Goal: Task Accomplishment & Management: Manage account settings

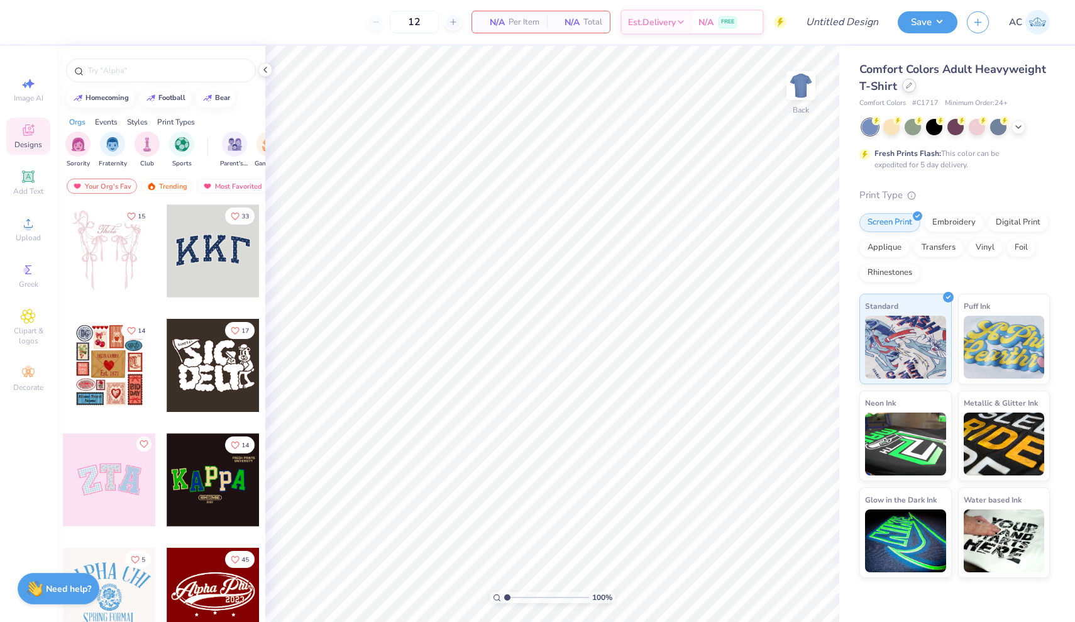
click at [907, 86] on icon at bounding box center [909, 85] width 5 height 5
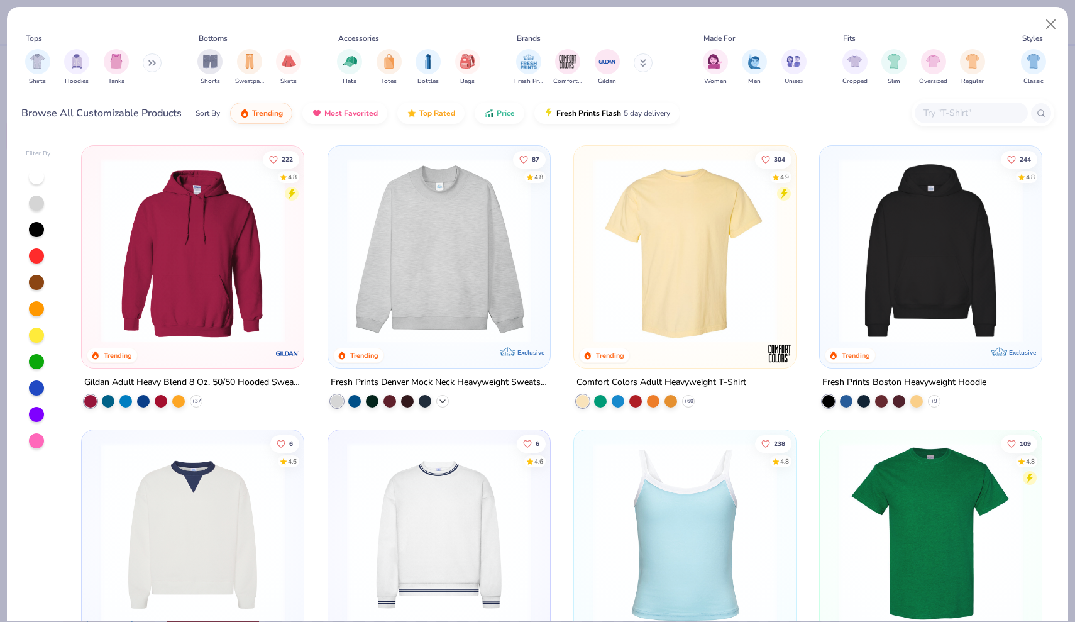
click at [446, 399] on icon at bounding box center [443, 401] width 10 height 10
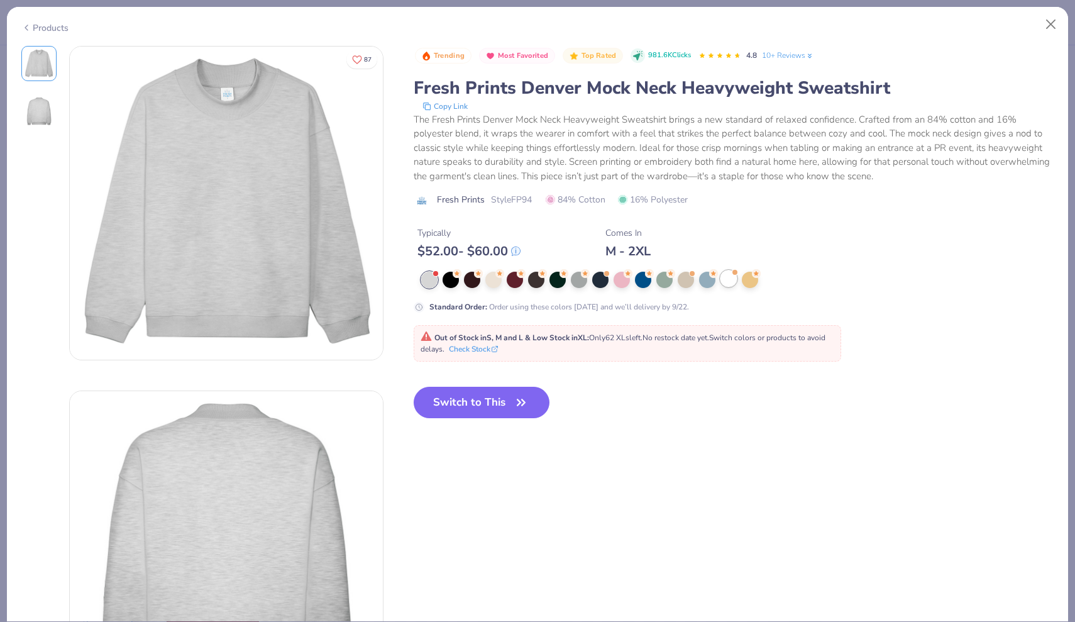
click at [724, 277] on div at bounding box center [729, 278] width 16 height 16
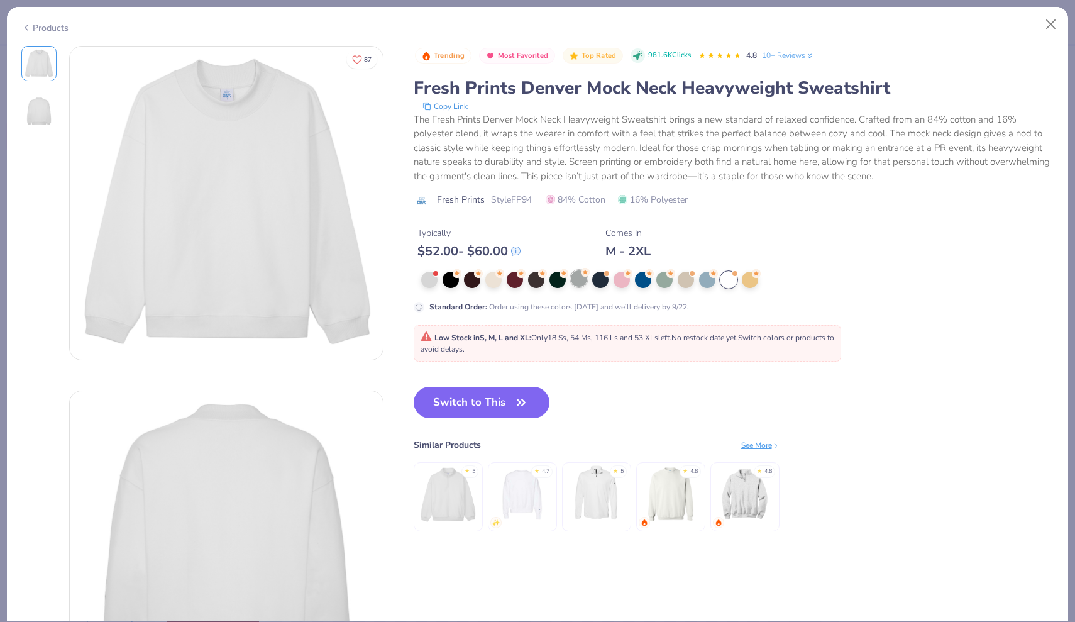
click at [578, 284] on div at bounding box center [579, 278] width 16 height 16
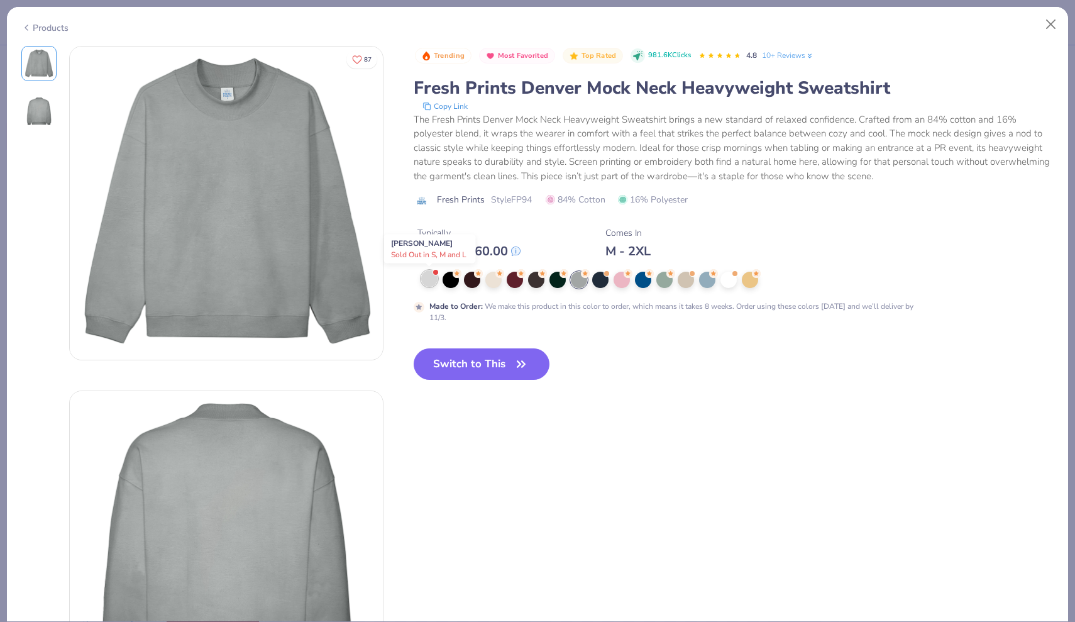
click at [426, 278] on div at bounding box center [429, 278] width 16 height 16
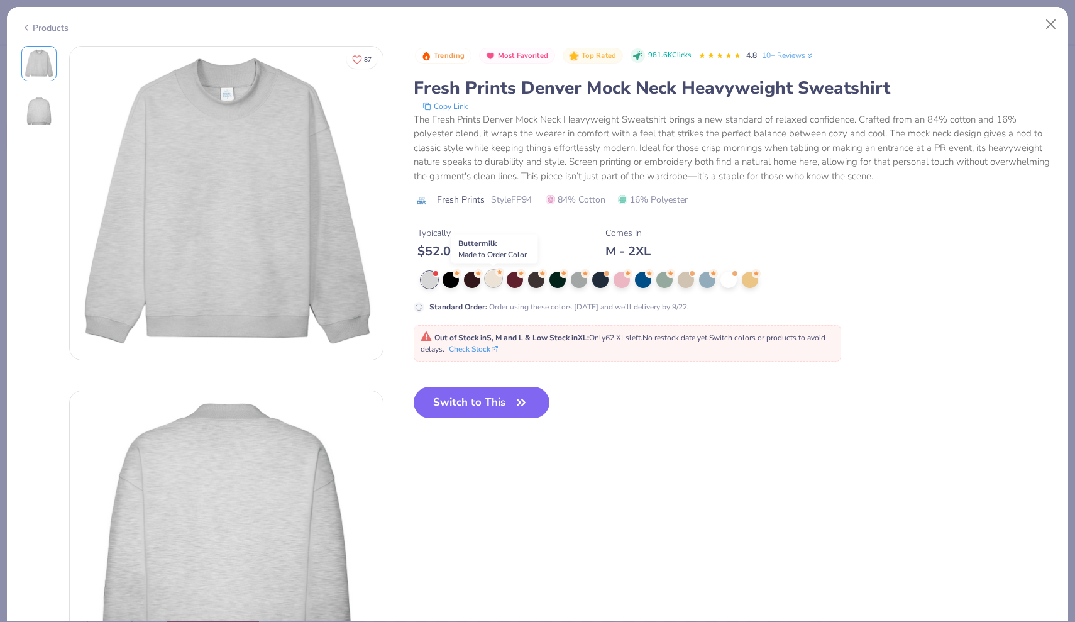
click at [496, 281] on div at bounding box center [493, 278] width 16 height 16
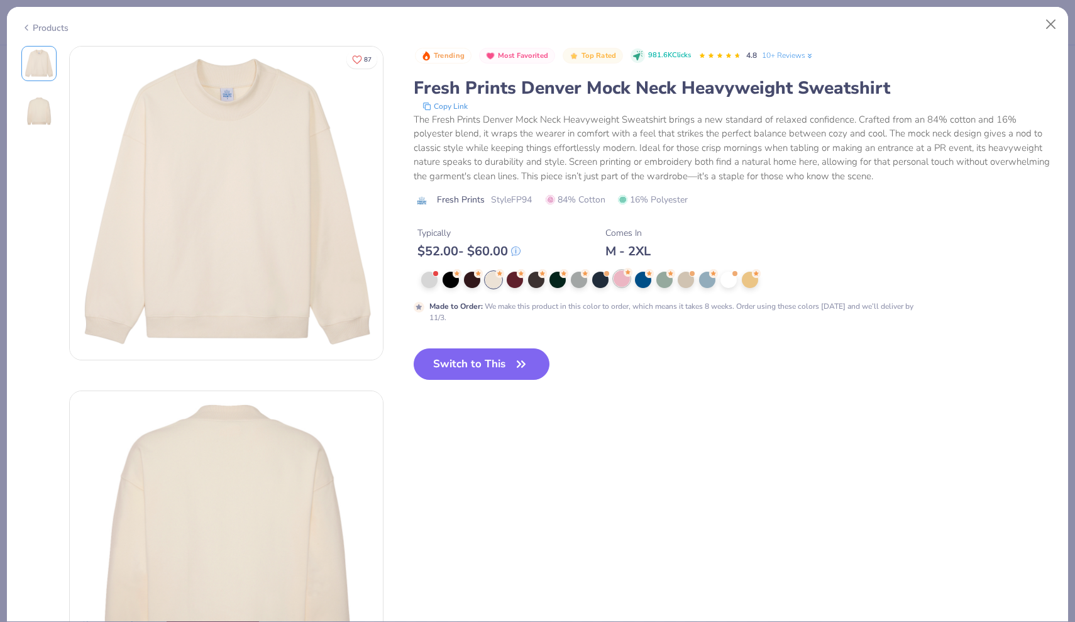
click at [619, 280] on div at bounding box center [622, 278] width 16 height 16
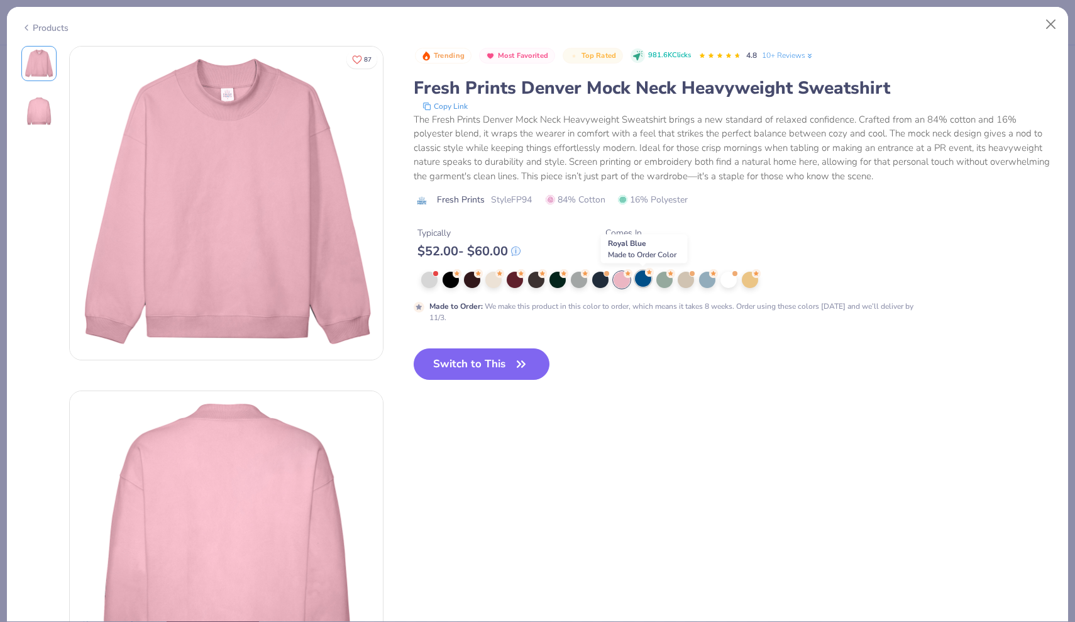
click at [648, 281] on div at bounding box center [643, 278] width 16 height 16
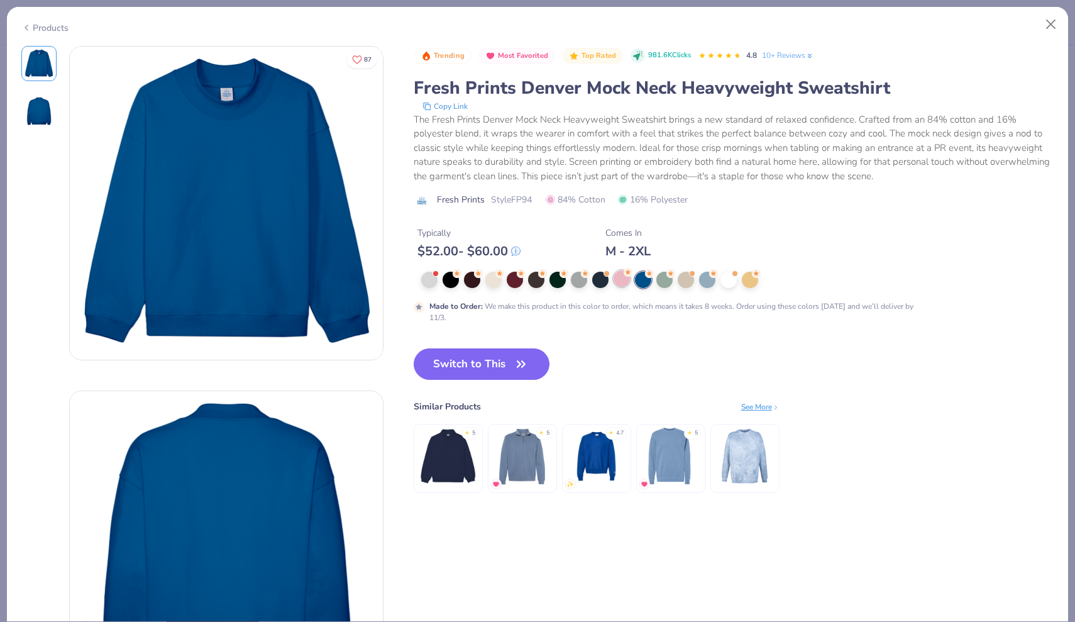
click at [616, 282] on div at bounding box center [622, 278] width 16 height 16
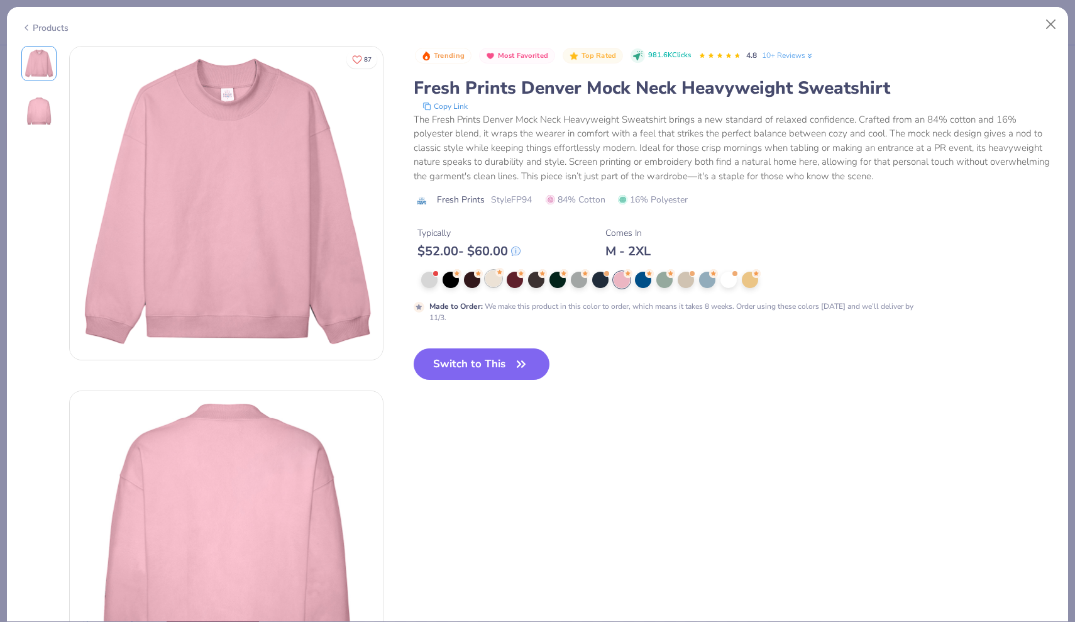
click at [499, 281] on div at bounding box center [493, 278] width 16 height 16
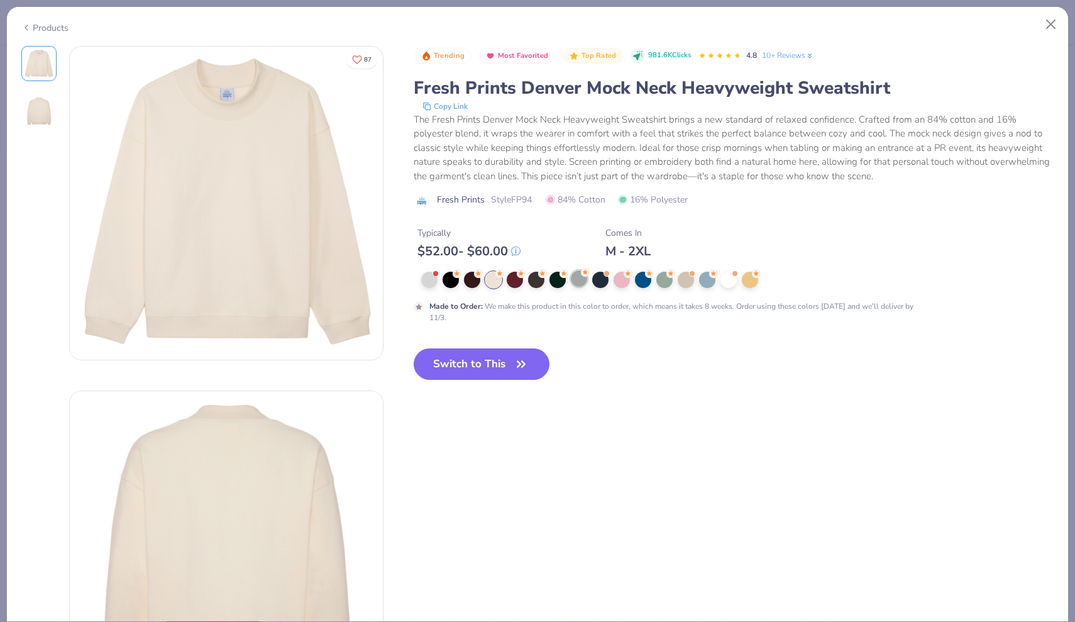
click at [573, 284] on div at bounding box center [579, 278] width 16 height 16
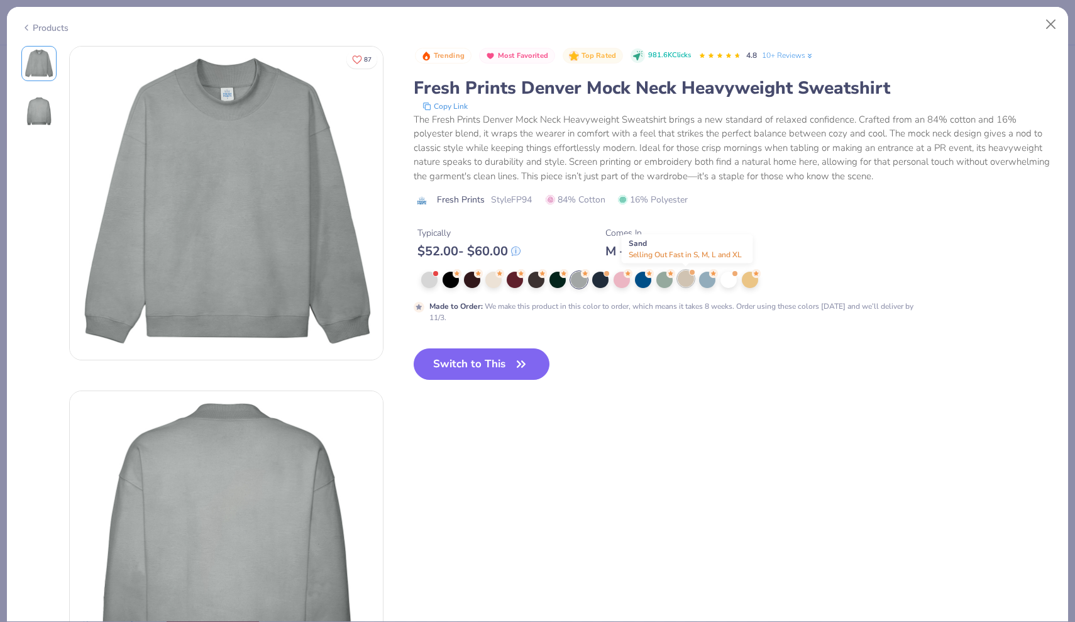
click at [682, 282] on div at bounding box center [686, 278] width 16 height 16
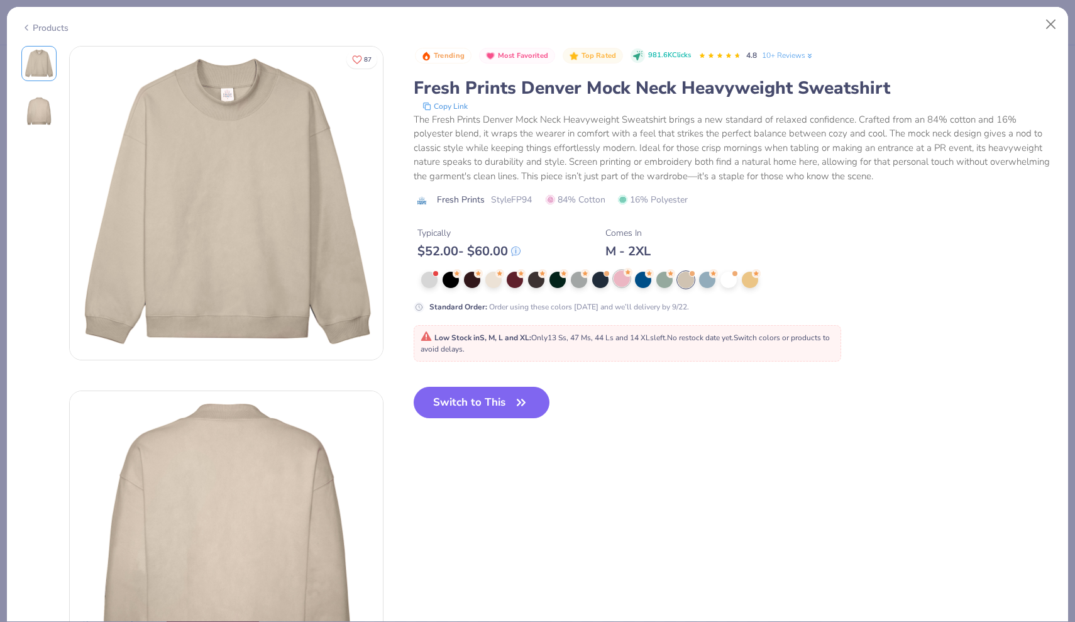
click at [619, 279] on div at bounding box center [622, 278] width 16 height 16
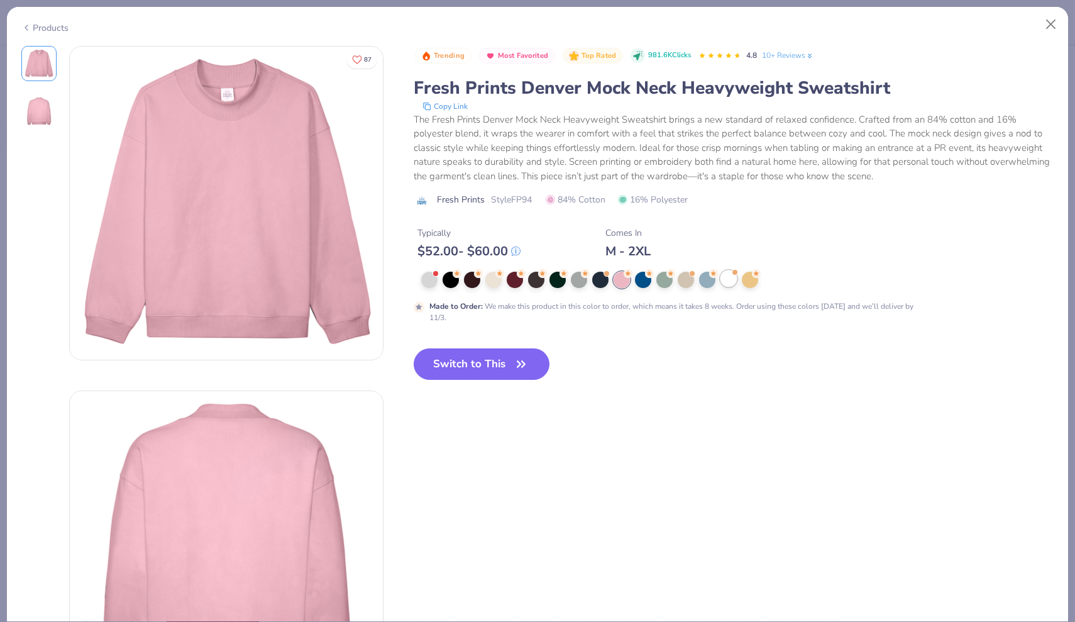
click at [729, 282] on div at bounding box center [729, 278] width 16 height 16
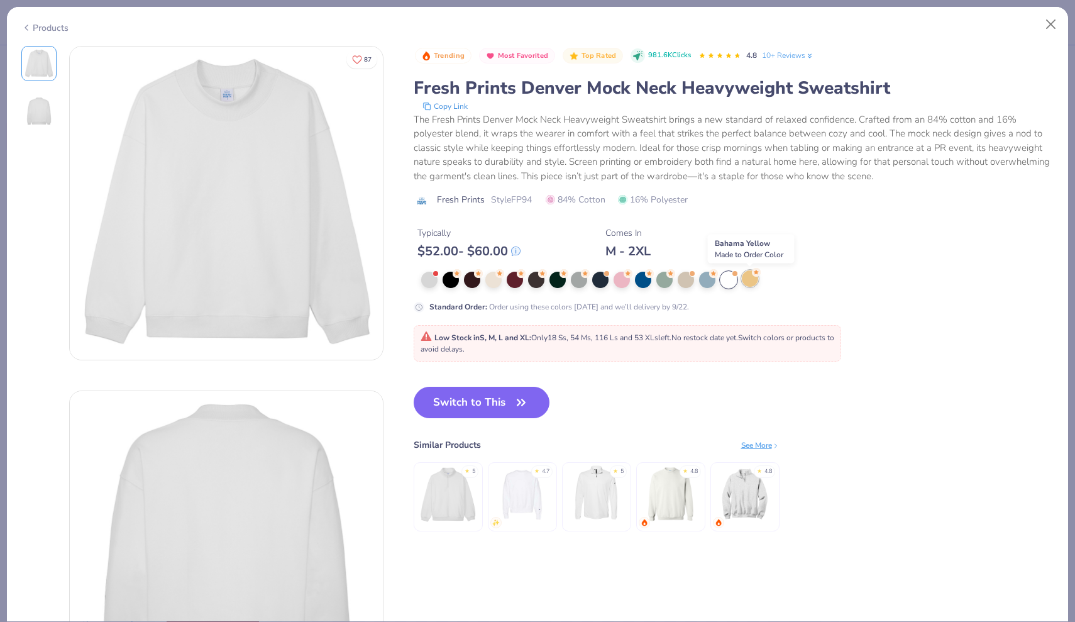
click at [745, 279] on div at bounding box center [750, 278] width 16 height 16
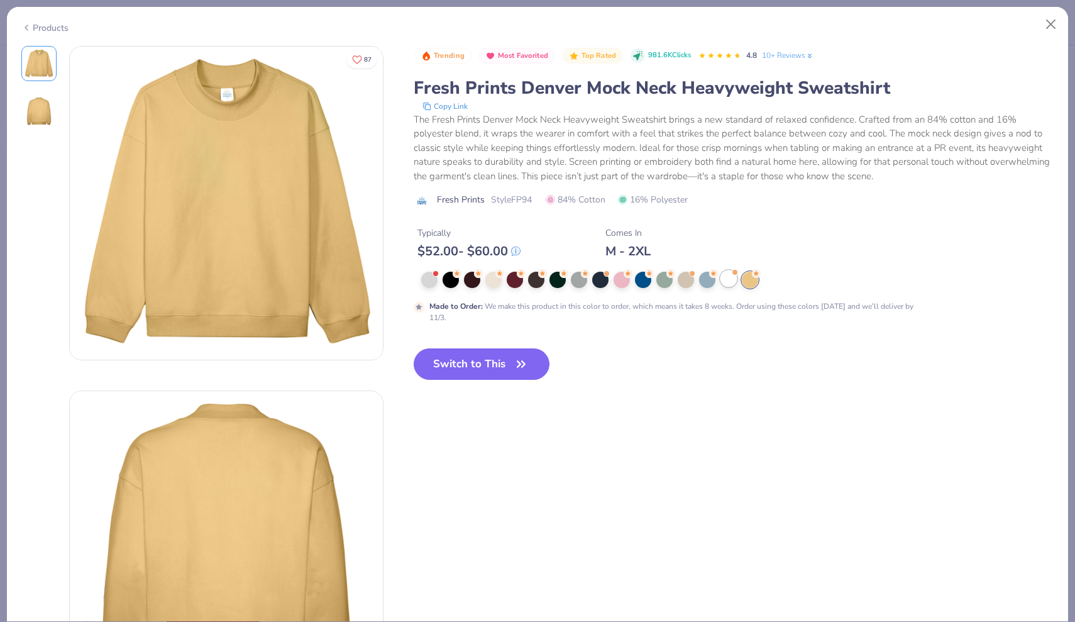
click at [729, 279] on div at bounding box center [729, 278] width 16 height 16
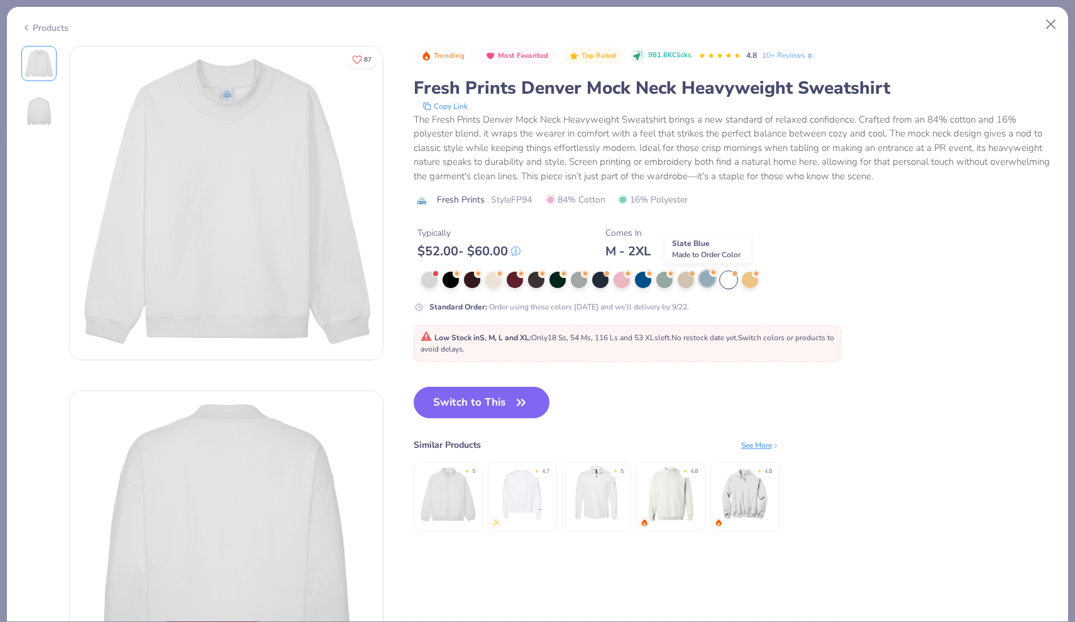
click at [710, 283] on div at bounding box center [707, 278] width 16 height 16
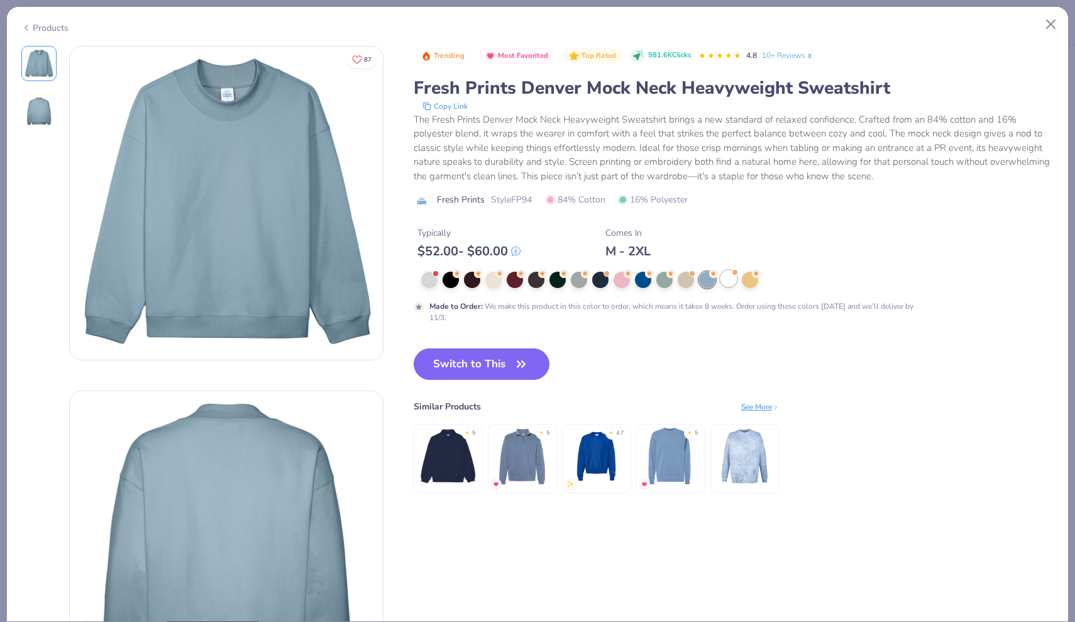
click at [731, 281] on div at bounding box center [729, 278] width 16 height 16
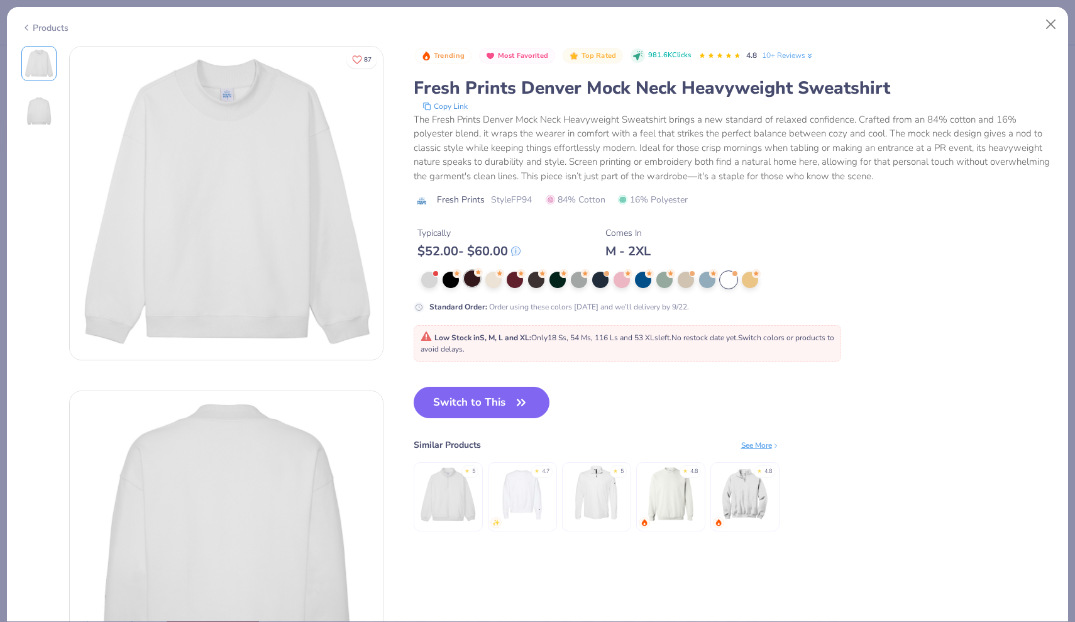
click at [474, 282] on div at bounding box center [472, 278] width 16 height 16
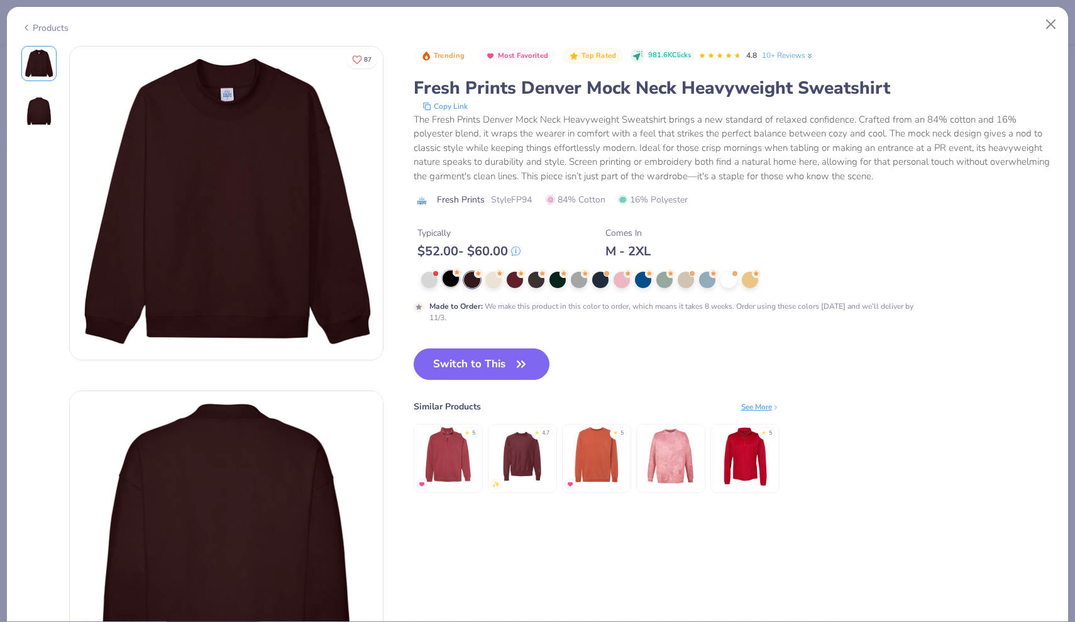
click at [459, 280] on div at bounding box center [451, 278] width 16 height 16
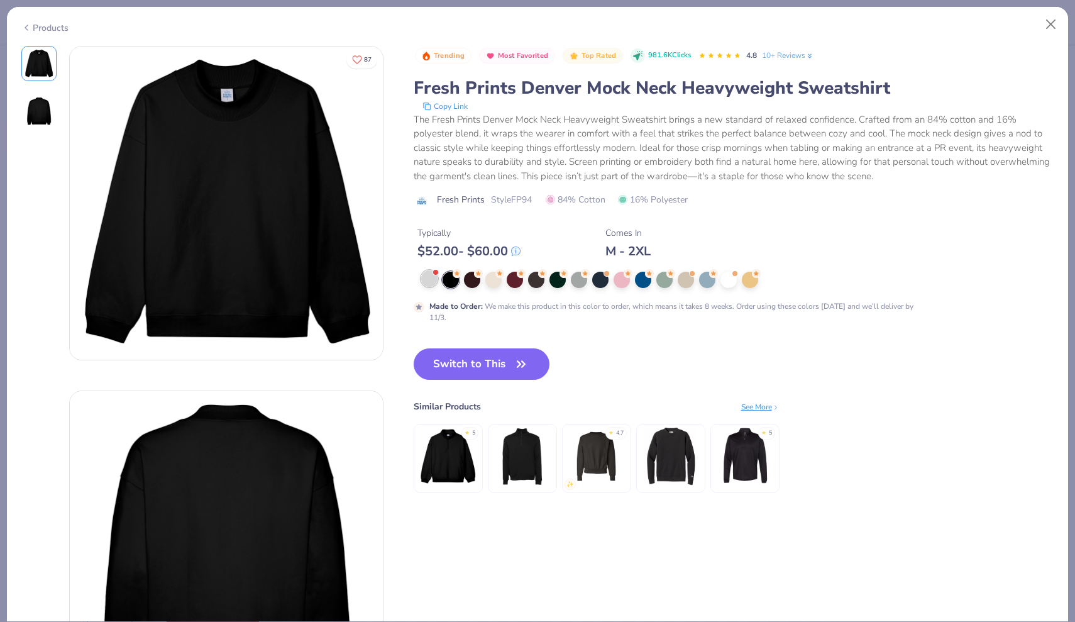
click at [435, 279] on div at bounding box center [429, 278] width 16 height 16
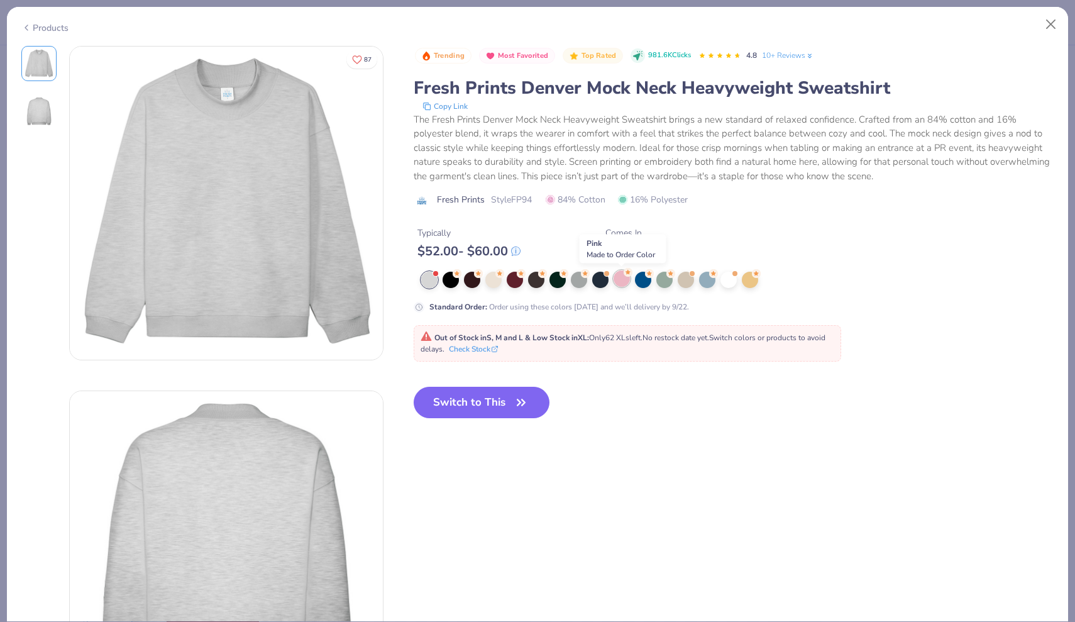
click at [617, 275] on div at bounding box center [622, 278] width 16 height 16
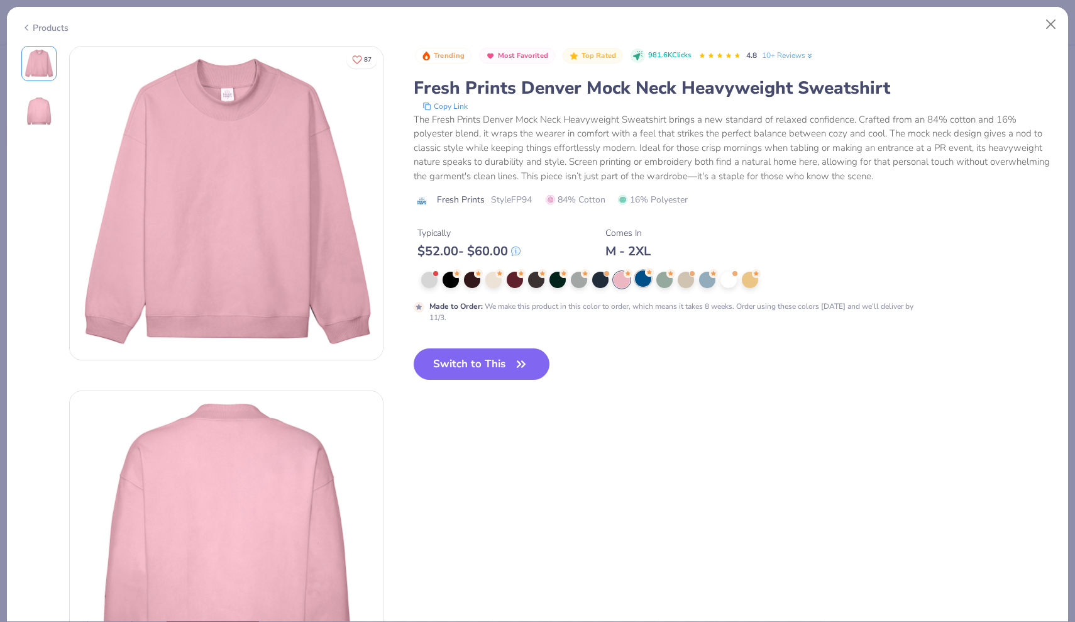
click at [636, 277] on div at bounding box center [643, 278] width 16 height 16
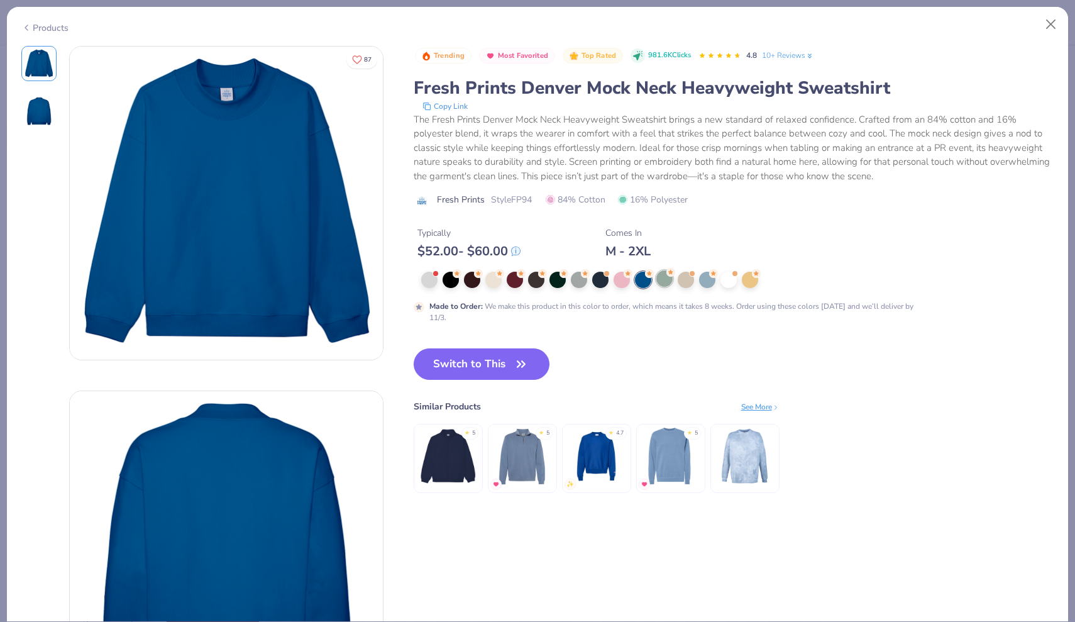
click at [657, 280] on div at bounding box center [665, 278] width 16 height 16
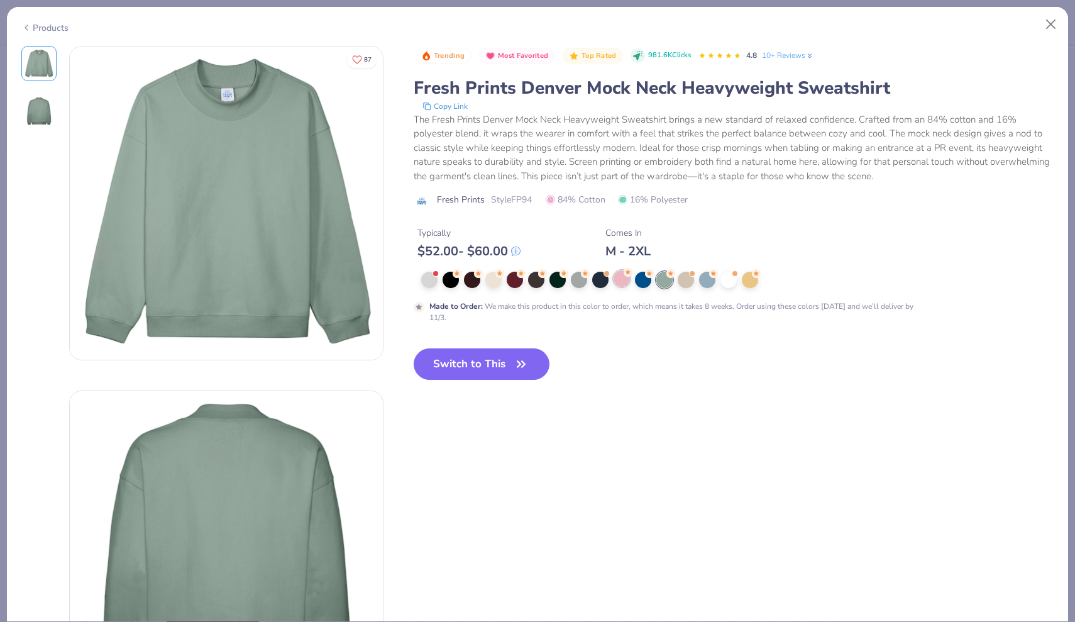
click at [619, 280] on div at bounding box center [622, 278] width 16 height 16
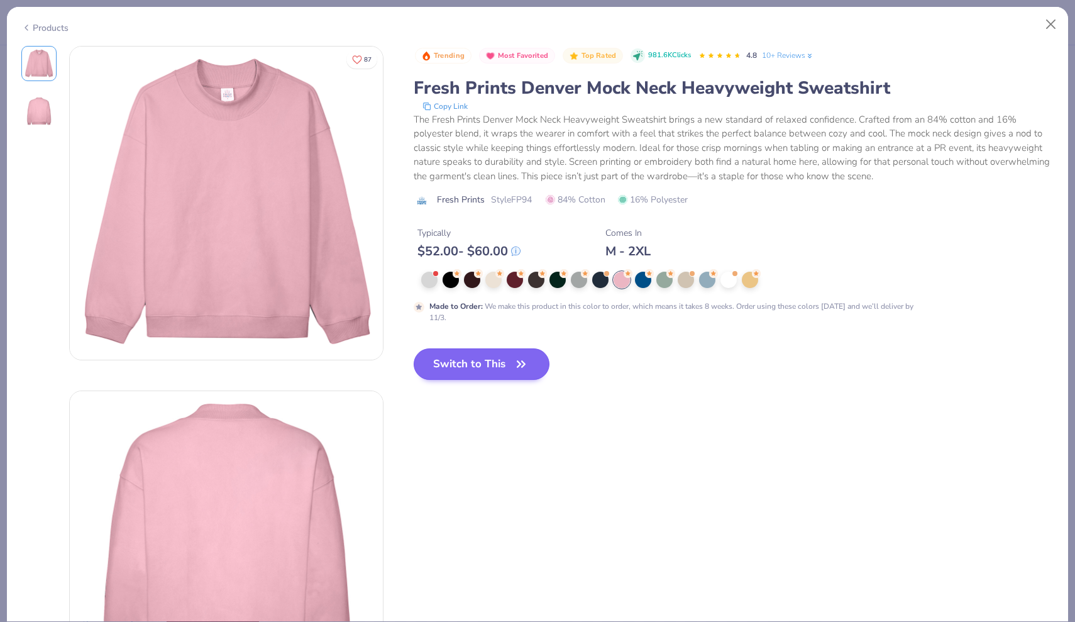
click at [467, 369] on button "Switch to This" at bounding box center [482, 363] width 136 height 31
type input "50"
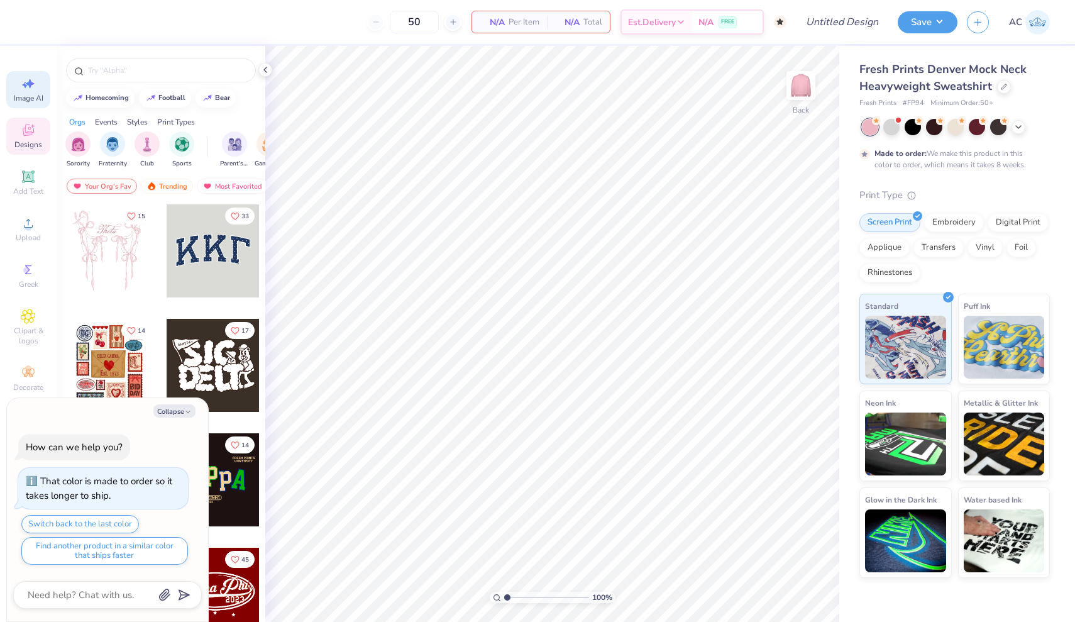
click at [42, 84] on div "Image AI" at bounding box center [28, 89] width 44 height 37
type textarea "x"
select select "4"
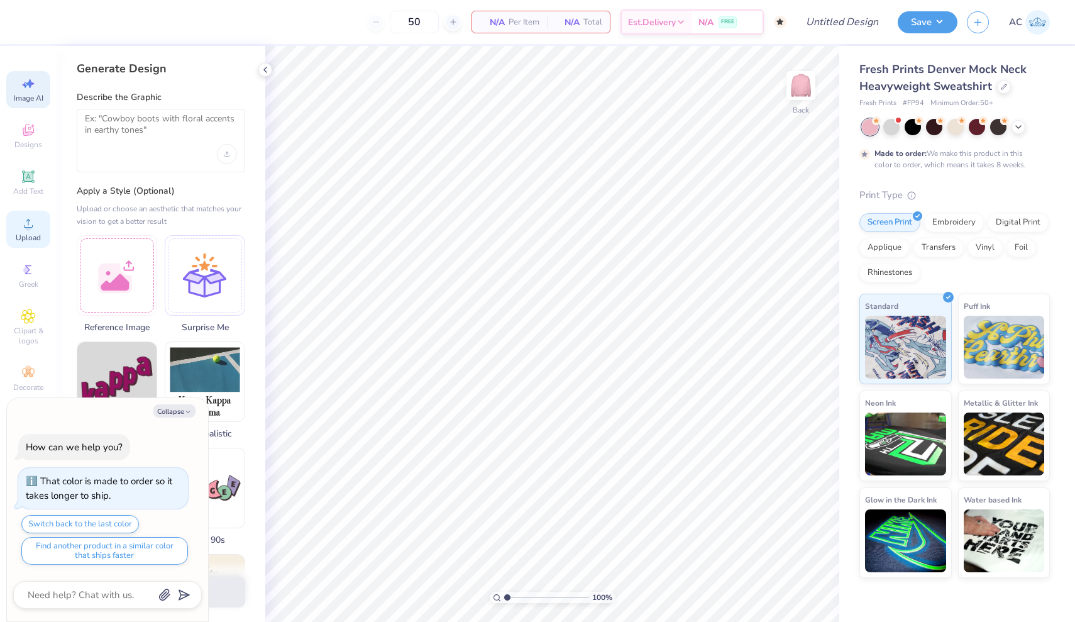
click at [21, 235] on span "Upload" at bounding box center [28, 238] width 25 height 10
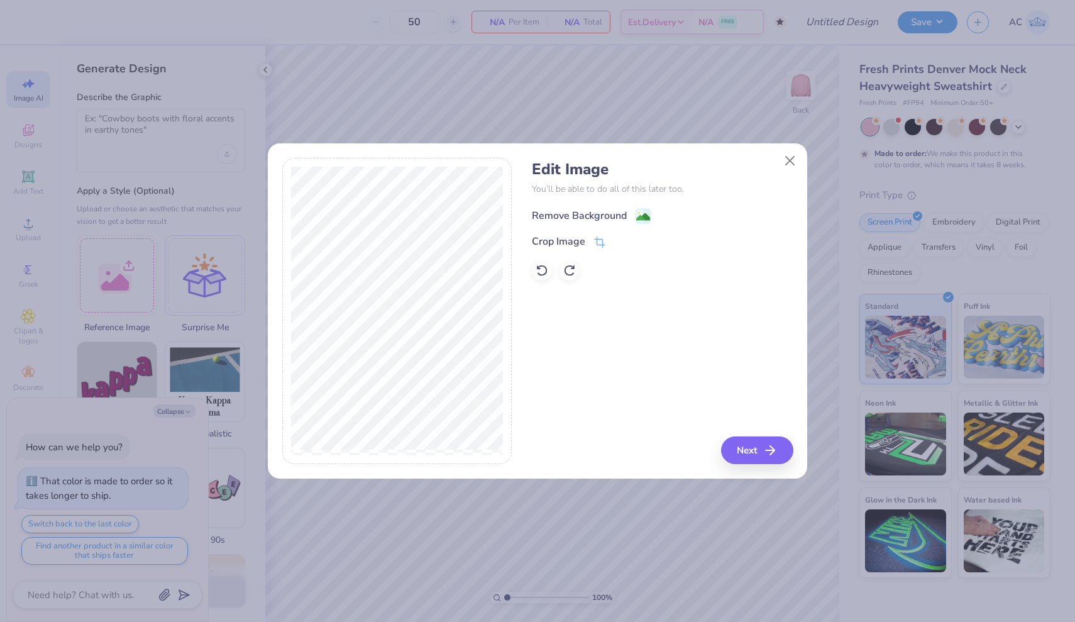
click at [637, 219] on image at bounding box center [643, 217] width 14 height 14
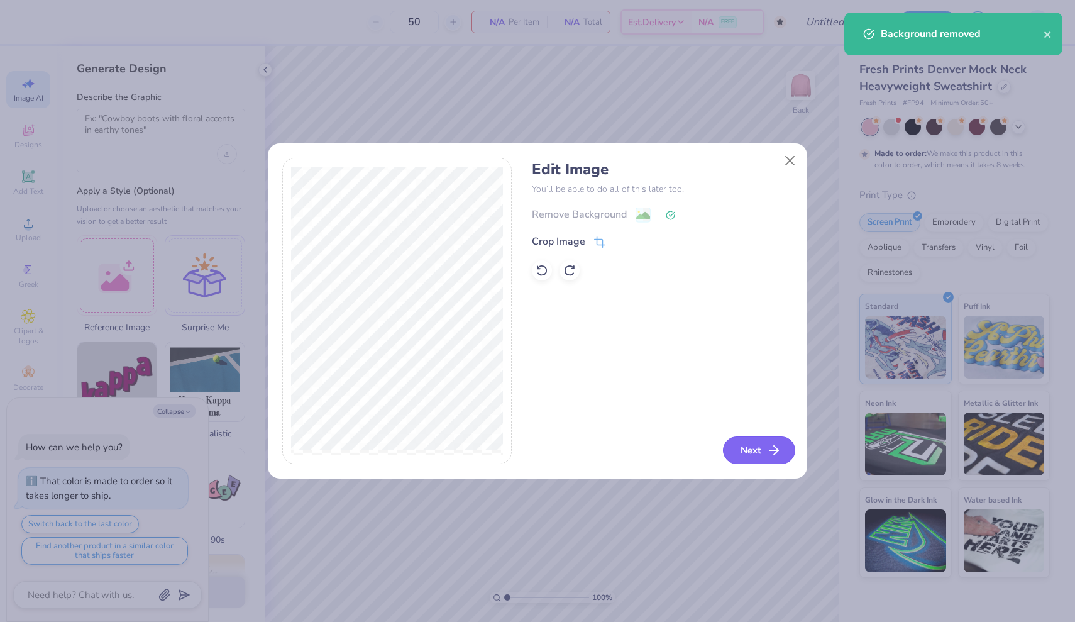
click at [768, 455] on icon "button" at bounding box center [774, 450] width 15 height 15
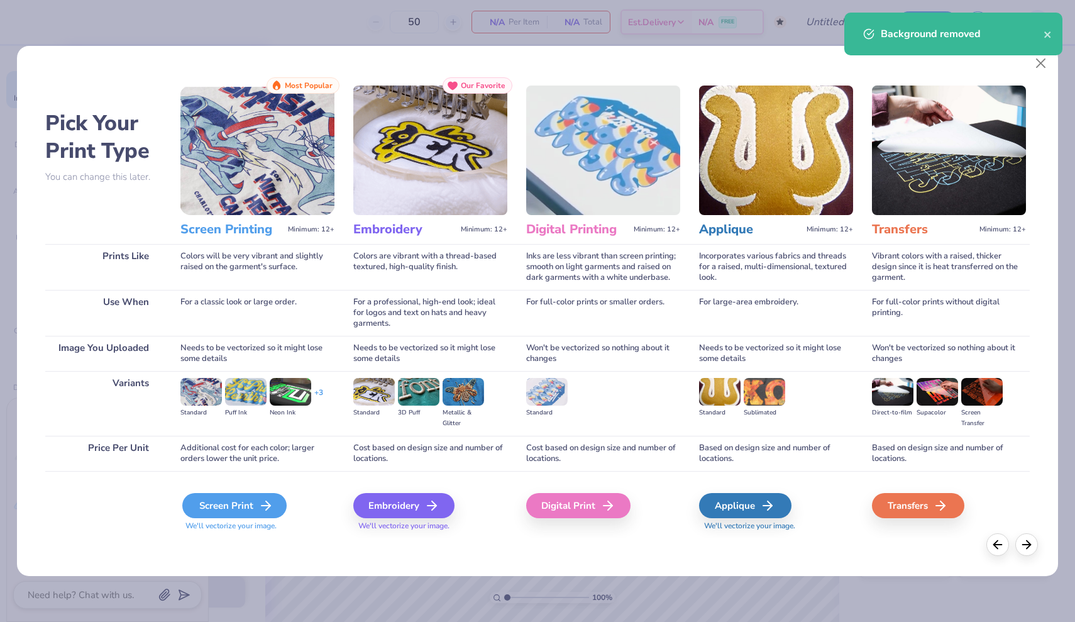
click at [240, 501] on div "Screen Print" at bounding box center [234, 505] width 104 height 25
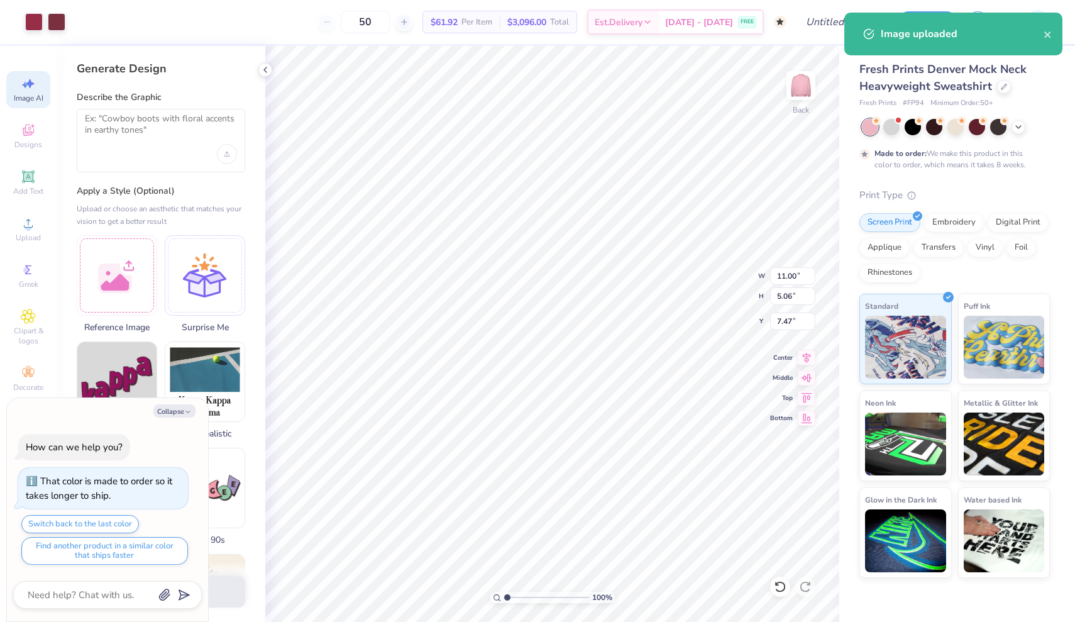
type textarea "x"
type input "3.00"
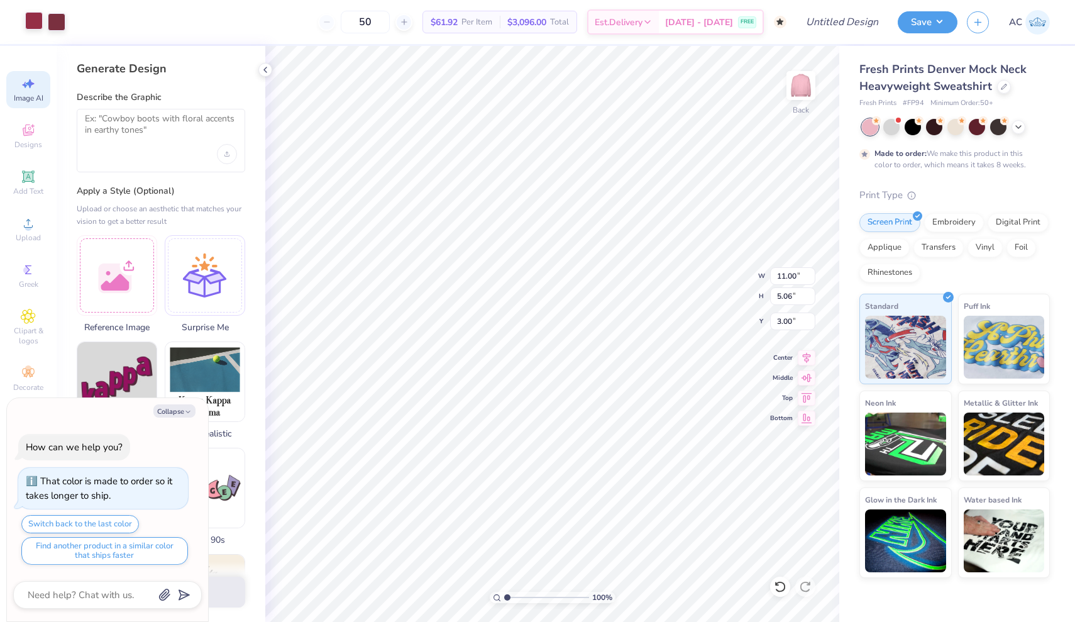
click at [42, 20] on div at bounding box center [34, 21] width 18 height 18
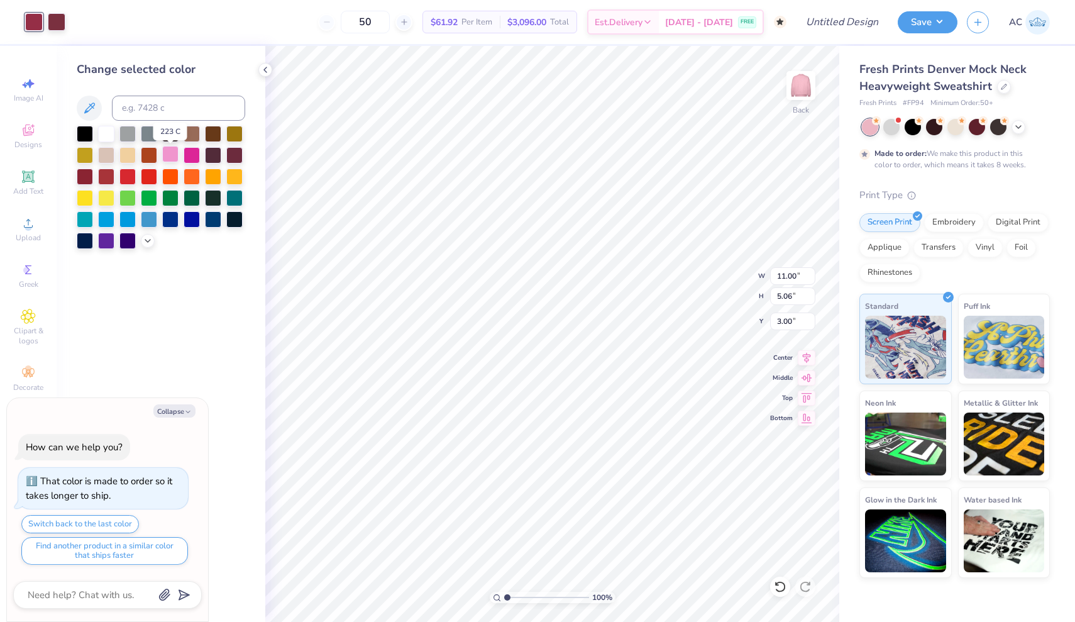
click at [174, 156] on div at bounding box center [170, 154] width 16 height 16
click at [113, 133] on div at bounding box center [106, 133] width 16 height 16
click at [58, 25] on div at bounding box center [57, 21] width 18 height 18
click at [108, 137] on div at bounding box center [106, 133] width 16 height 16
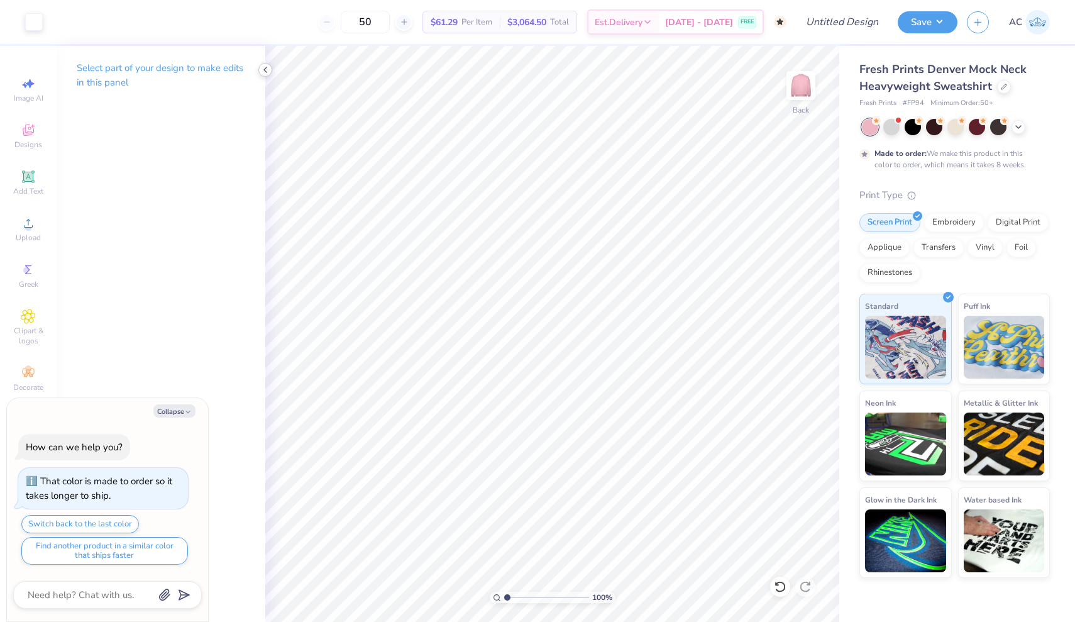
click at [267, 70] on icon at bounding box center [265, 70] width 10 height 10
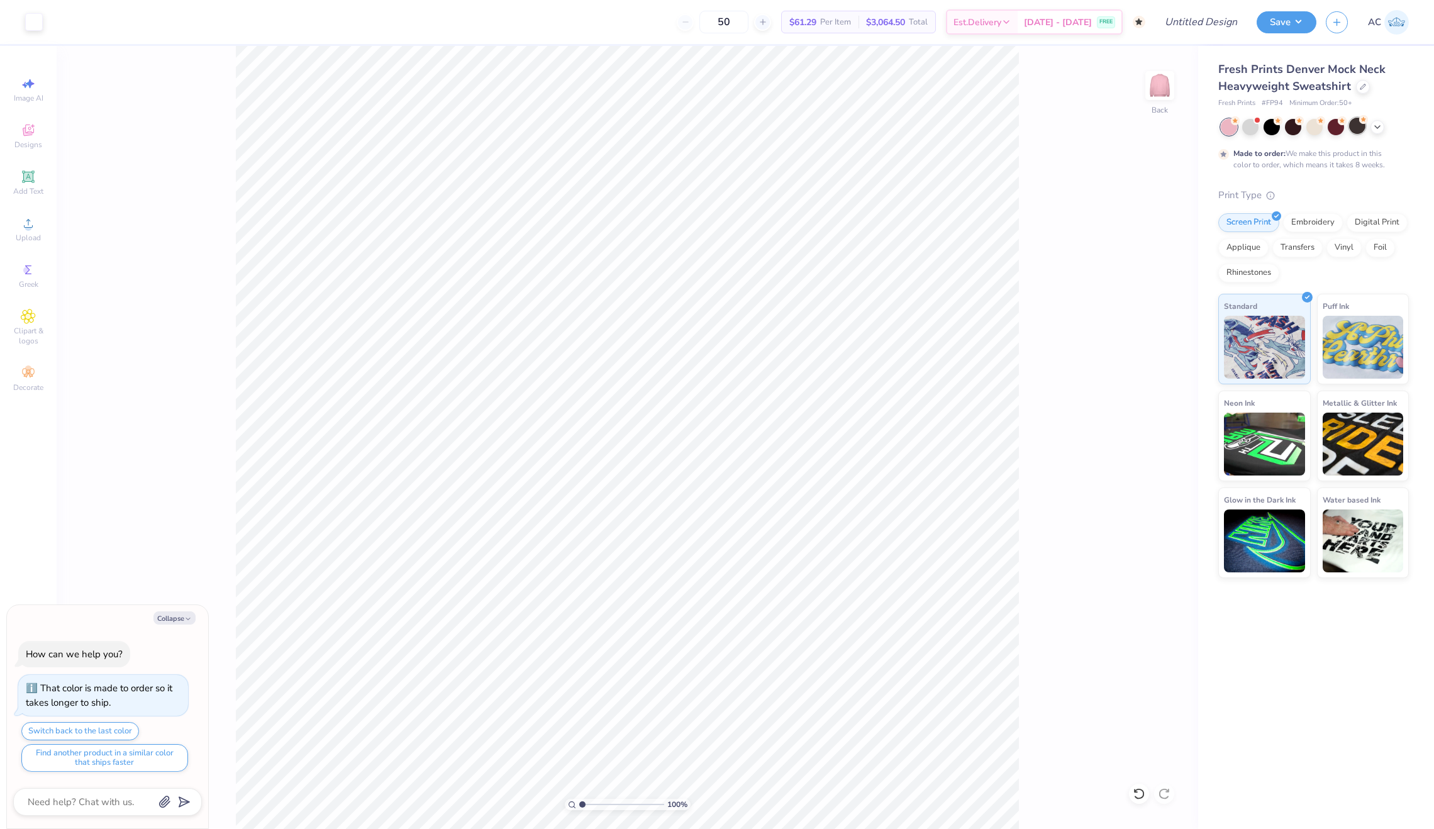
click at [1075, 127] on div at bounding box center [1357, 126] width 16 height 16
click at [1075, 127] on icon at bounding box center [1377, 126] width 10 height 10
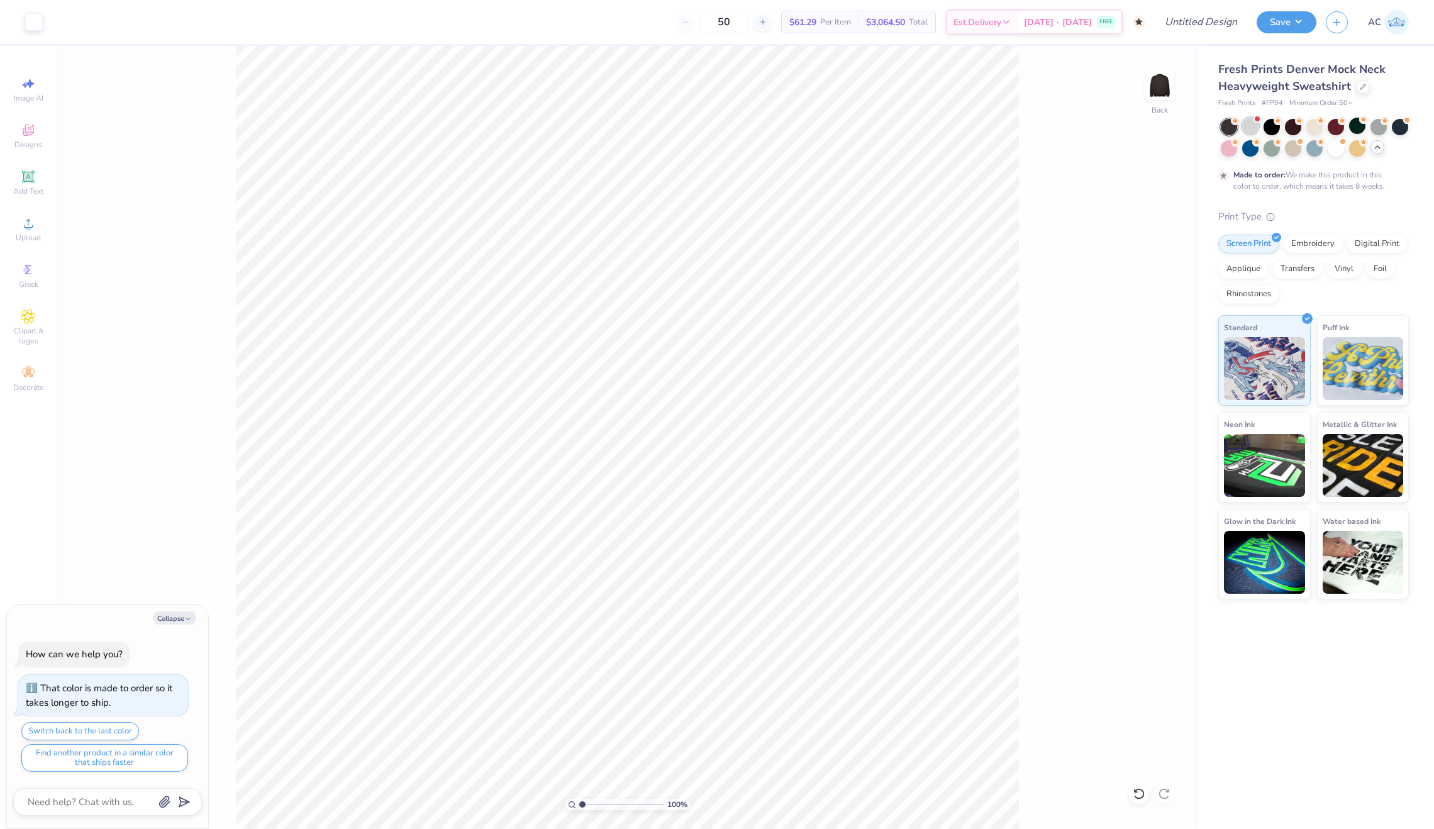
click at [1075, 126] on div at bounding box center [1250, 126] width 16 height 16
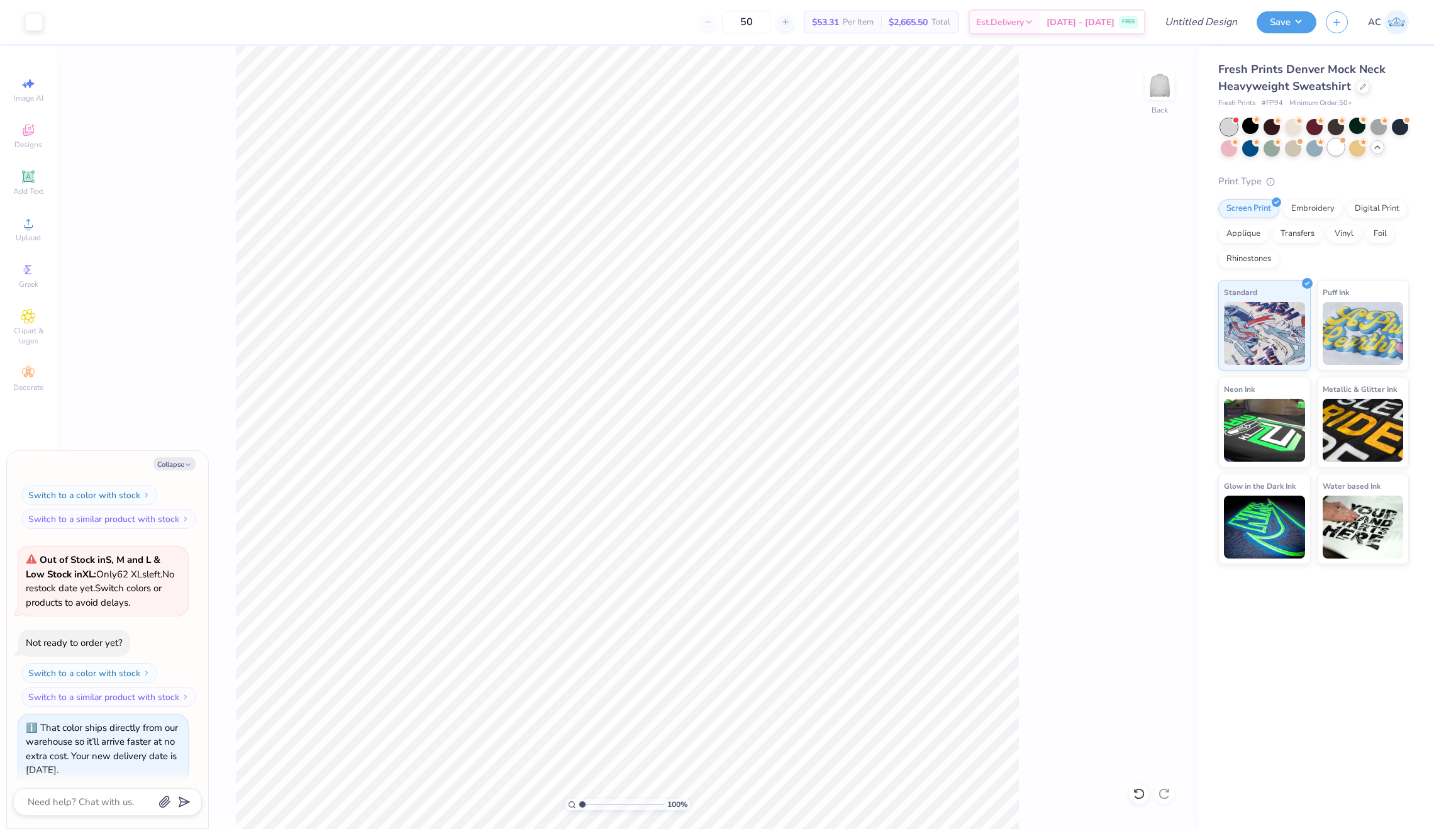
click at [1075, 147] on div at bounding box center [1336, 147] width 16 height 16
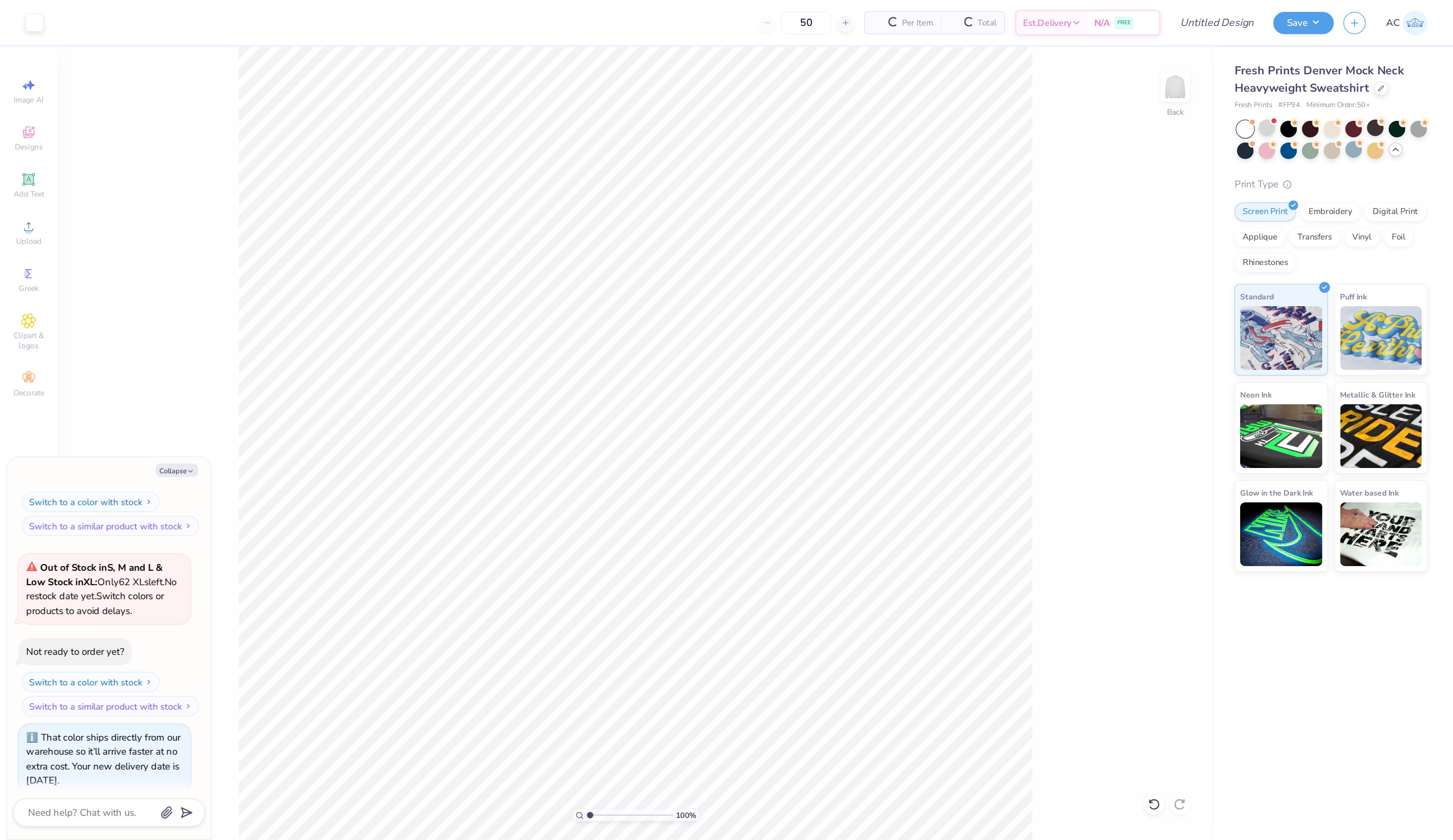
scroll to position [307, 0]
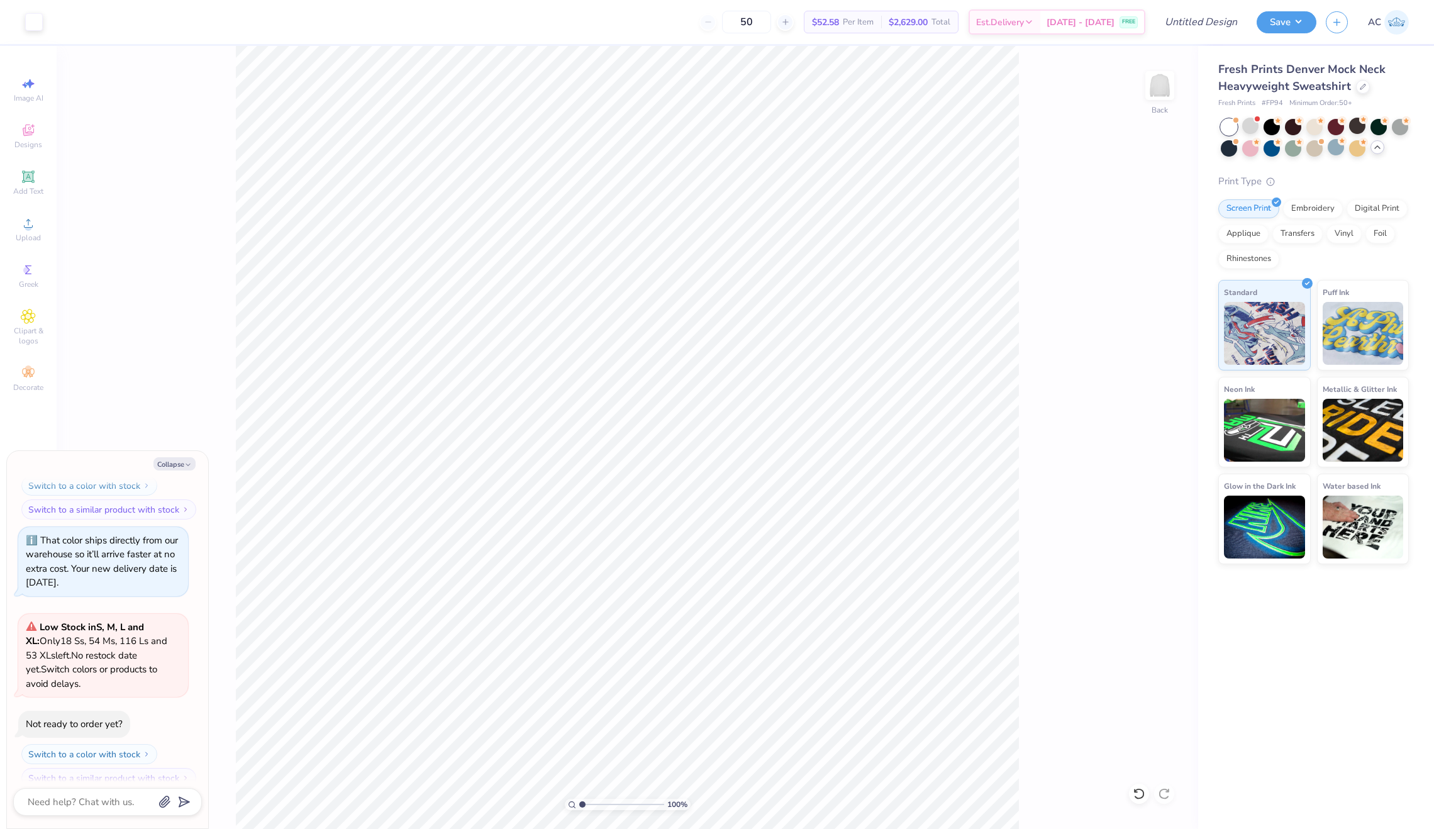
type textarea "x"
click at [34, 86] on icon at bounding box center [28, 83] width 15 height 15
select select "4"
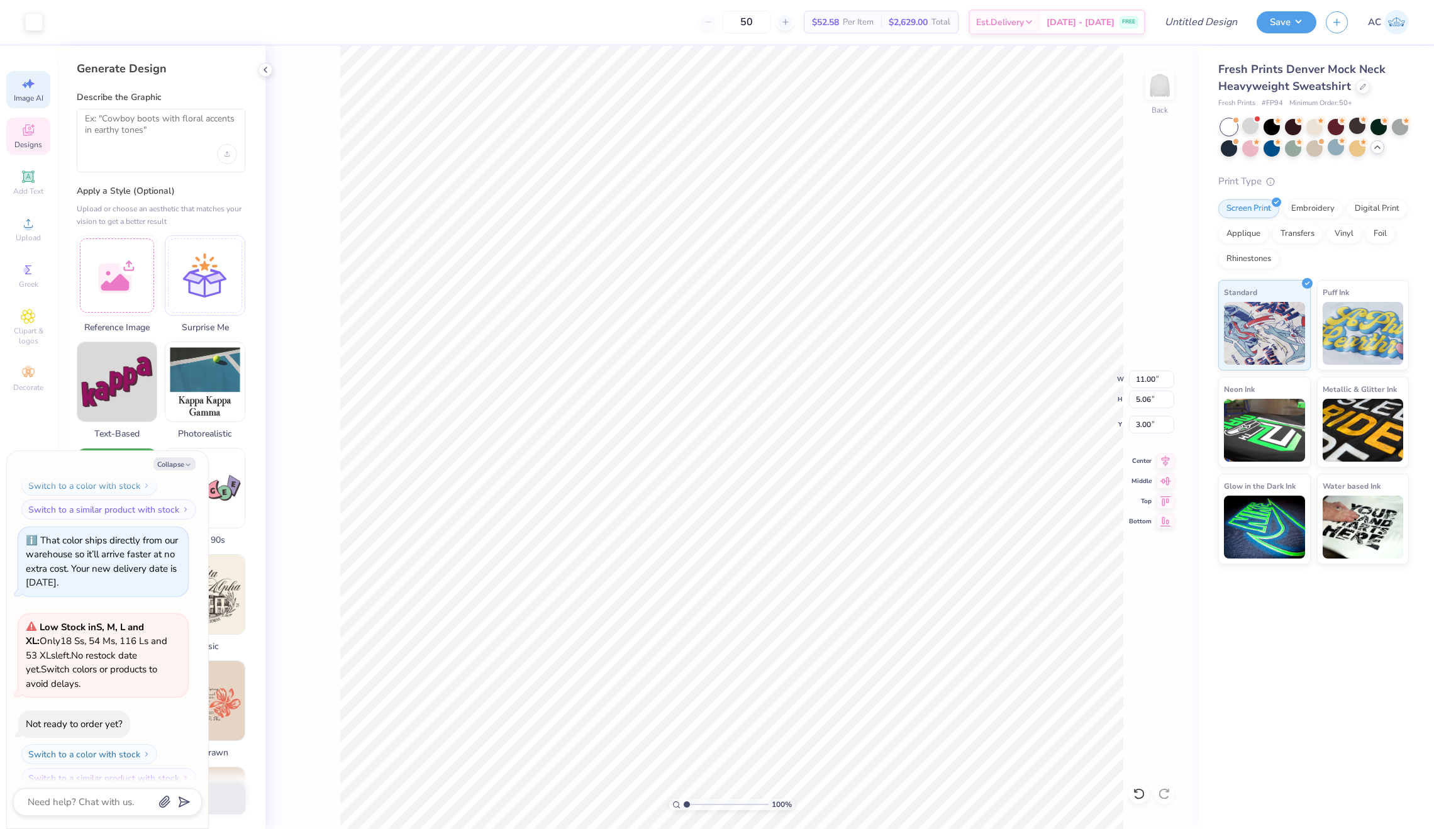
click at [33, 136] on icon at bounding box center [28, 130] width 15 height 15
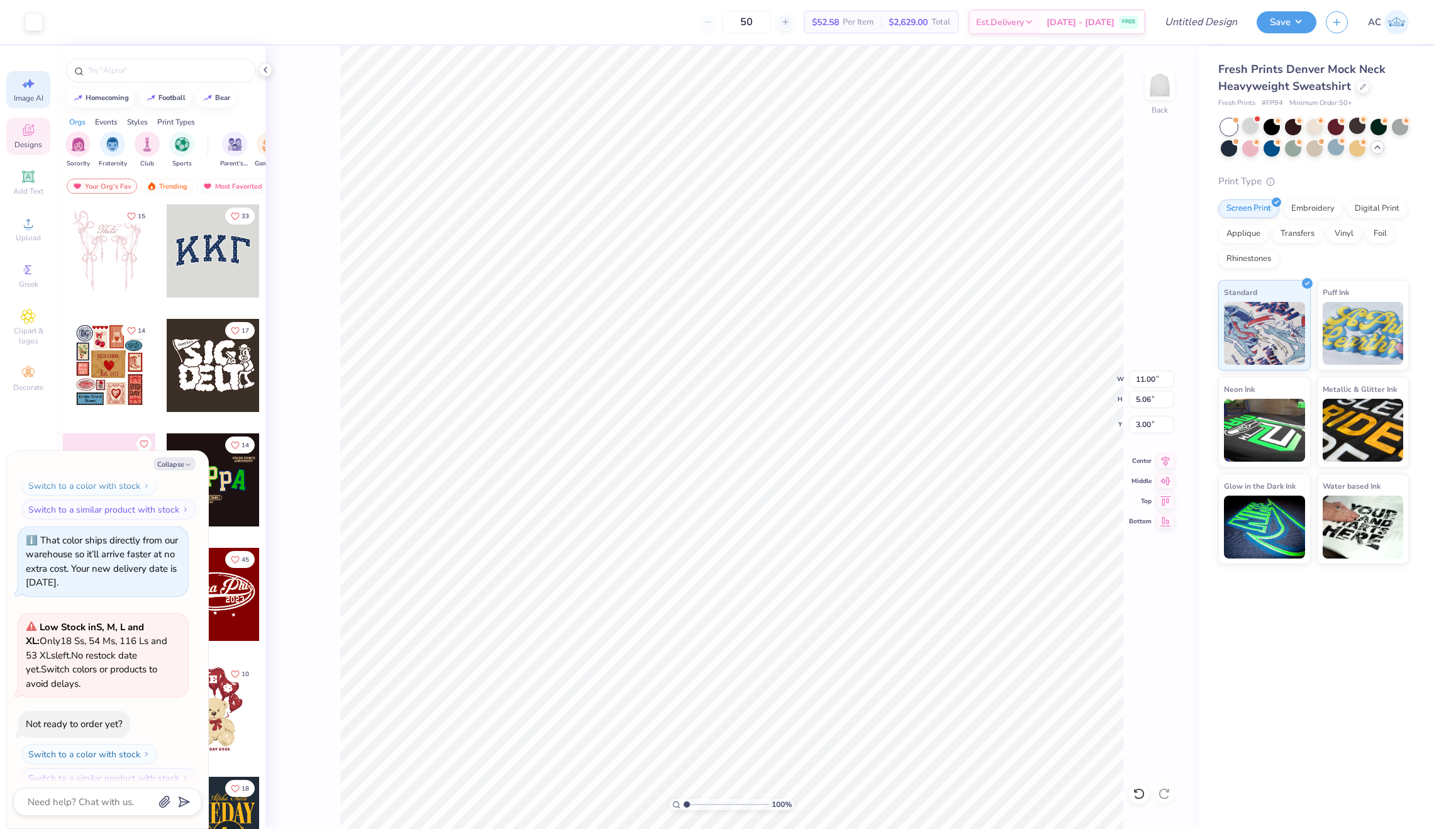
click at [23, 80] on icon at bounding box center [28, 83] width 15 height 15
type textarea "x"
select select "4"
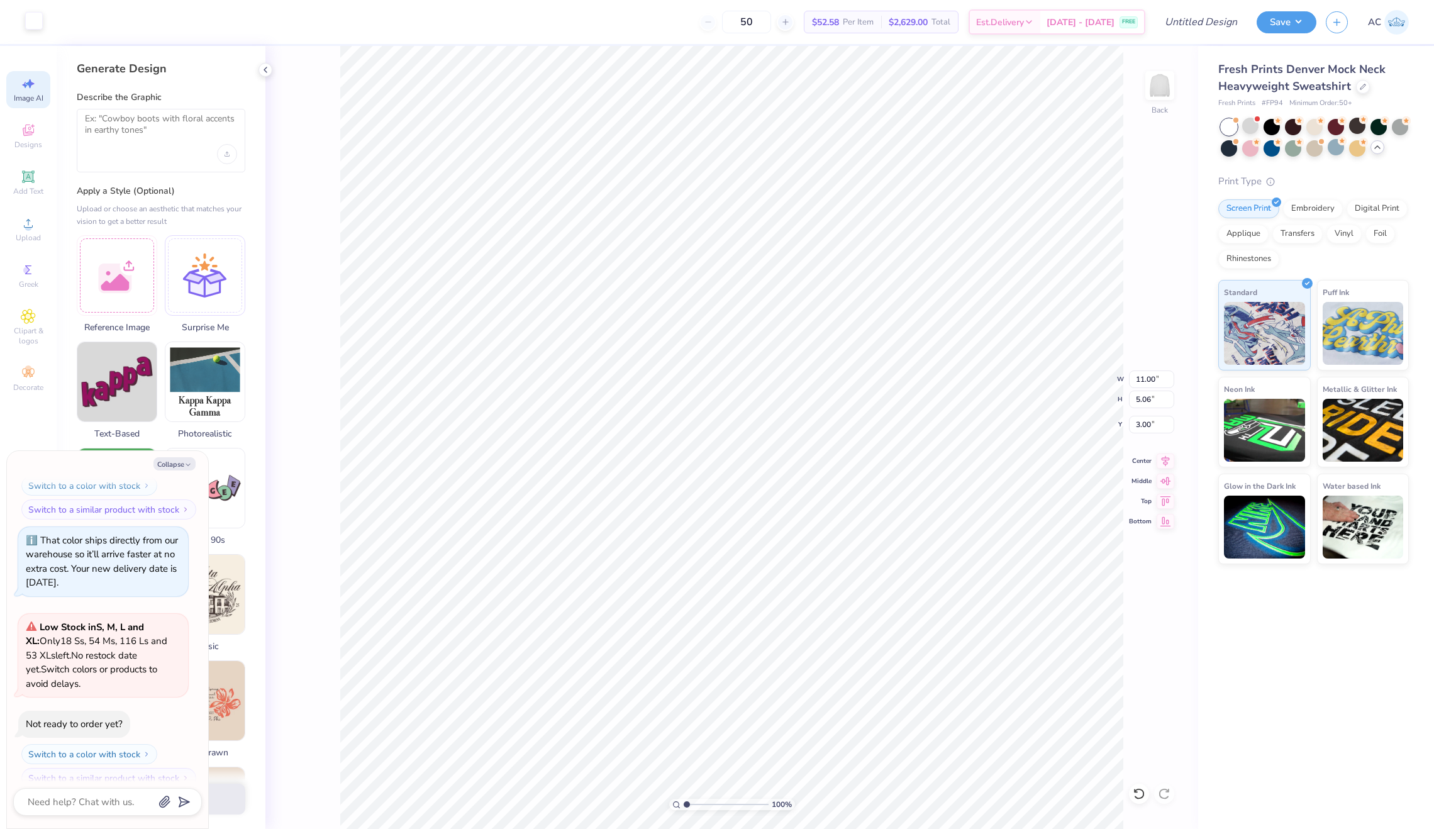
click at [33, 31] on div "Art colors" at bounding box center [21, 22] width 43 height 44
click at [33, 24] on div at bounding box center [34, 21] width 18 height 18
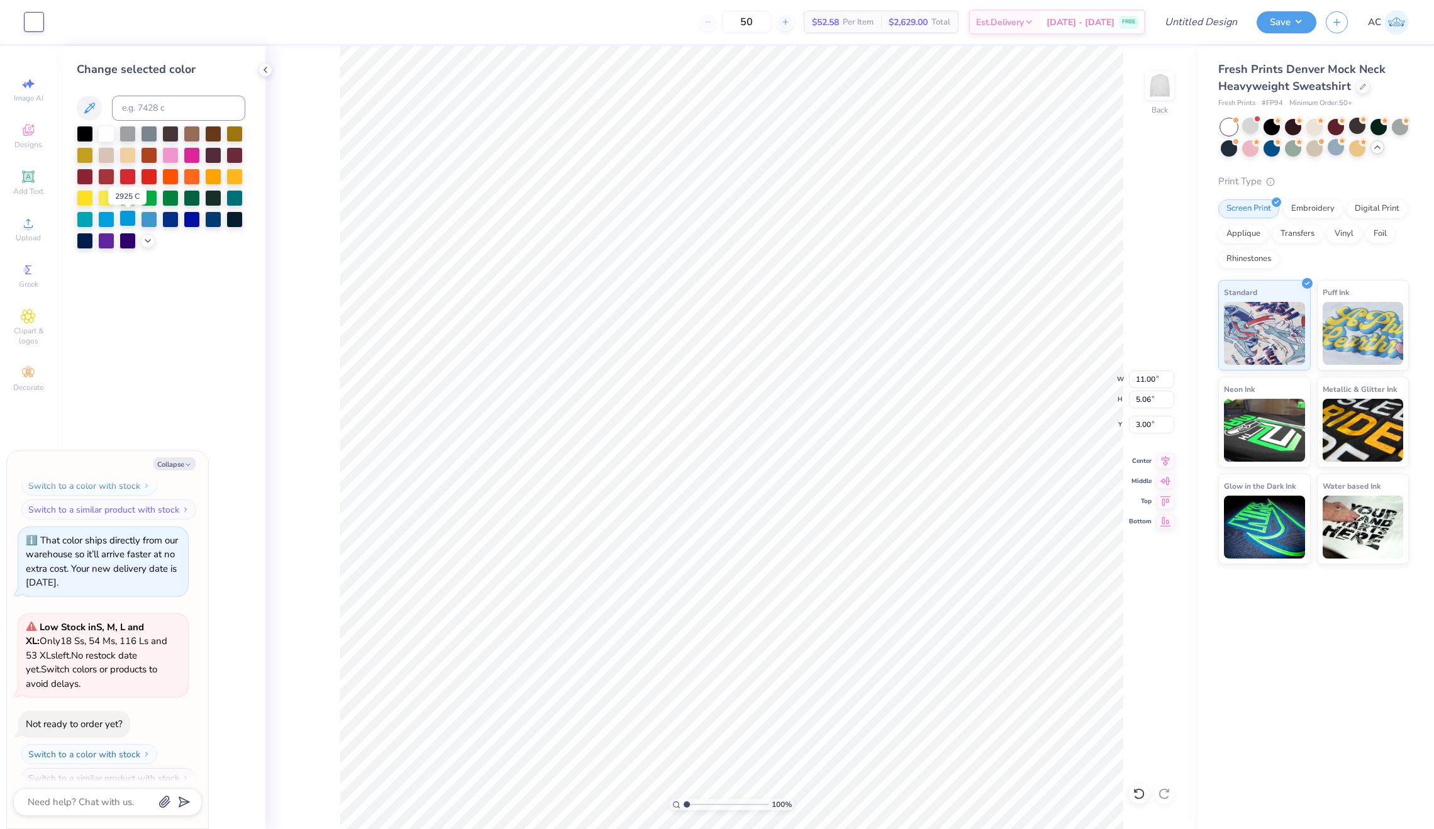
click at [126, 224] on div at bounding box center [127, 218] width 16 height 16
click at [147, 223] on div at bounding box center [149, 218] width 16 height 16
click at [150, 242] on icon at bounding box center [148, 240] width 10 height 10
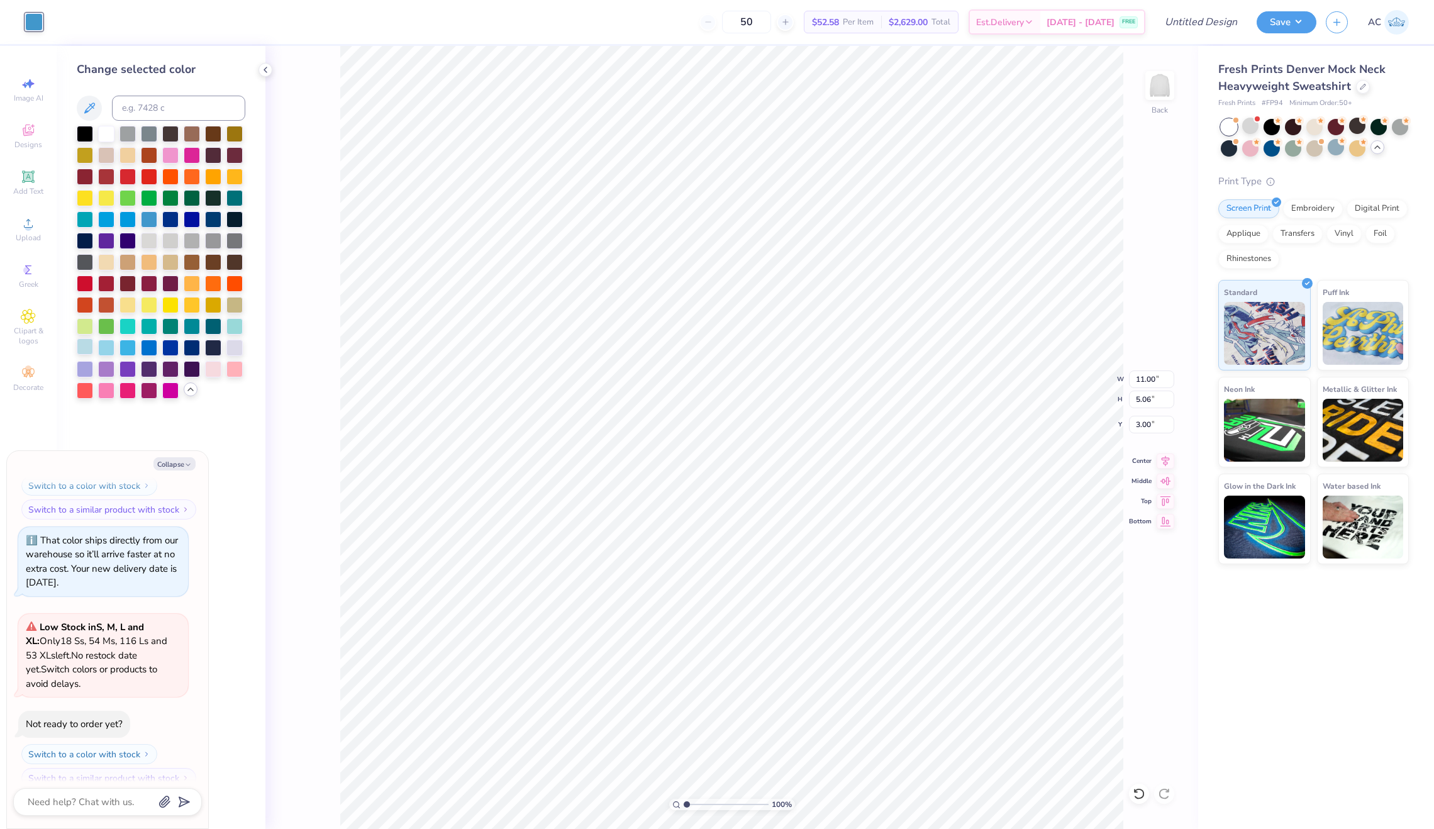
click at [80, 355] on div at bounding box center [85, 346] width 16 height 16
click at [108, 350] on div at bounding box center [106, 346] width 16 height 16
click at [235, 248] on div at bounding box center [234, 239] width 16 height 16
click at [214, 375] on div at bounding box center [213, 368] width 16 height 16
click at [109, 393] on div at bounding box center [106, 389] width 16 height 16
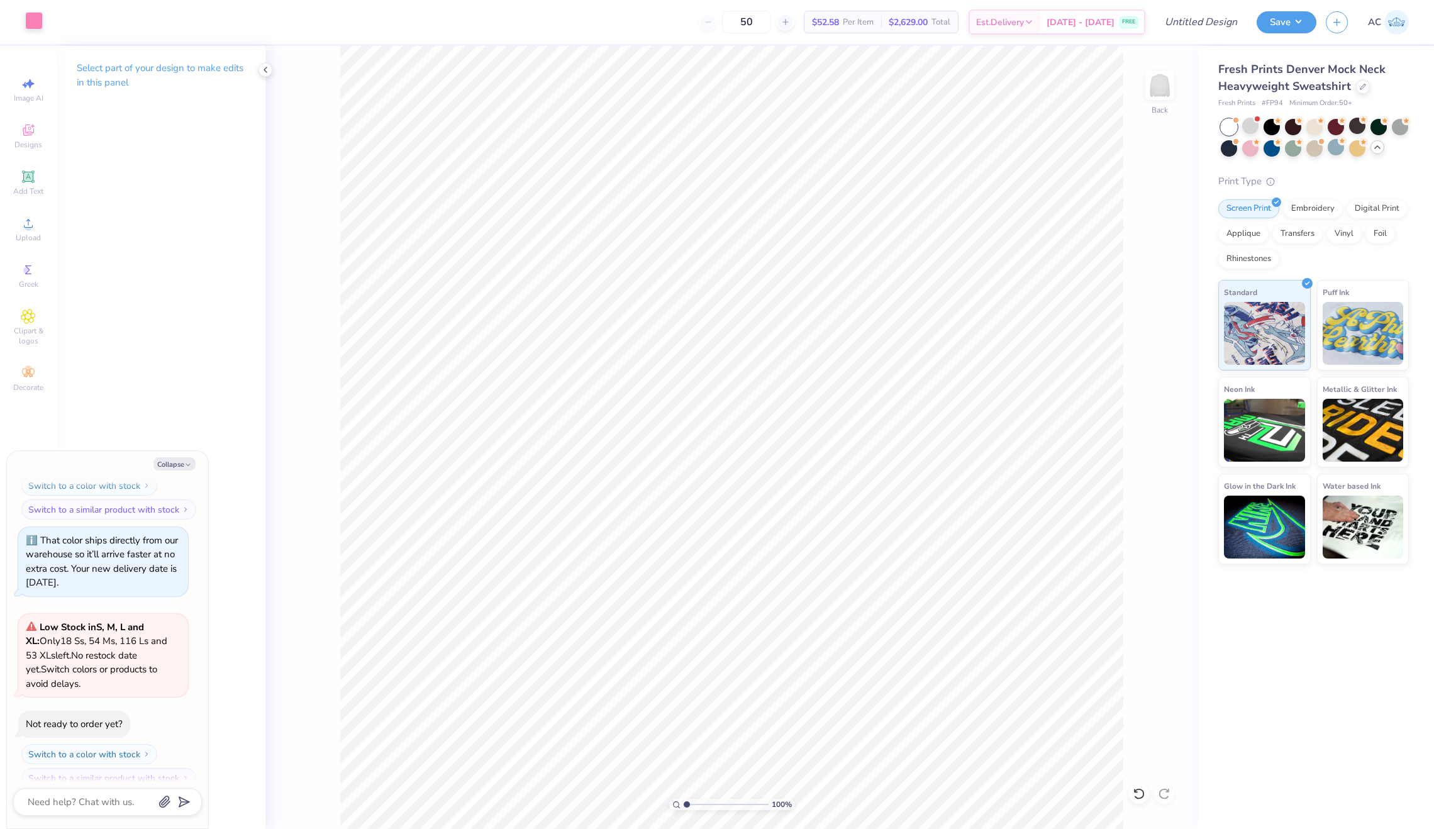
click at [29, 21] on div at bounding box center [34, 21] width 18 height 18
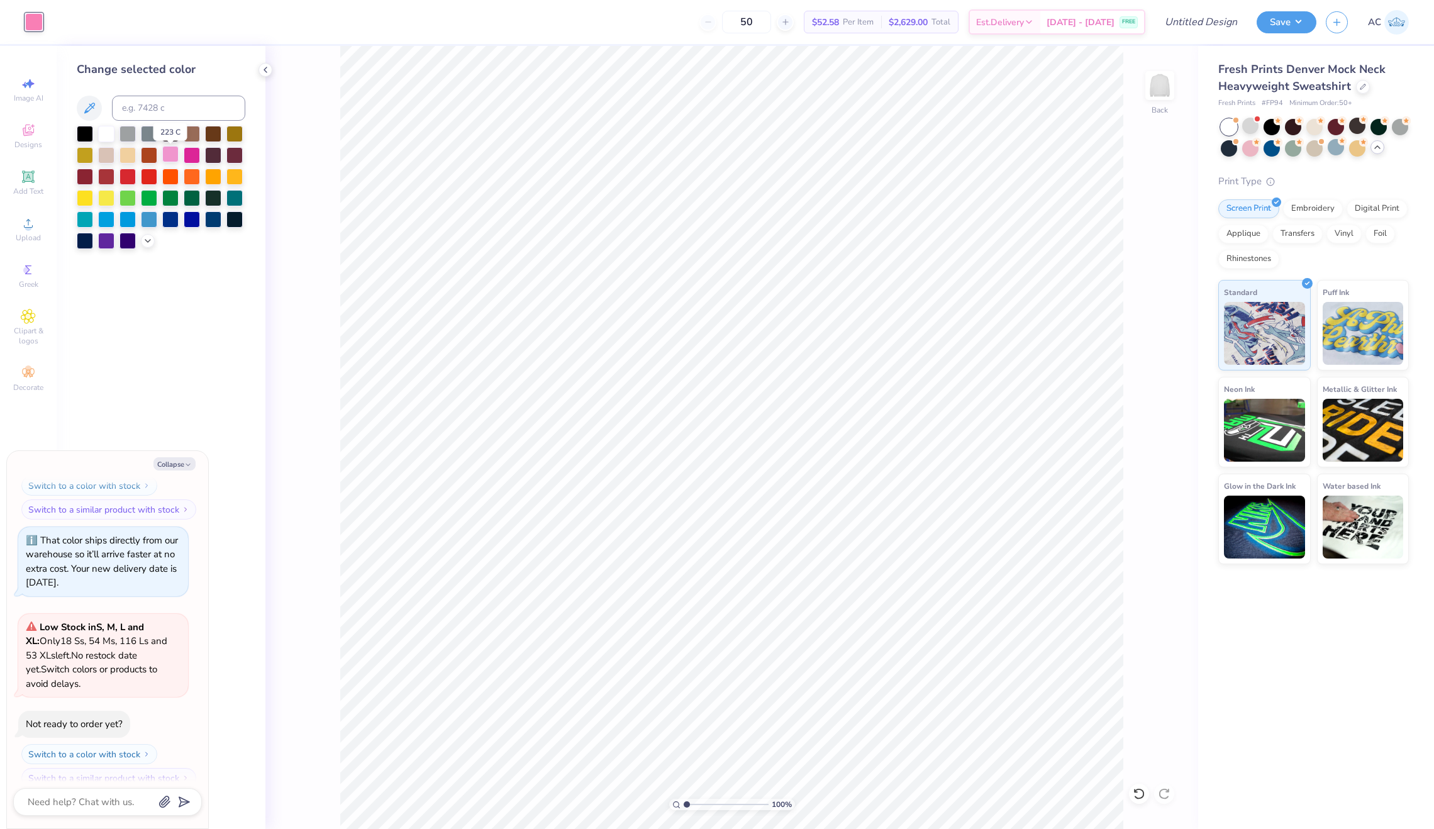
click at [174, 160] on div at bounding box center [170, 154] width 16 height 16
click at [146, 247] on div at bounding box center [148, 240] width 14 height 14
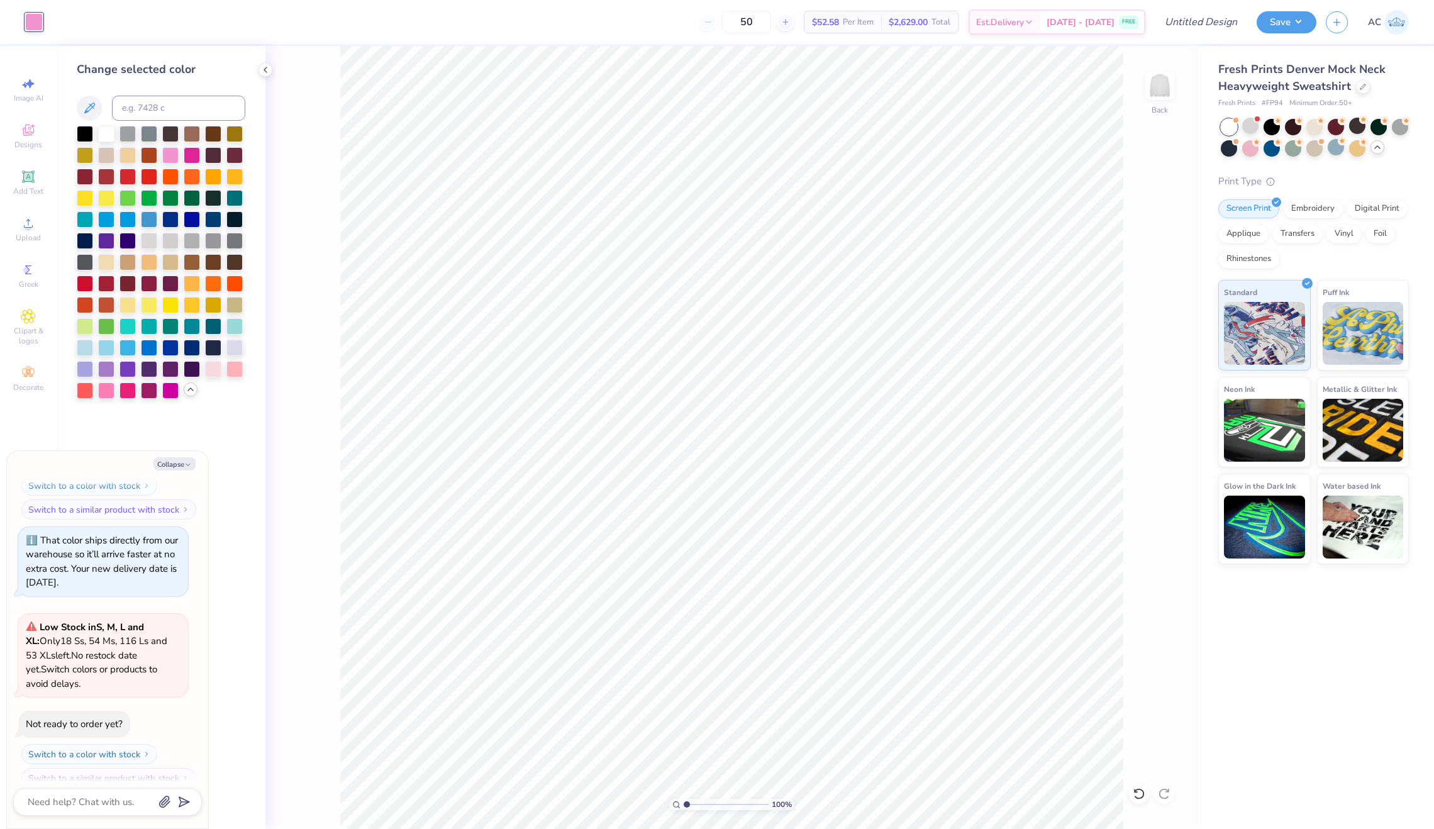
click at [192, 391] on icon at bounding box center [191, 389] width 10 height 10
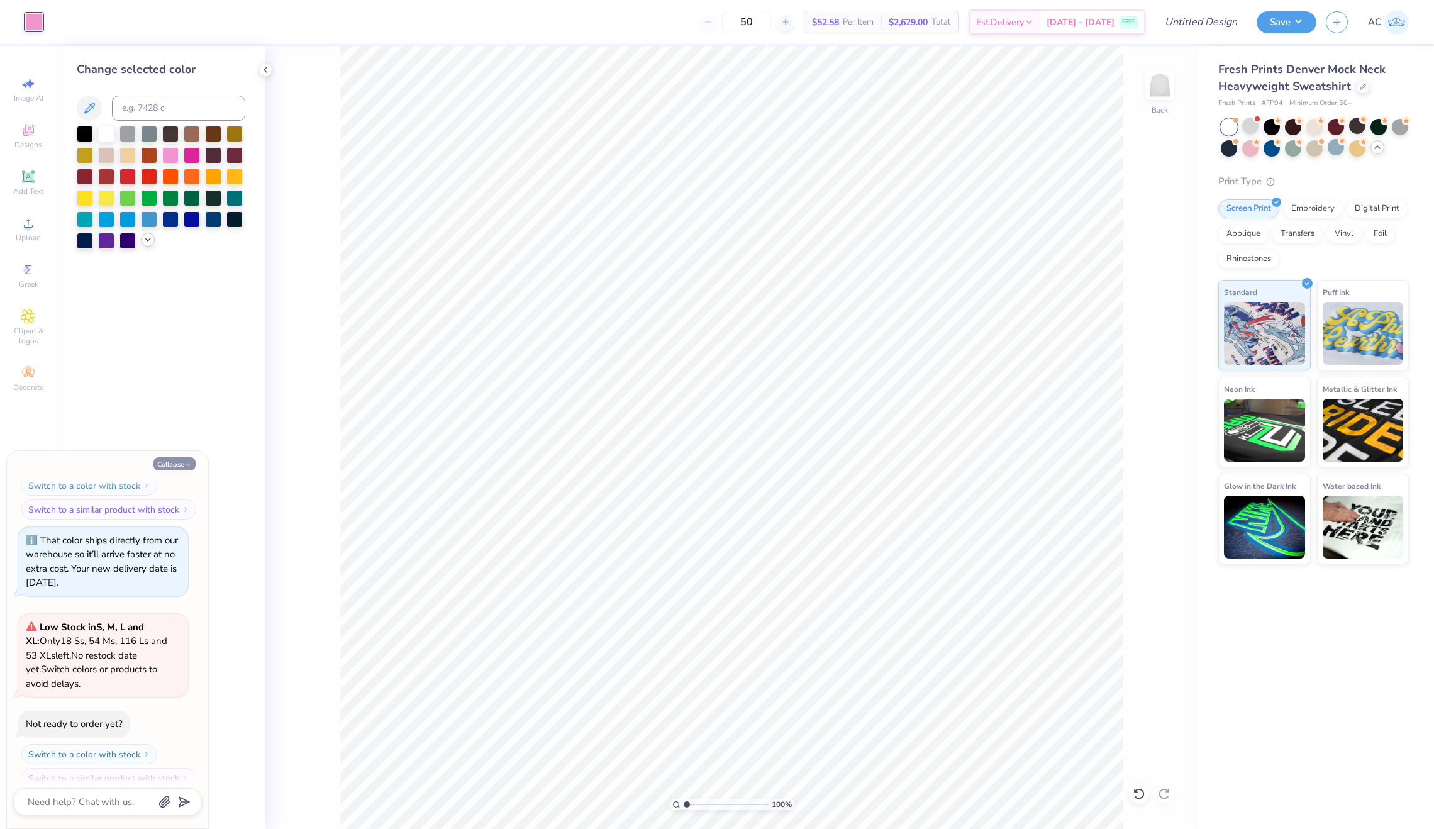
click at [174, 459] on button "Collapse" at bounding box center [174, 463] width 42 height 13
type textarea "x"
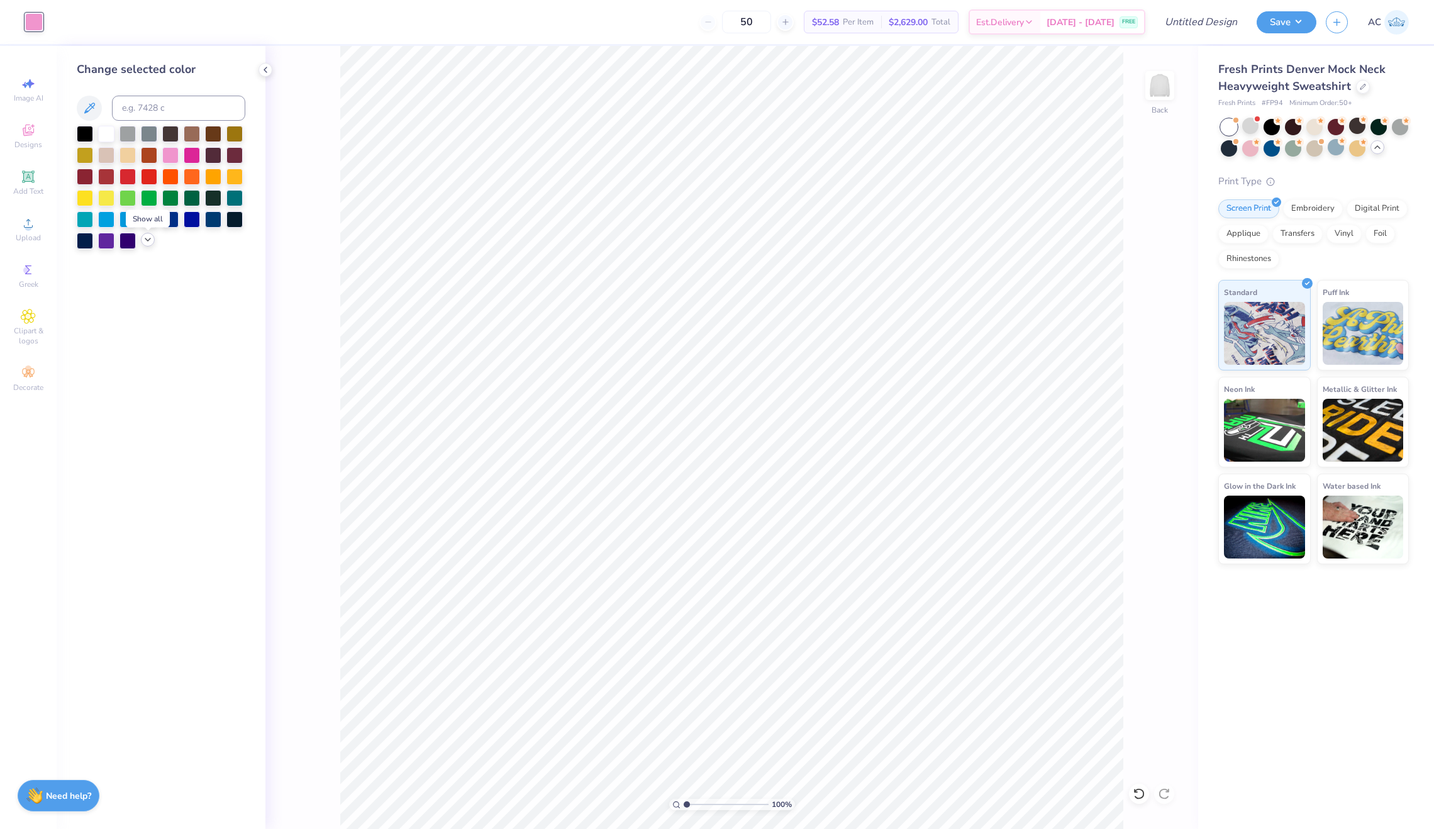
click at [147, 244] on icon at bounding box center [148, 240] width 10 height 10
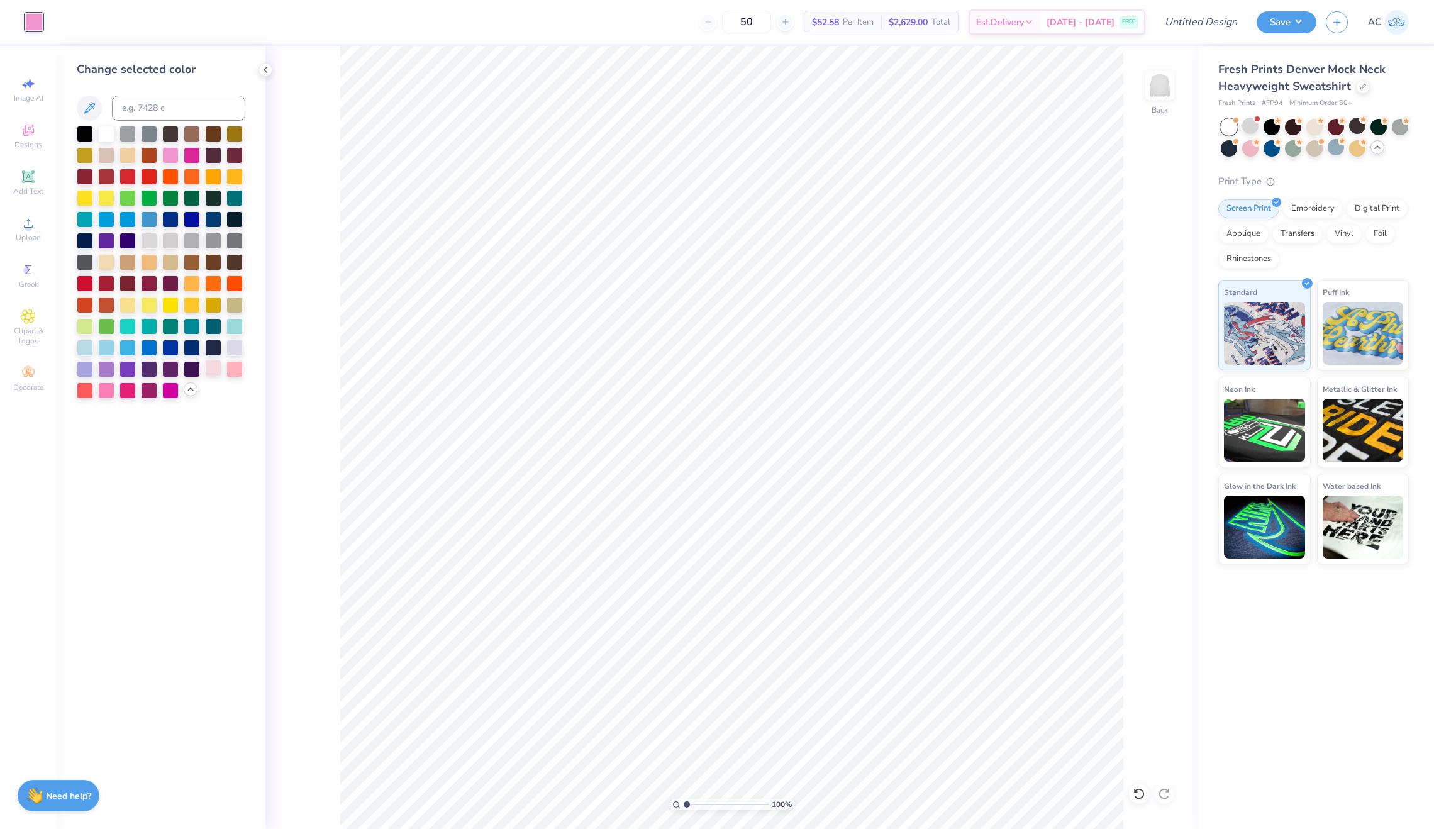
click at [214, 370] on div at bounding box center [213, 368] width 16 height 16
click at [237, 375] on div at bounding box center [234, 368] width 16 height 16
click at [176, 155] on div at bounding box center [170, 154] width 16 height 16
click at [194, 158] on div at bounding box center [192, 154] width 16 height 16
click at [101, 389] on div at bounding box center [106, 389] width 16 height 16
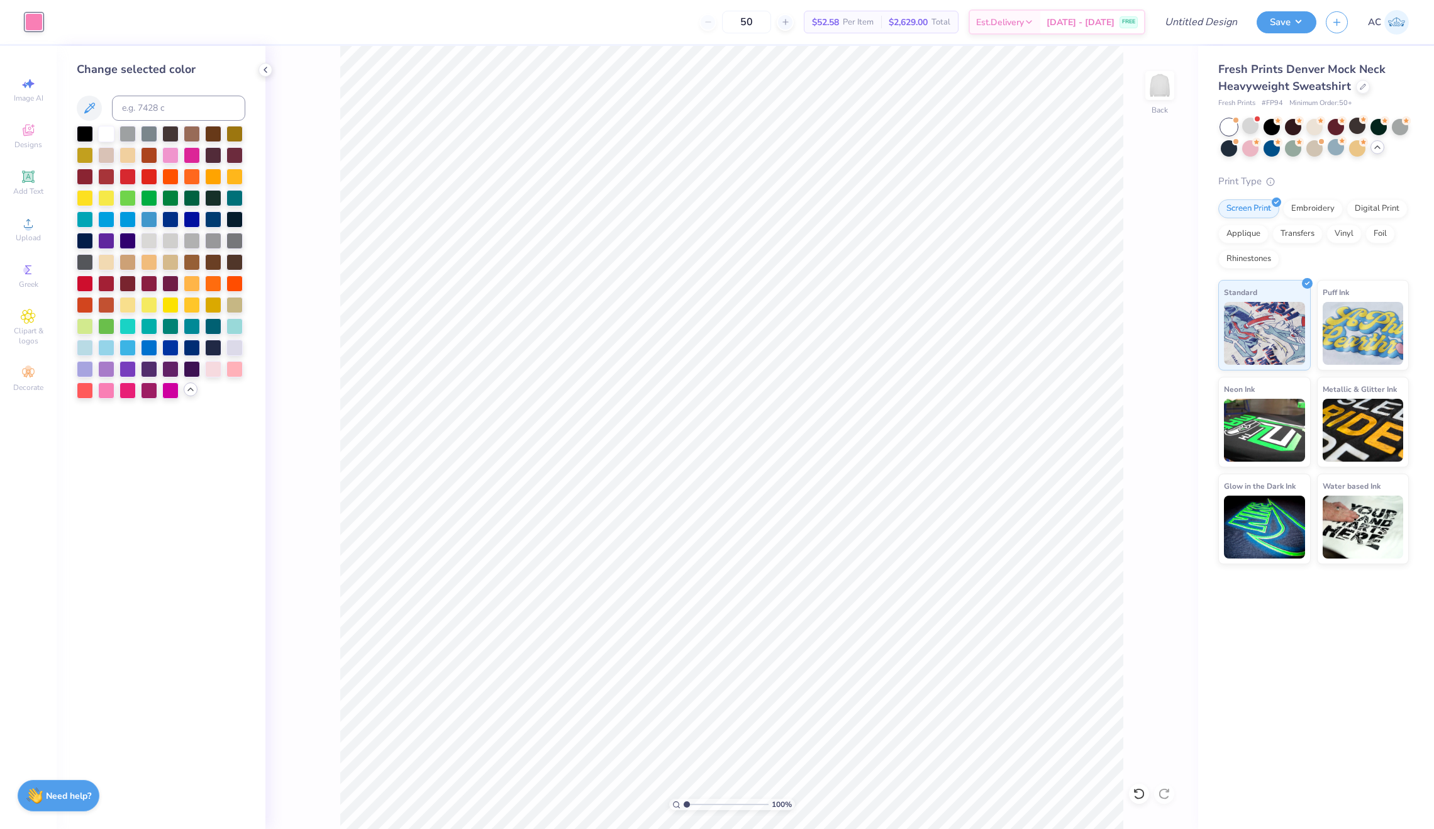
click at [314, 379] on div "100 % Back" at bounding box center [731, 437] width 933 height 783
click at [262, 70] on icon at bounding box center [265, 70] width 10 height 10
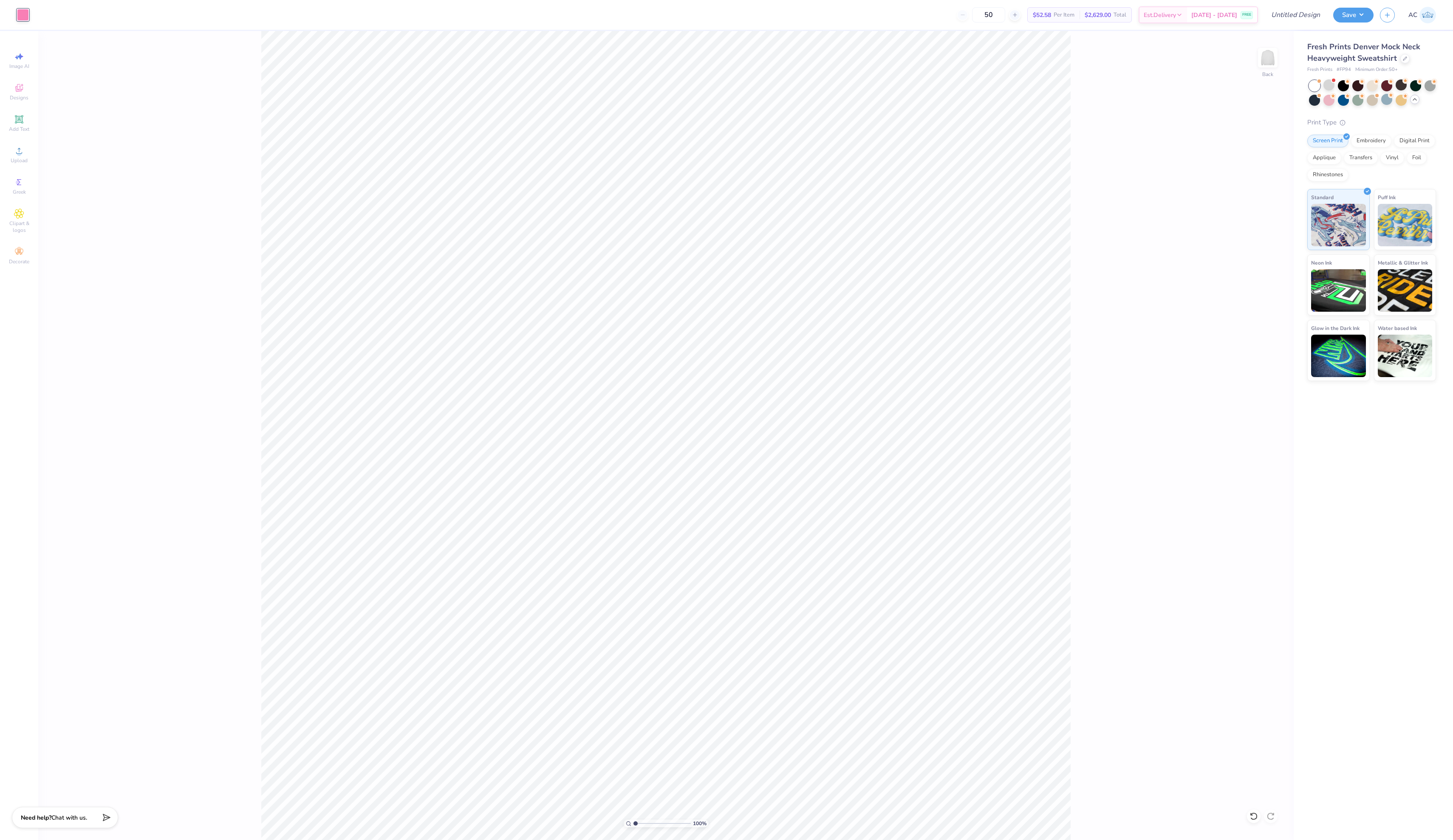
click at [14, 7] on div "Art colors" at bounding box center [14, 15] width 29 height 30
click at [20, 14] on div at bounding box center [23, 15] width 12 height 12
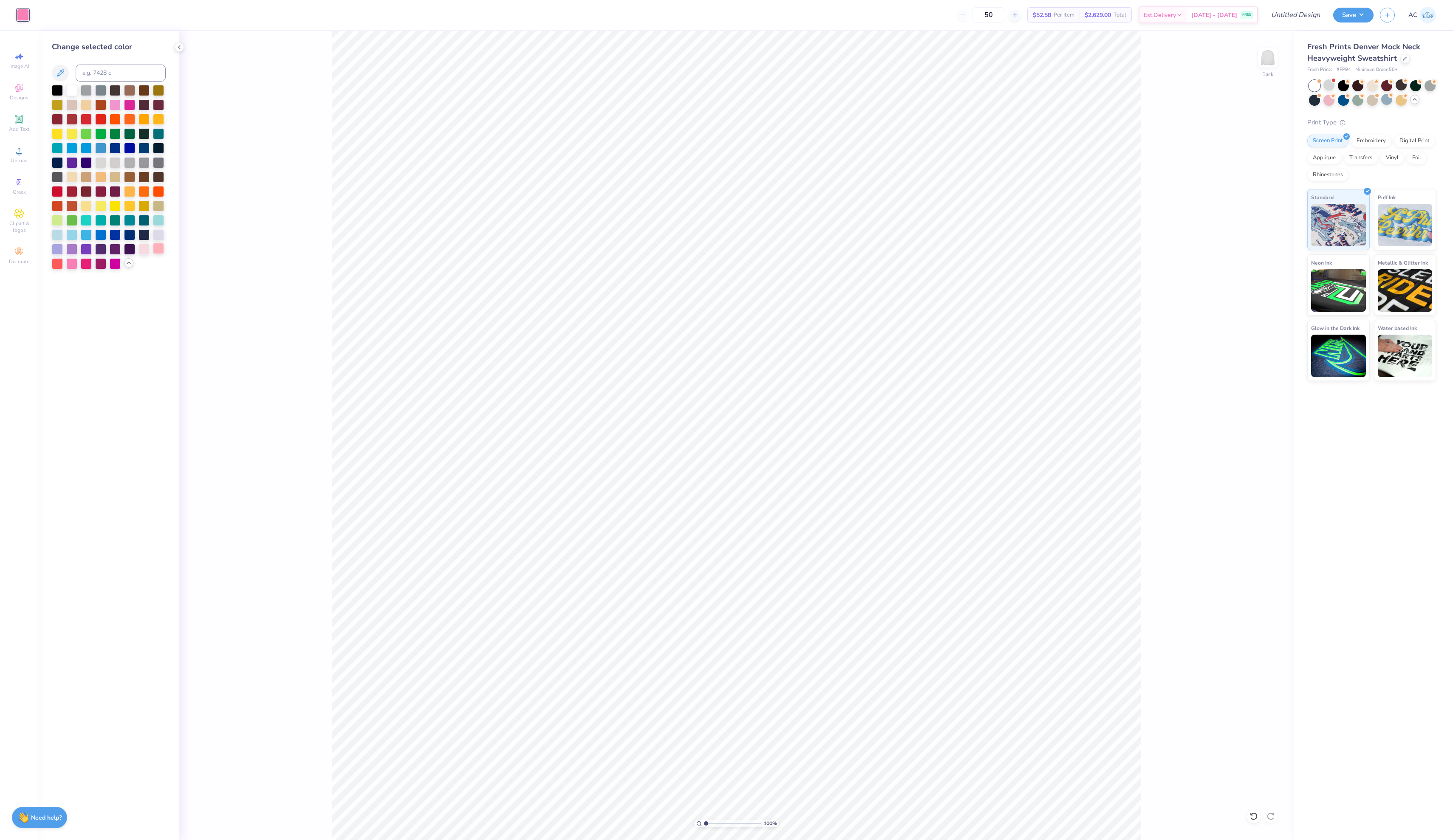
click at [158, 254] on div at bounding box center [158, 248] width 11 height 11
click at [145, 254] on div at bounding box center [144, 248] width 11 height 11
click at [159, 254] on div at bounding box center [158, 248] width 11 height 11
click at [263, 197] on div "100 % Back" at bounding box center [736, 436] width 1114 height 809
click at [726, 19] on input "Design Title" at bounding box center [1285, 14] width 83 height 17
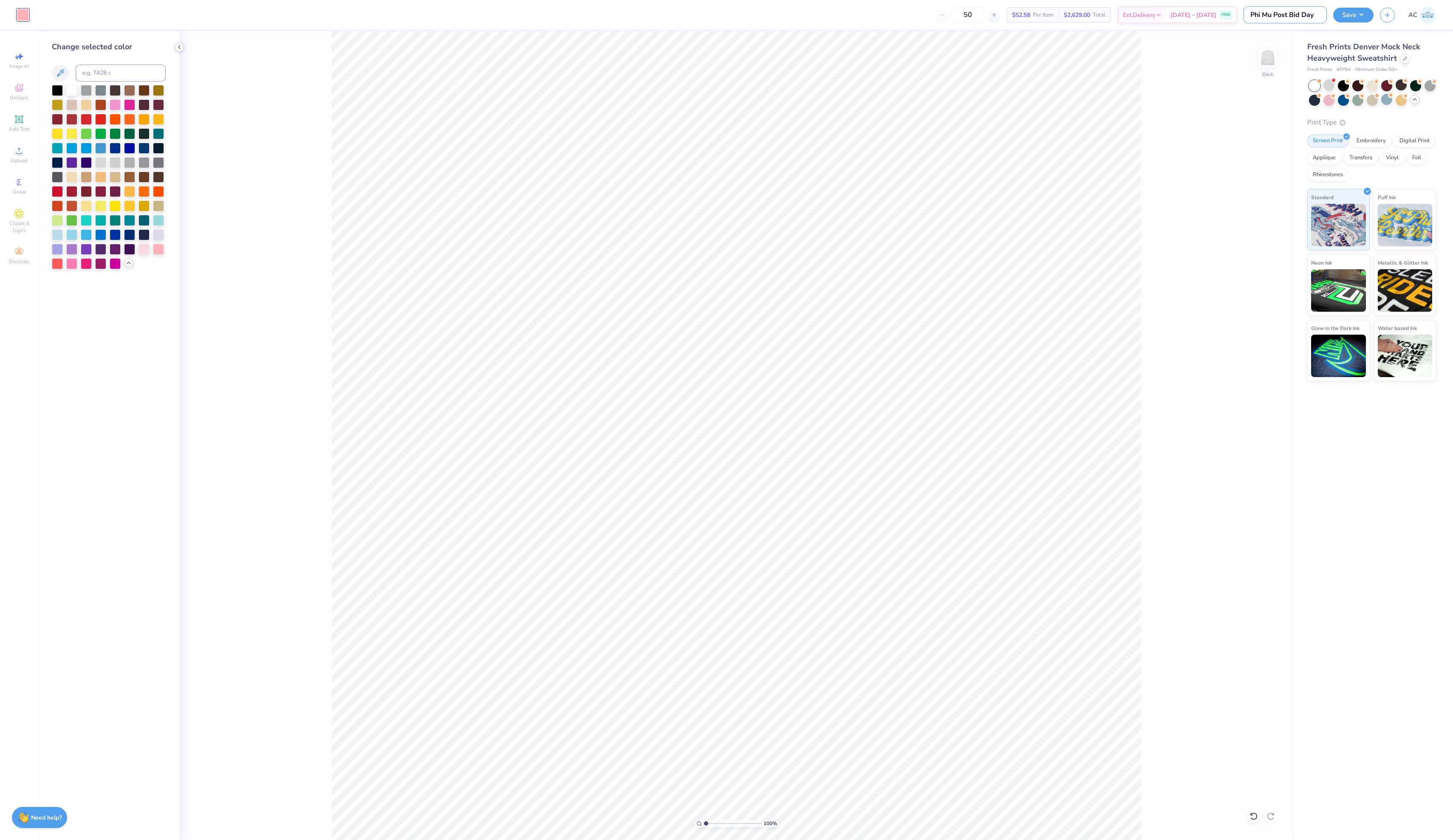
type input "Phi Mu Post Bid Day"
click at [182, 47] on icon at bounding box center [179, 47] width 7 height 7
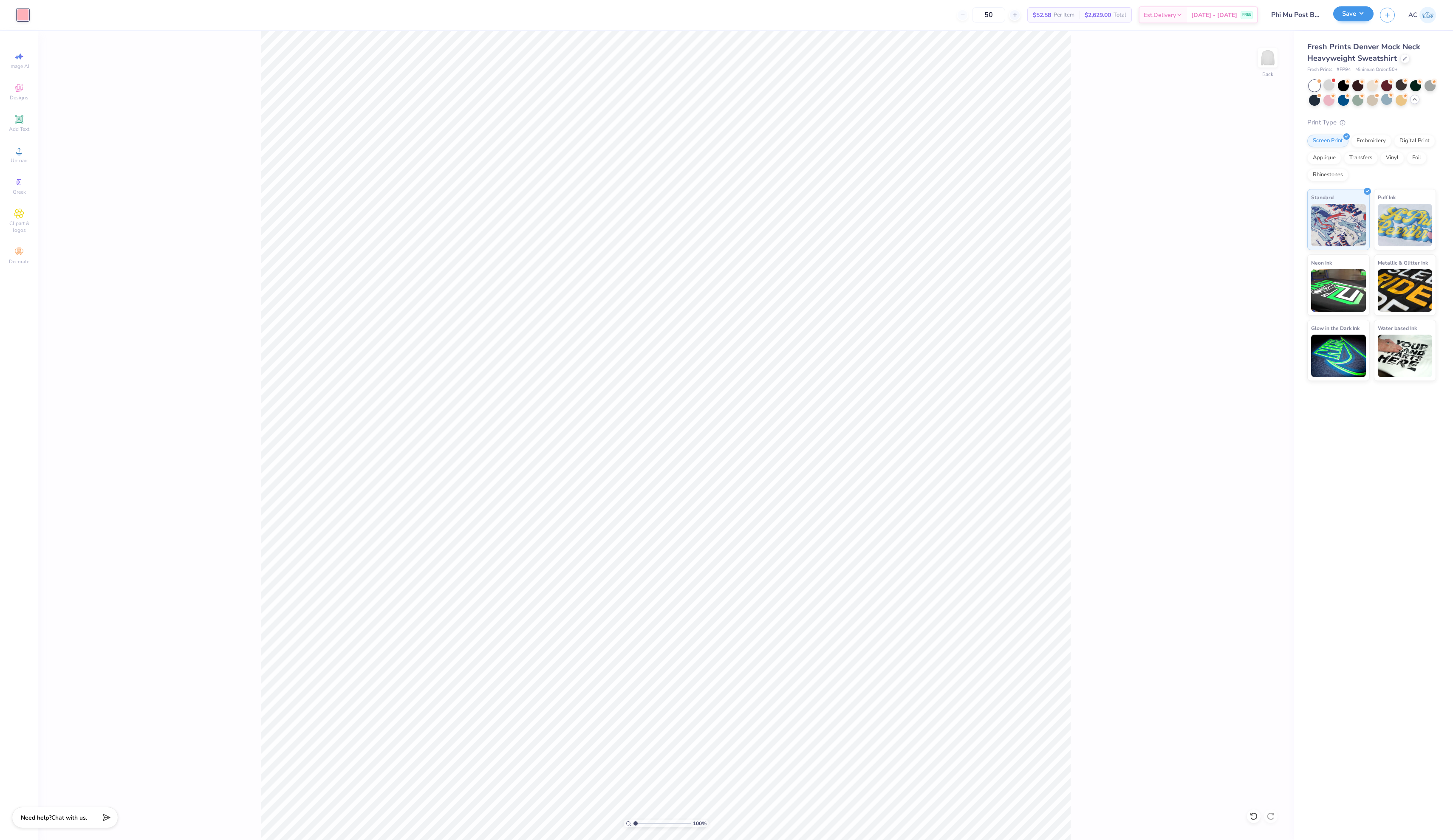
click at [726, 16] on button "Save" at bounding box center [1353, 14] width 41 height 15
click at [726, 16] on button "Save" at bounding box center [1353, 14] width 41 height 15
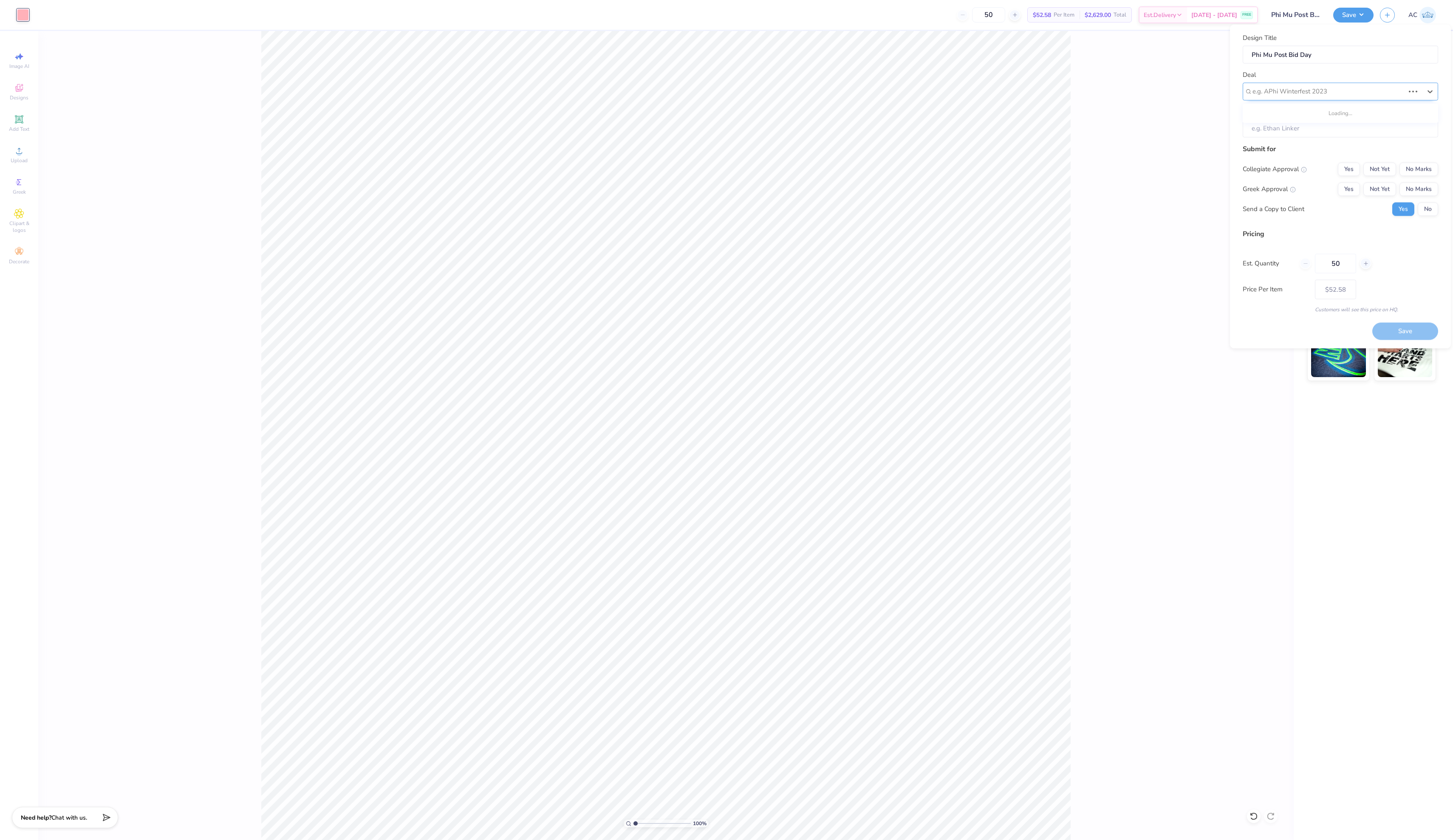
click at [726, 97] on div "e.g. APhi Winterfest 2023" at bounding box center [1328, 91] width 152 height 9
click at [726, 167] on div "Phi Mu Post Bid Day PR Drop [FIRST]" at bounding box center [1340, 159] width 188 height 14
type input "Hannah Rhudy"
type input "$63.74"
click at [726, 133] on input "Hannah Rhudy" at bounding box center [1340, 128] width 195 height 18
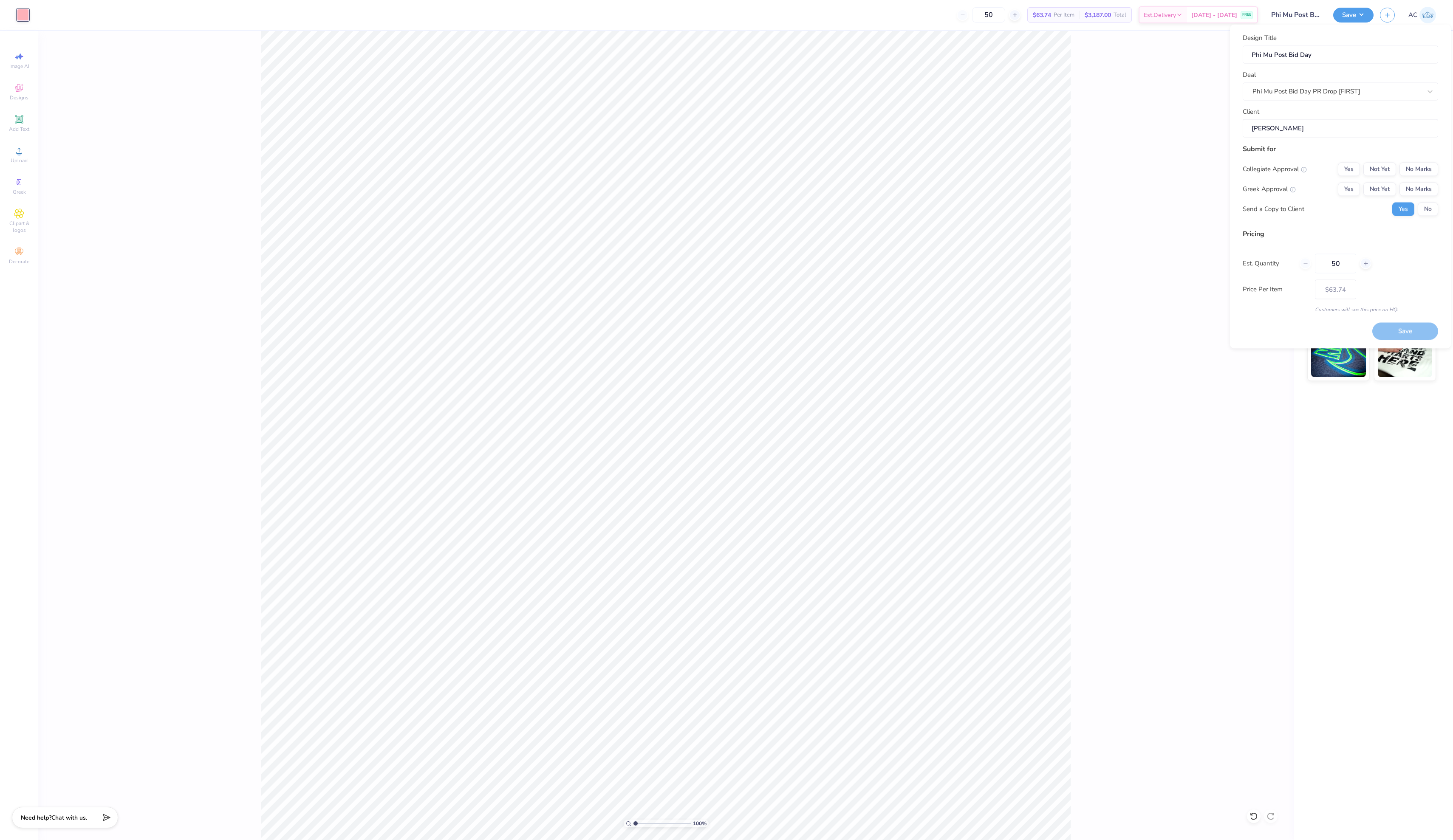
click at [726, 138] on input "Hannah Rhudy" at bounding box center [1340, 128] width 195 height 18
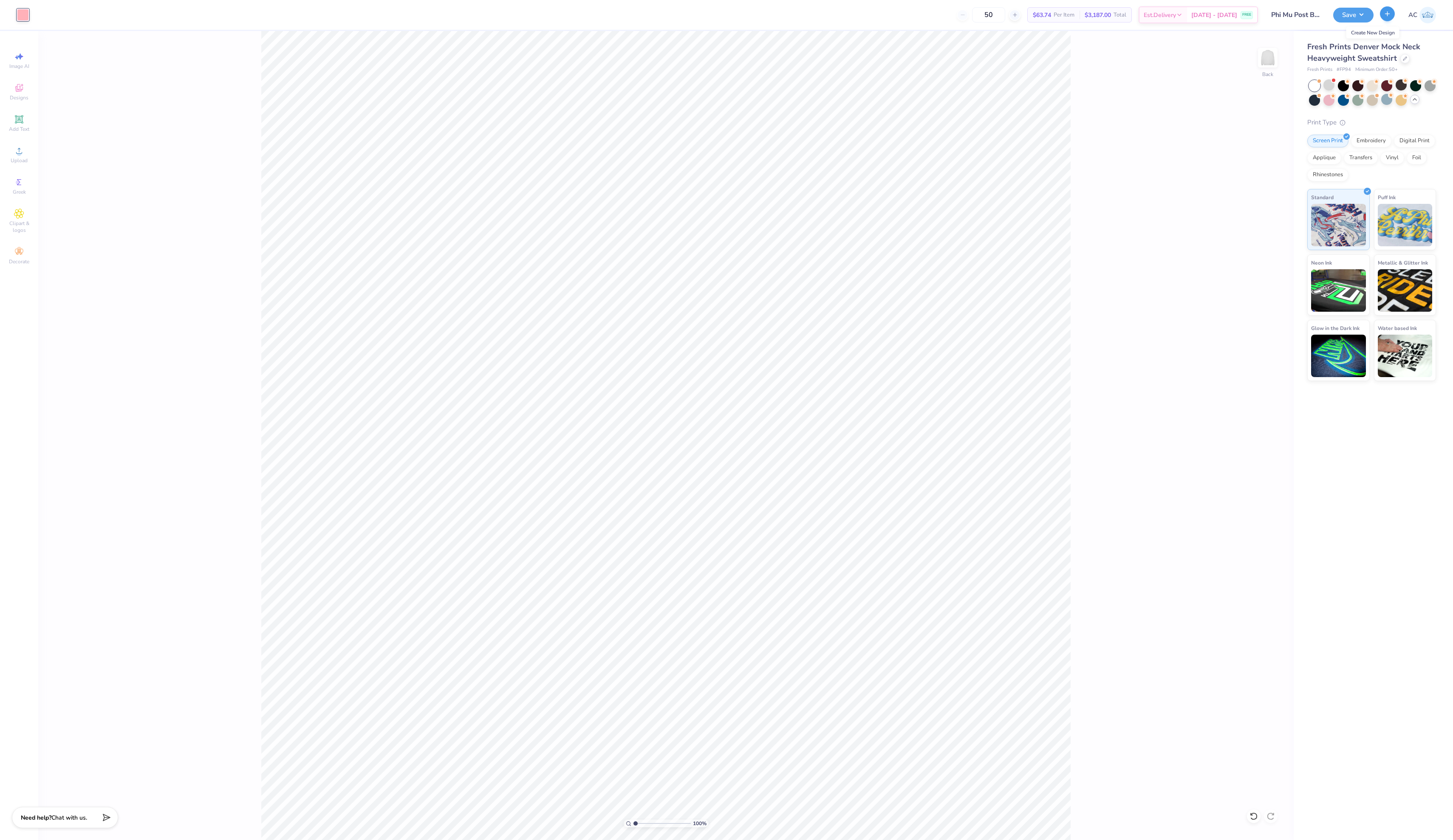
click at [726, 14] on icon "button" at bounding box center [1387, 14] width 7 height 7
click at [726, 35] on div "100 % Back" at bounding box center [666, 436] width 1255 height 809
click at [726, 16] on input "Phi Mu Post Bid Day" at bounding box center [1285, 14] width 83 height 17
click at [726, 16] on button "Save" at bounding box center [1353, 14] width 41 height 15
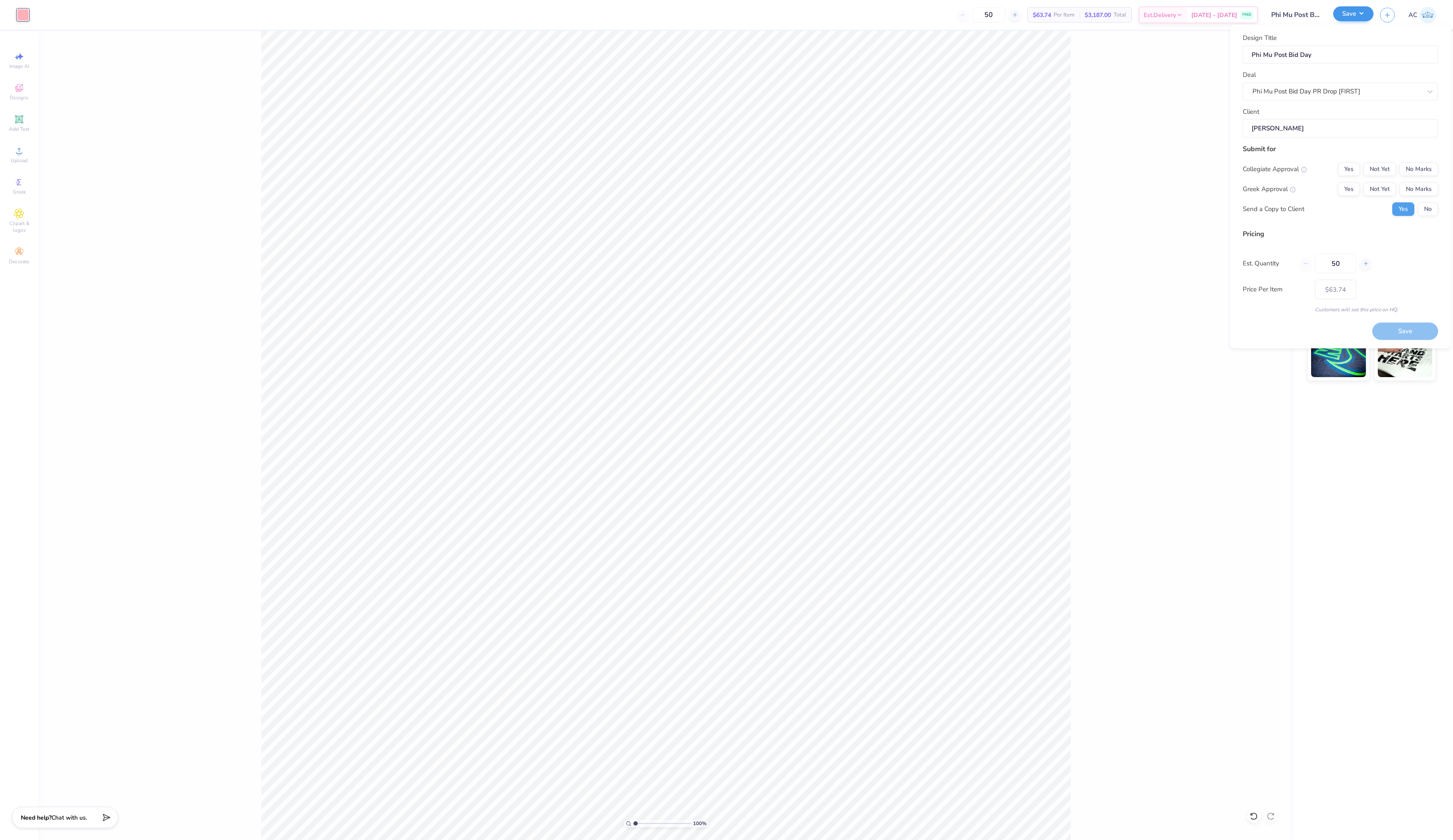
click at [726, 11] on button "Save" at bounding box center [1353, 14] width 41 height 15
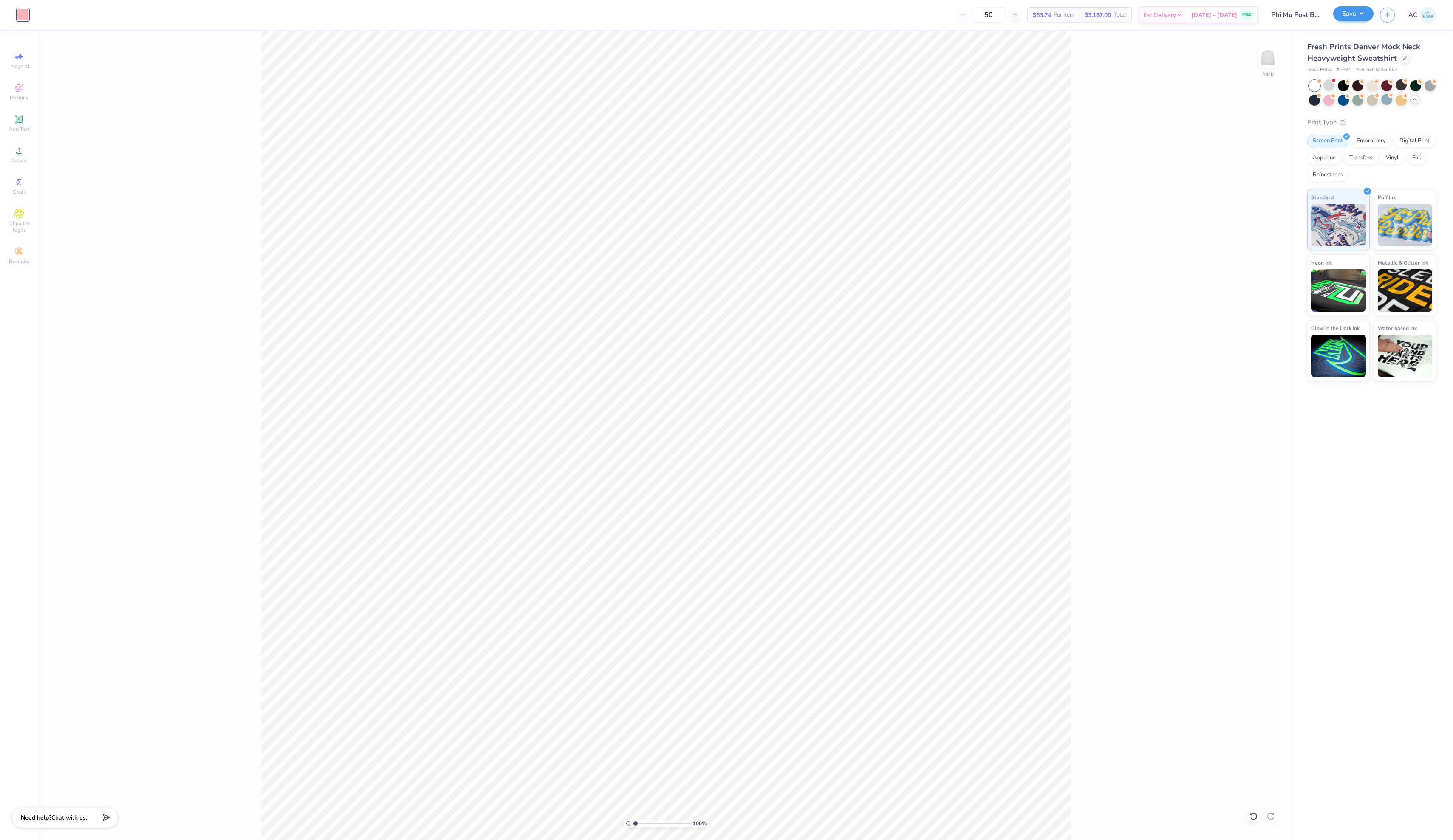
click at [726, 11] on button "Save" at bounding box center [1353, 14] width 41 height 15
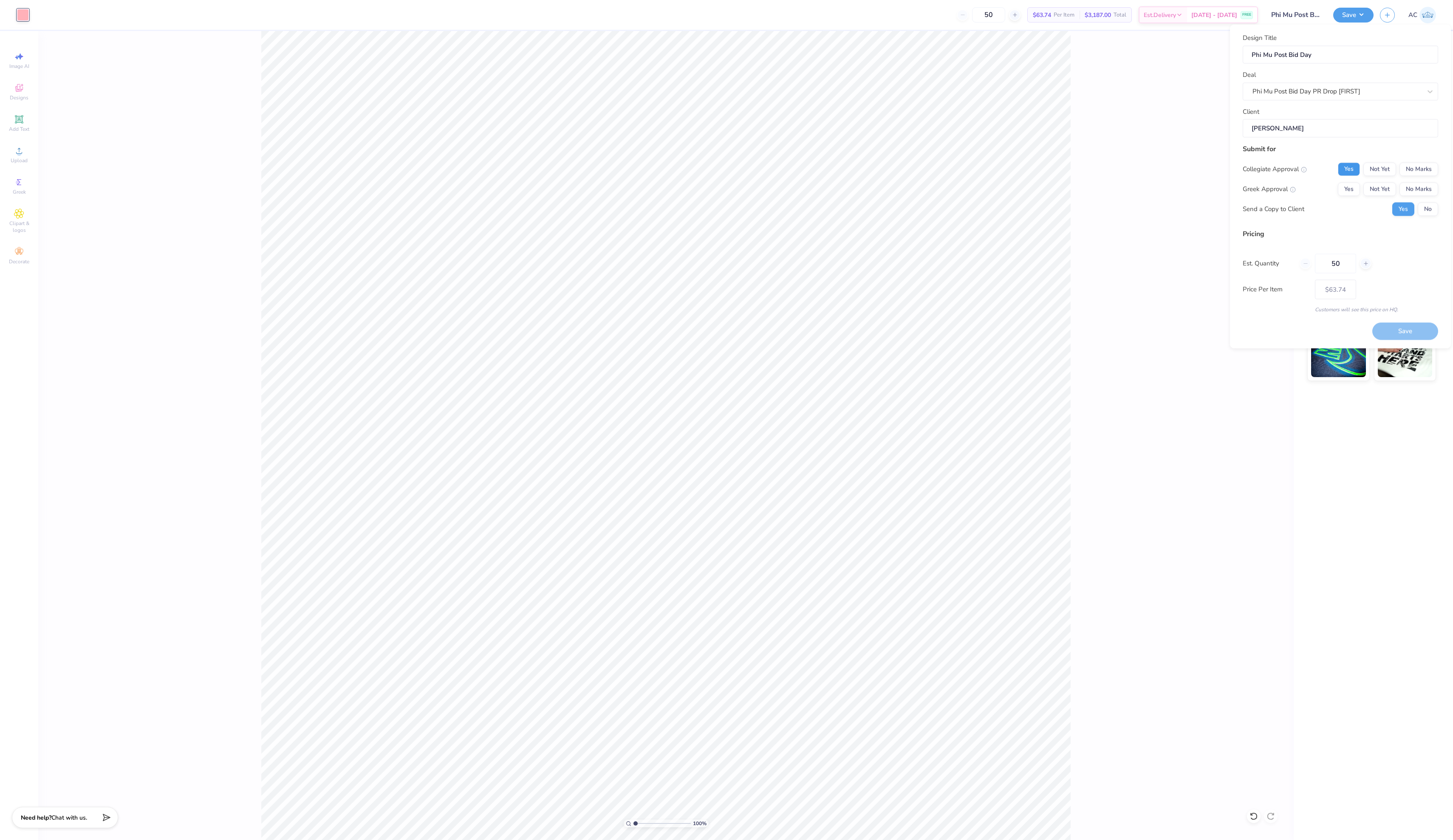
click at [726, 176] on button "Yes" at bounding box center [1348, 169] width 22 height 14
click at [726, 196] on button "Yes" at bounding box center [1348, 189] width 22 height 14
click at [726, 273] on input "50" at bounding box center [1335, 263] width 41 height 20
type input "5"
type input "6"
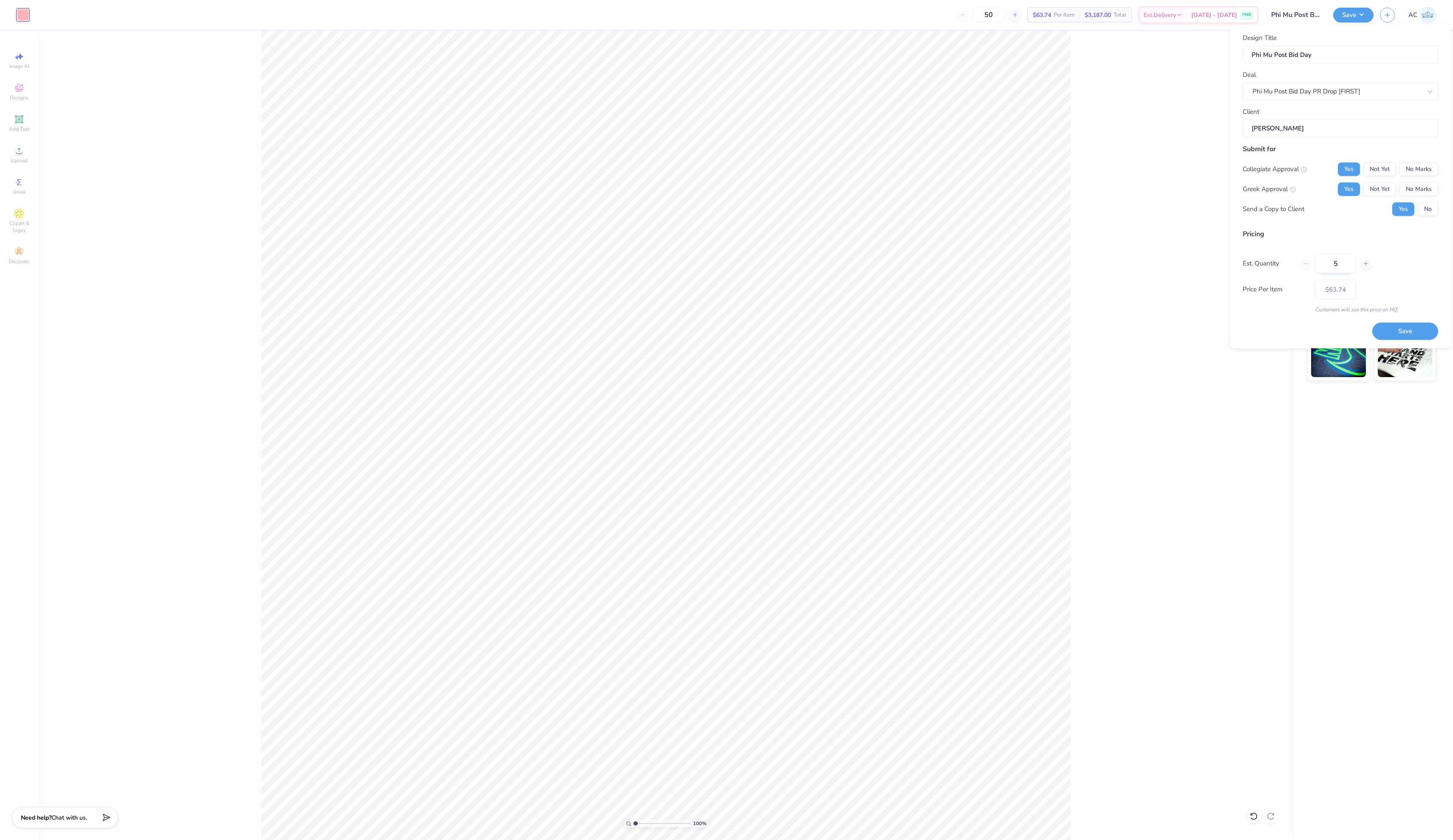
type input "50"
click at [726, 340] on button "Save" at bounding box center [1404, 332] width 66 height 18
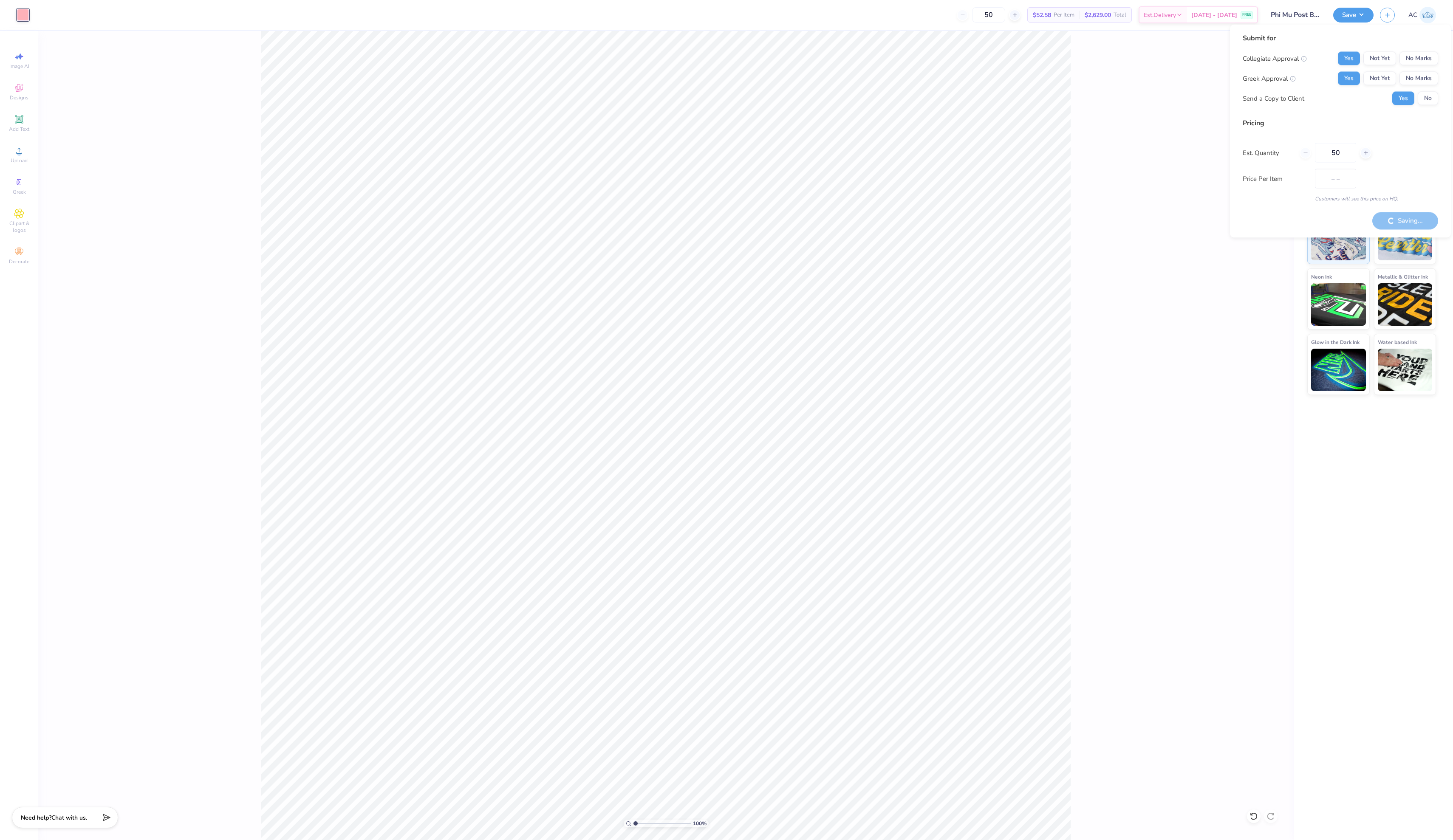
type input "$63.74"
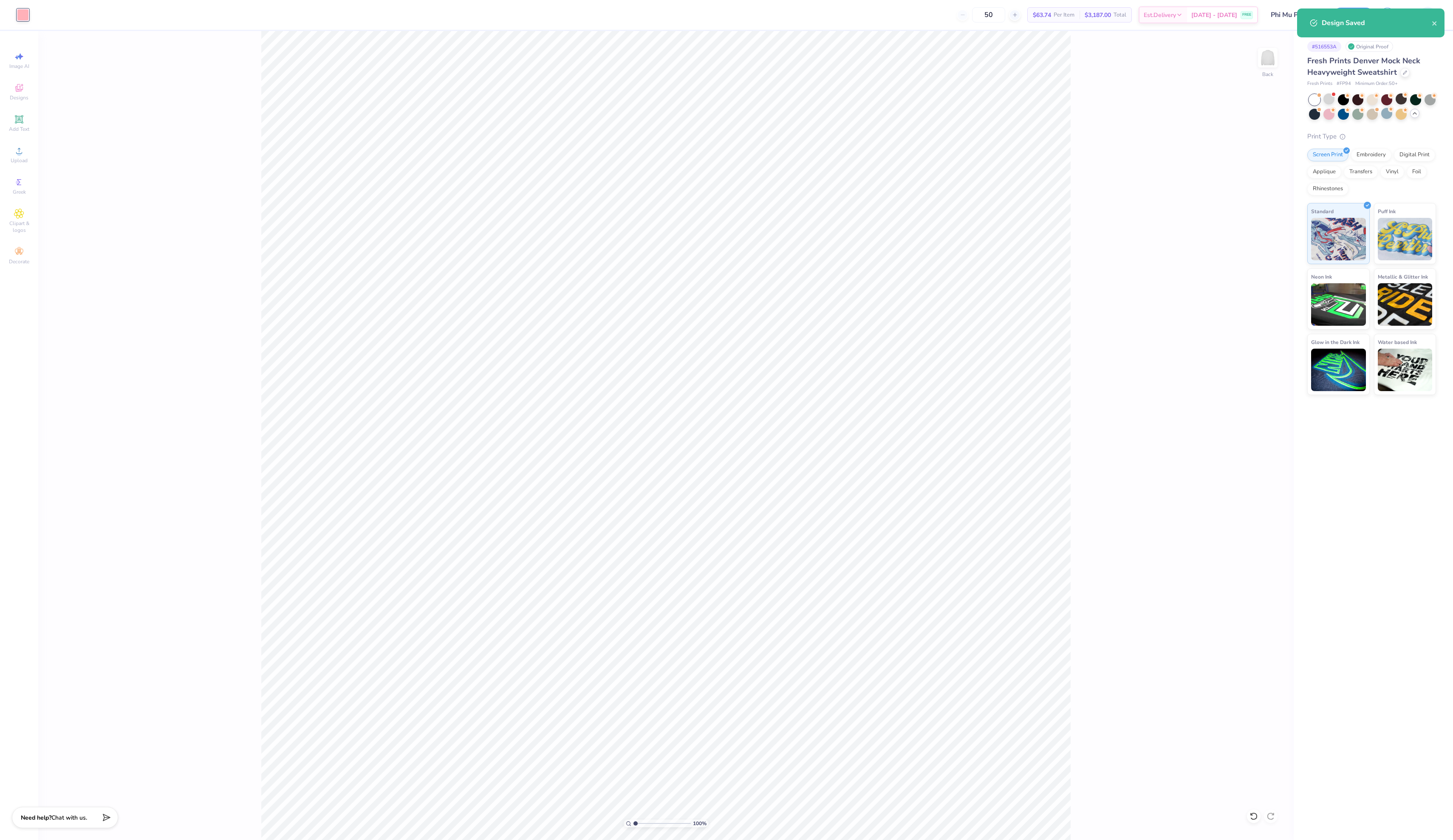
click at [726, 134] on div "100 % Back" at bounding box center [666, 436] width 1255 height 809
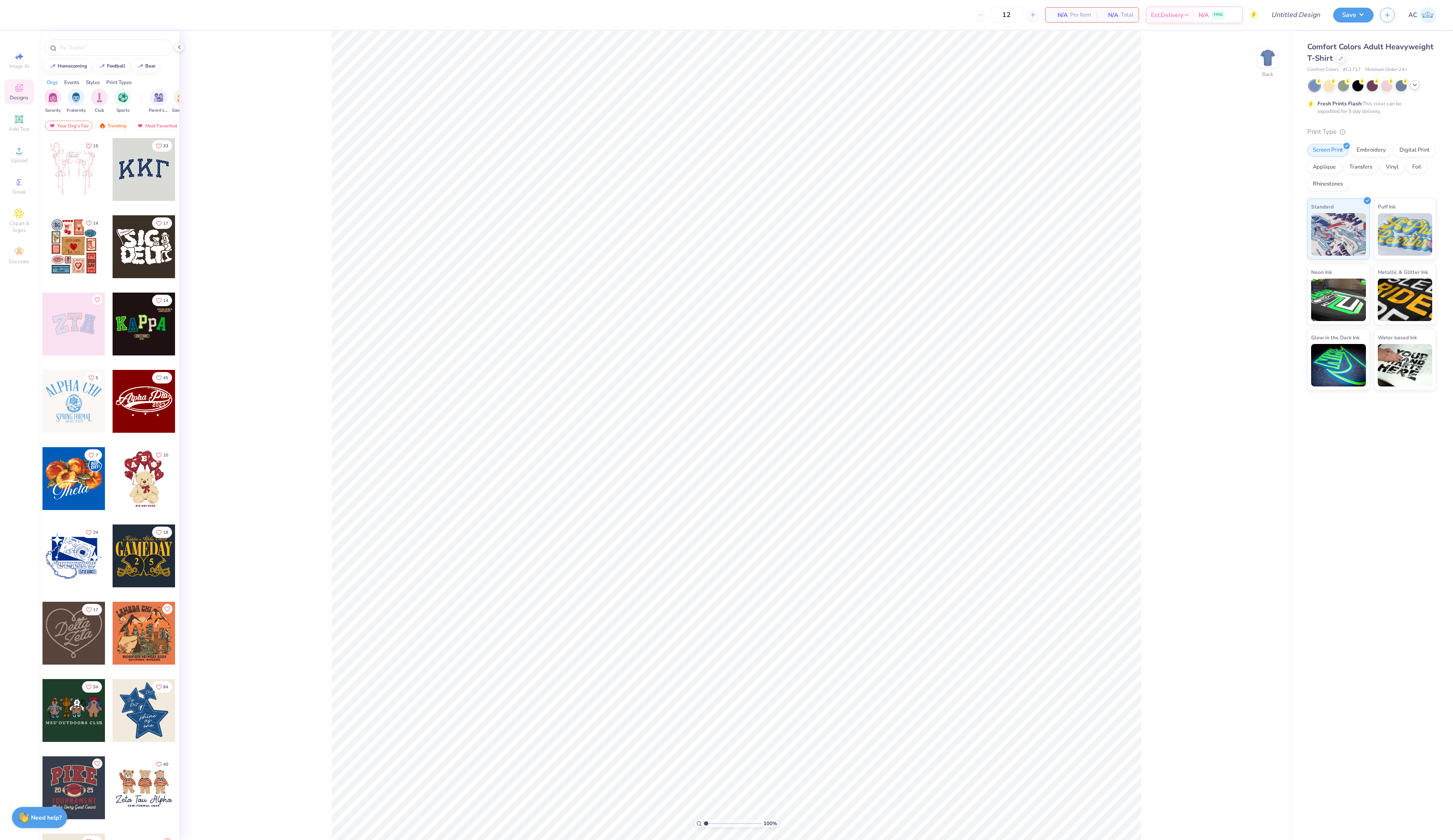
click at [1415, 88] on icon at bounding box center [1414, 85] width 7 height 7
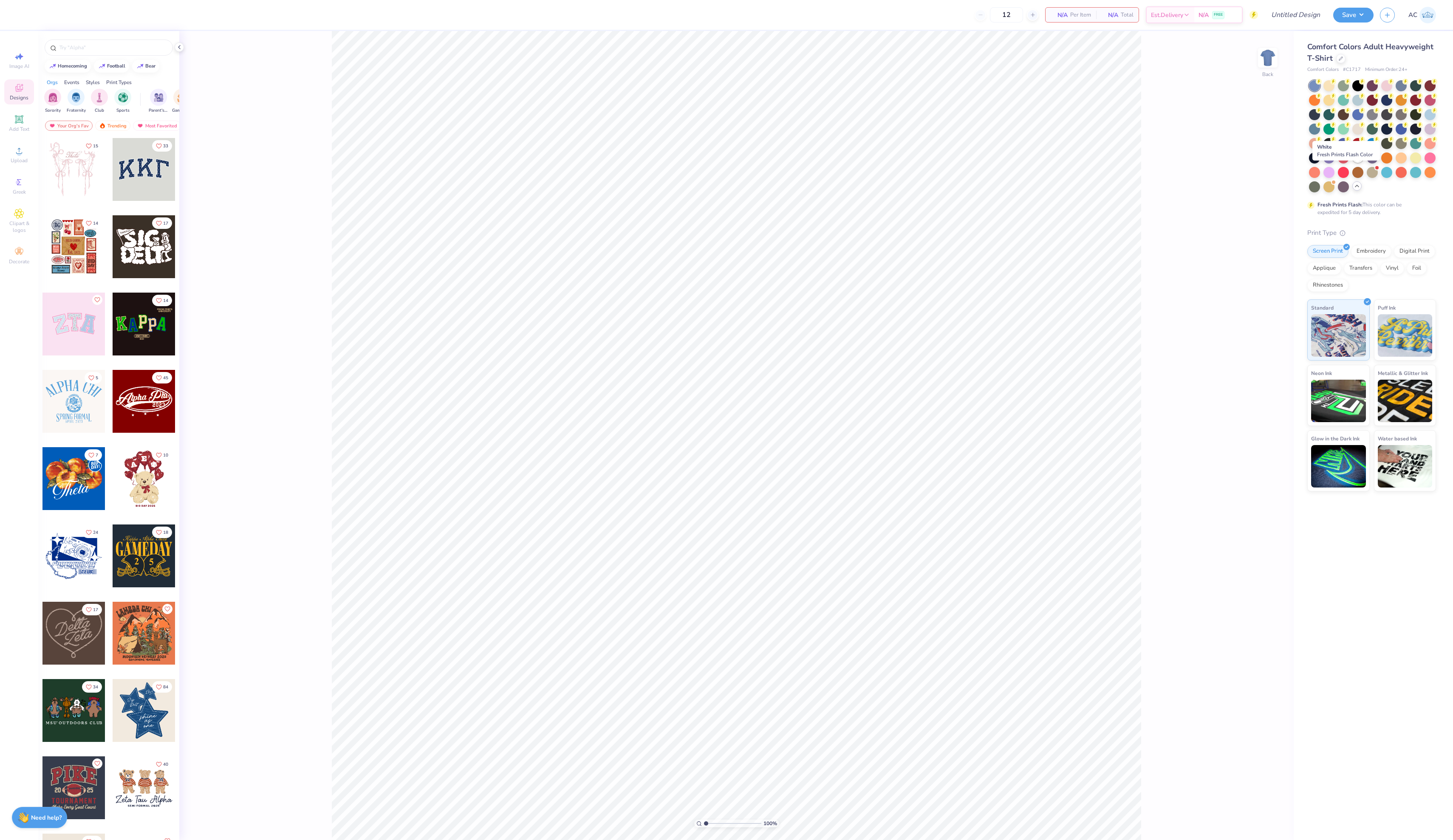
click at [1355, 163] on div at bounding box center [1358, 157] width 11 height 11
click at [1342, 55] on div at bounding box center [1341, 58] width 9 height 9
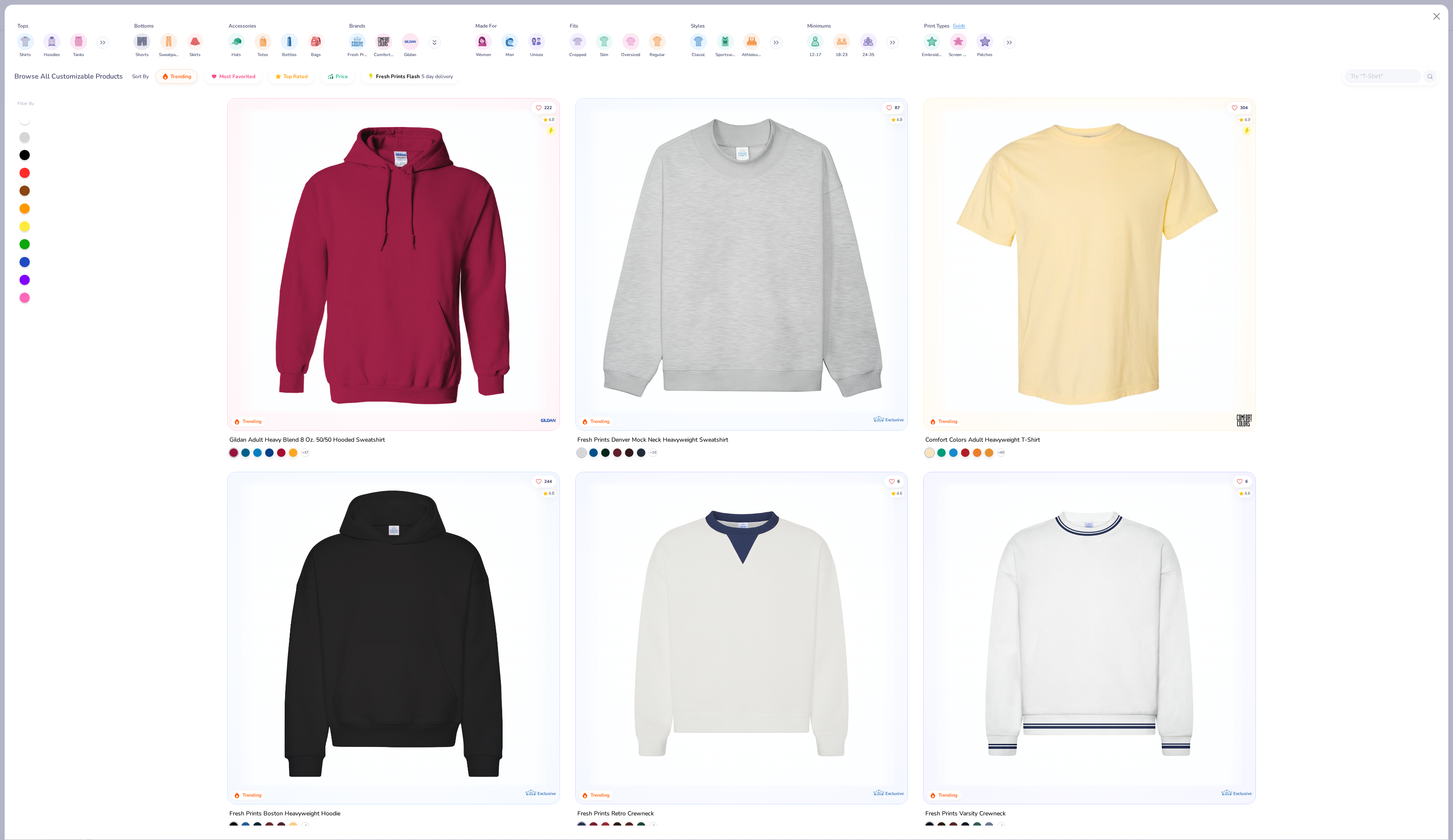
click at [761, 303] on img at bounding box center [742, 259] width 315 height 306
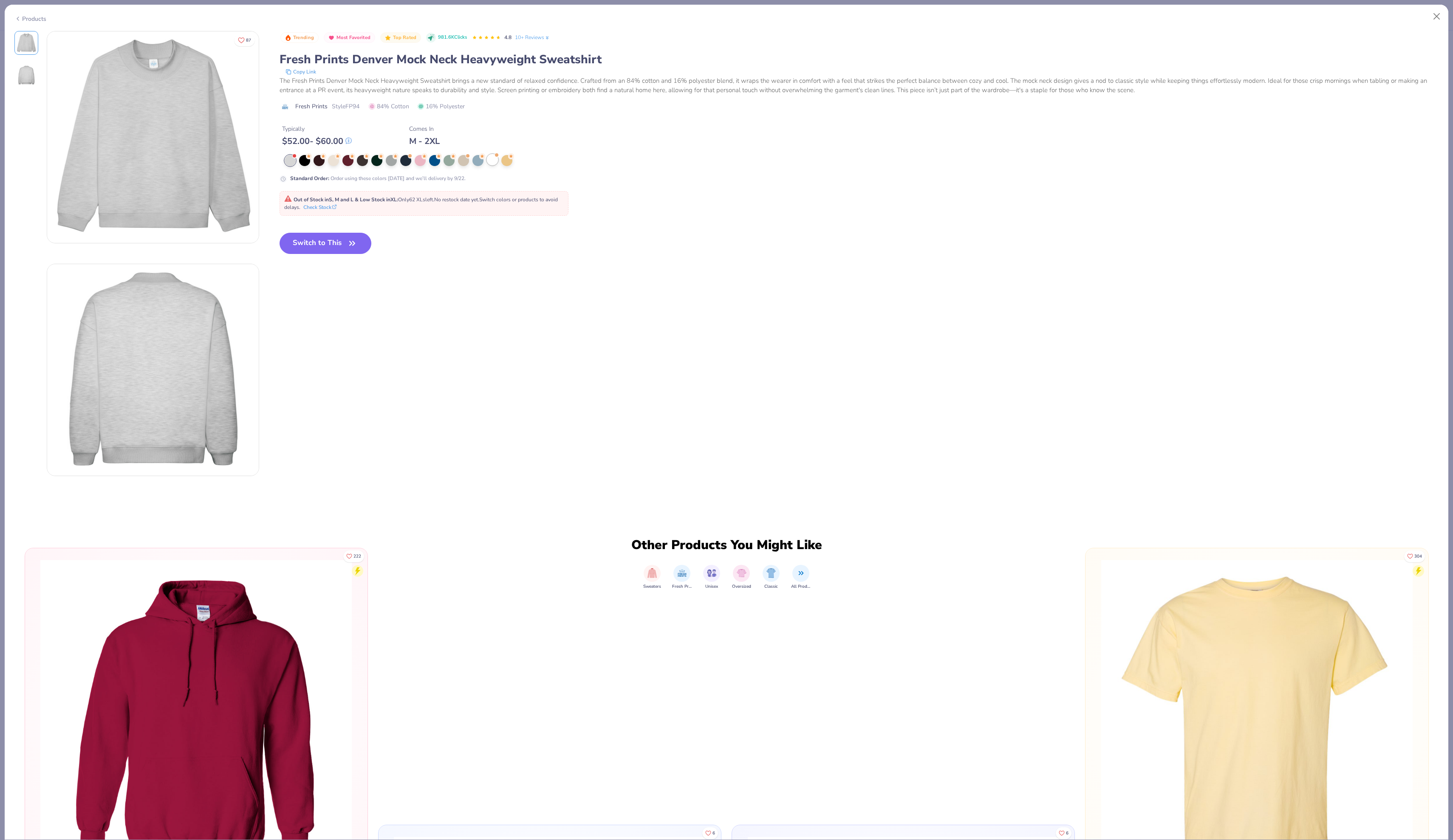
click at [496, 165] on div at bounding box center [492, 159] width 11 height 11
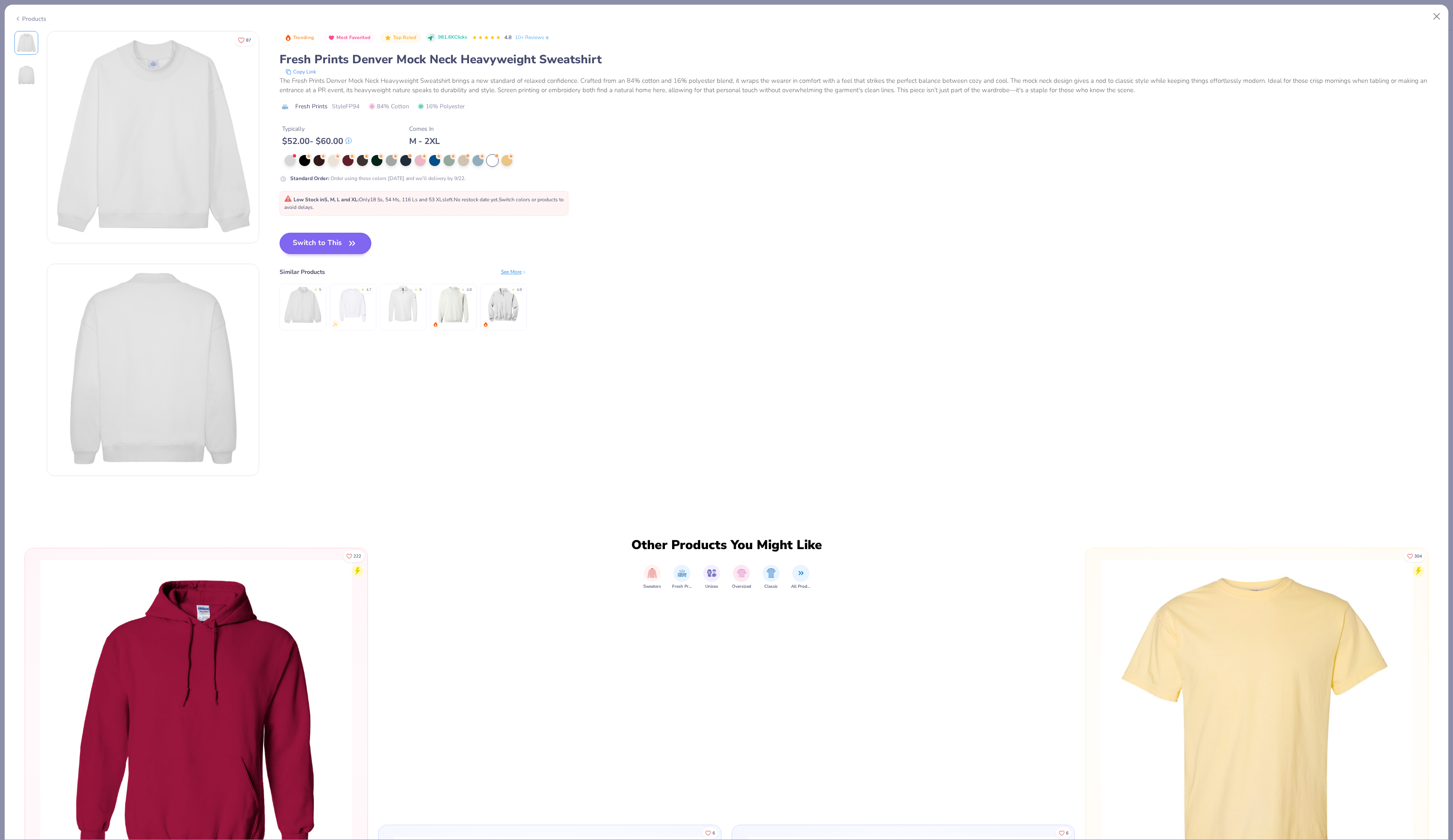
click at [334, 254] on button "Switch to This" at bounding box center [326, 243] width 92 height 21
type input "50"
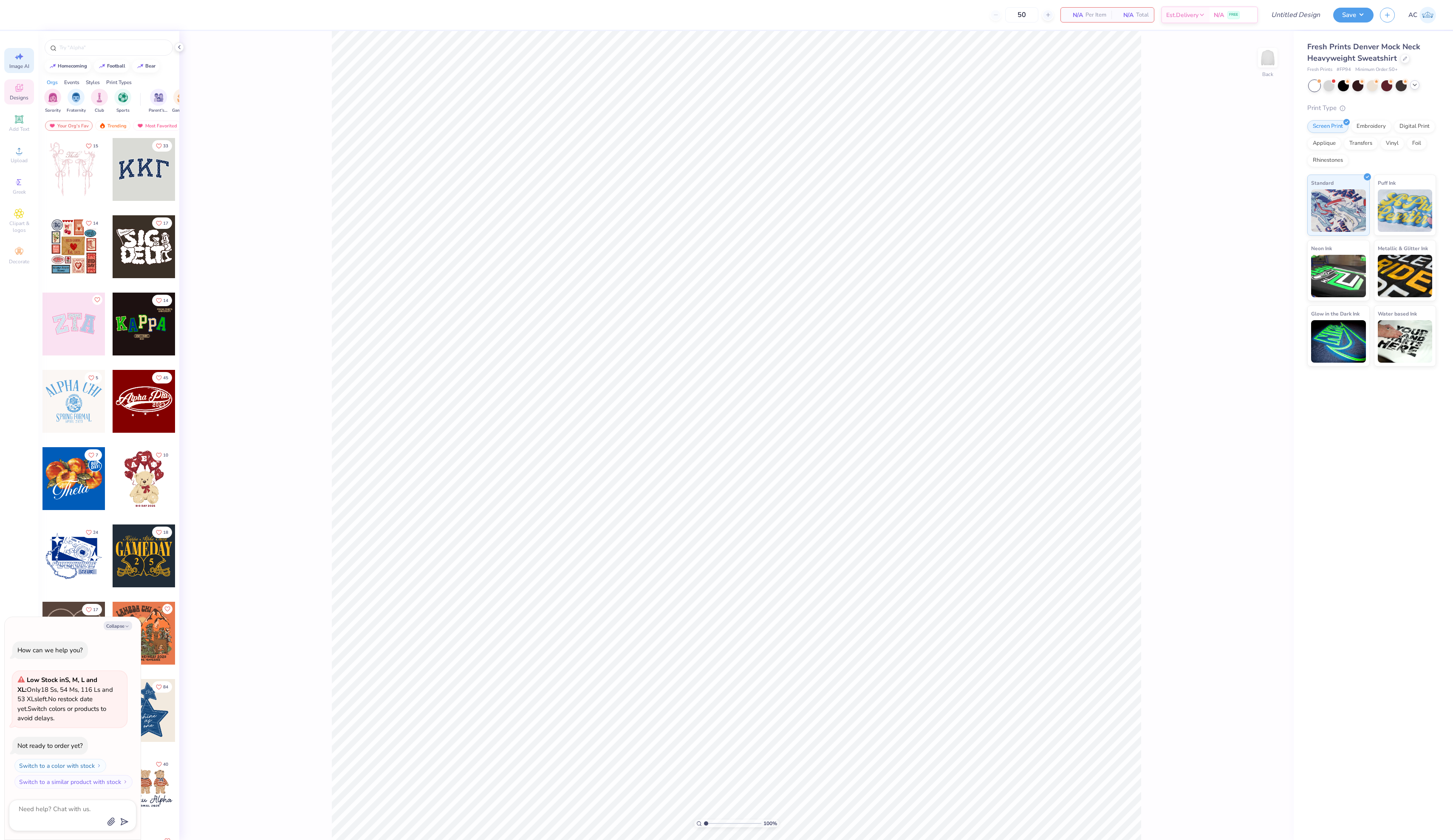
click at [9, 57] on div "Image AI" at bounding box center [19, 60] width 30 height 25
type textarea "x"
select select "4"
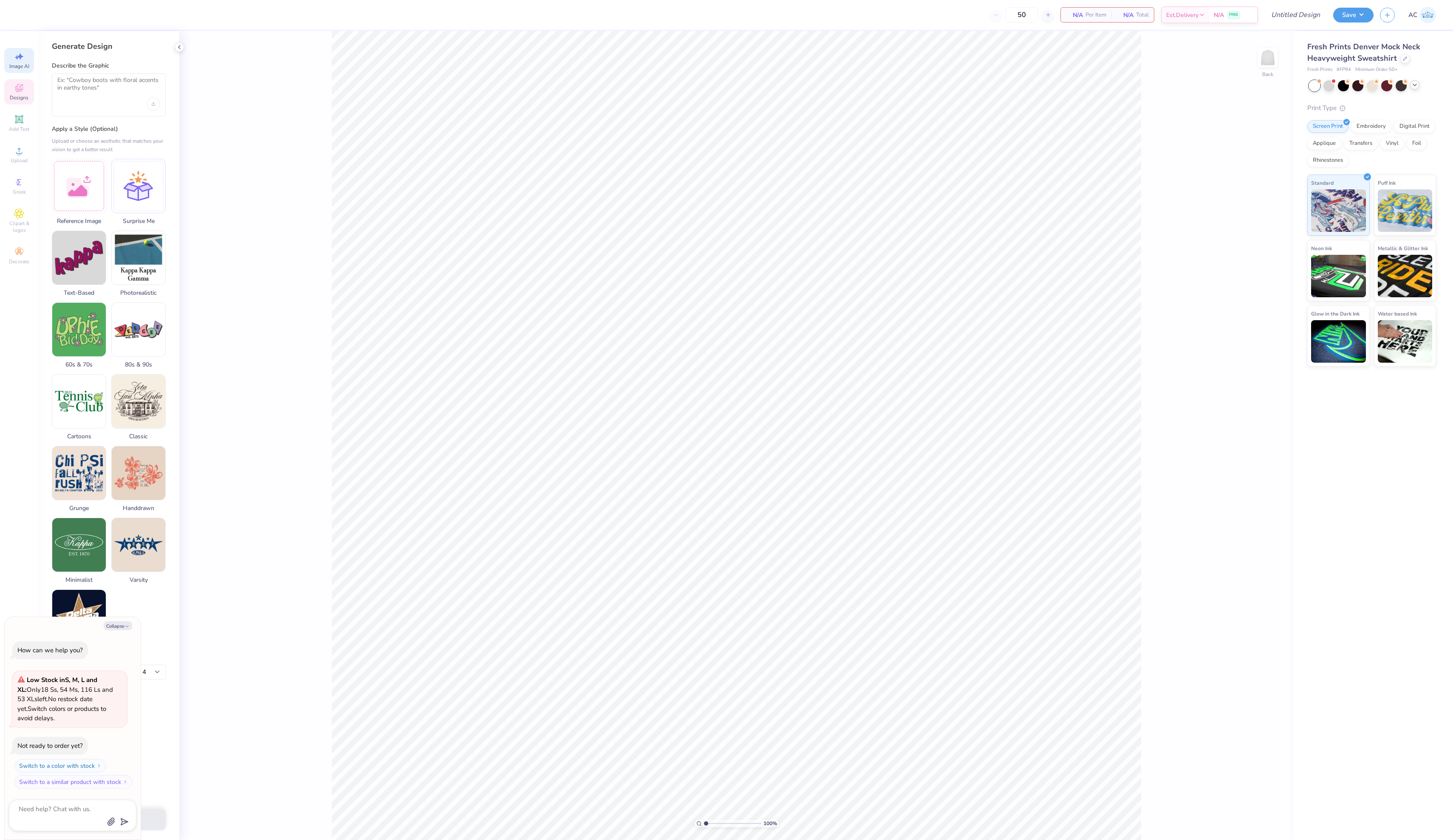
click at [24, 101] on span "Designs" at bounding box center [19, 98] width 19 height 7
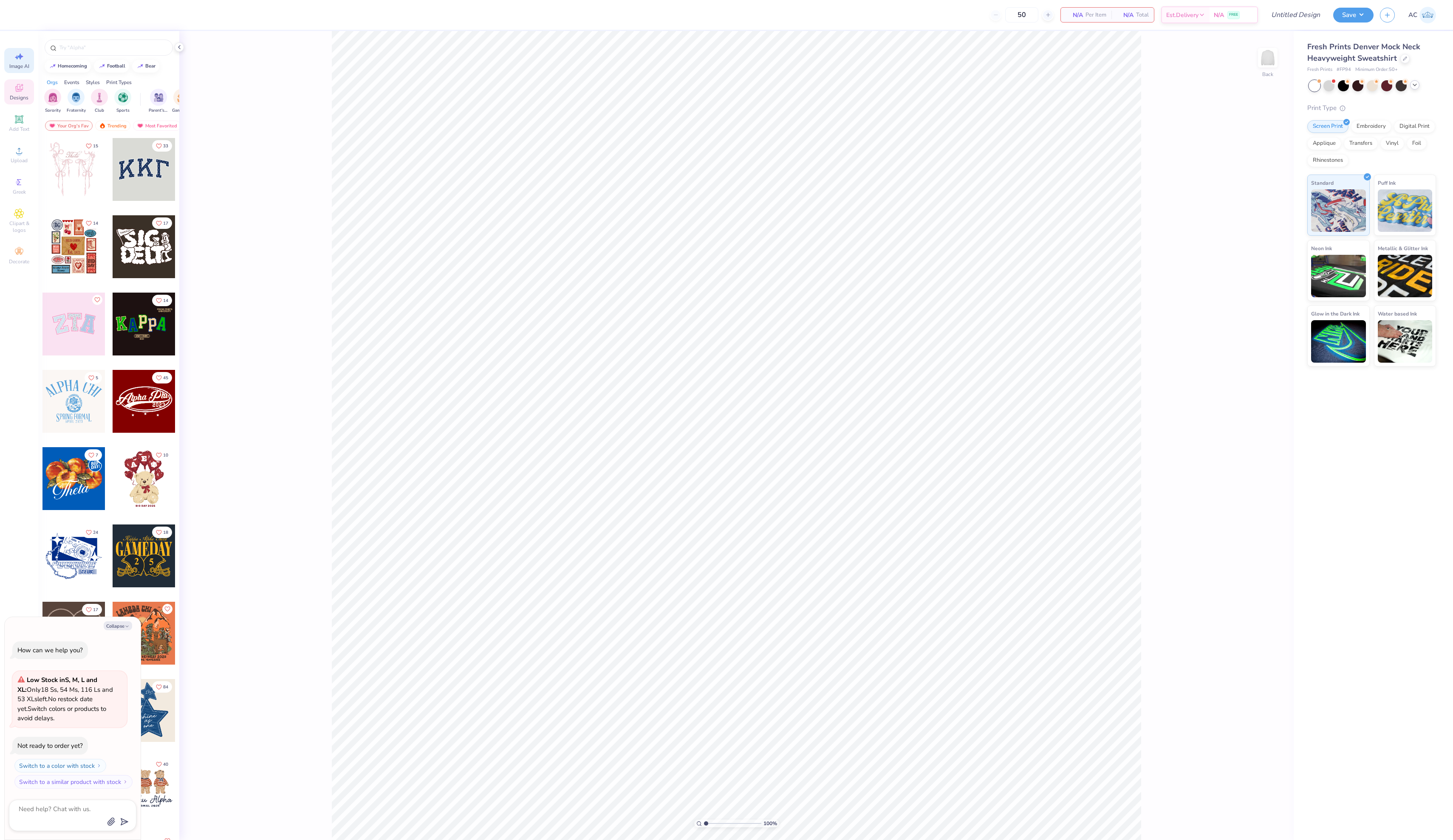
click at [23, 63] on span "Image AI" at bounding box center [20, 66] width 20 height 7
type textarea "x"
select select "4"
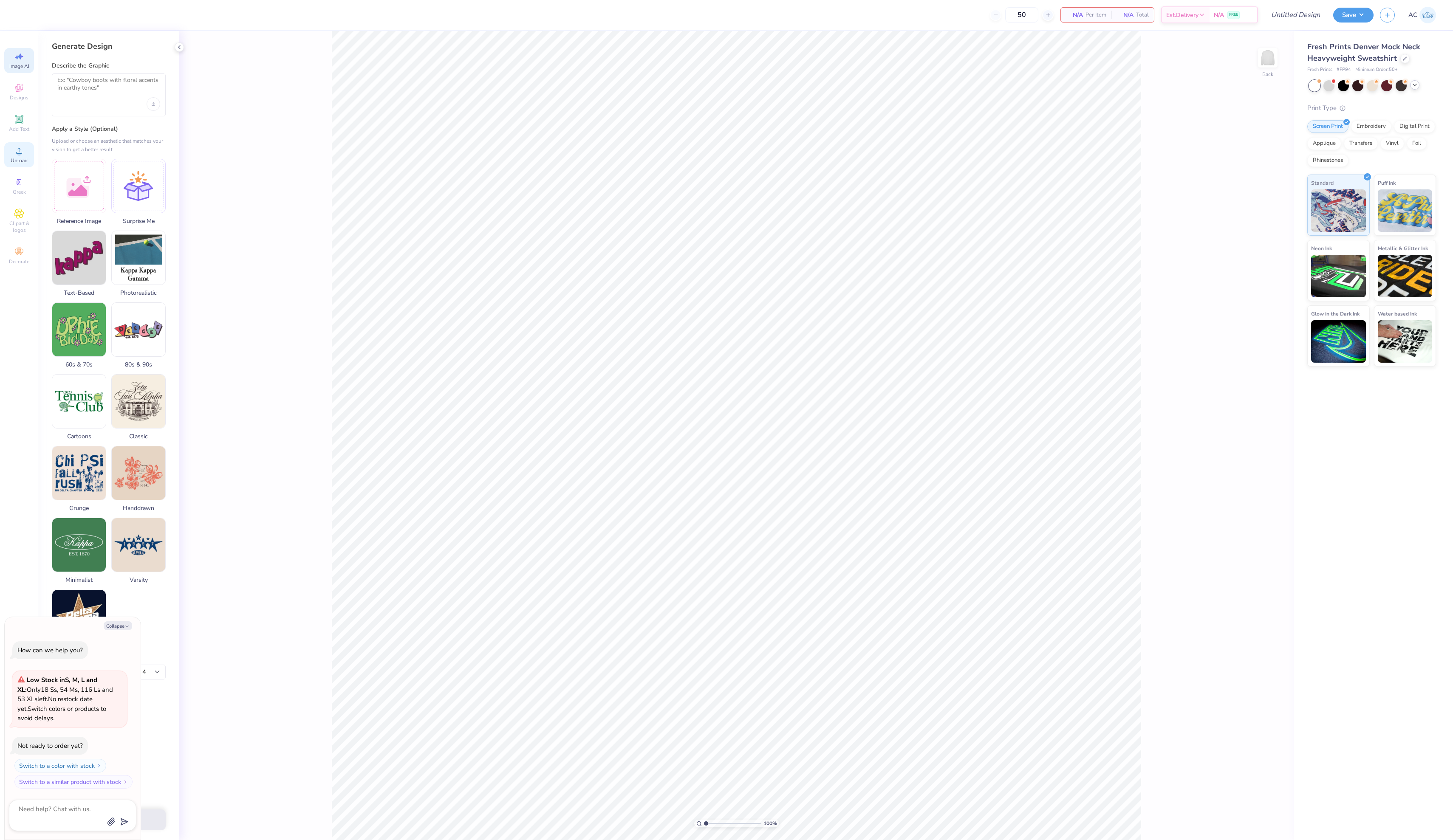
click at [22, 156] on icon at bounding box center [19, 151] width 10 height 10
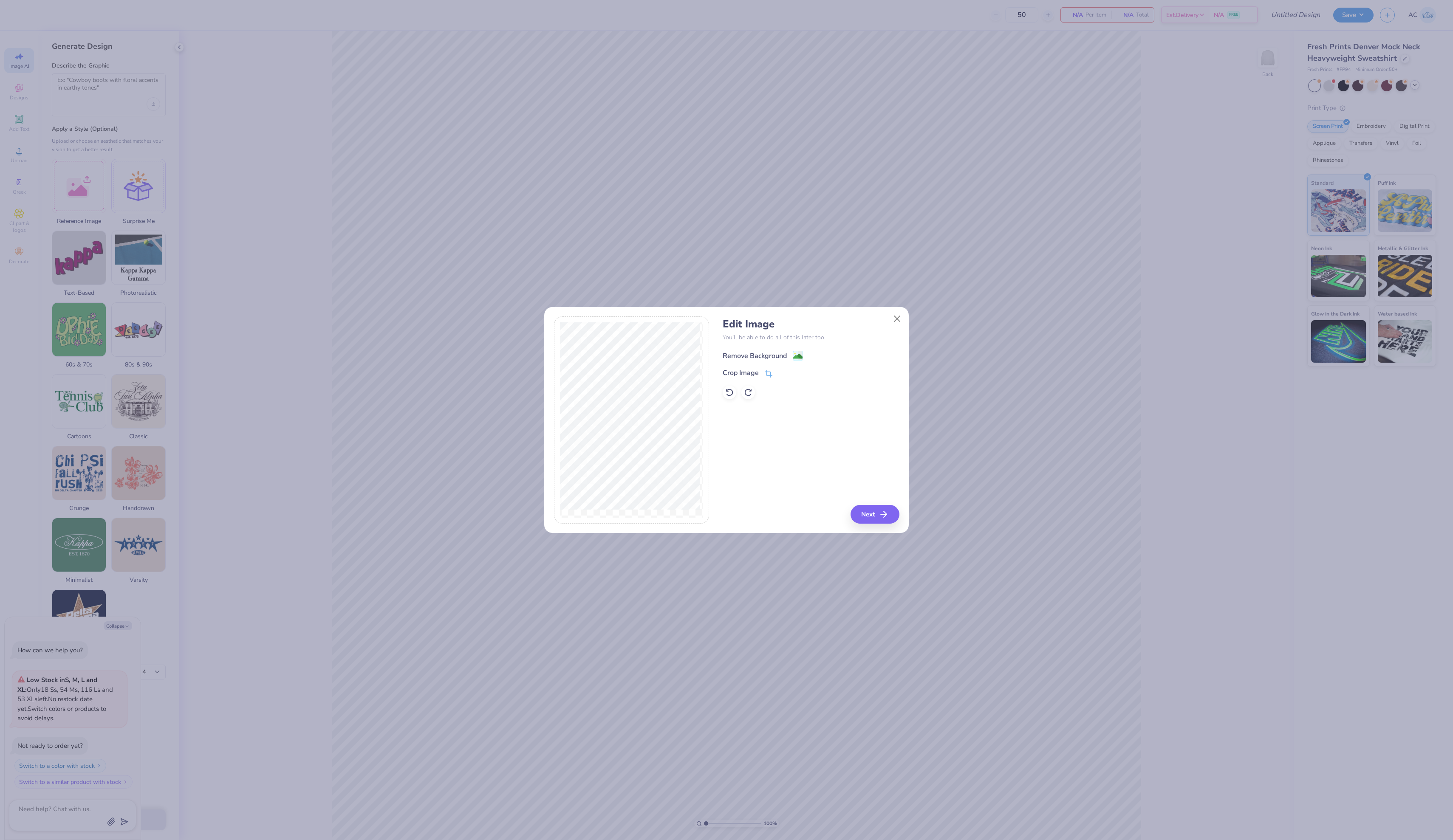
click at [801, 361] on image at bounding box center [798, 357] width 9 height 9
click at [871, 514] on button "Next" at bounding box center [876, 515] width 49 height 19
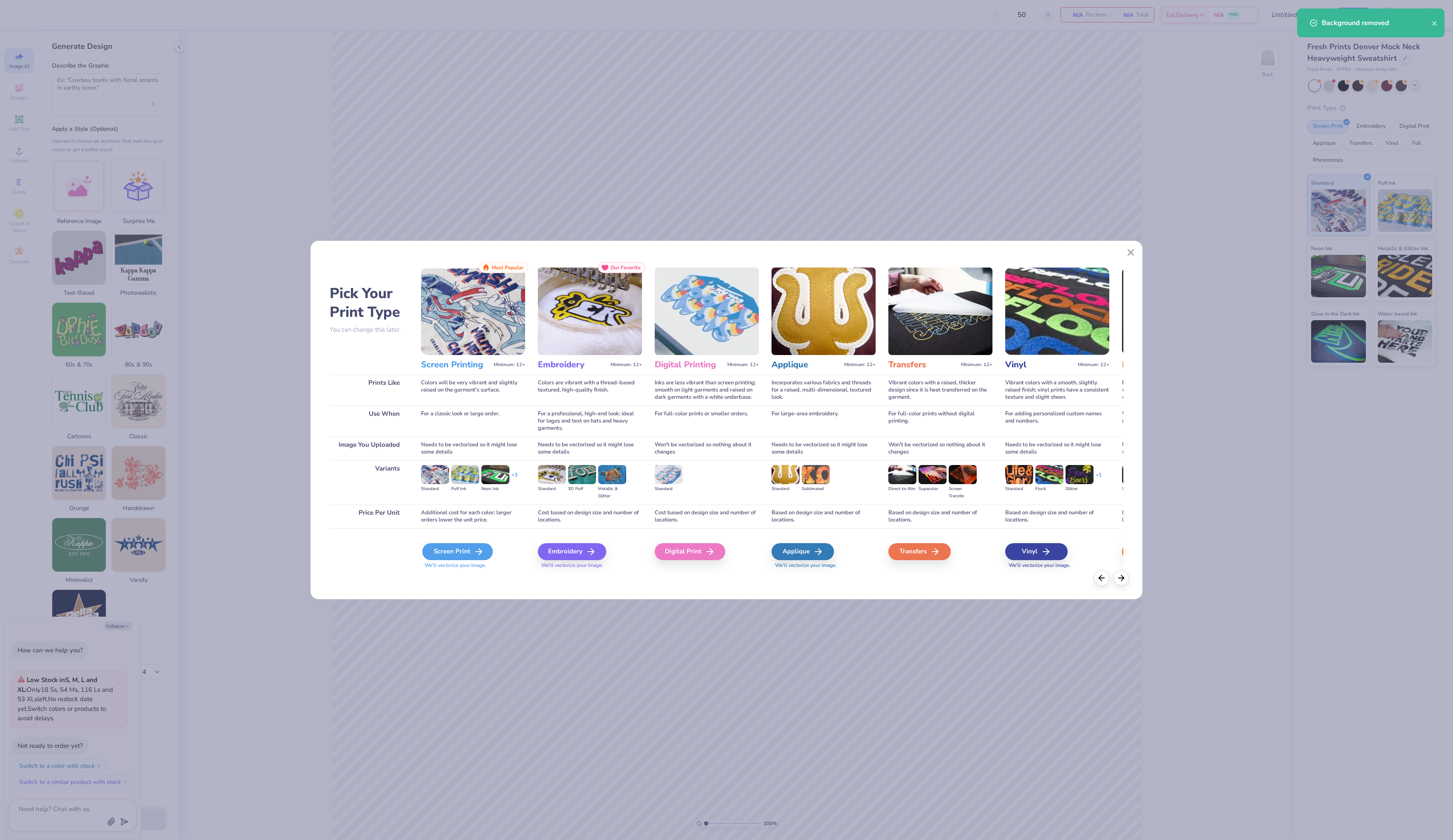
click at [478, 560] on div "Screen Print" at bounding box center [457, 551] width 70 height 17
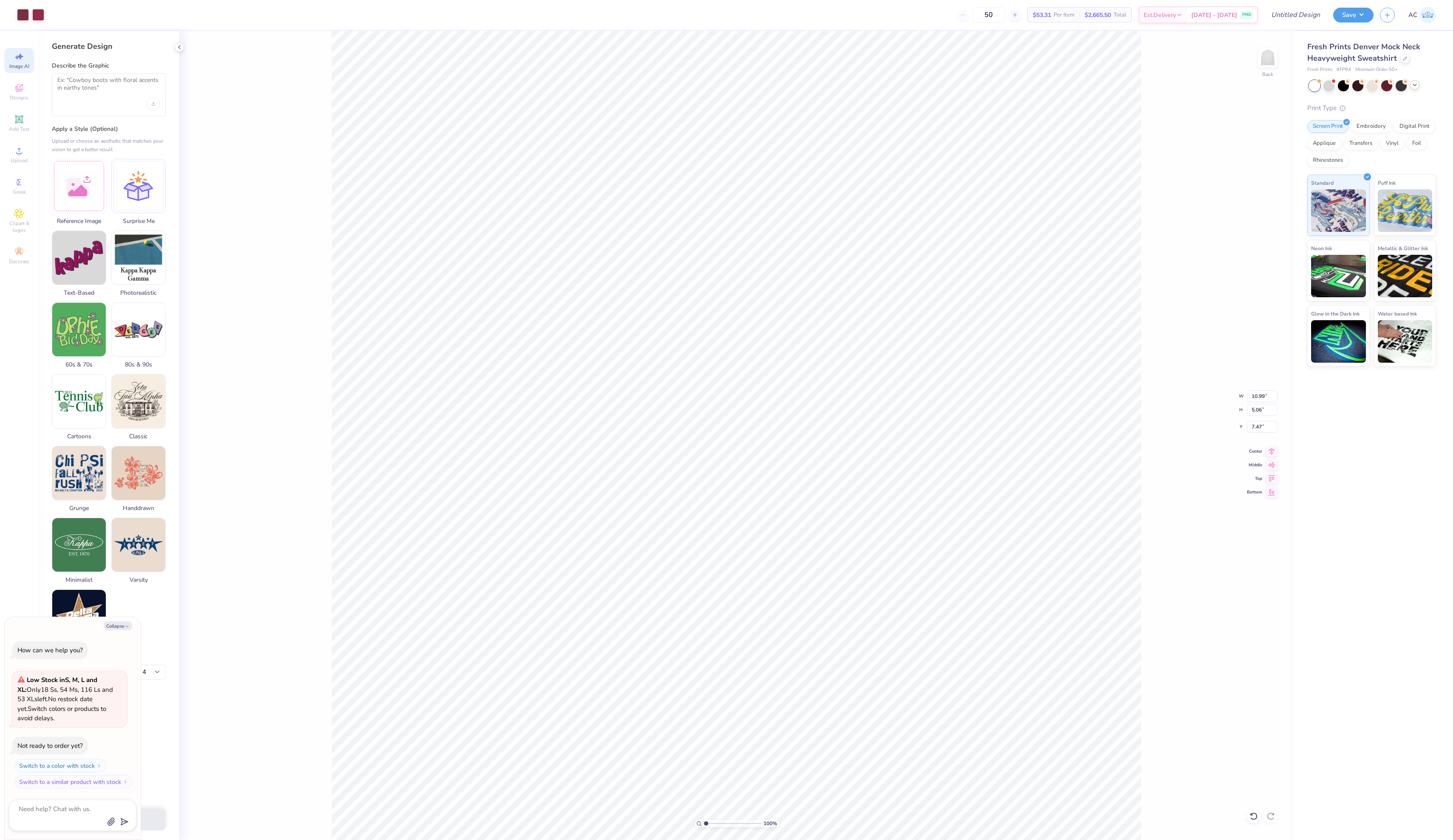
type textarea "x"
type input "2.84"
click at [23, 12] on div at bounding box center [23, 14] width 12 height 12
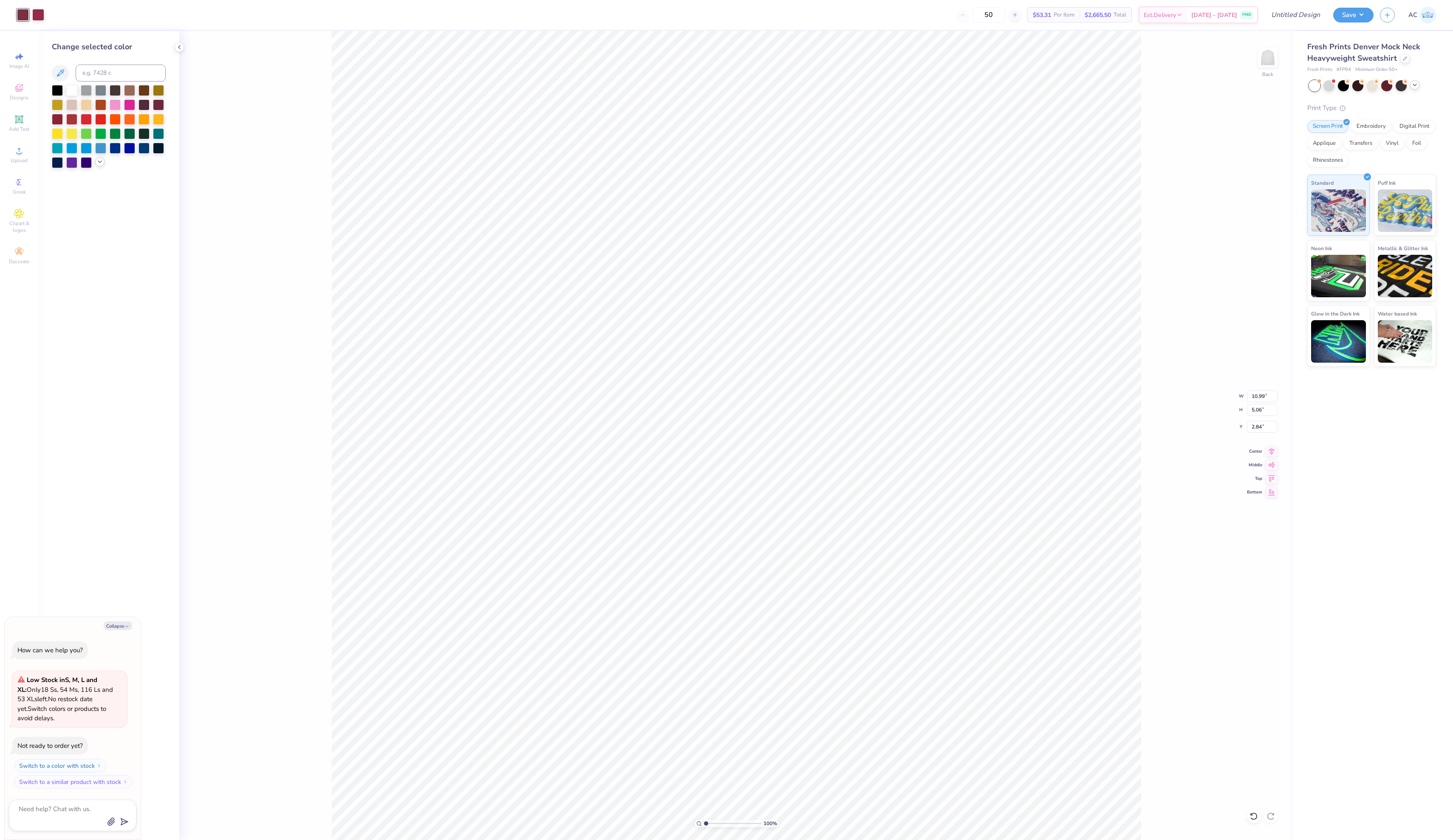
click at [99, 165] on icon at bounding box center [100, 162] width 7 height 7
click at [76, 234] on div at bounding box center [72, 234] width 11 height 11
click at [40, 16] on div at bounding box center [39, 14] width 12 height 12
click at [73, 238] on div at bounding box center [72, 235] width 11 height 11
click at [154, 225] on div at bounding box center [158, 219] width 11 height 11
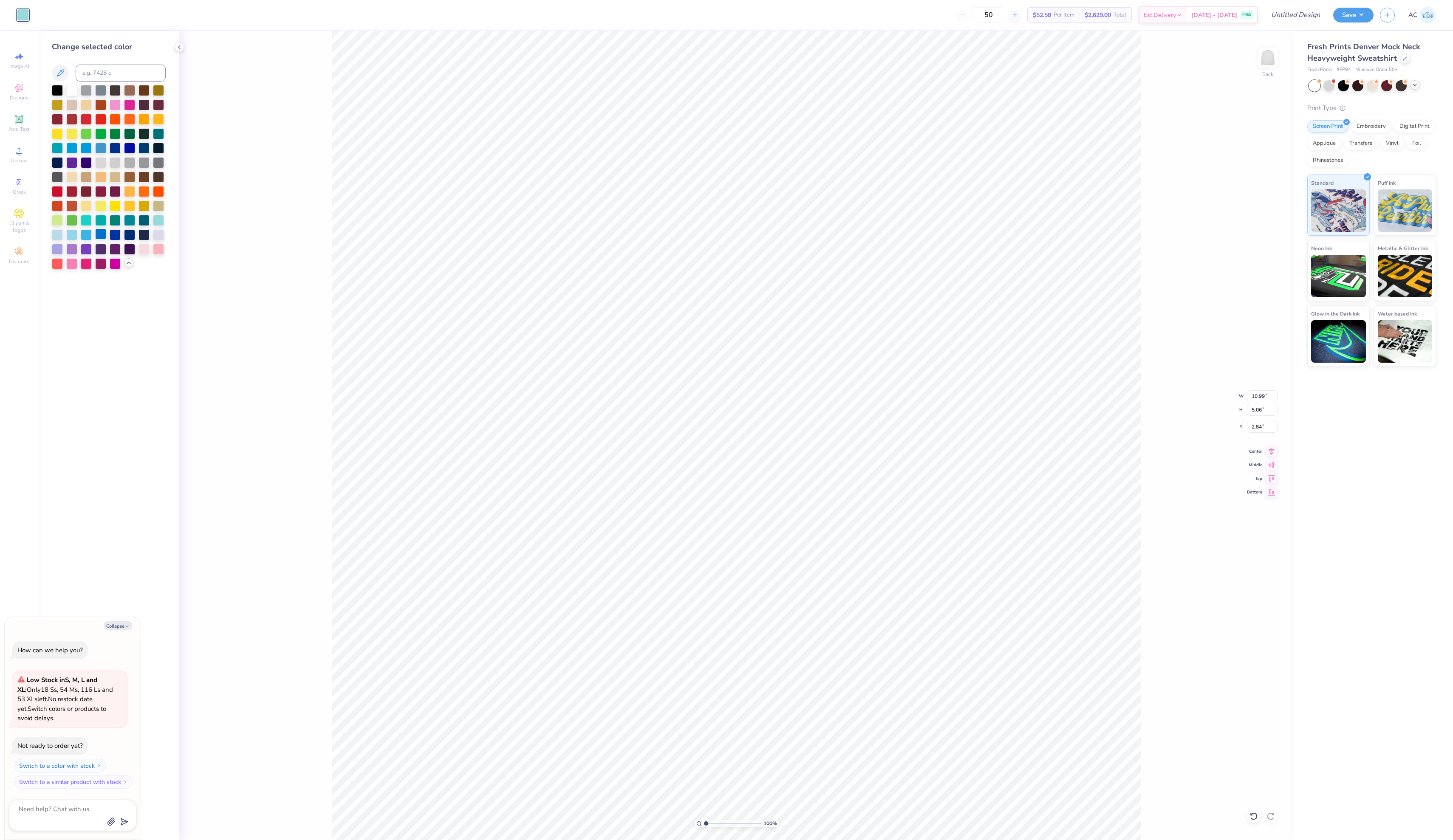
click at [99, 236] on div at bounding box center [101, 234] width 11 height 11
click at [73, 236] on div at bounding box center [72, 234] width 11 height 11
click at [56, 237] on div at bounding box center [57, 234] width 11 height 11
click at [88, 238] on div at bounding box center [86, 234] width 11 height 11
click at [61, 237] on div at bounding box center [57, 234] width 11 height 11
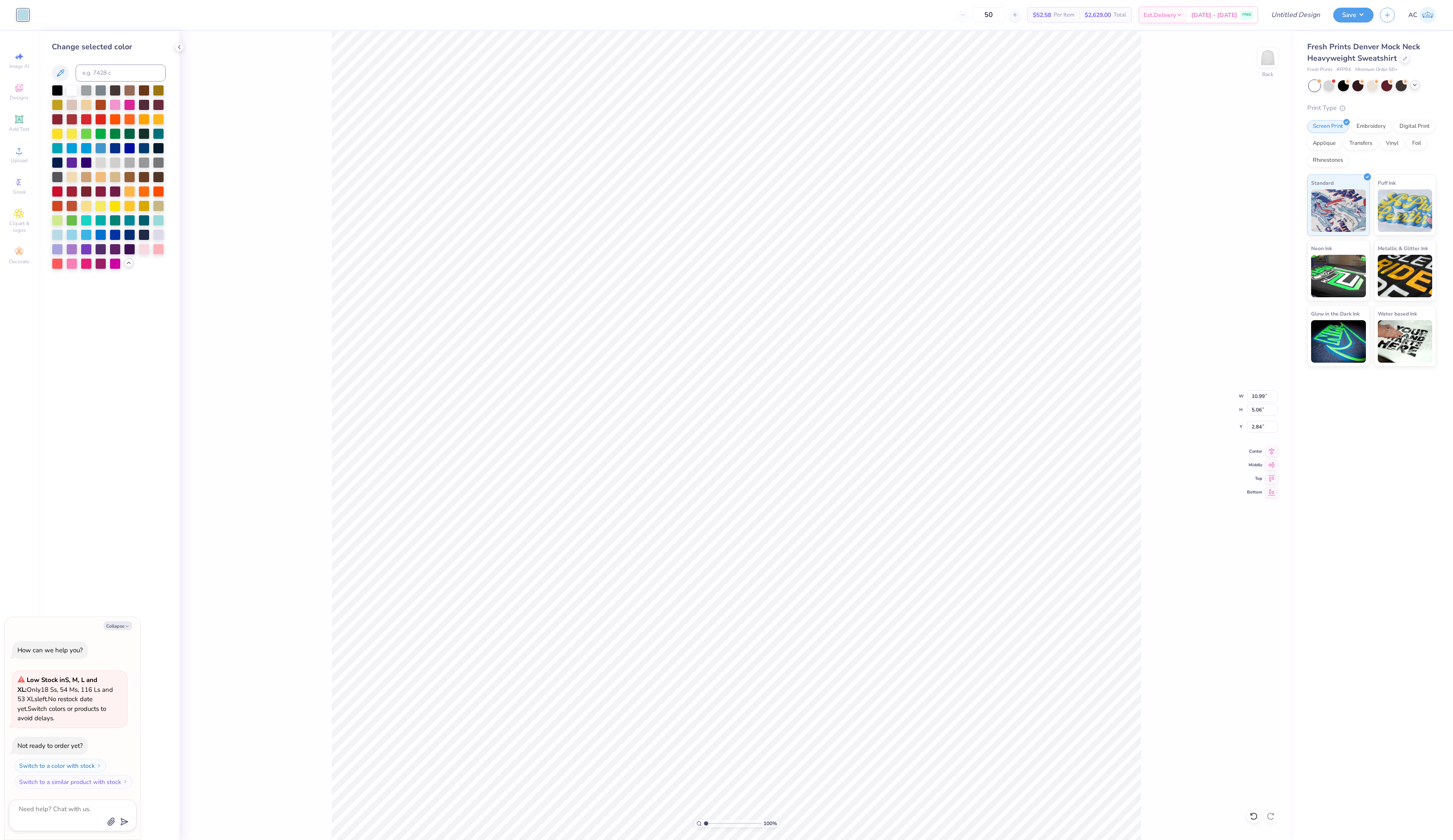
click at [215, 238] on div "100 % Back W 10.99 10.99 " H 5.06 5.06 " Y 2.84 2.84 " Center Middle Top Bottom" at bounding box center [736, 436] width 1114 height 809
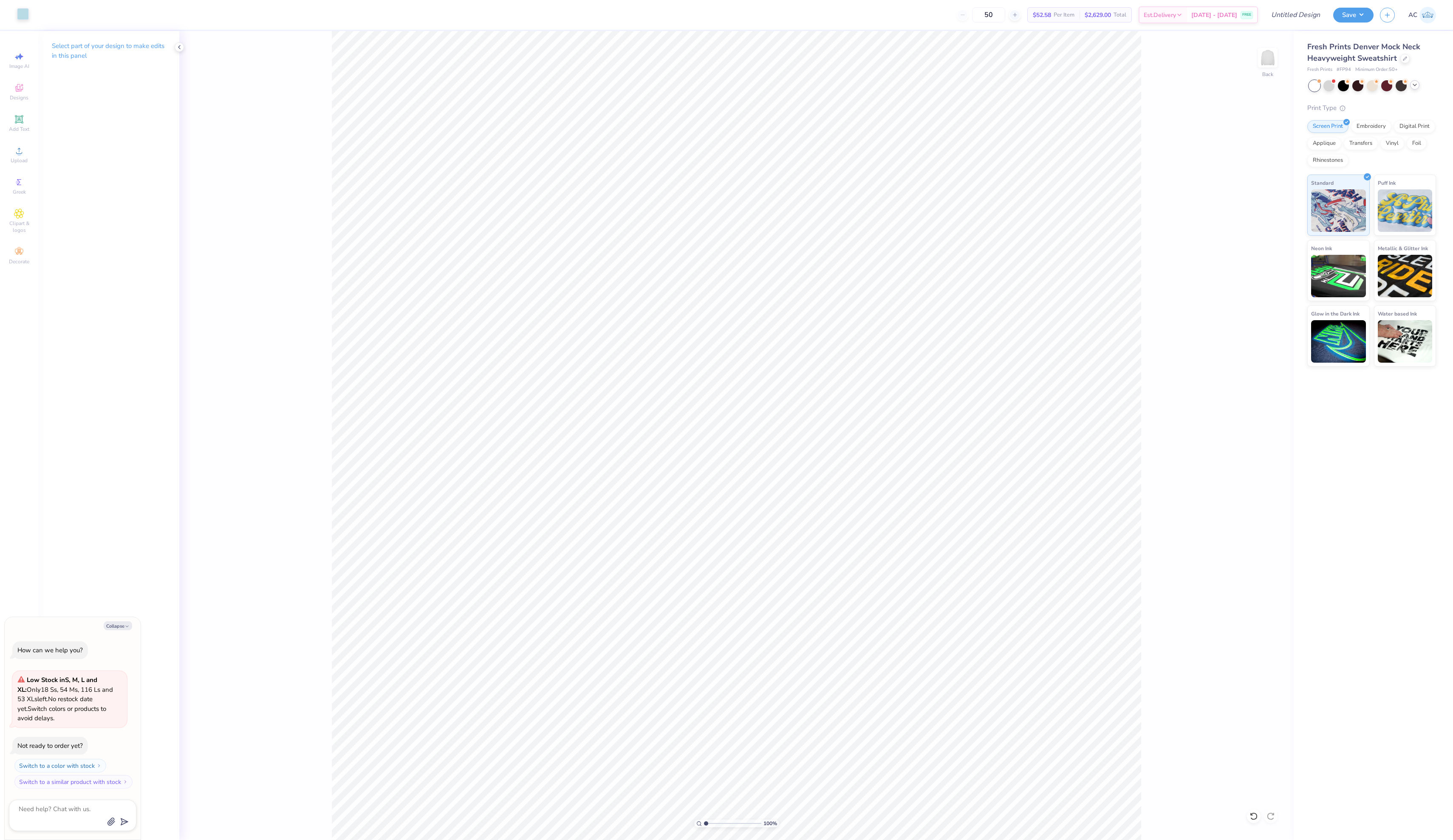
click at [24, 16] on div at bounding box center [23, 14] width 12 height 12
click at [105, 165] on div at bounding box center [109, 126] width 114 height 83
click at [101, 165] on icon at bounding box center [100, 162] width 7 height 7
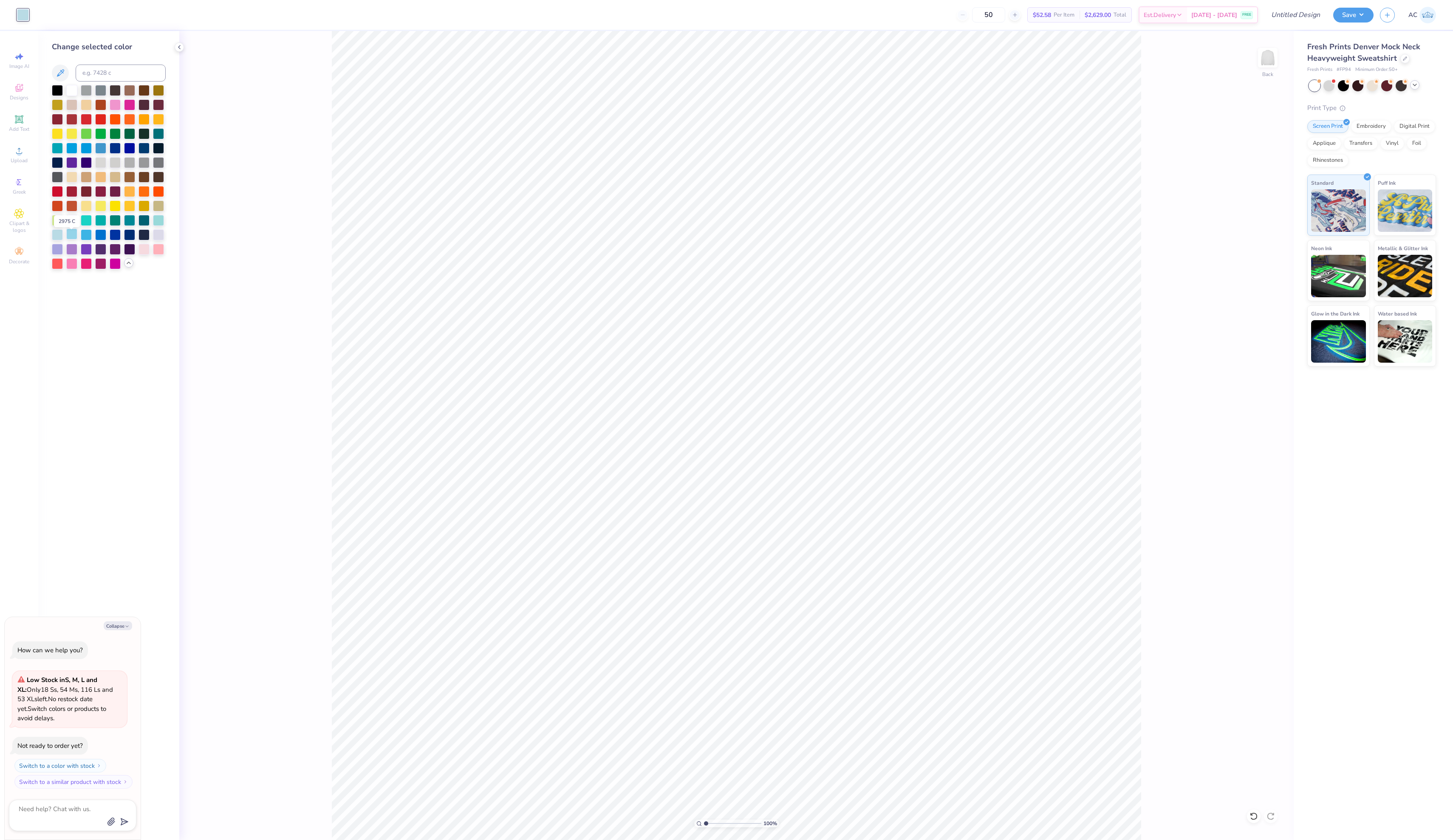
click at [75, 238] on div at bounding box center [72, 234] width 11 height 11
type textarea "x"
click at [1292, 9] on input "Design Title" at bounding box center [1285, 14] width 83 height 17
type input "P"
type textarea "x"
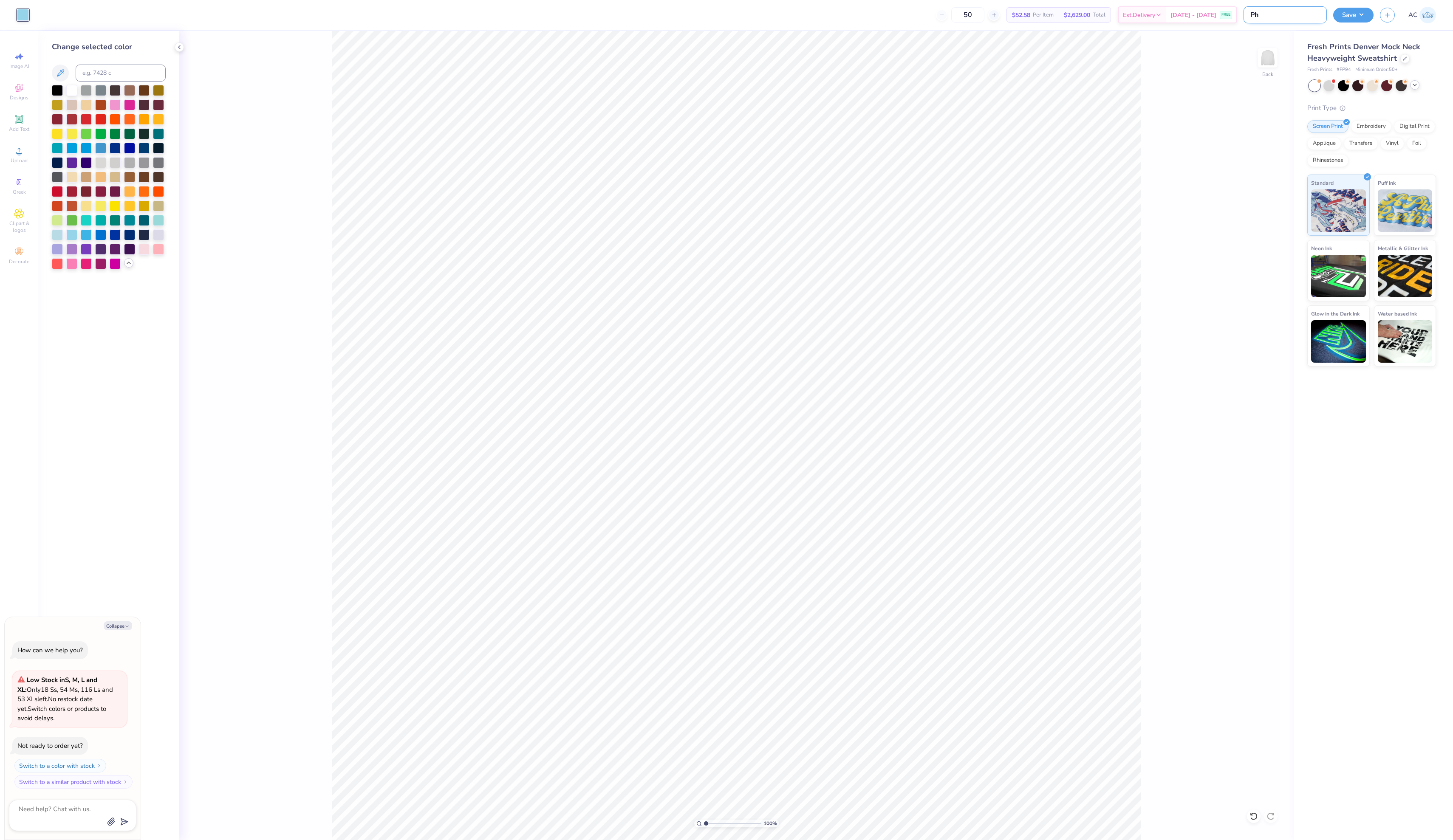
type input "Phi"
type textarea "x"
type input "Phi"
type textarea "x"
type input "Phi M"
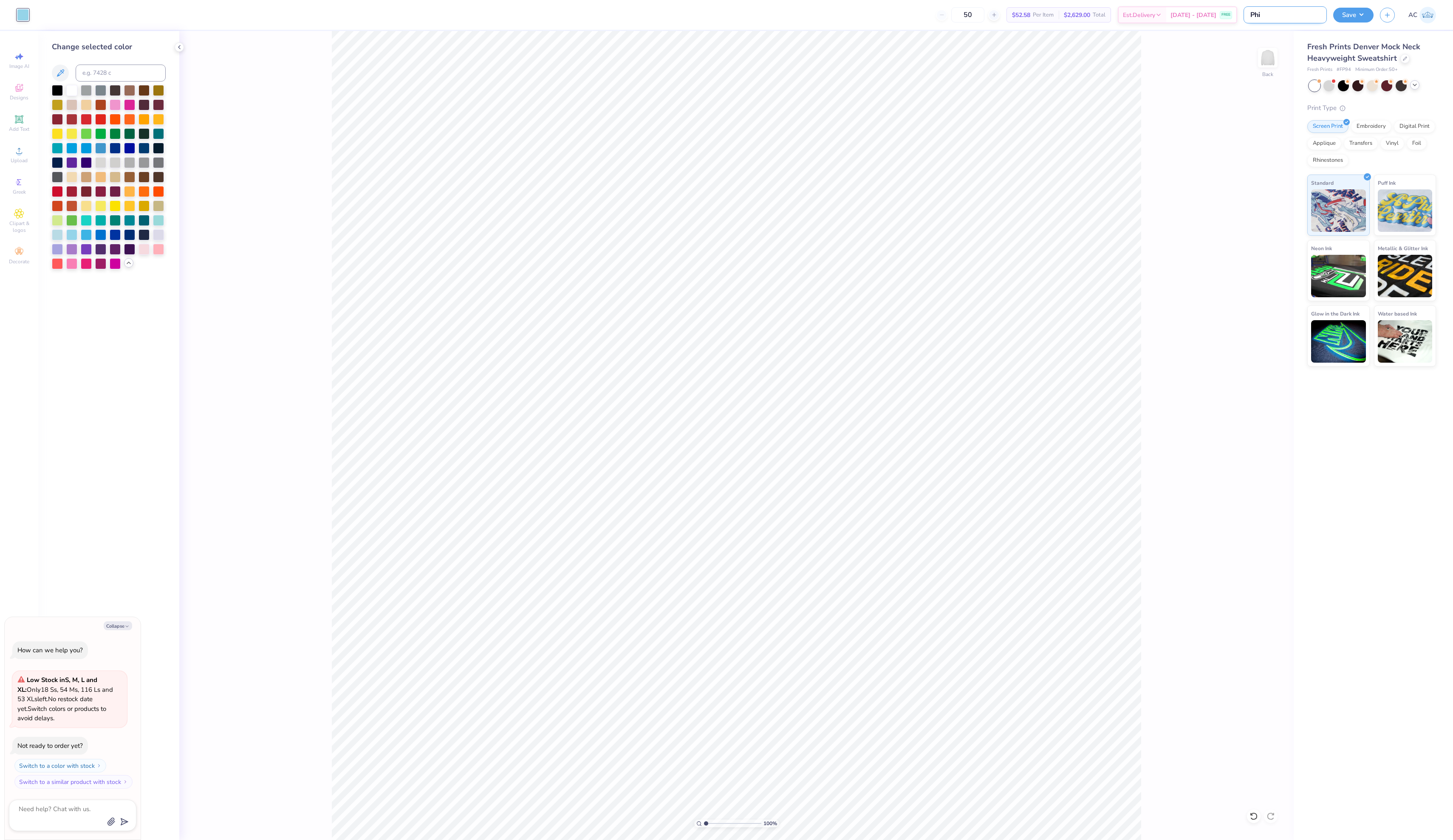
type textarea "x"
type input "Phi Mu"
type textarea "x"
type input "Phi Mu"
type textarea "x"
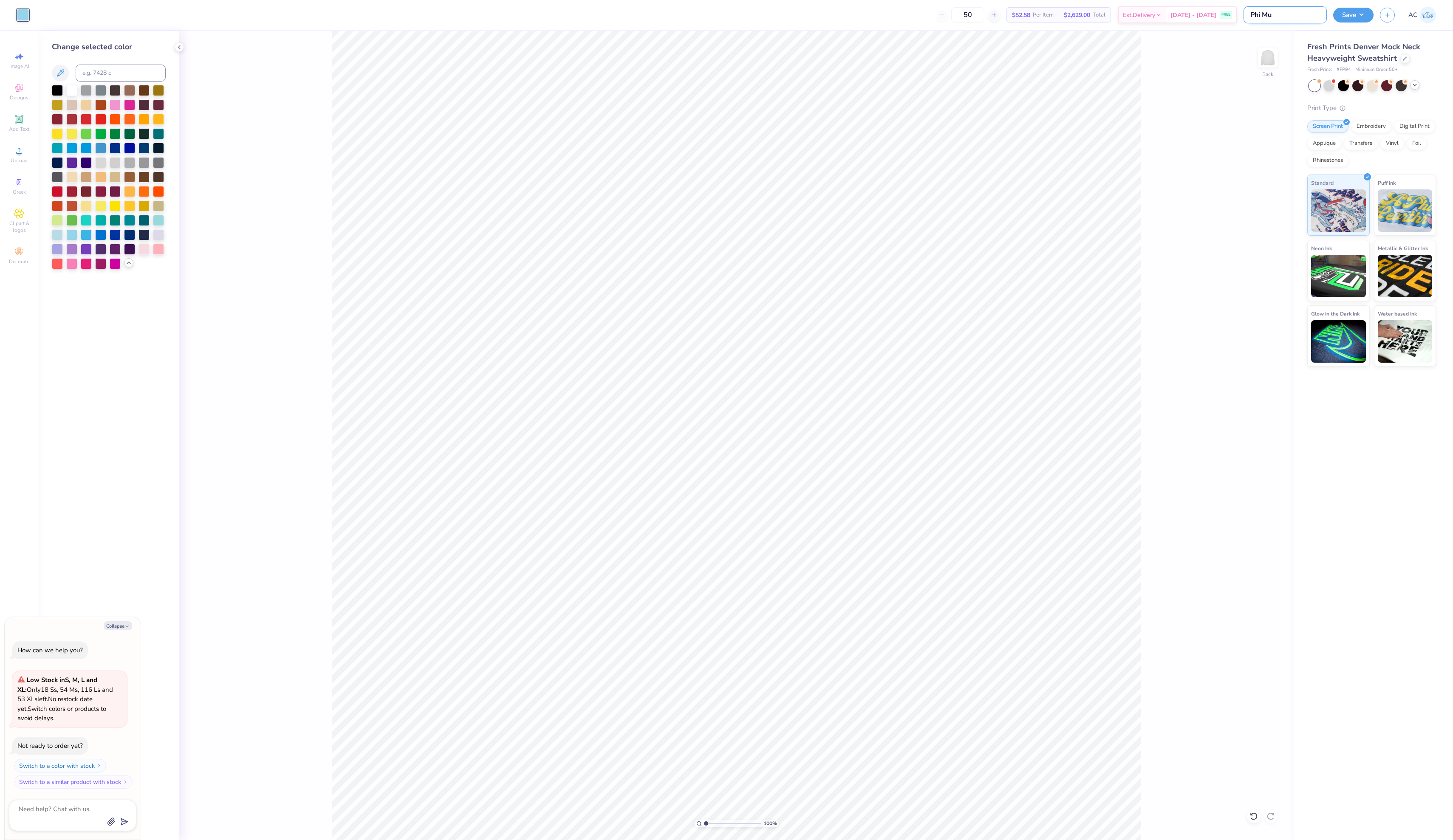
type input "Phi Mu P"
type textarea "x"
type input "Phi Mu Po"
type textarea "x"
type input "Phi Mu Pos"
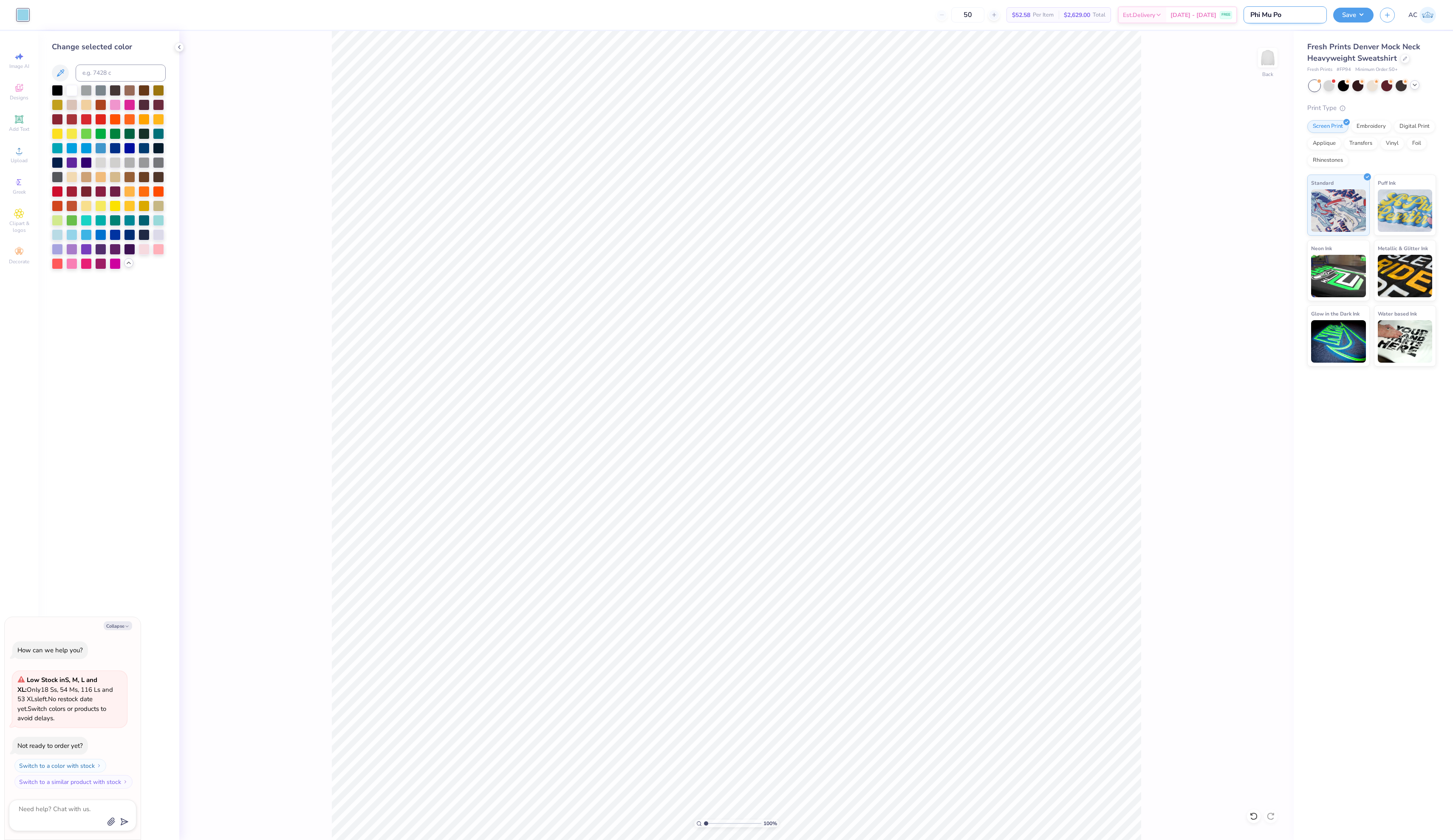
type textarea "x"
type input "Phi Mu Post"
type textarea "x"
type input "Phi Mu Post"
type textarea "x"
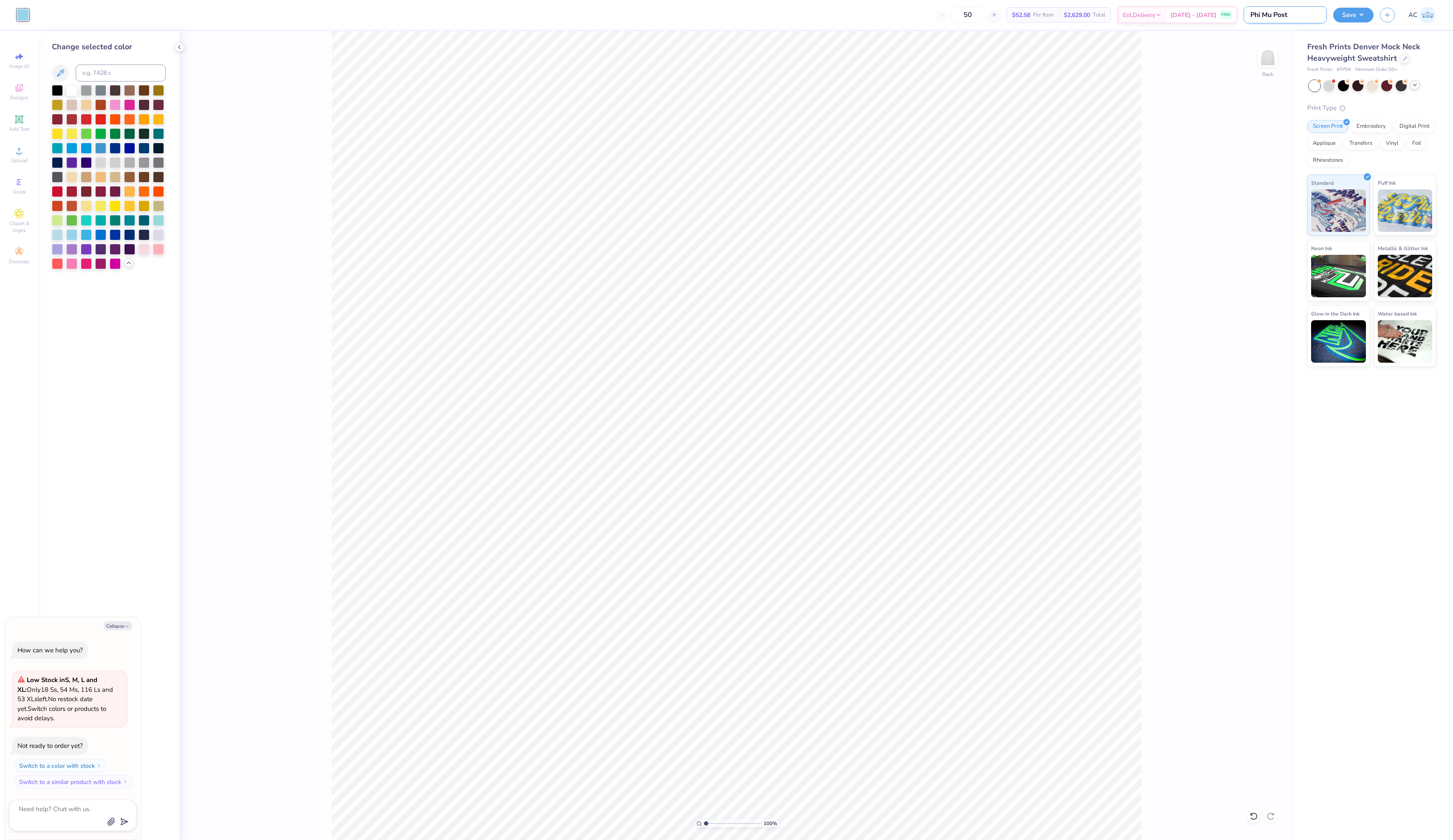
type input "Phi Mu Post B"
type textarea "x"
type input "Phi Mu Post Bi"
type textarea "x"
type input "Phi Mu Post Bid"
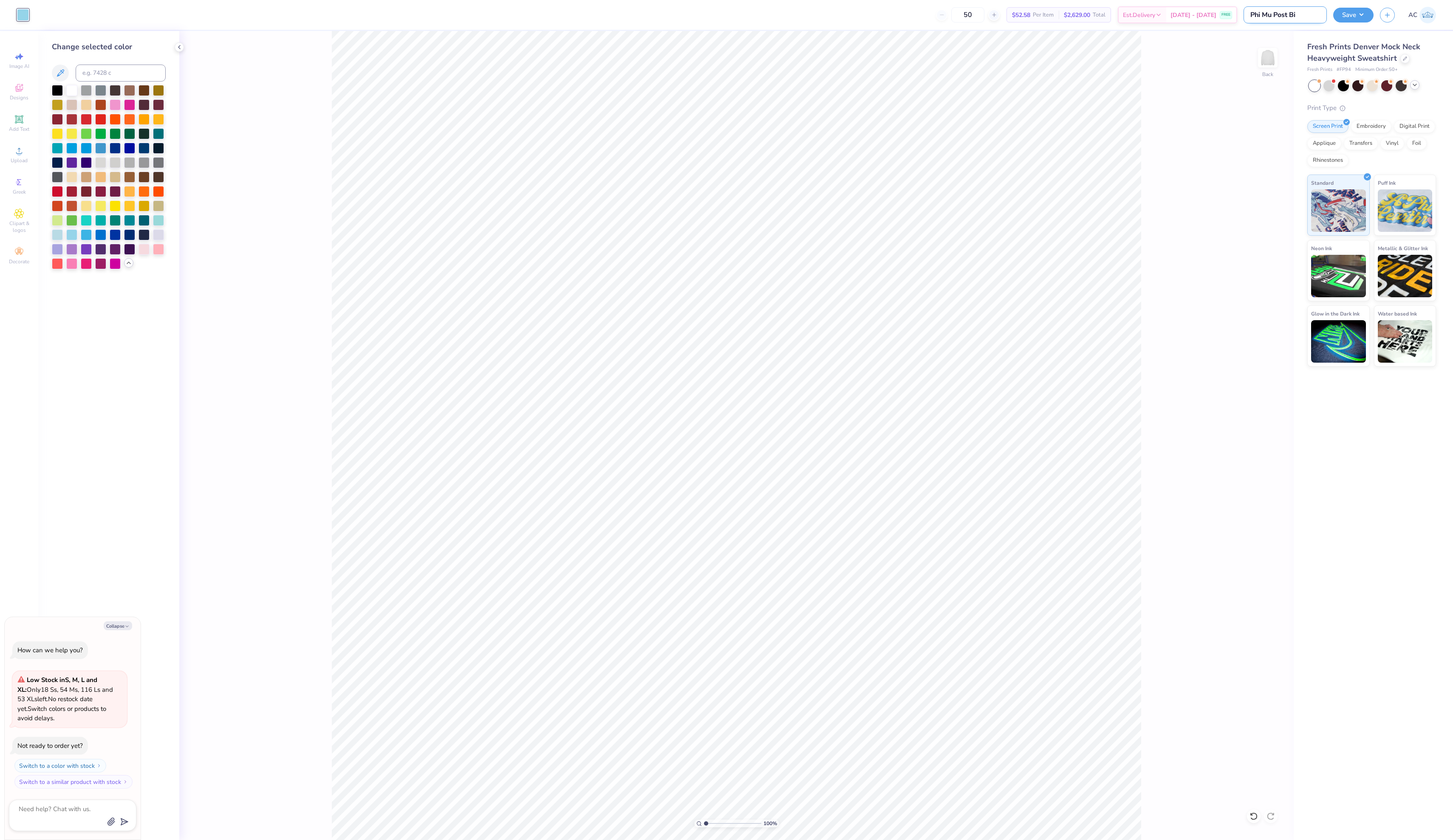
type textarea "x"
type input "Phi Mu Post Bid"
type textarea "x"
type input "Phi Mu Post Bid D"
type textarea "x"
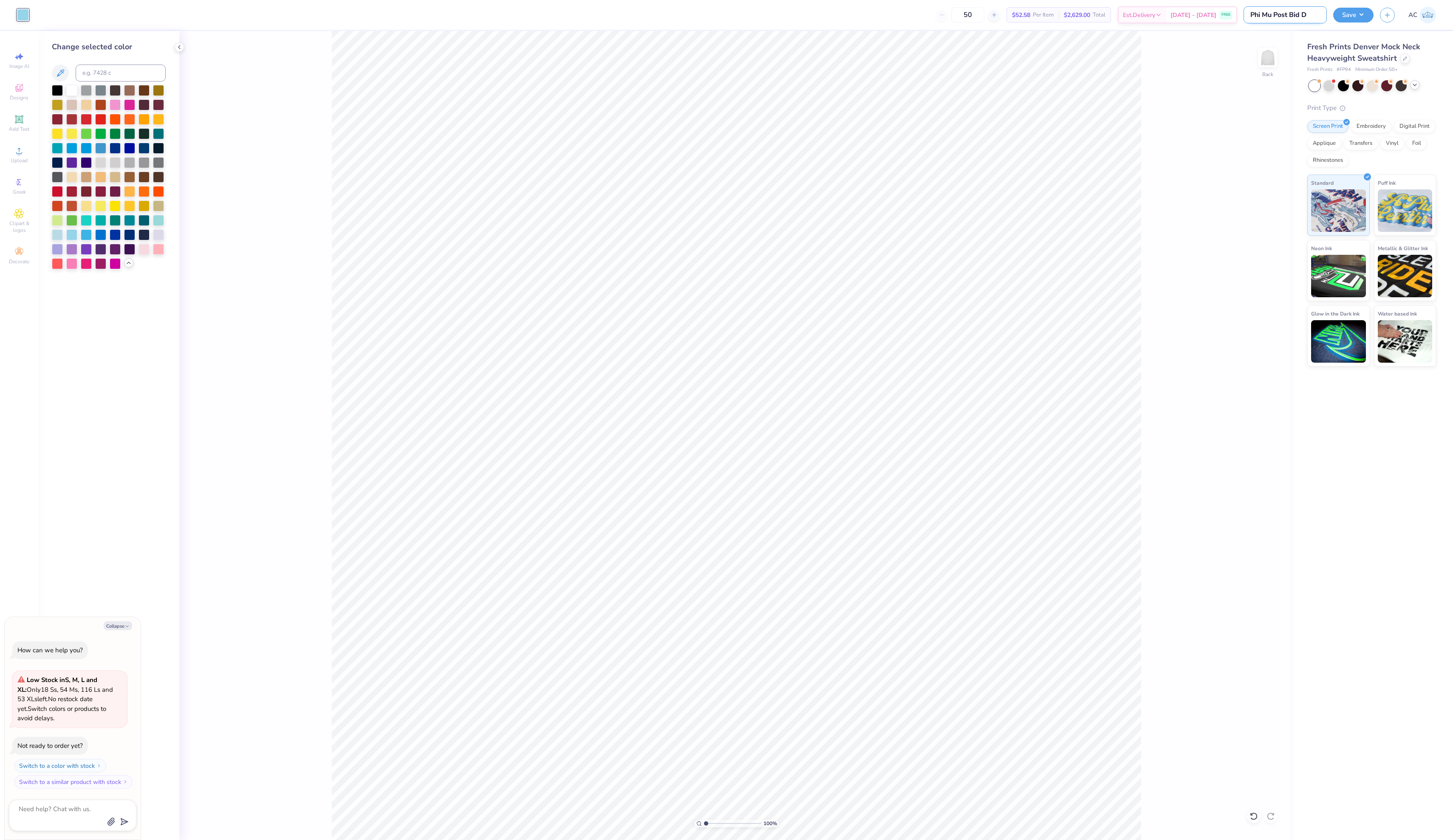
type input "Phi Mu Post Bid Da"
type textarea "x"
type input "Phi Mu Post Bid Day"
type textarea "x"
type input "Phi Mu Post Bid Day"
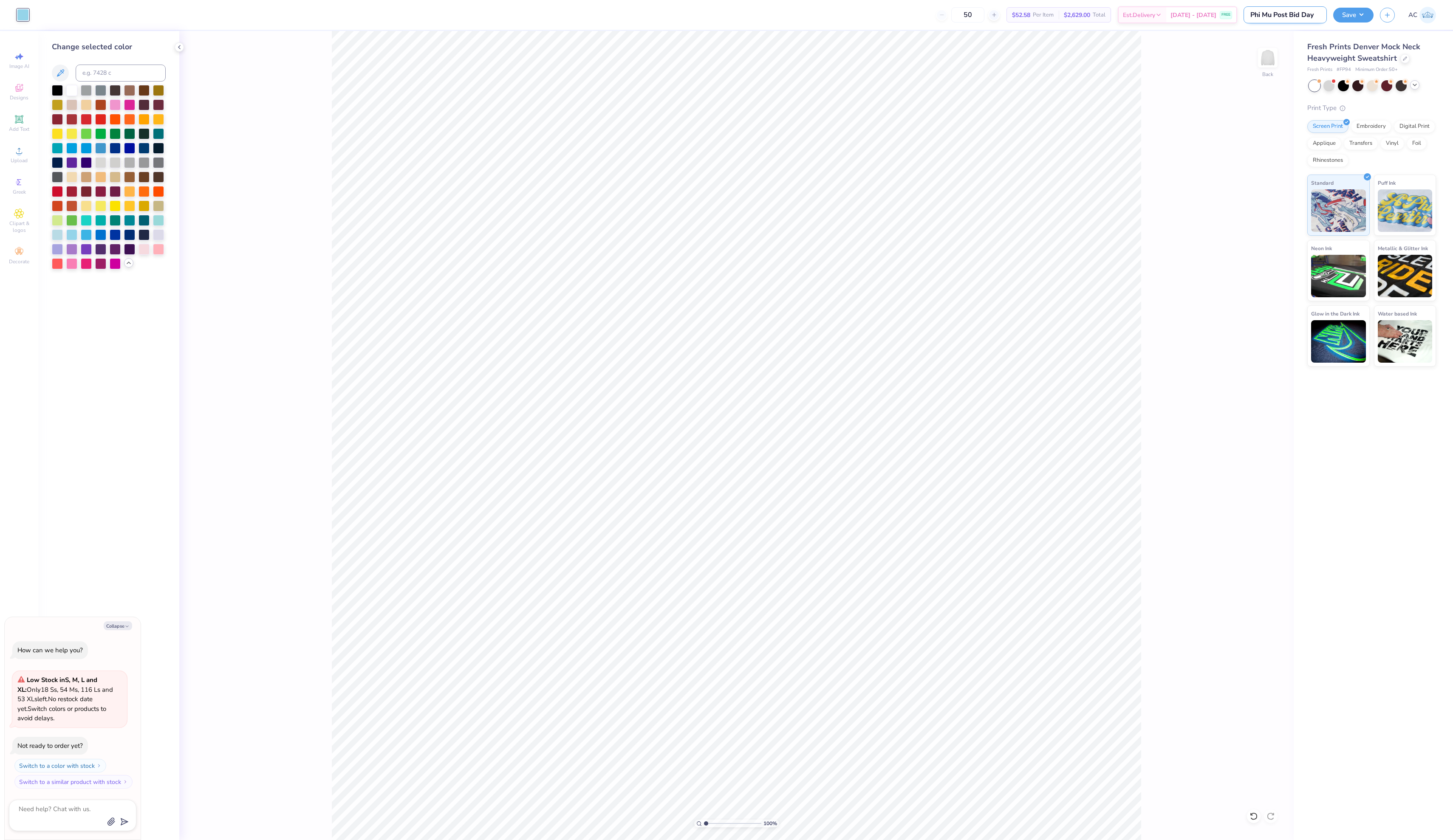
type textarea "x"
type input "Phi Mu Post Bid Day M"
type textarea "x"
type input "Phi Mu Post Bid Day Me"
type textarea "x"
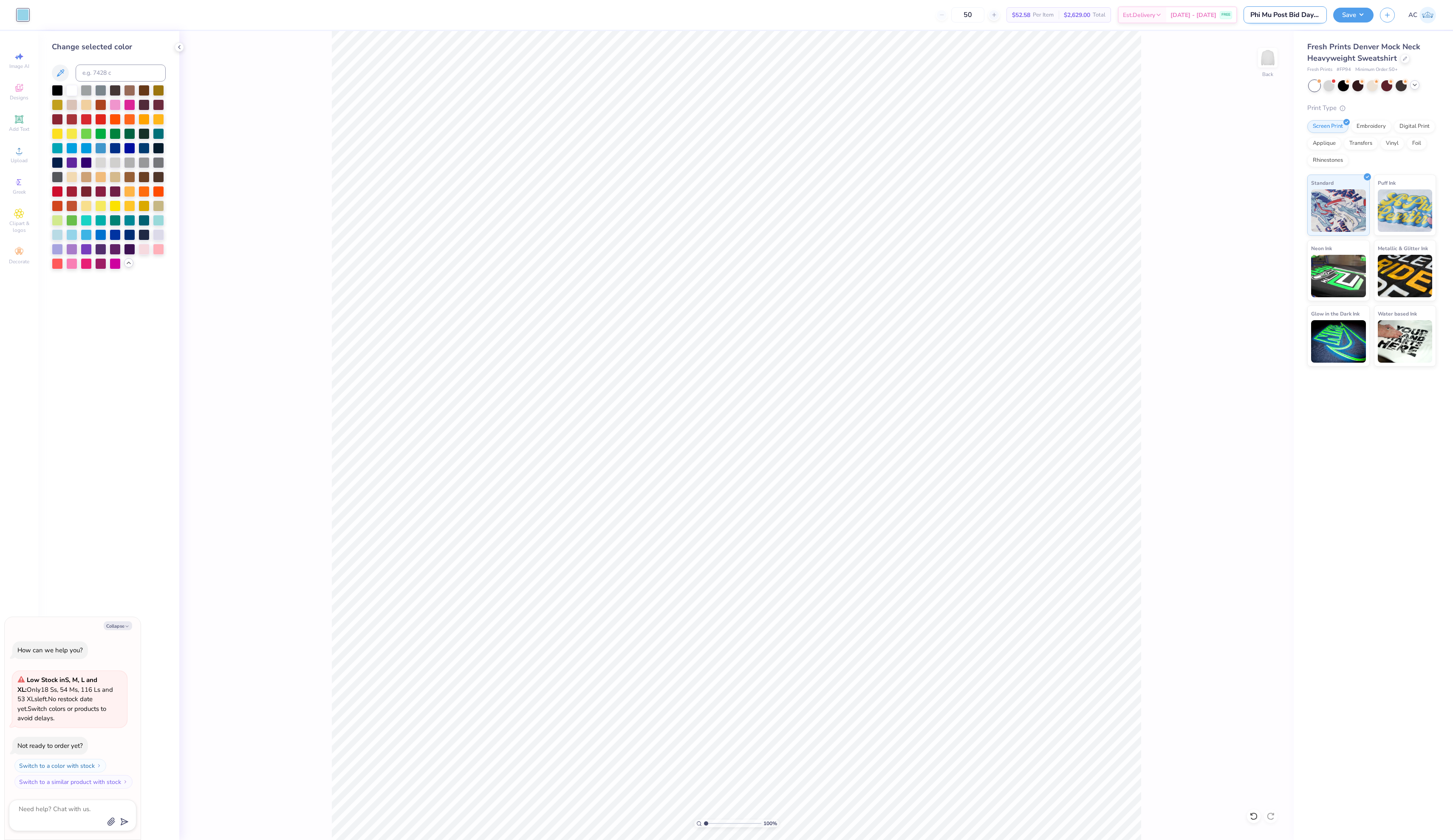
type input "Phi Mu Post Bid Day Mer"
type textarea "x"
type input "Phi Mu Post Bid Day Merh"
type textarea "x"
type input "Phi Mu Post Bid Day Mer"
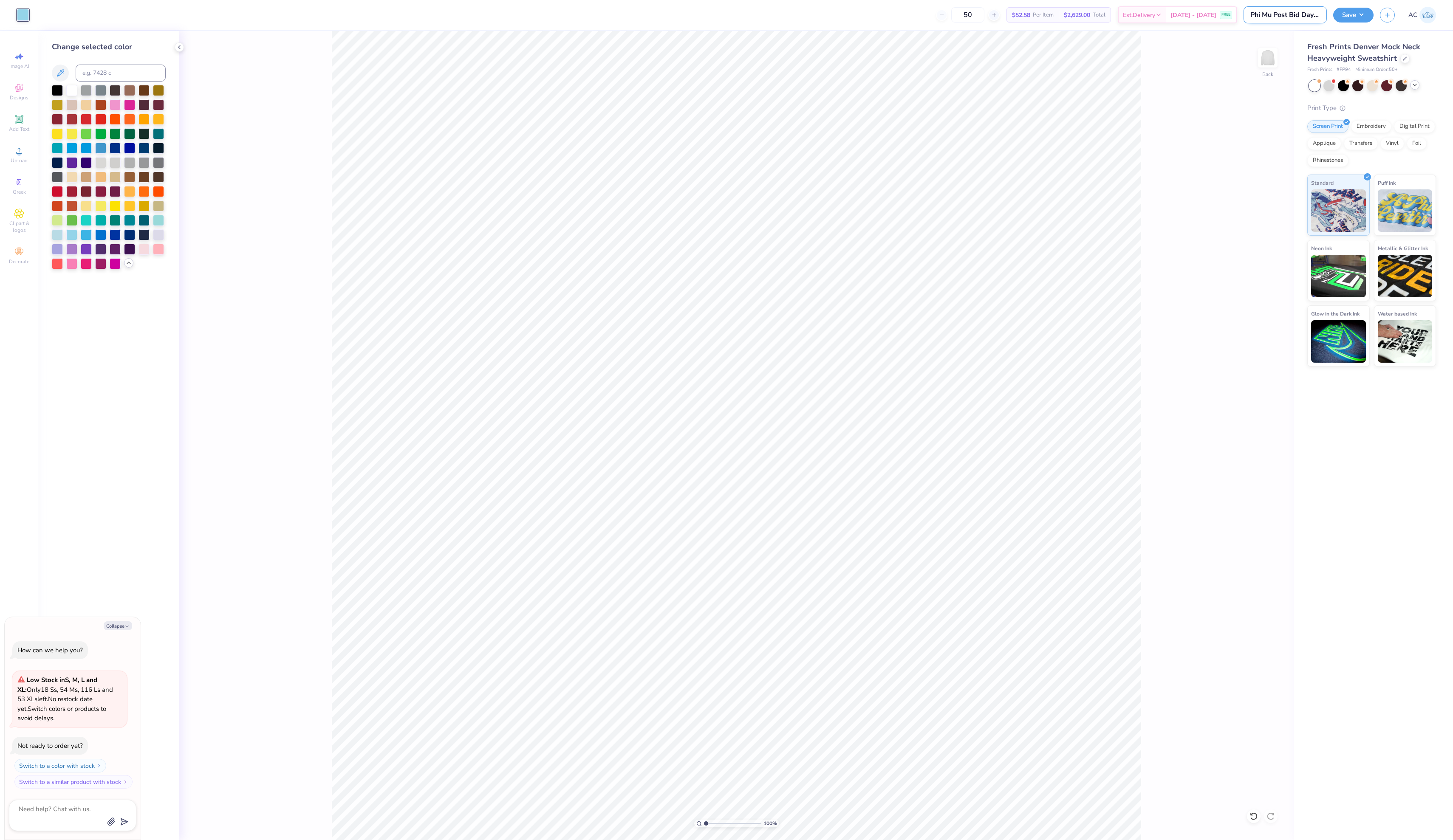
type textarea "x"
type input "Phi Mu Post Bid Day Merc"
type textarea "x"
type input "Phi Mu Post Bid Day Merch"
type textarea "x"
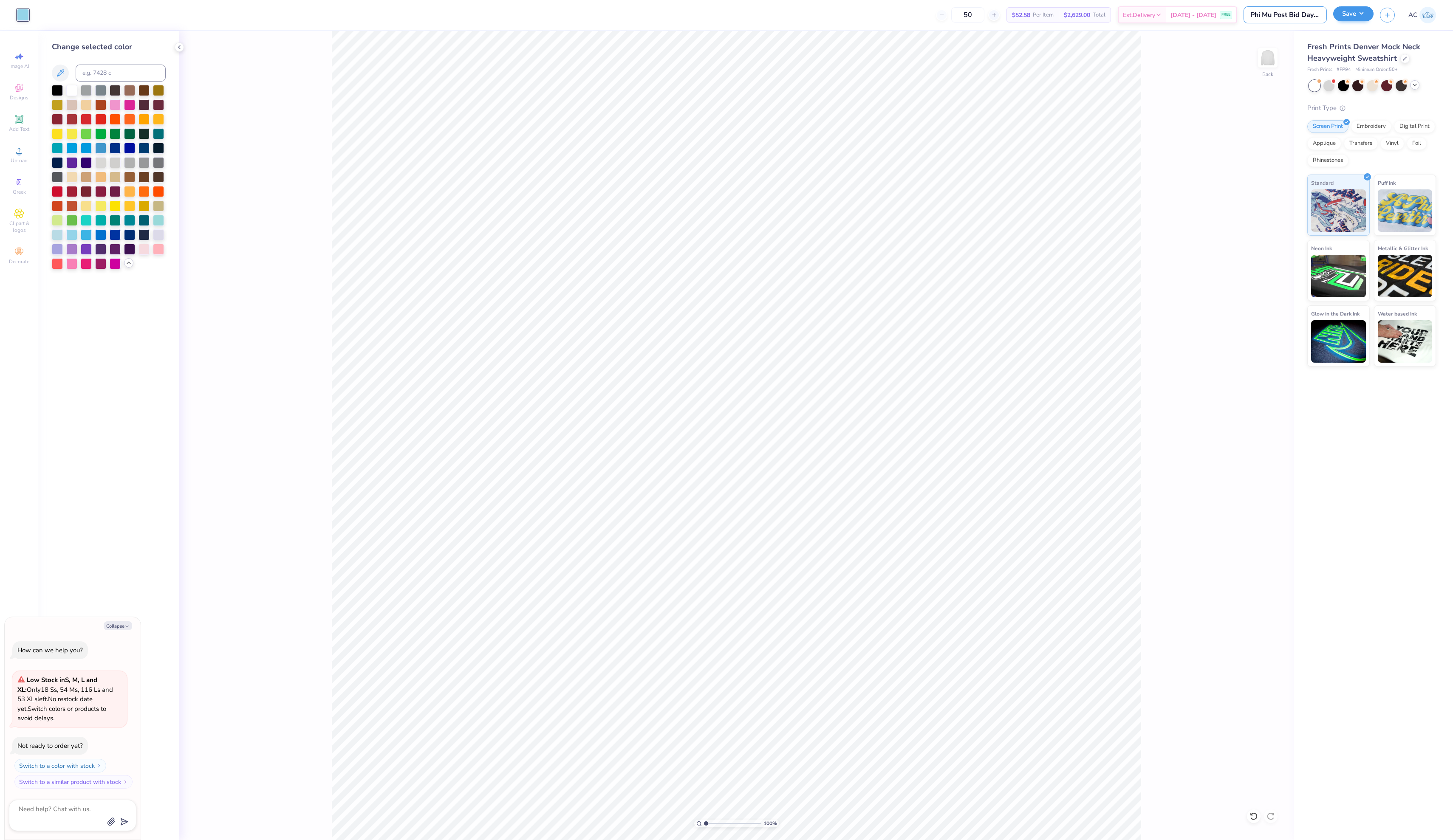
type input "Phi Mu Post Bid Day Merch"
click at [1357, 13] on button "Save" at bounding box center [1353, 14] width 41 height 15
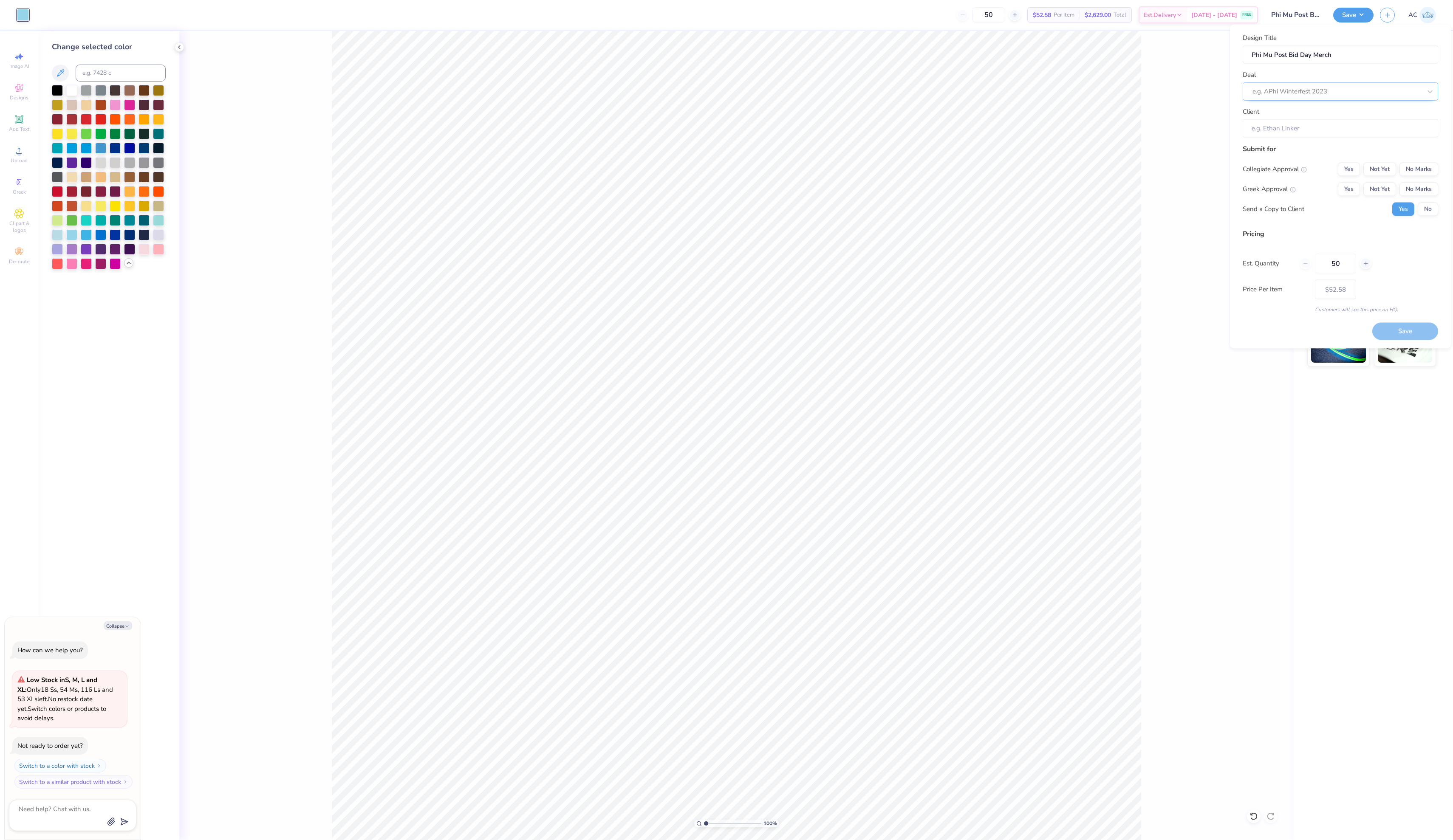
click at [1322, 88] on div "e.g. APhi Winterfest 2023" at bounding box center [1340, 91] width 195 height 18
click at [1309, 167] on div "Phi Mu Post Bid Day PR Drop [FIRST]" at bounding box center [1340, 159] width 188 height 14
type textarea "x"
type input "Hannah Rhudy"
click at [1339, 176] on button "Yes" at bounding box center [1348, 169] width 22 height 14
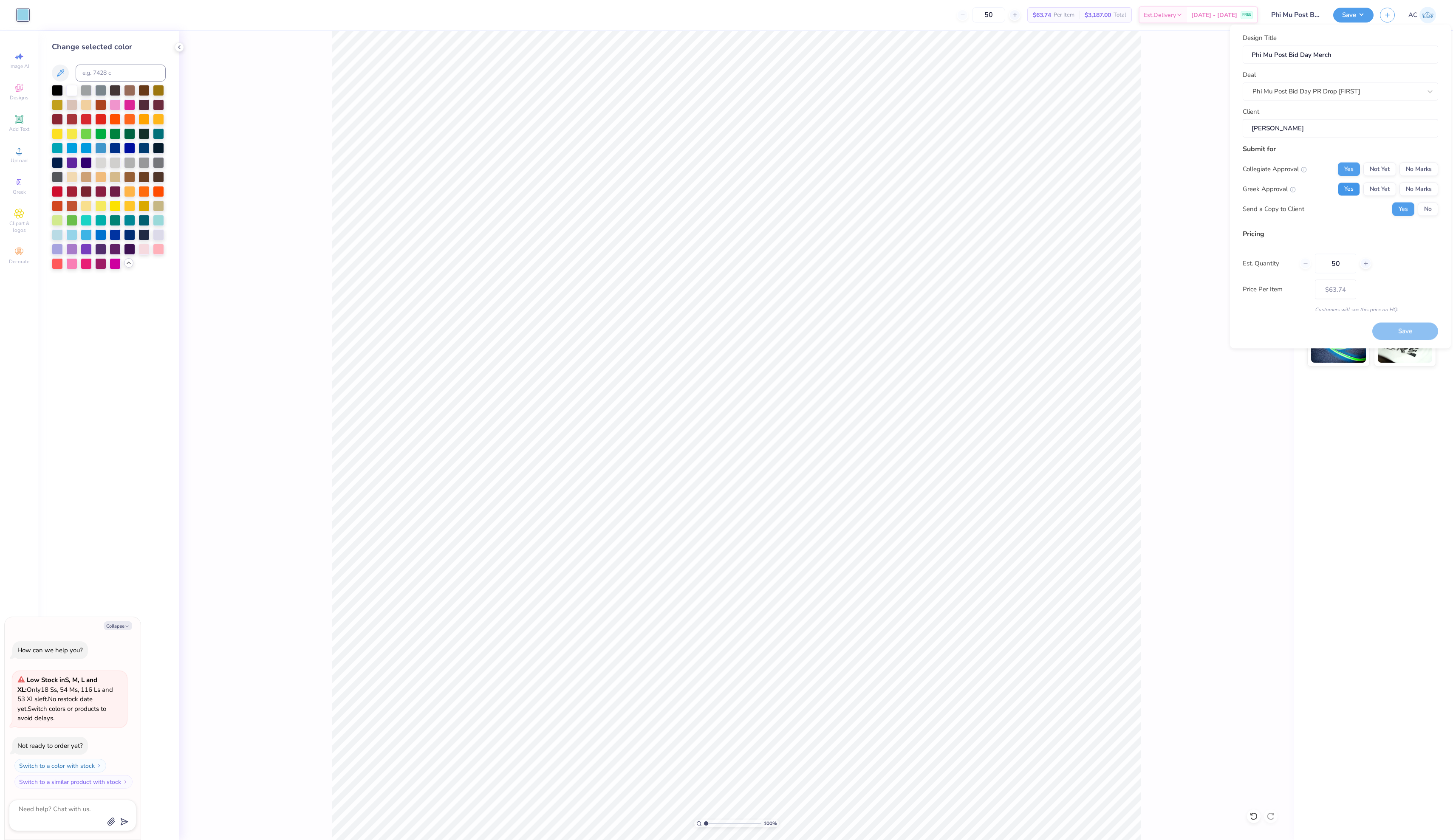
click at [1337, 196] on button "Yes" at bounding box center [1348, 189] width 22 height 14
click at [1338, 273] on input "50" at bounding box center [1335, 263] width 41 height 20
click at [1391, 340] on button "Save" at bounding box center [1404, 332] width 66 height 18
type input "$63.74"
type textarea "x"
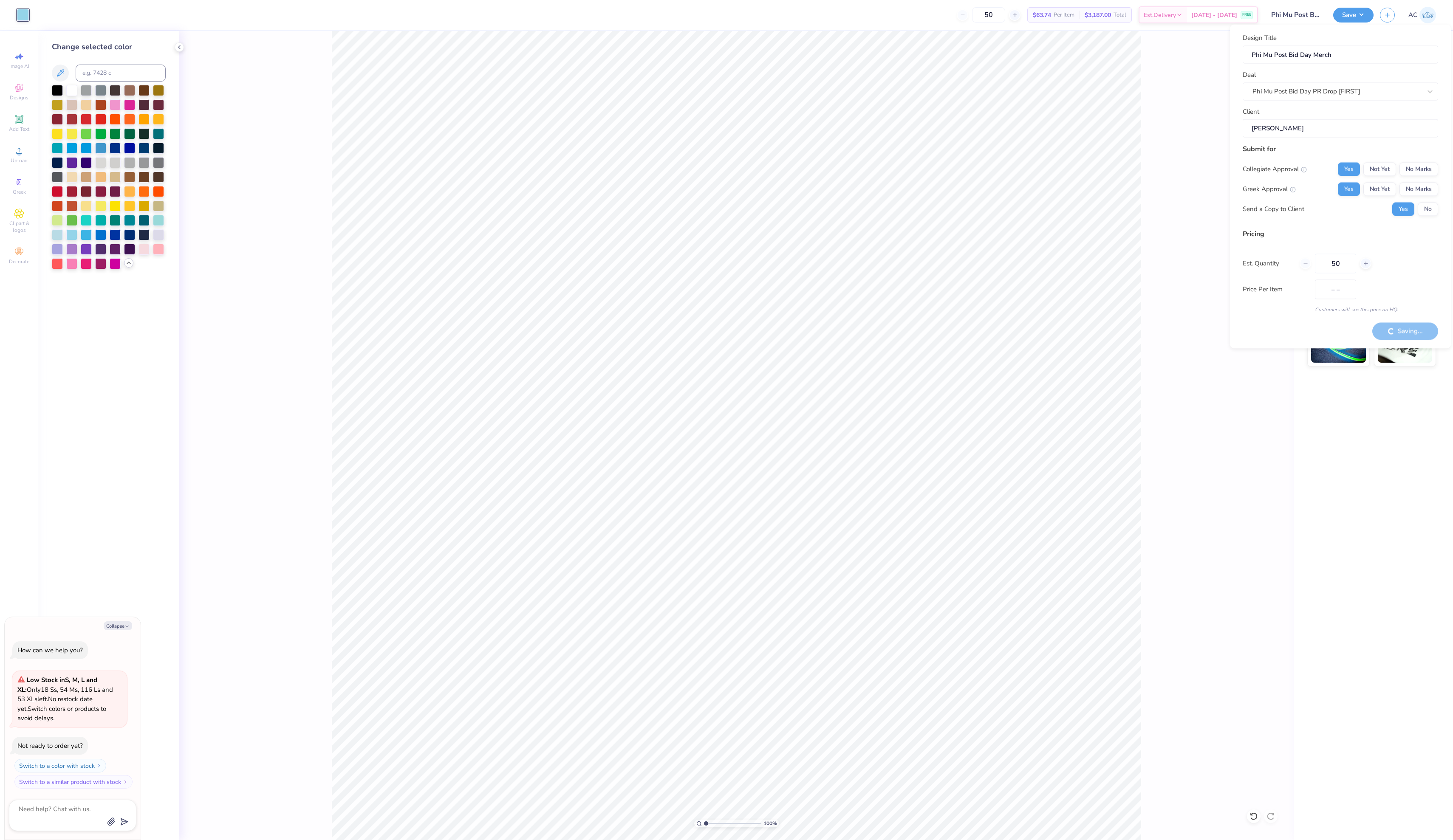
type input "$52.58"
type textarea "x"
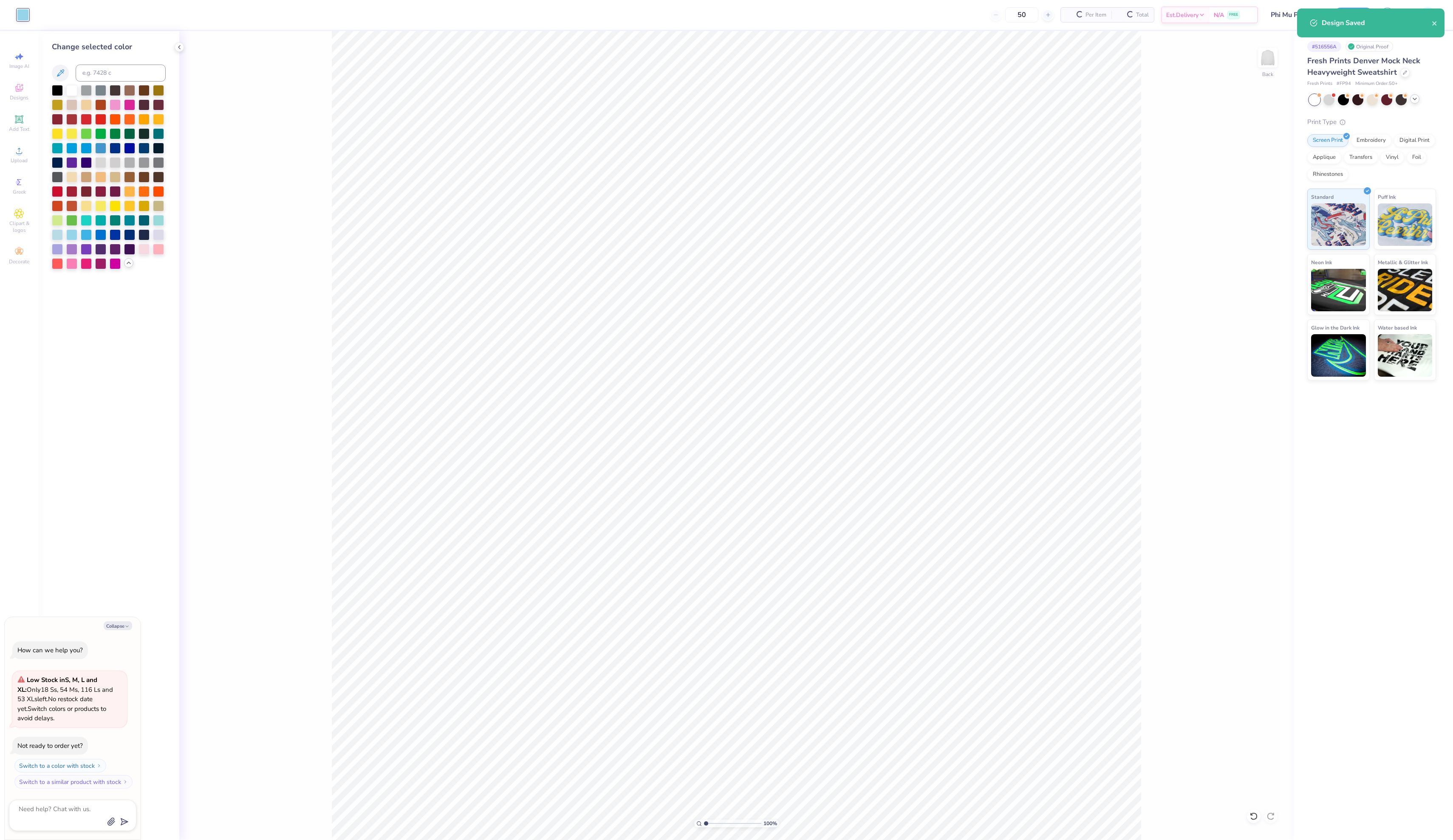
type input "$63.74"
click at [1342, 14] on button "Save" at bounding box center [1353, 14] width 41 height 15
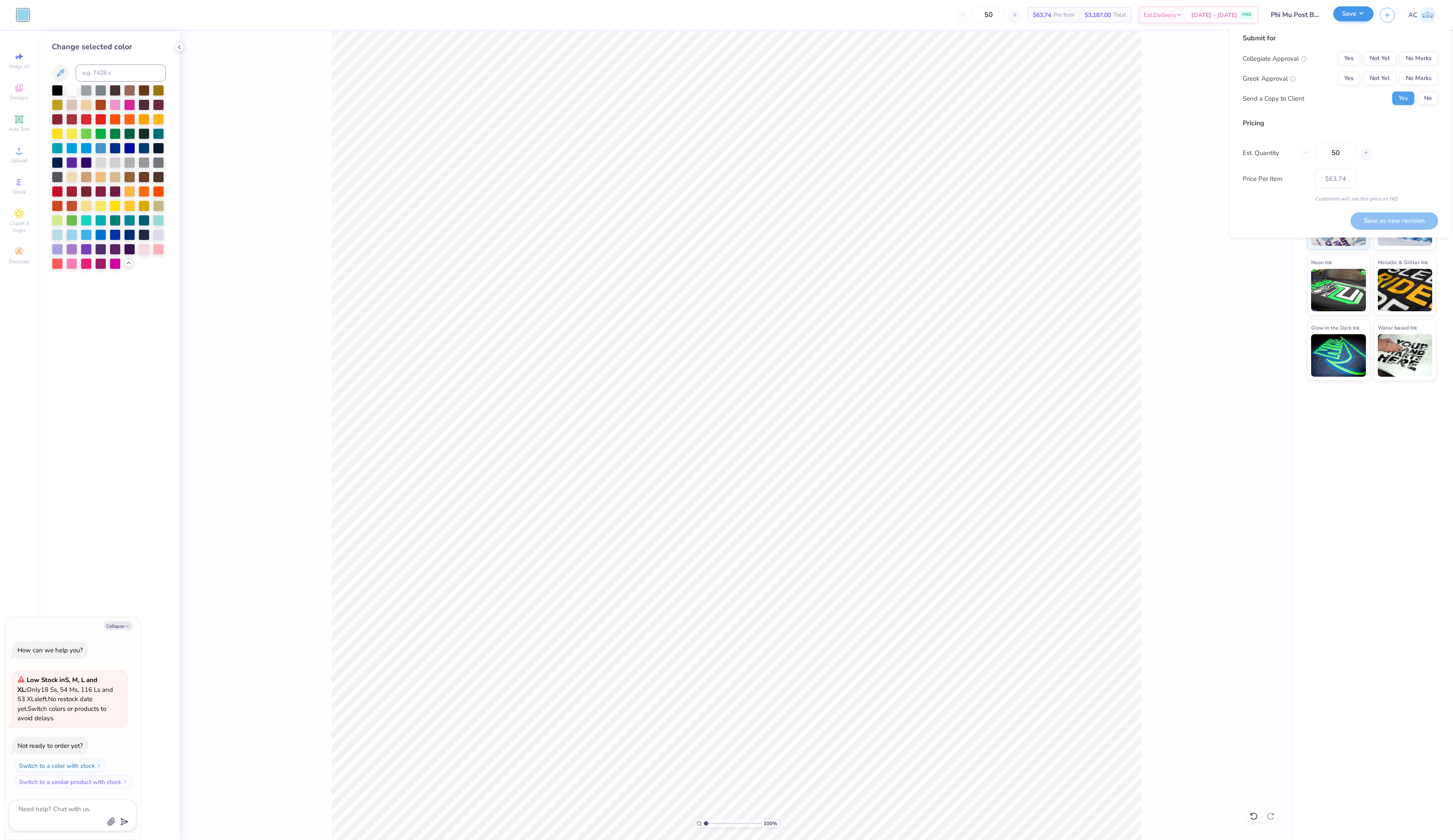
type textarea "x"
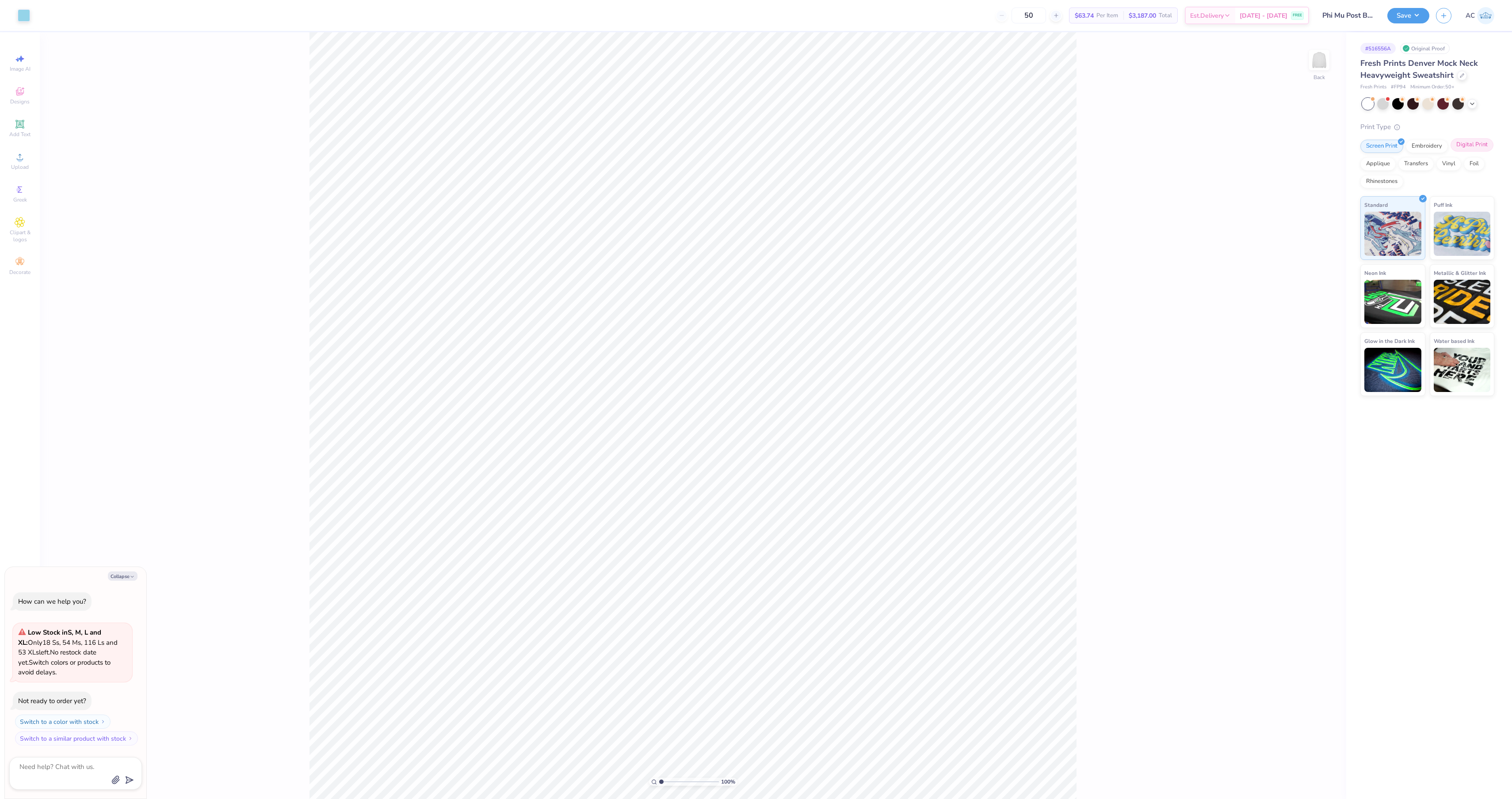
click at [1450, 152] on div "Digital Print" at bounding box center [1471, 145] width 43 height 13
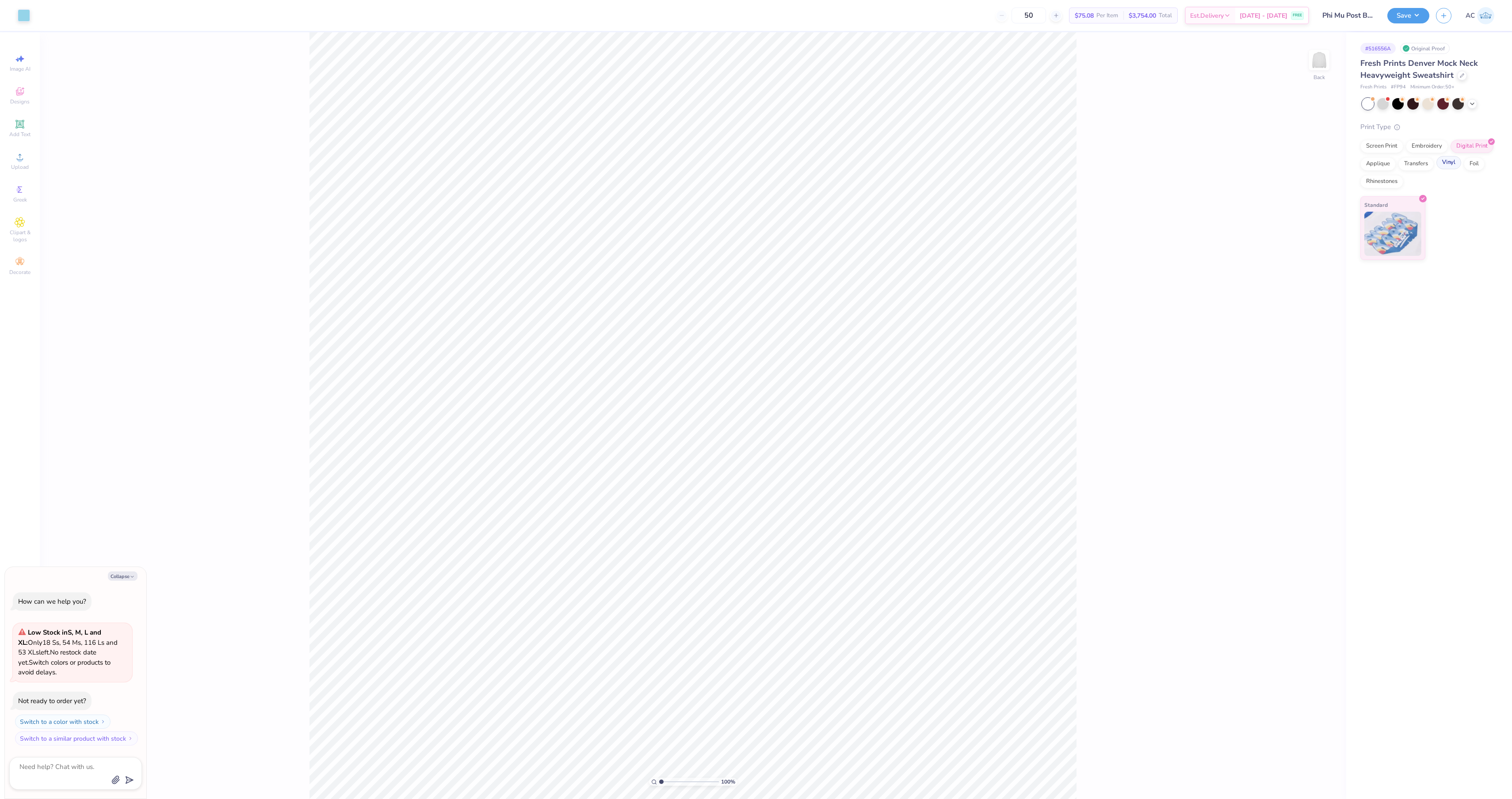
click at [1436, 169] on div "Vinyl" at bounding box center [1448, 162] width 25 height 13
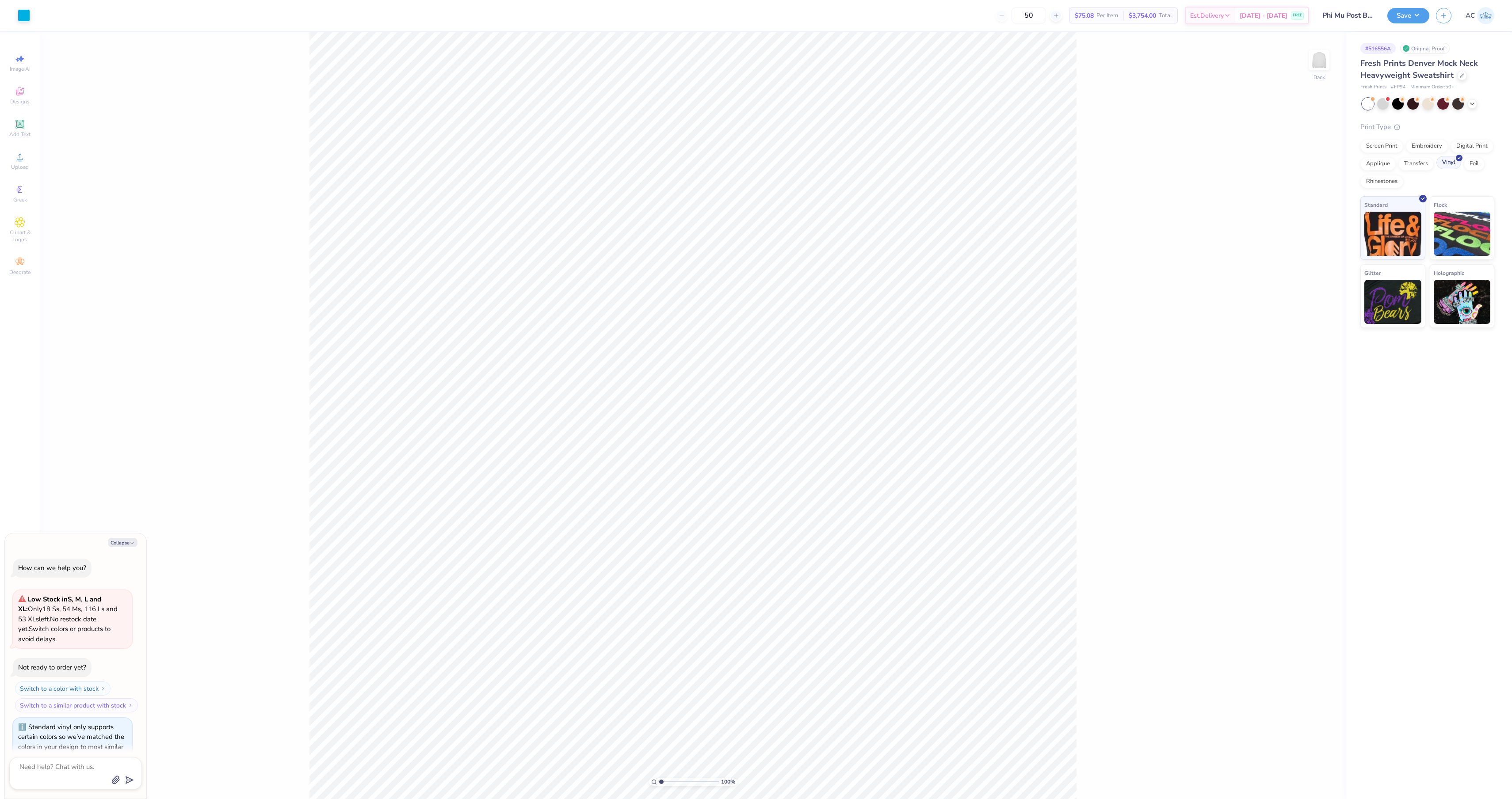
scroll to position [49, 0]
click at [1395, 169] on div "Applique" at bounding box center [1378, 162] width 35 height 13
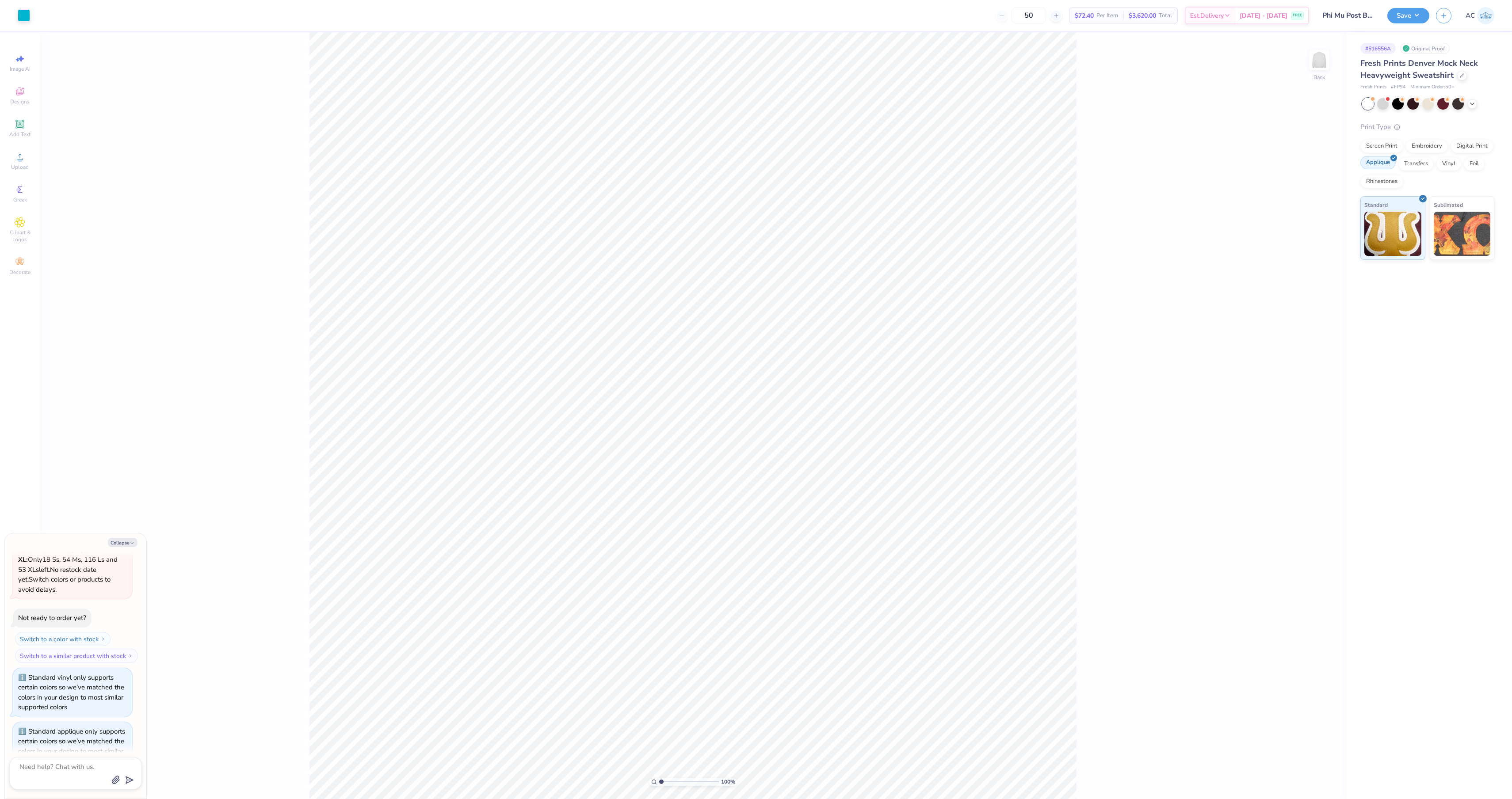
scroll to position [121, 0]
click at [1445, 152] on div "Embroidery" at bounding box center [1427, 145] width 42 height 13
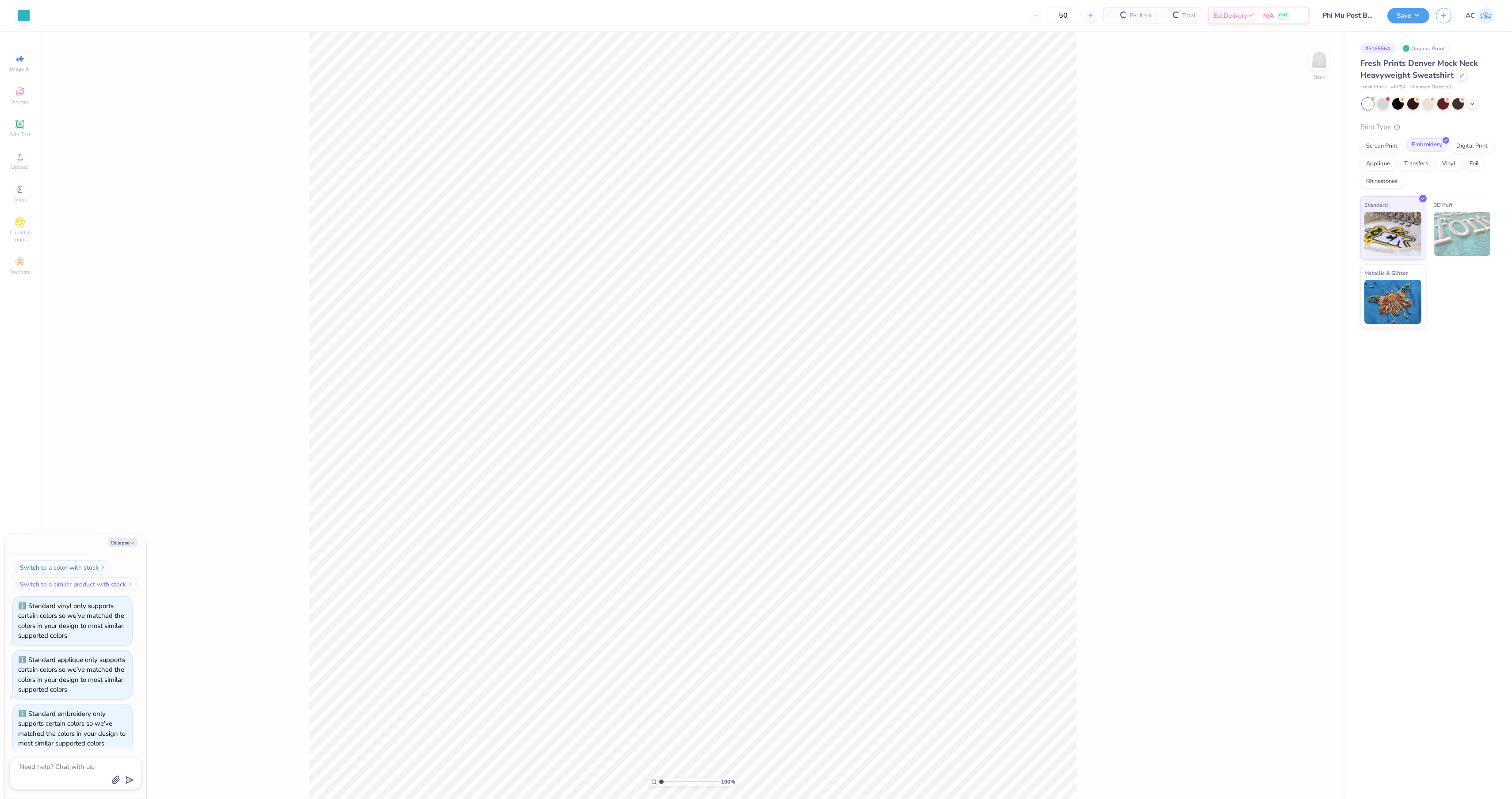
scroll to position [193, 0]
click at [1428, 162] on div at bounding box center [1431, 158] width 8 height 8
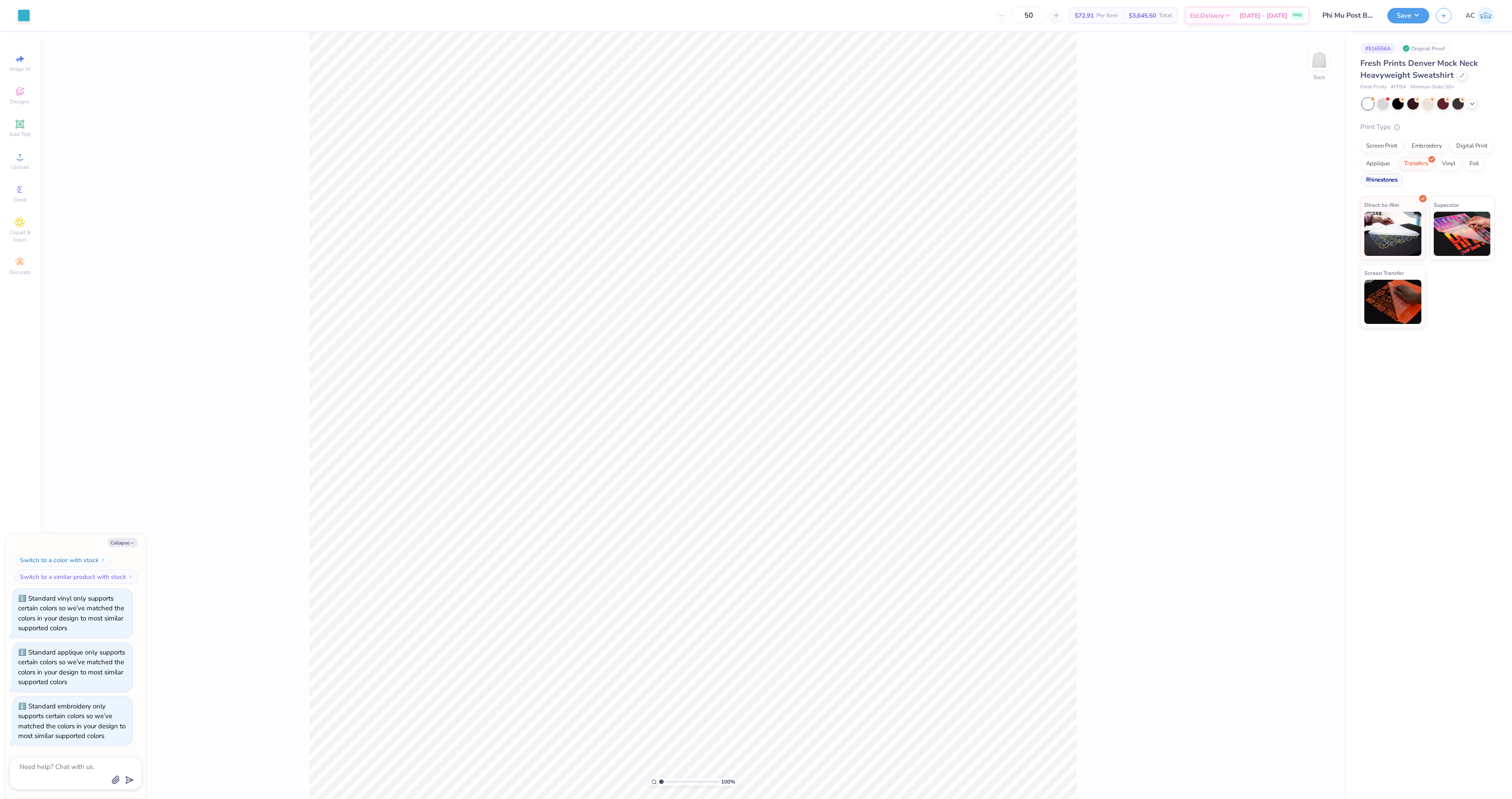
click at [1393, 187] on div "Rhinestones" at bounding box center [1381, 180] width 43 height 13
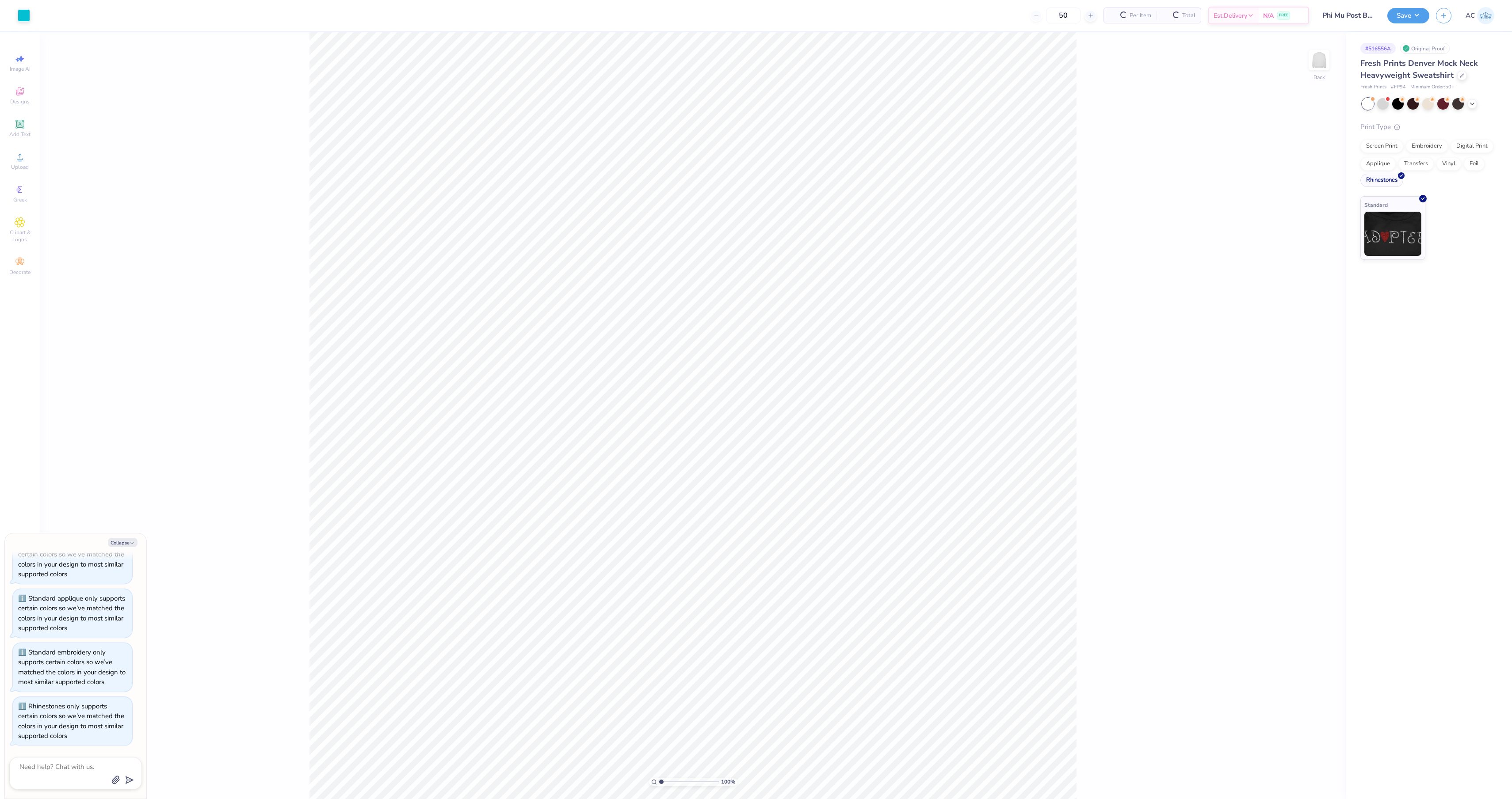
scroll to position [264, 0]
click at [1387, 152] on div "Screen Print" at bounding box center [1381, 145] width 43 height 13
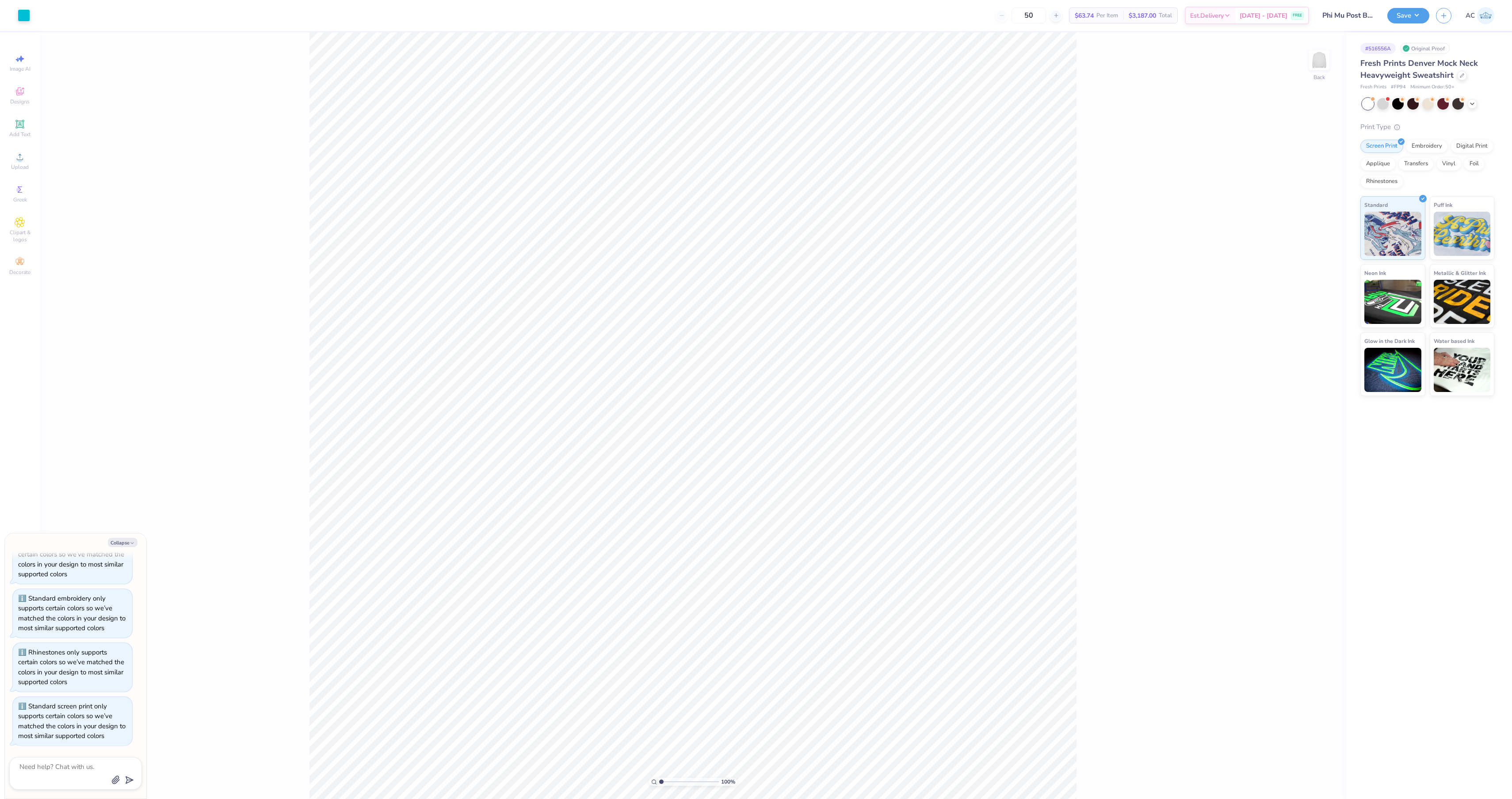
click at [1163, 171] on div "100 % Back" at bounding box center [693, 415] width 1306 height 767
click at [1012, 14] on input "50" at bounding box center [1028, 15] width 34 height 16
drag, startPoint x: 981, startPoint y: 14, endPoint x: 974, endPoint y: 14, distance: 7.0
click at [1012, 14] on input "50" at bounding box center [1028, 15] width 34 height 16
click at [20, 15] on div at bounding box center [24, 15] width 13 height 13
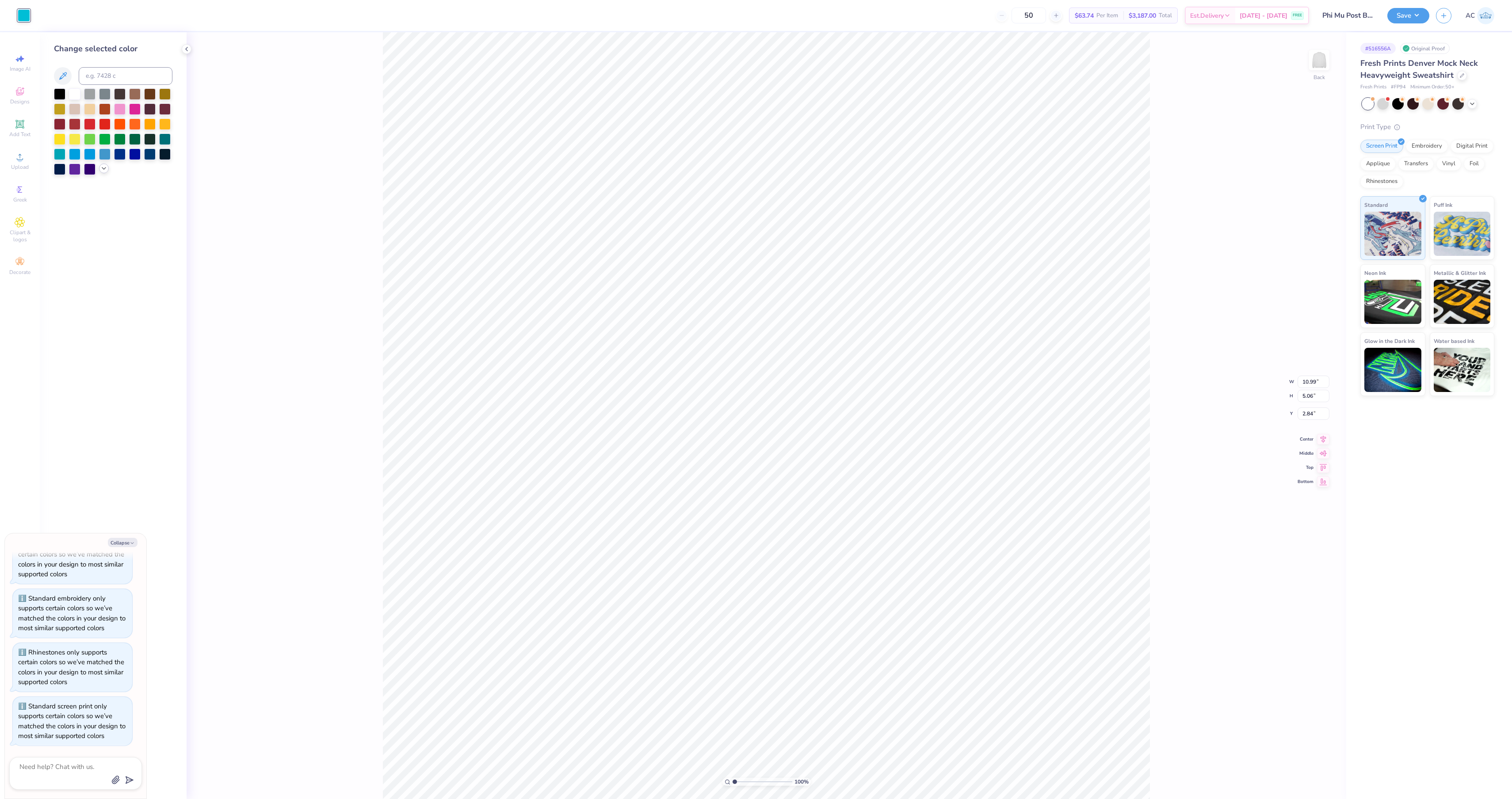
click at [106, 172] on icon at bounding box center [104, 169] width 7 height 7
click at [78, 246] on div at bounding box center [75, 243] width 11 height 11
click at [352, 215] on div "100 % Back W 10.99 10.99 " H 5.06 5.06 " Y 2.84 2.84 " Center Middle Top Bottom" at bounding box center [765, 415] width 1159 height 767
type textarea "x"
click at [1075, 17] on span "$63.74" at bounding box center [1084, 15] width 19 height 9
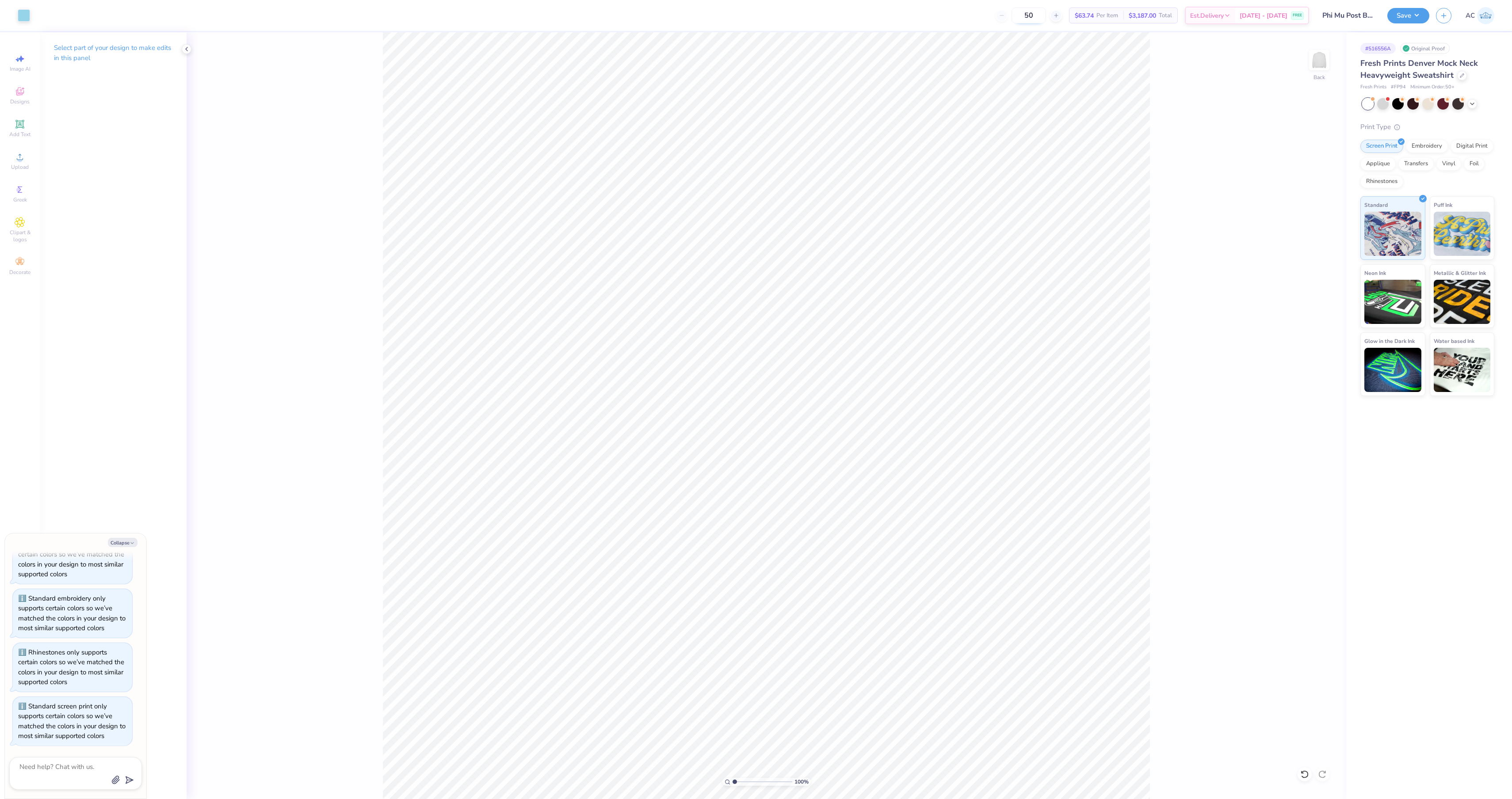
click at [1012, 13] on input "50" at bounding box center [1028, 15] width 34 height 16
click at [1097, 16] on span "Per Item" at bounding box center [1107, 15] width 22 height 9
click at [1012, 13] on input "50" at bounding box center [1028, 15] width 34 height 16
type input "5"
click at [1198, 185] on div "100 % Back" at bounding box center [765, 415] width 1159 height 767
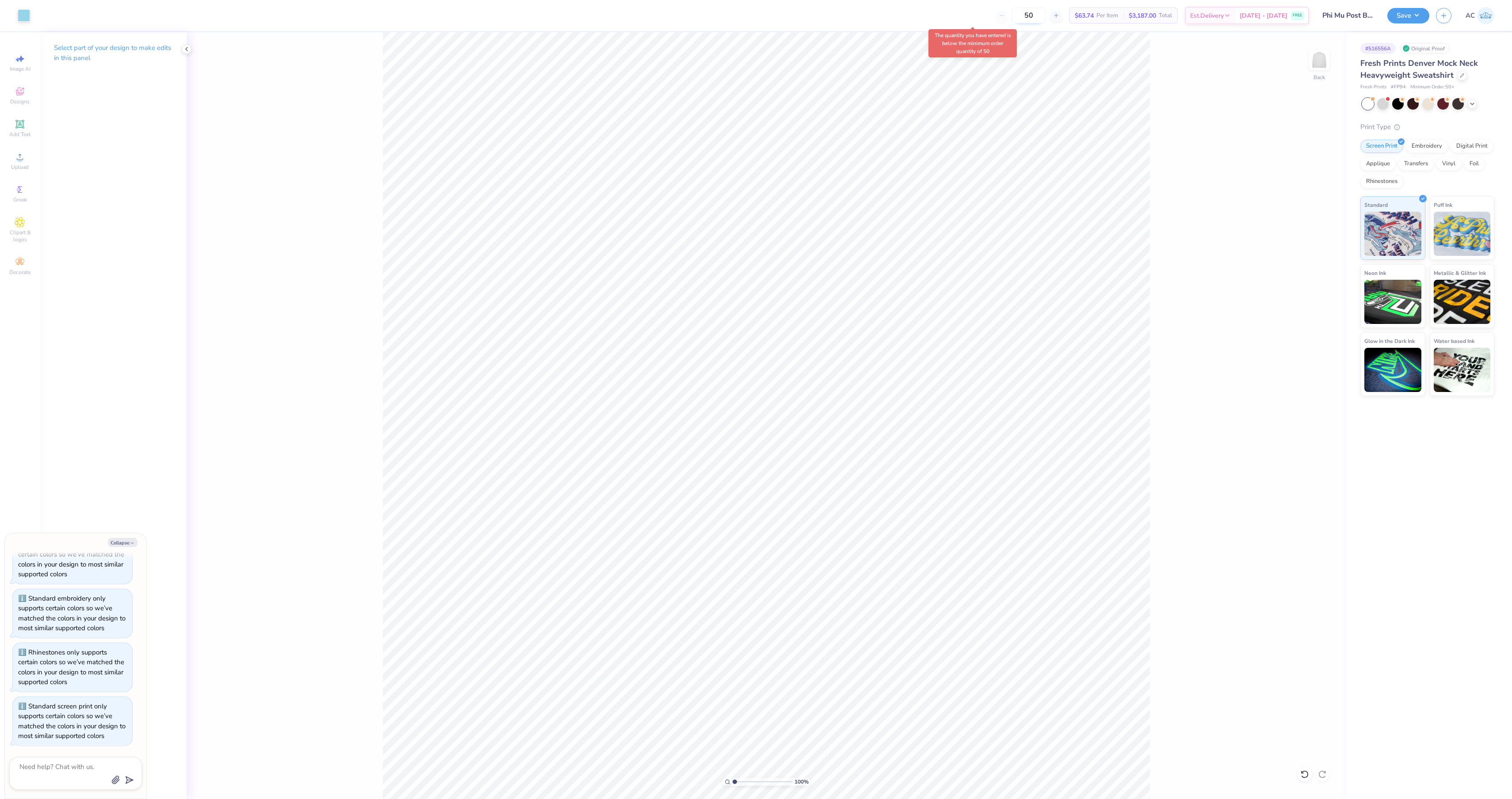
click at [1012, 15] on input "50" at bounding box center [1028, 15] width 34 height 16
type input "5"
type input "50"
click at [1012, 17] on input "50" at bounding box center [1028, 15] width 34 height 16
click at [185, 48] on icon at bounding box center [186, 49] width 7 height 7
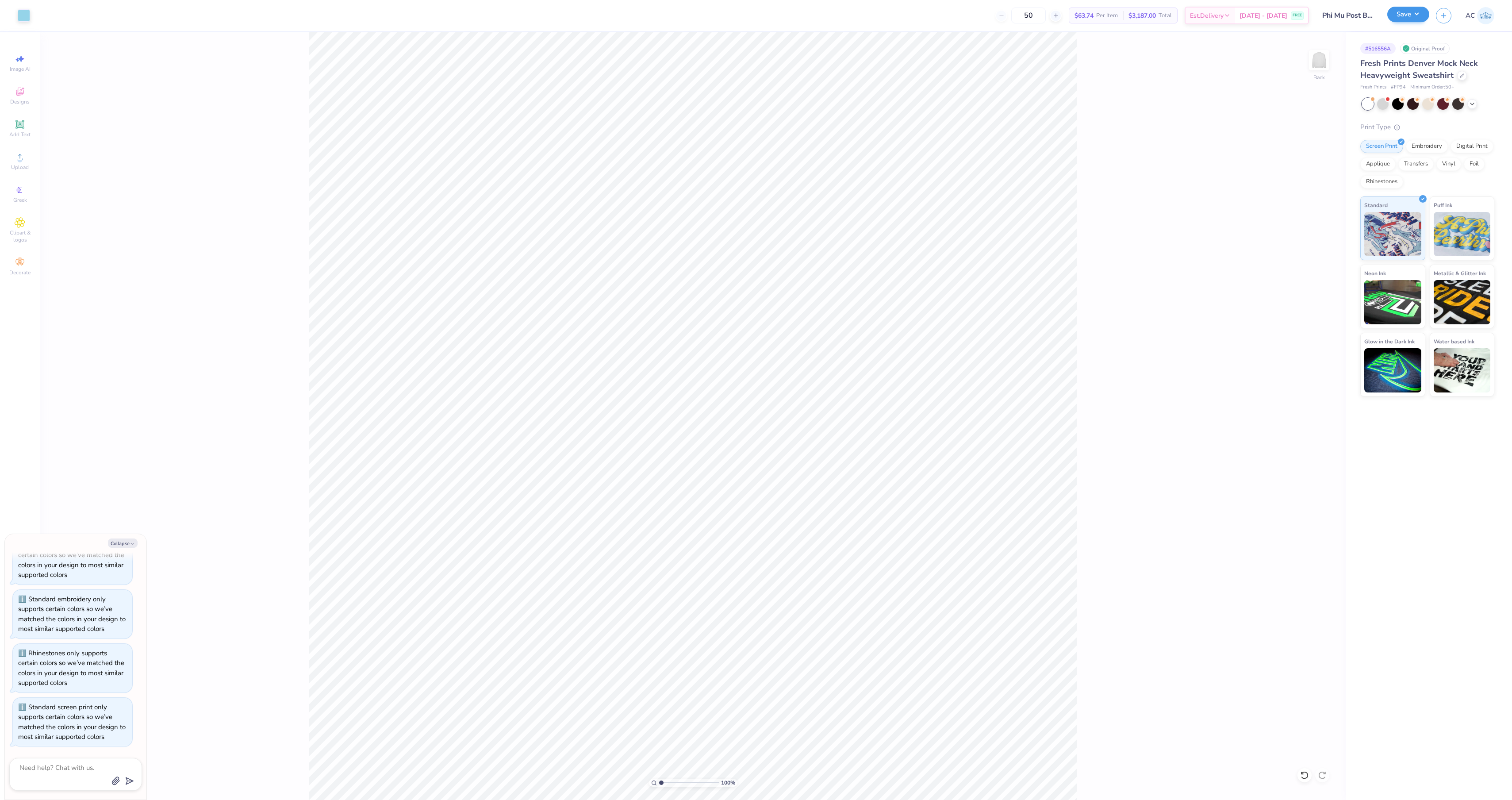
click at [1404, 14] on button "Save" at bounding box center [1409, 14] width 42 height 15
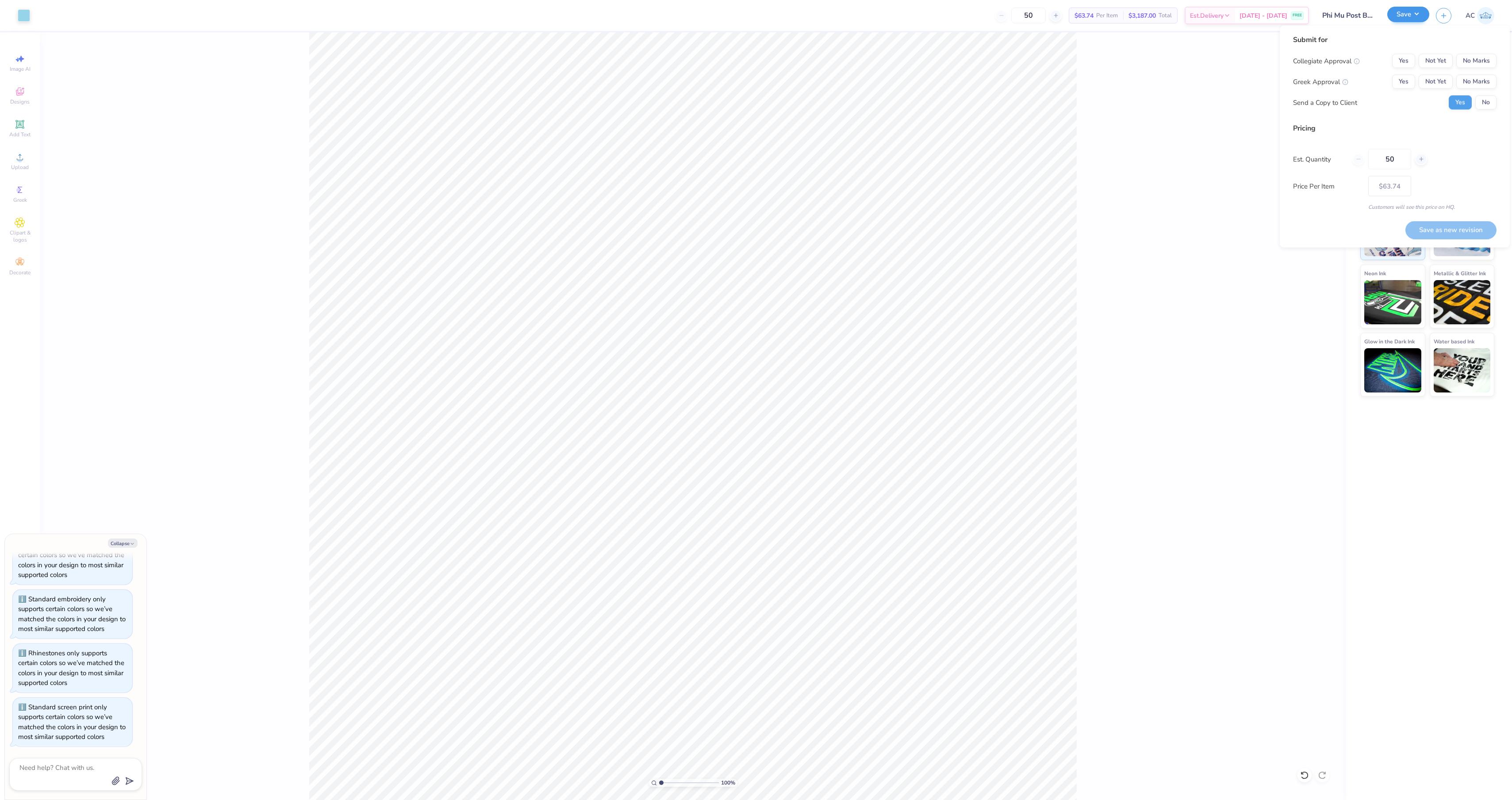
type textarea "x"
click at [1392, 68] on button "Yes" at bounding box center [1404, 61] width 23 height 14
click at [1392, 89] on button "Yes" at bounding box center [1404, 82] width 23 height 14
click at [1440, 239] on button "Save as new revision" at bounding box center [1451, 230] width 91 height 18
type input "$63.74"
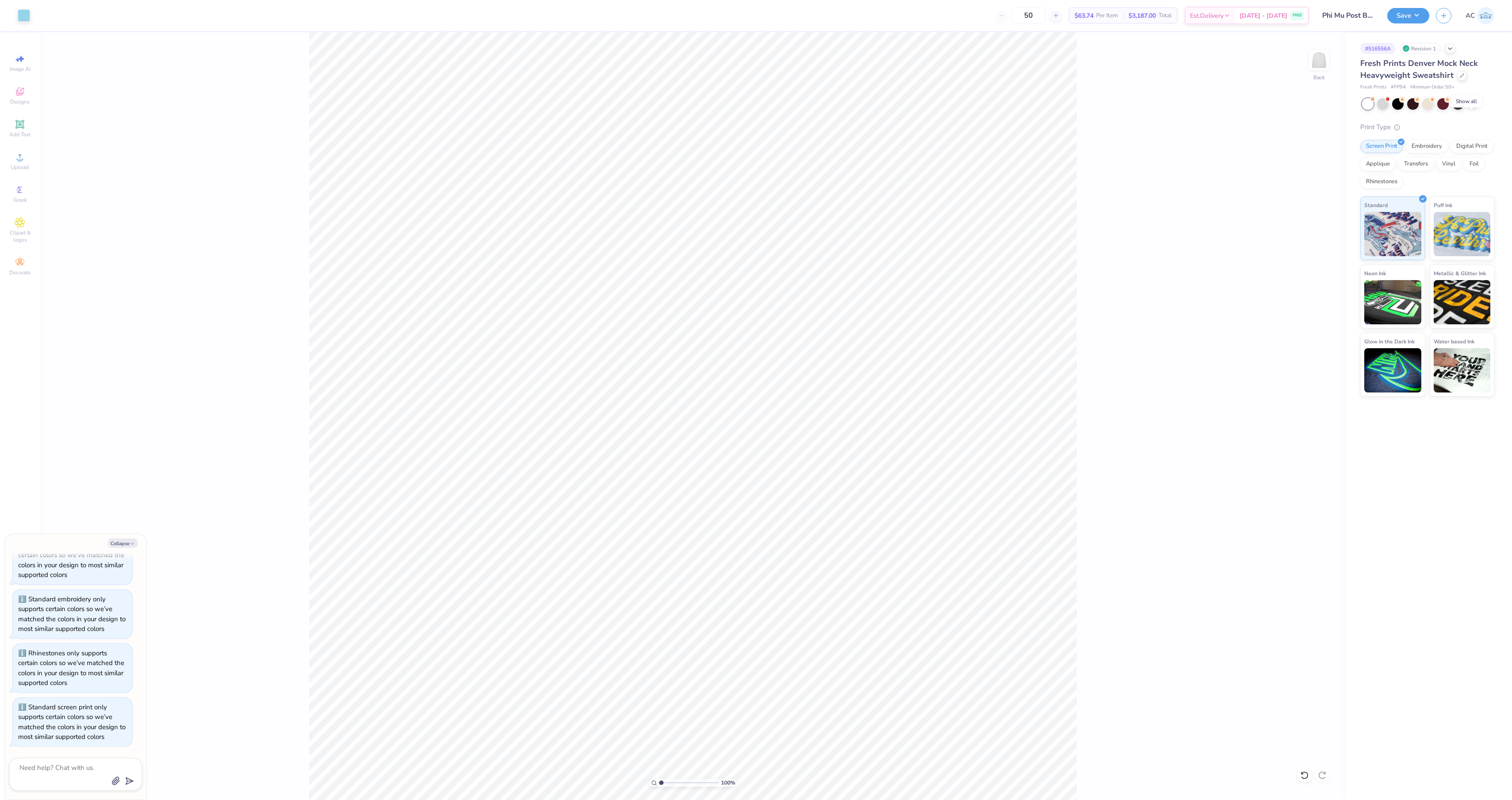
click at [1476, 107] on icon at bounding box center [1473, 103] width 7 height 7
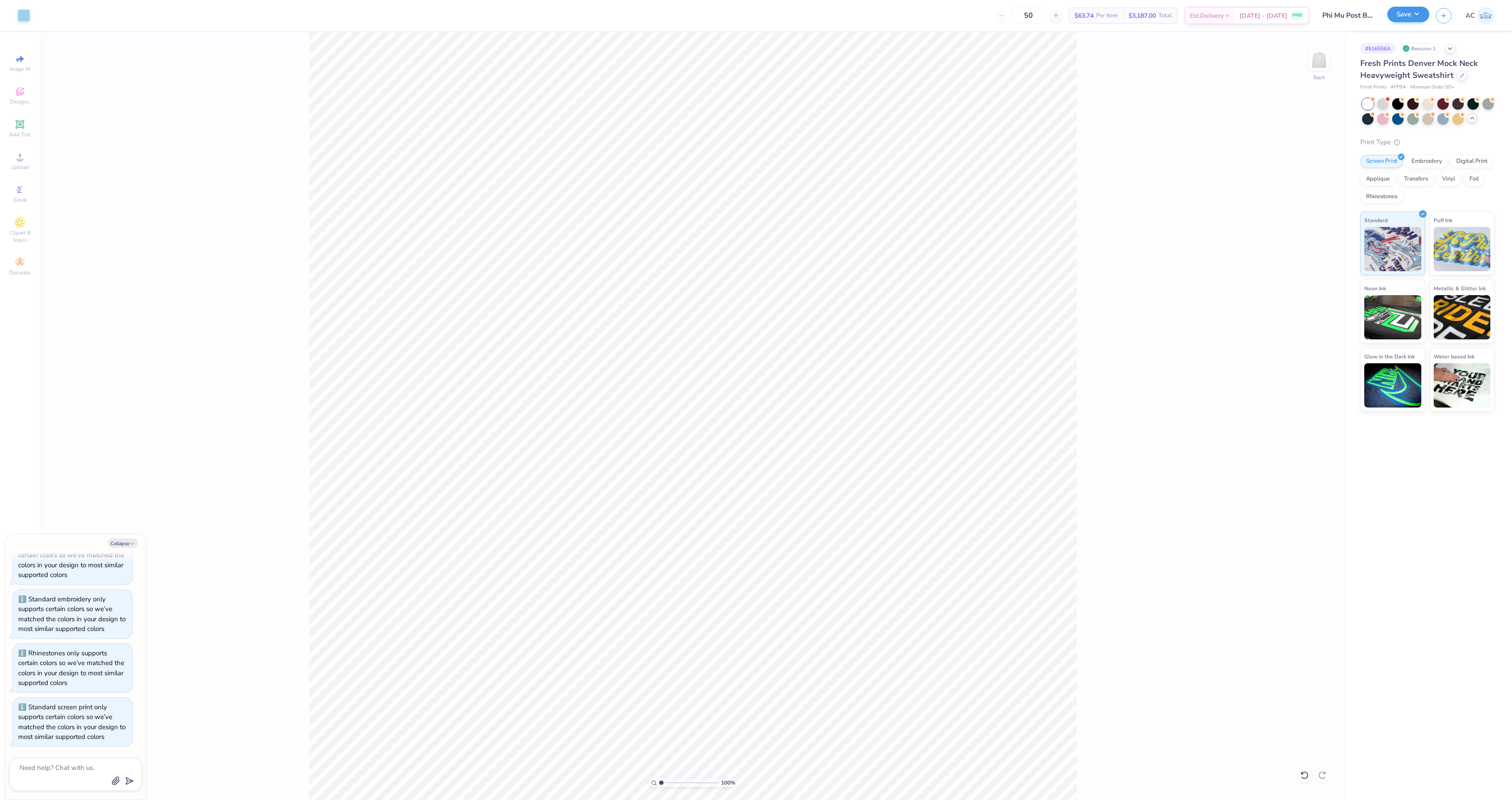
click at [1410, 13] on button "Save" at bounding box center [1409, 14] width 42 height 15
type textarea "x"
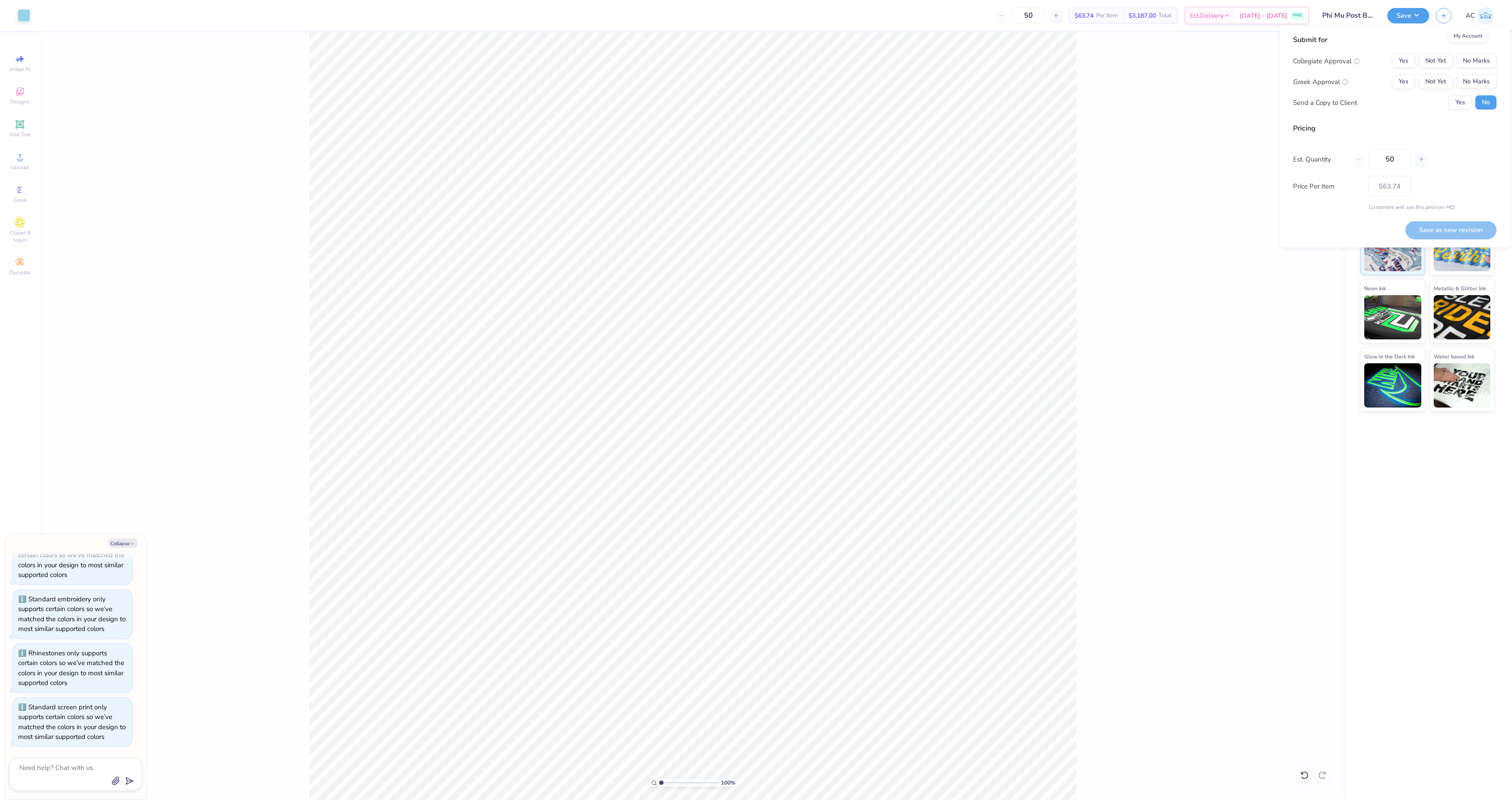
click at [1476, 16] on link "AC" at bounding box center [1480, 15] width 29 height 18
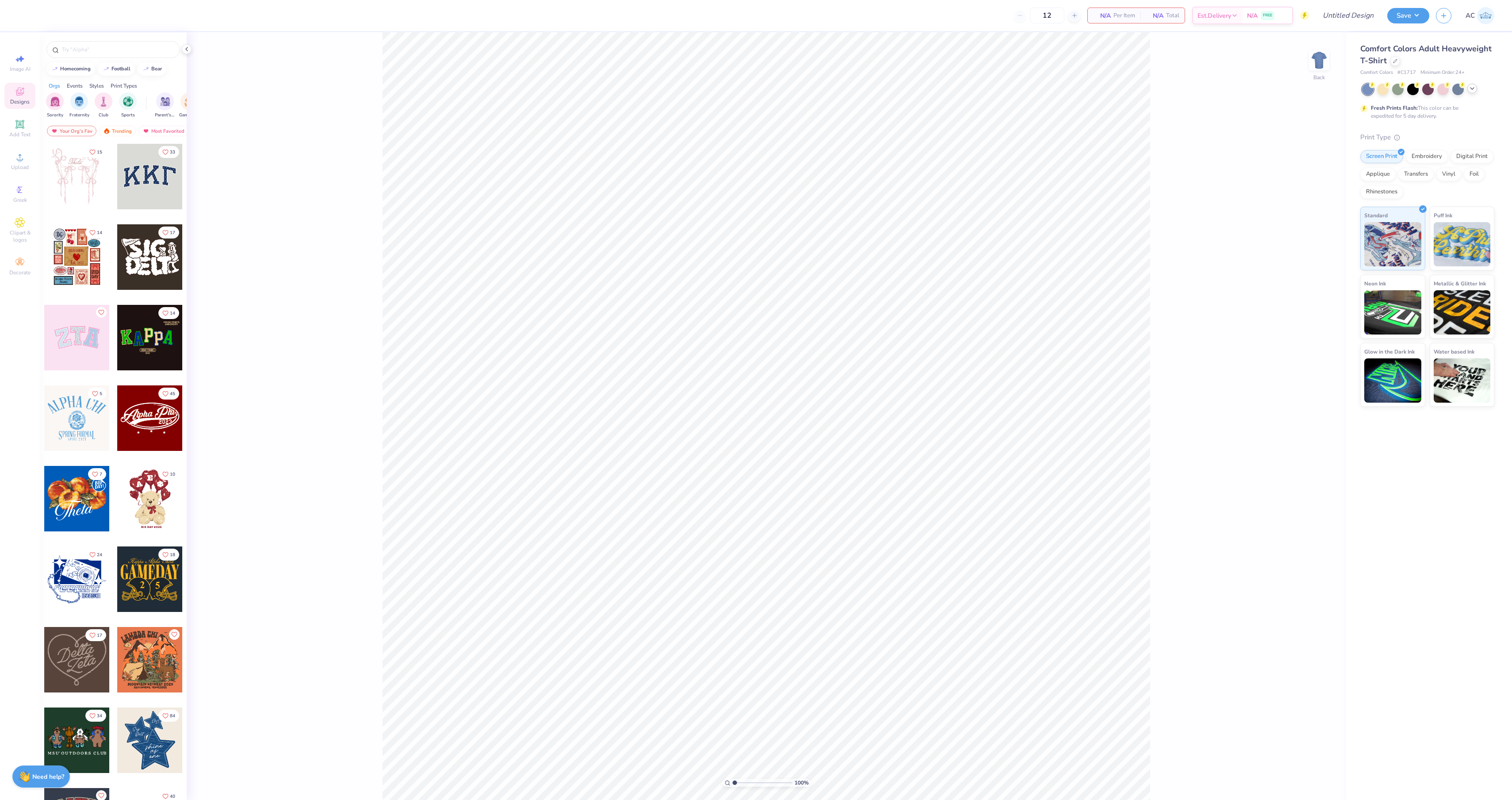
click at [1476, 92] on icon at bounding box center [1473, 89] width 7 height 7
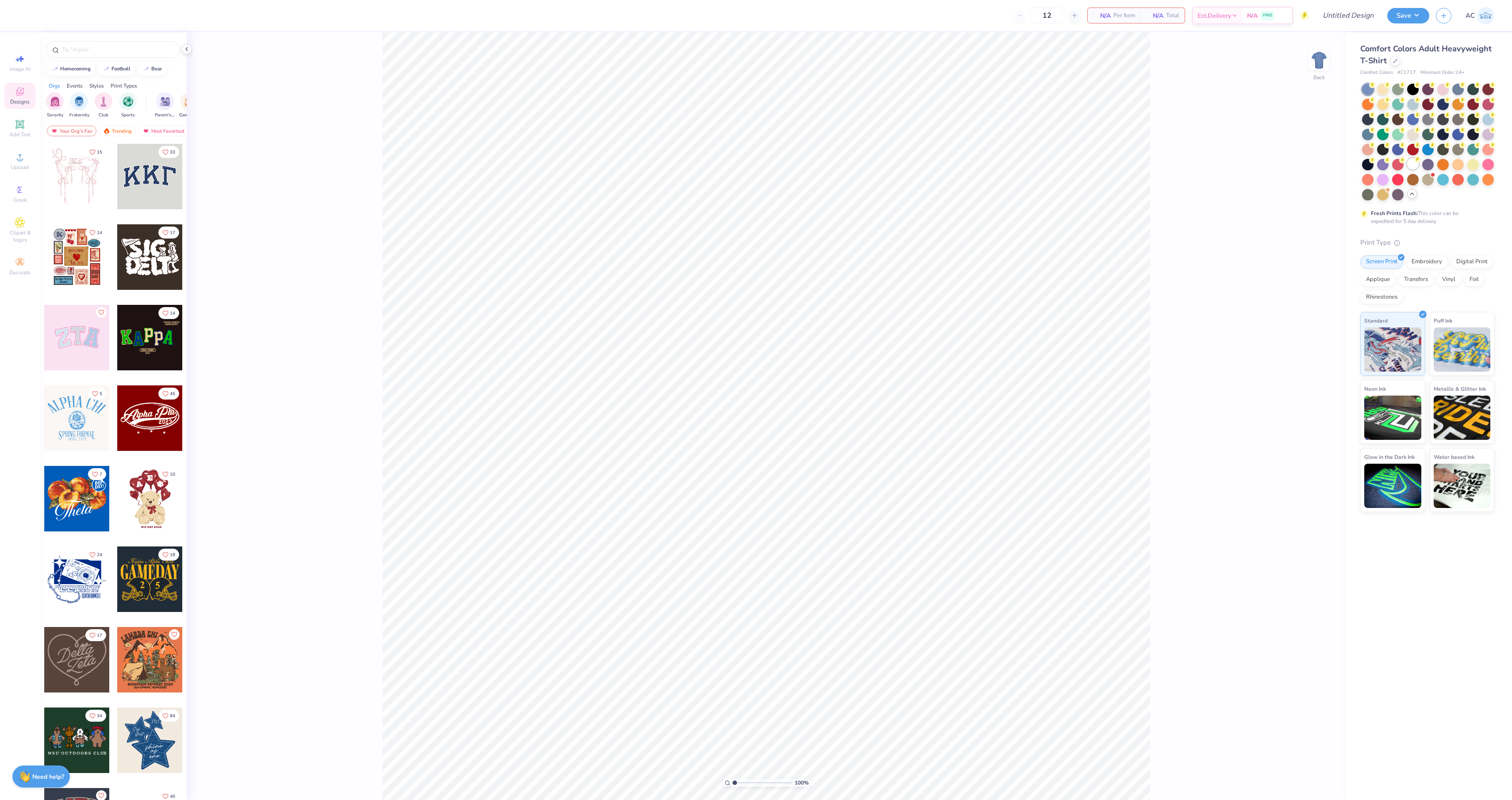
click at [1411, 170] on div at bounding box center [1413, 164] width 11 height 11
click at [1395, 59] on icon at bounding box center [1395, 60] width 4 height 4
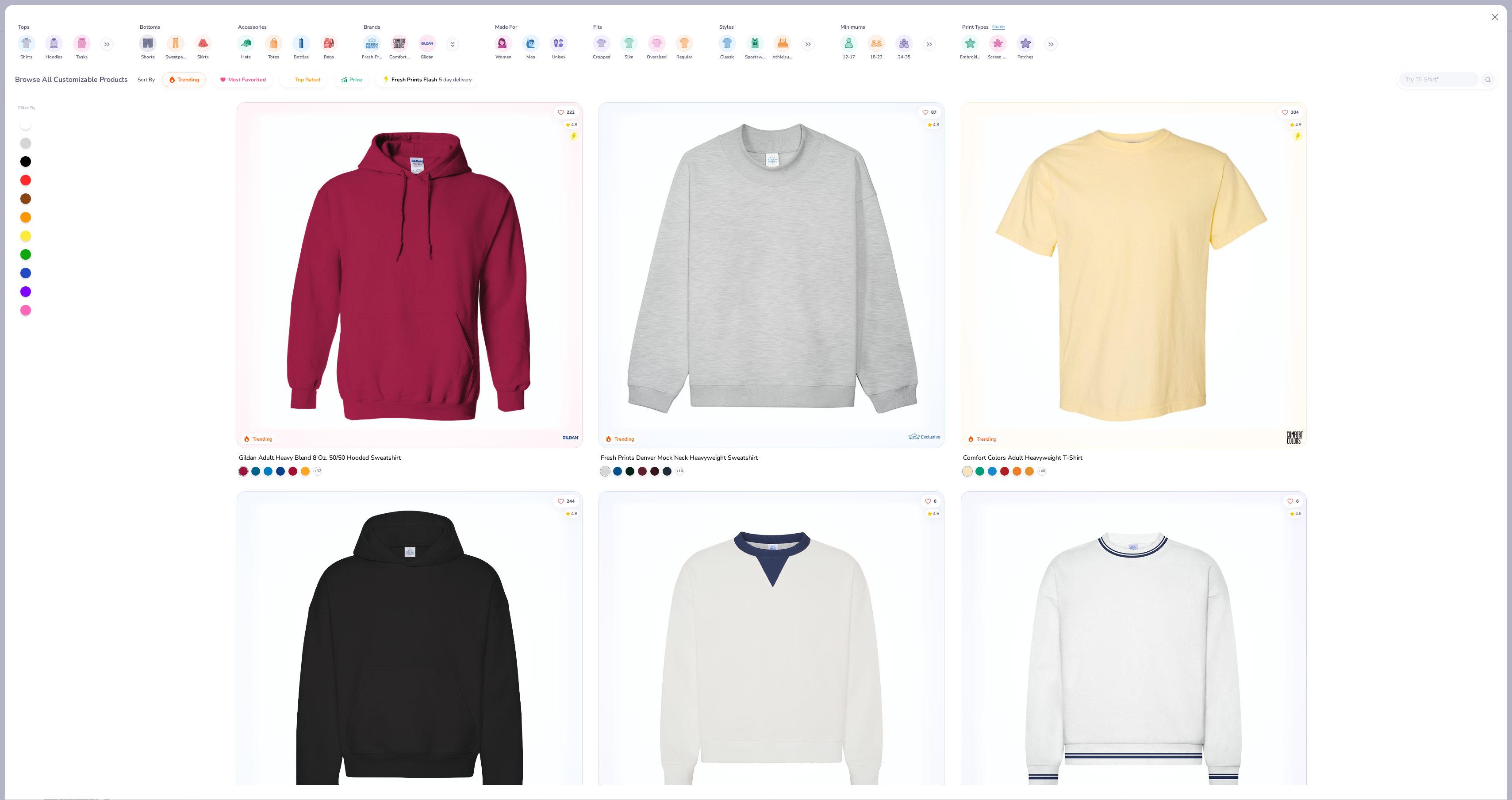
click at [839, 319] on img at bounding box center [771, 270] width 327 height 319
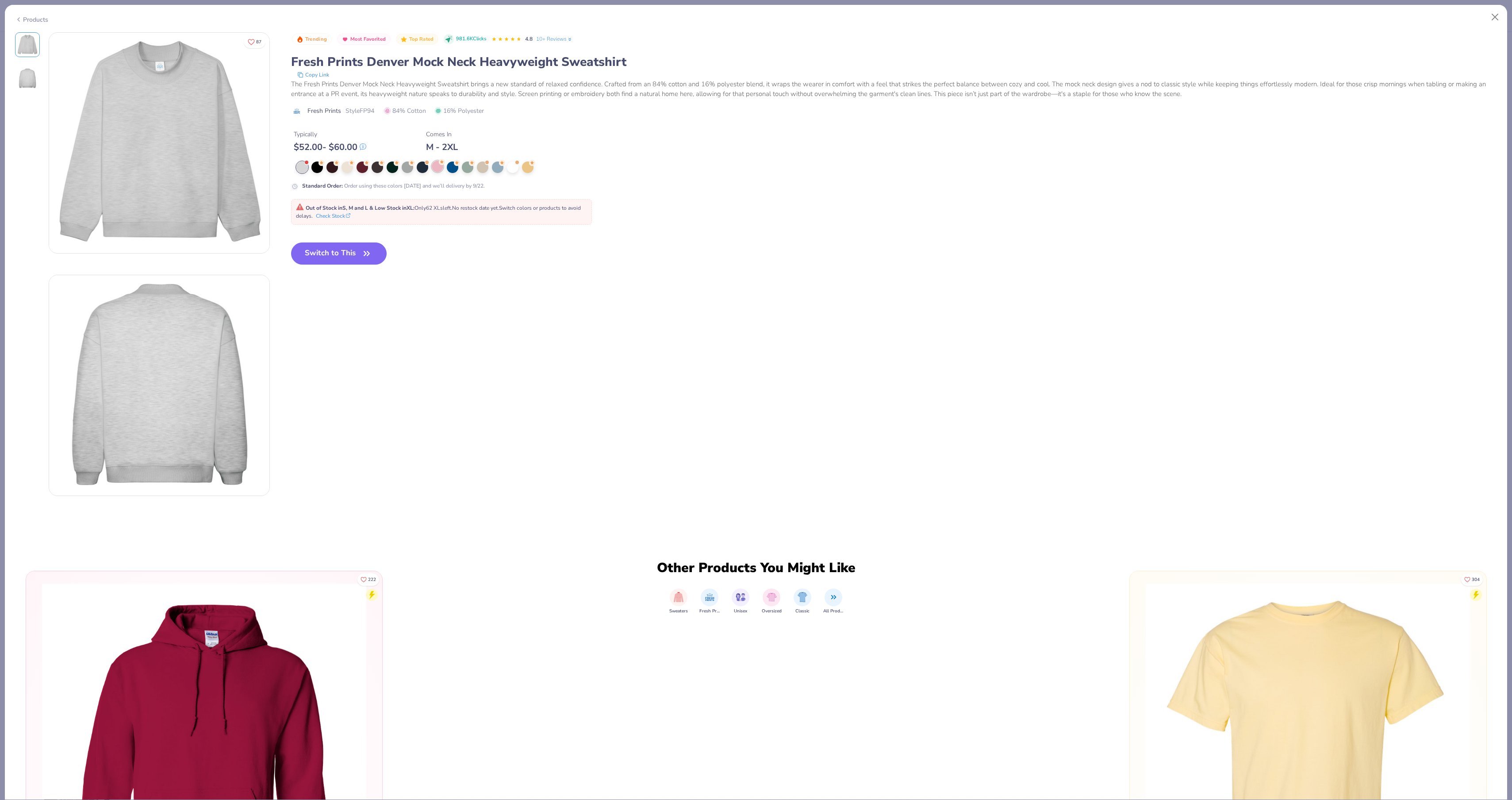
click at [443, 172] on div at bounding box center [438, 166] width 11 height 11
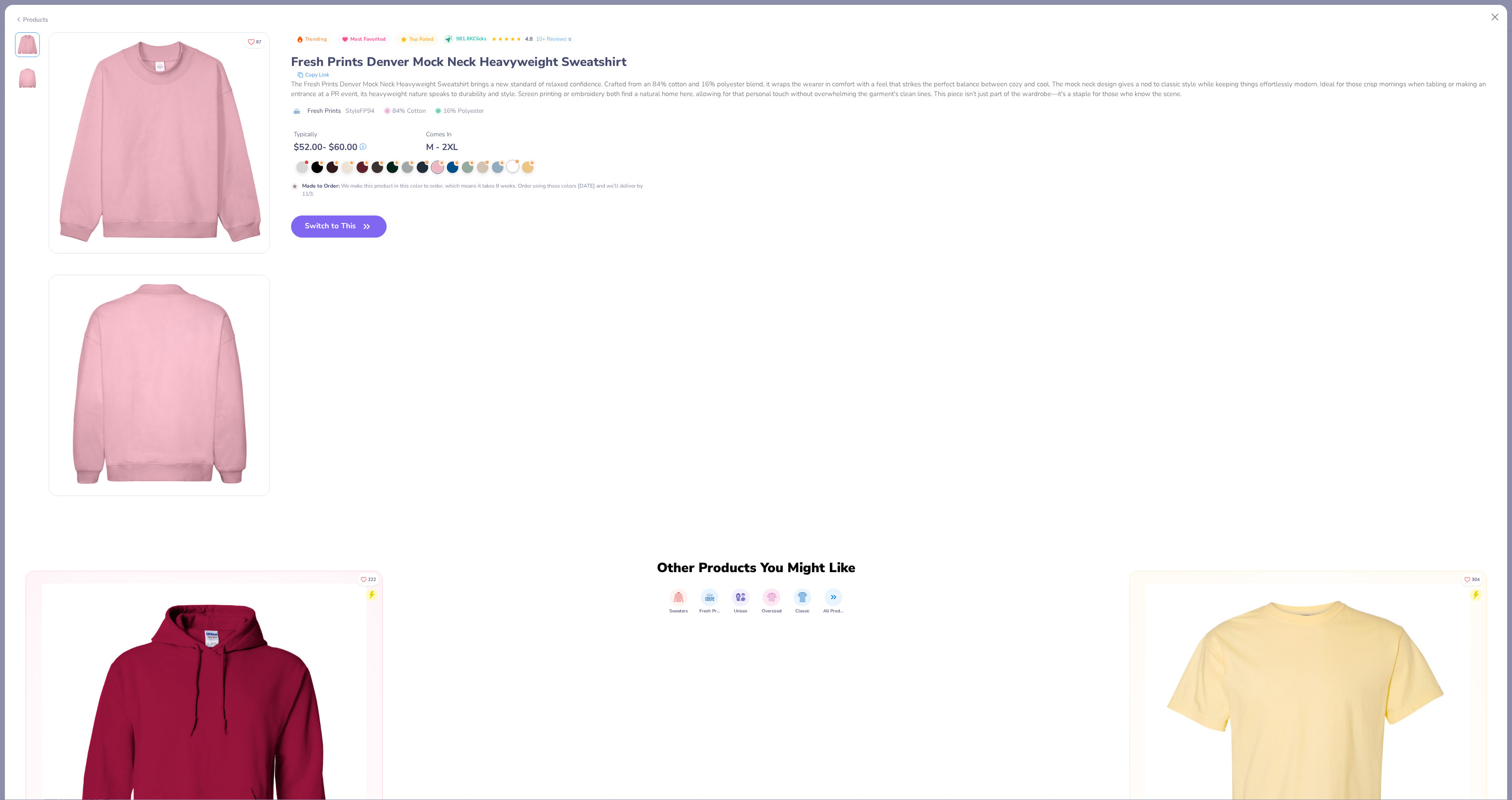
click at [519, 172] on div at bounding box center [513, 166] width 11 height 11
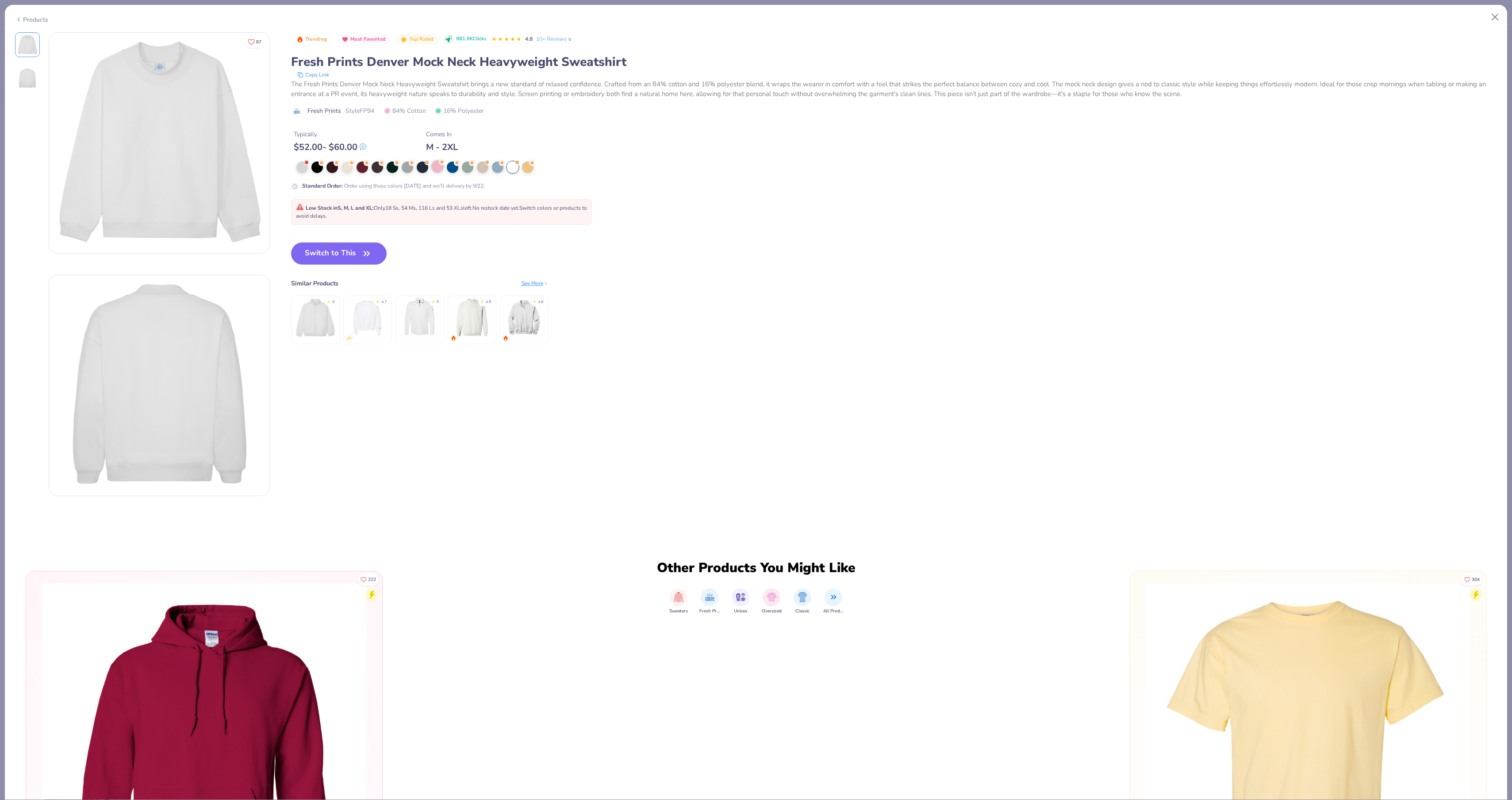
click at [440, 172] on div at bounding box center [438, 166] width 11 height 11
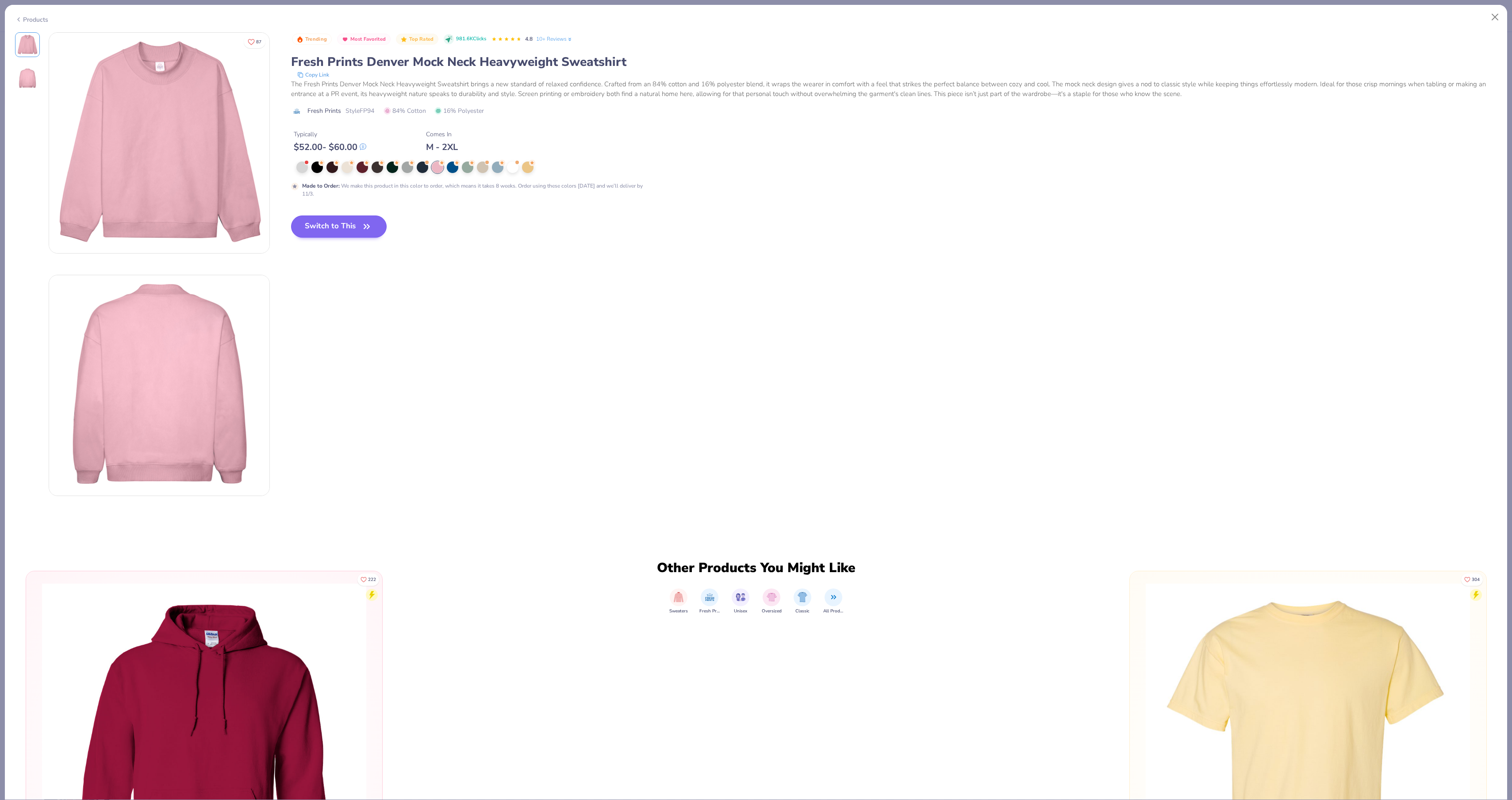
click at [367, 238] on button "Switch to This" at bounding box center [339, 226] width 96 height 22
type input "50"
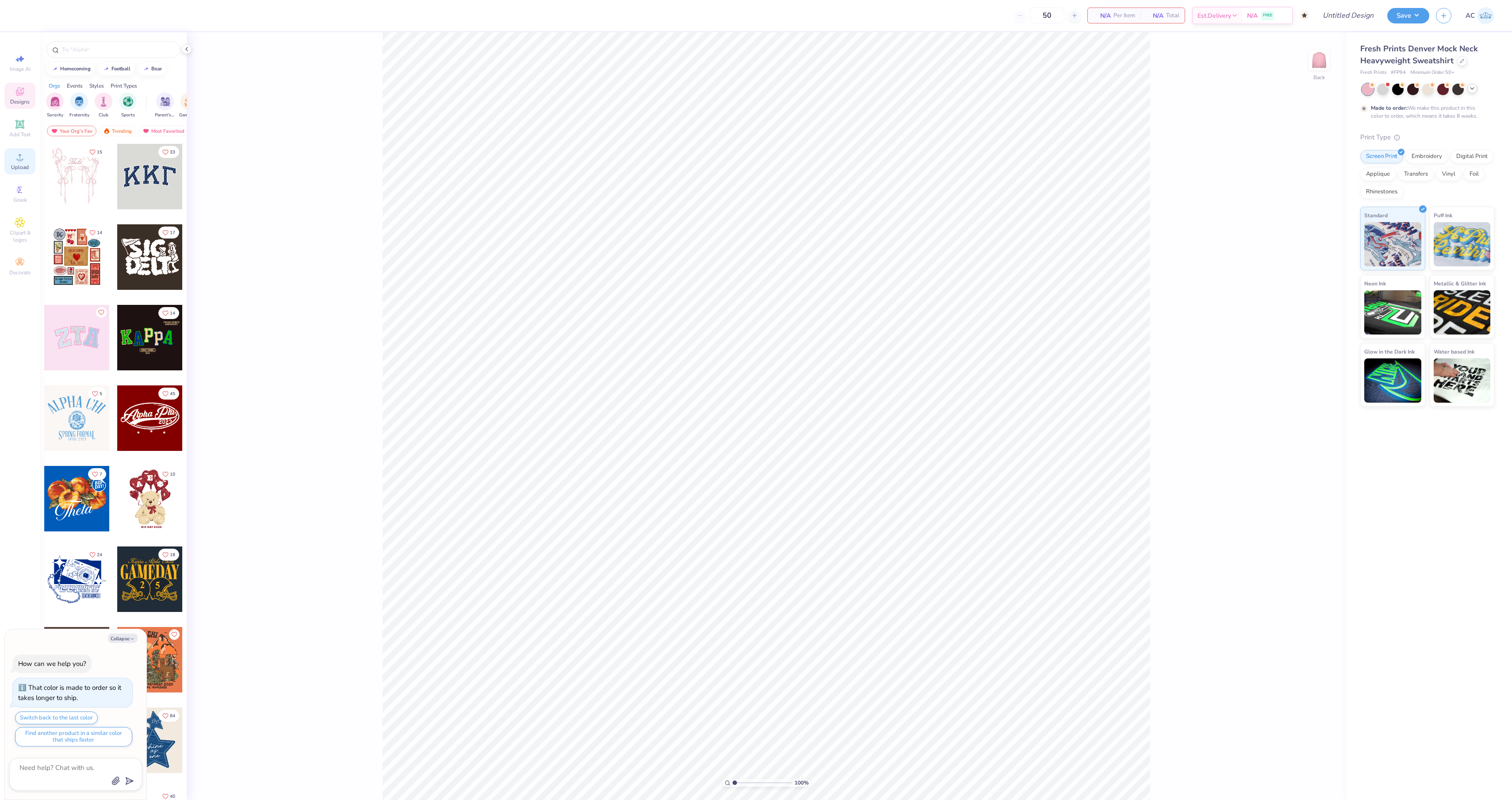
click at [20, 163] on icon at bounding box center [20, 157] width 11 height 11
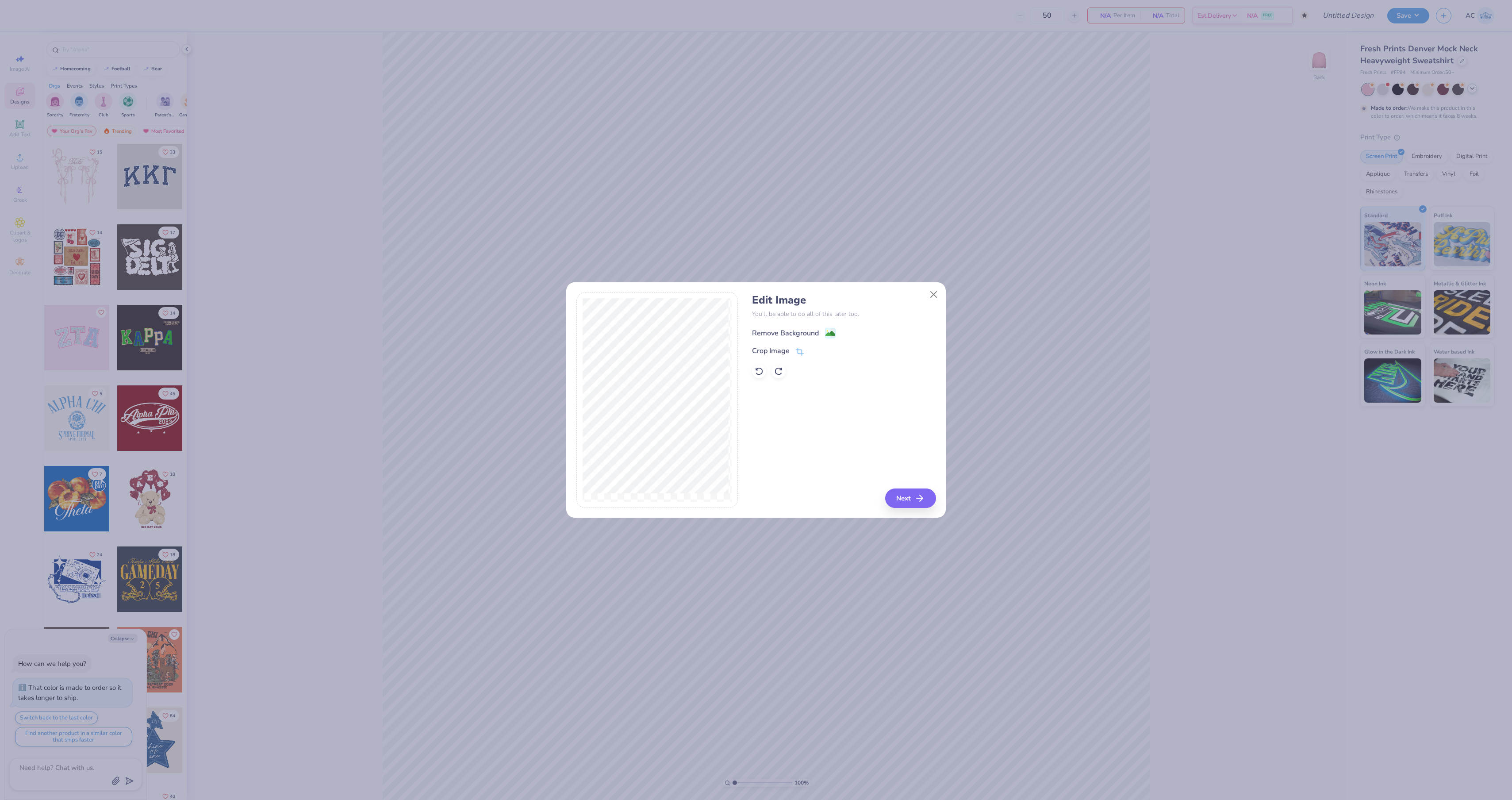
click at [835, 338] on image at bounding box center [830, 334] width 10 height 10
click at [903, 493] on button "Next" at bounding box center [912, 498] width 51 height 20
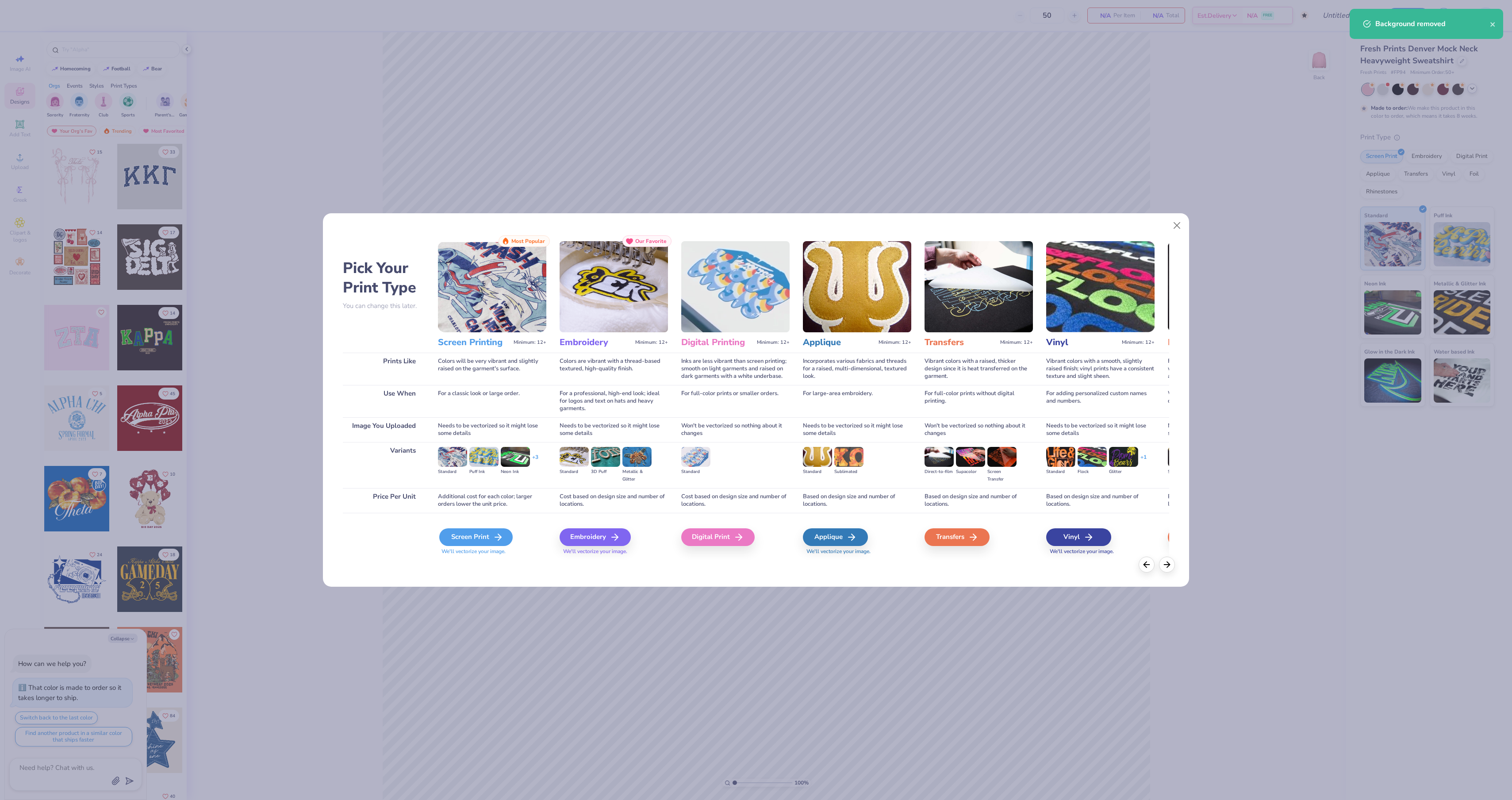
click at [478, 546] on div "Screen Print" at bounding box center [476, 537] width 73 height 18
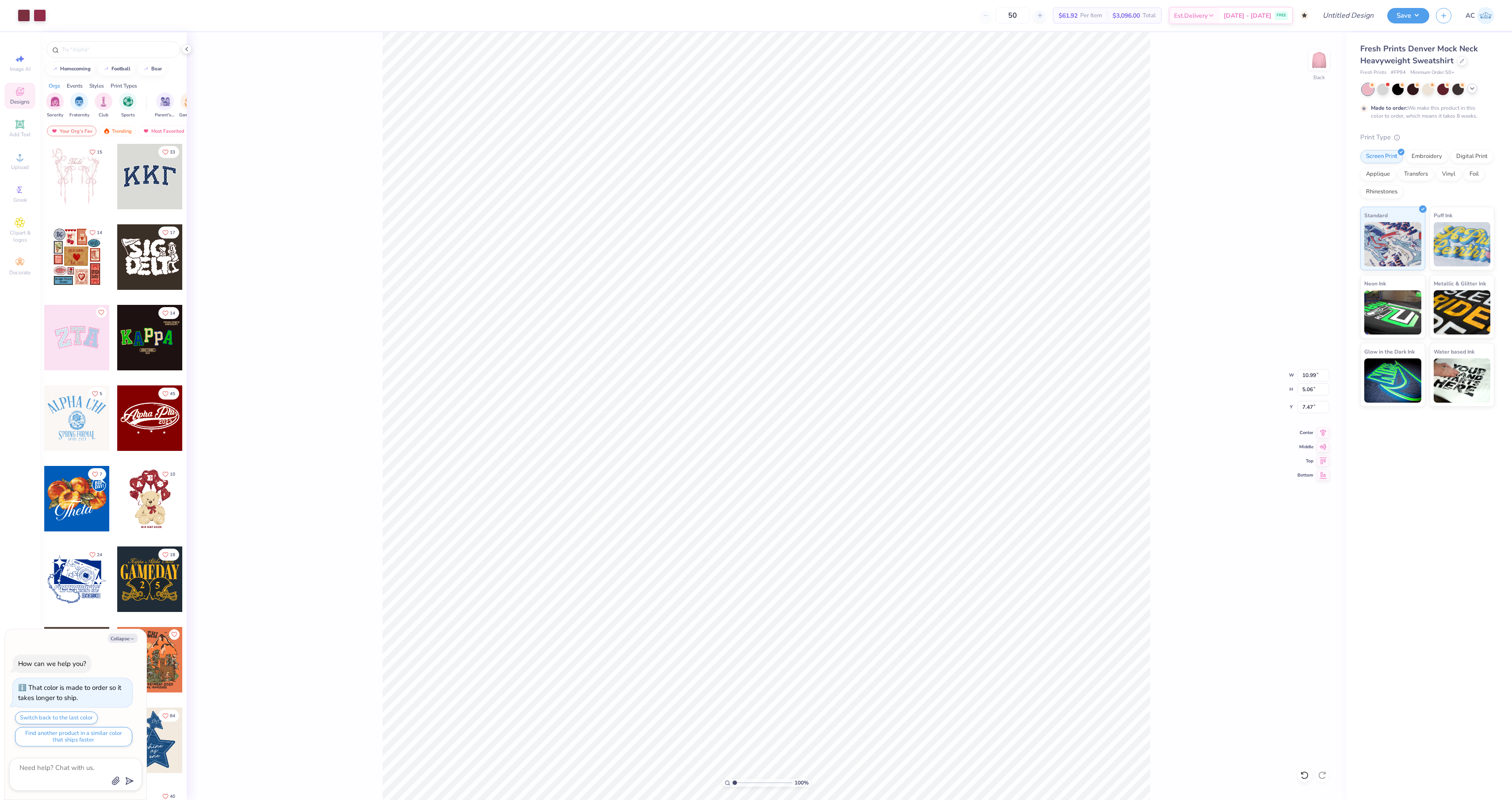
type textarea "x"
type input "3.00"
click at [13, 70] on span "Image AI" at bounding box center [20, 69] width 21 height 7
type textarea "x"
select select "4"
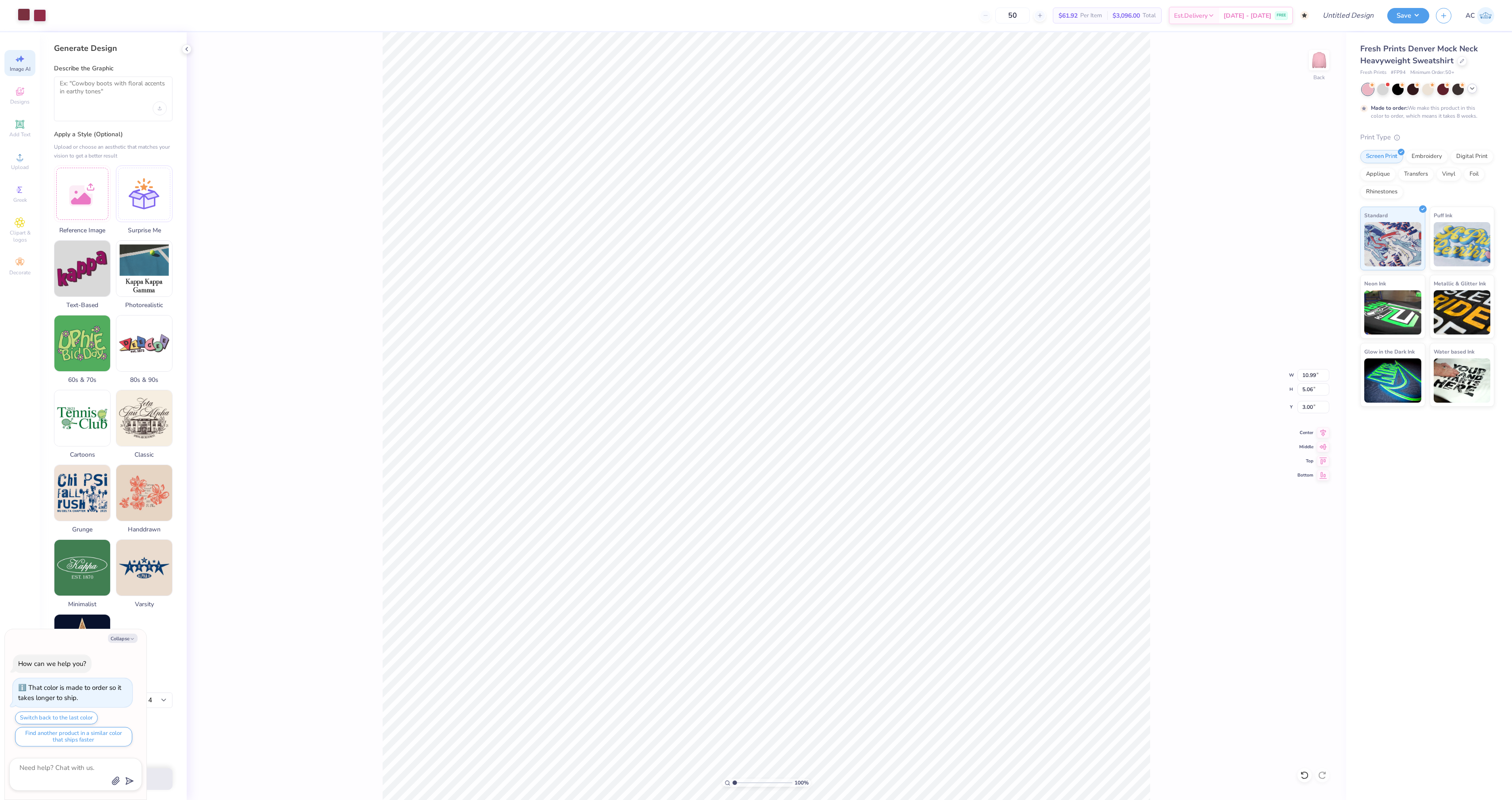
click at [27, 21] on div at bounding box center [24, 15] width 13 height 13
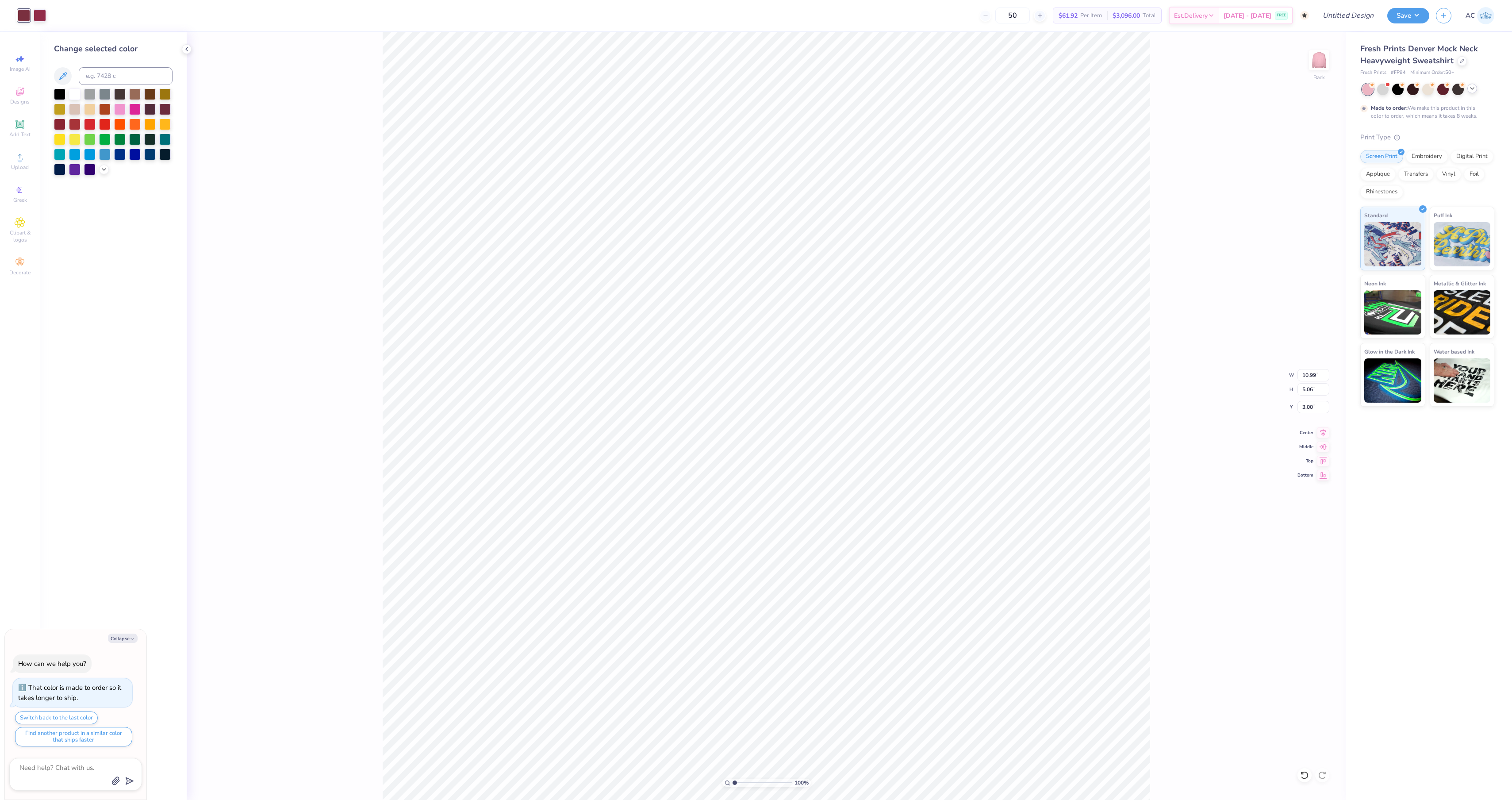
type textarea "x"
click at [104, 172] on icon at bounding box center [104, 169] width 7 height 7
click at [72, 777] on textarea at bounding box center [63, 774] width 90 height 25
type textarea "u"
type textarea "x"
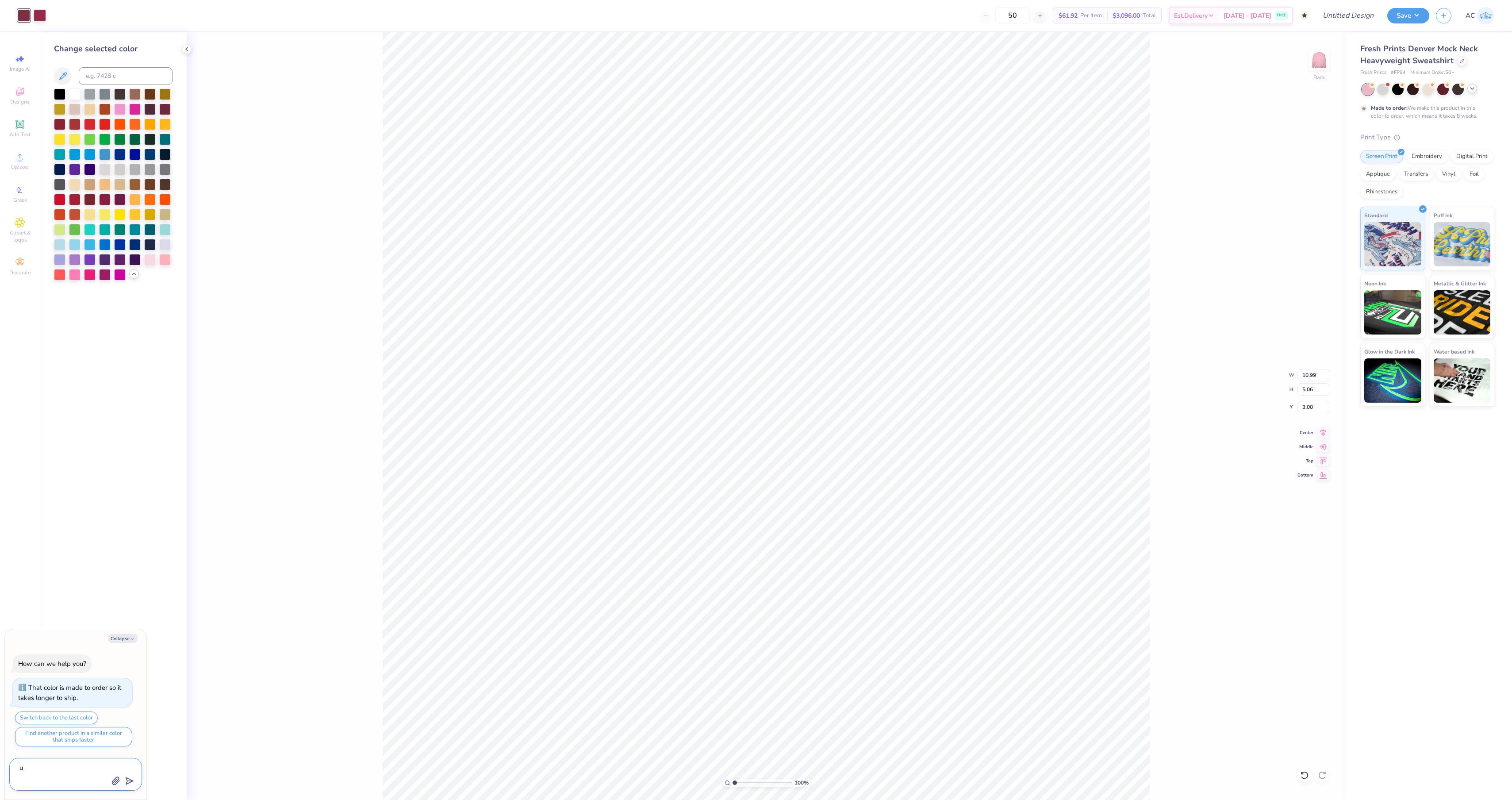
type textarea "us"
type textarea "x"
type textarea "use"
type textarea "x"
type textarea "use"
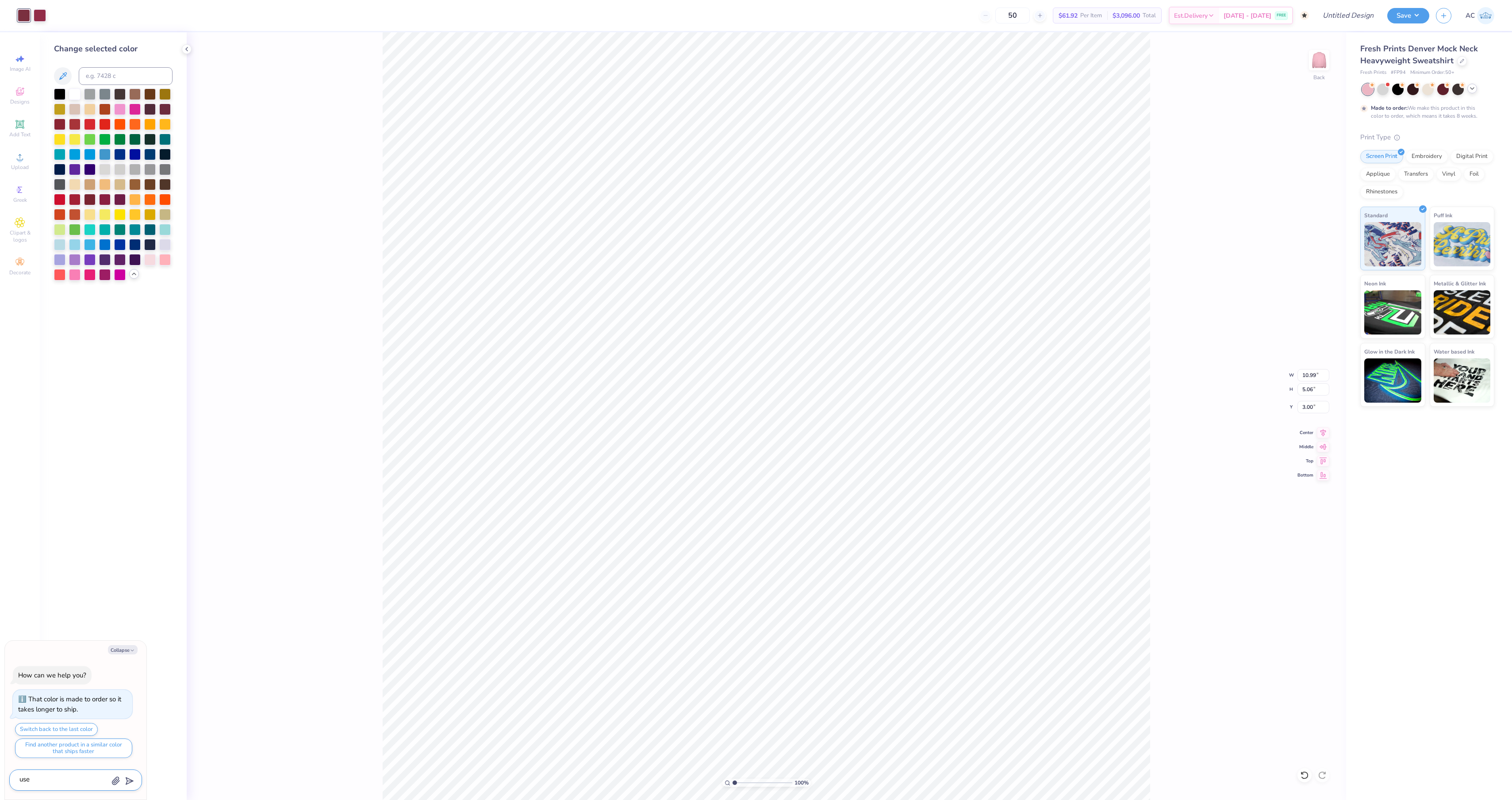
type textarea "x"
type textarea "use o"
type textarea "x"
type textarea "use on"
type textarea "x"
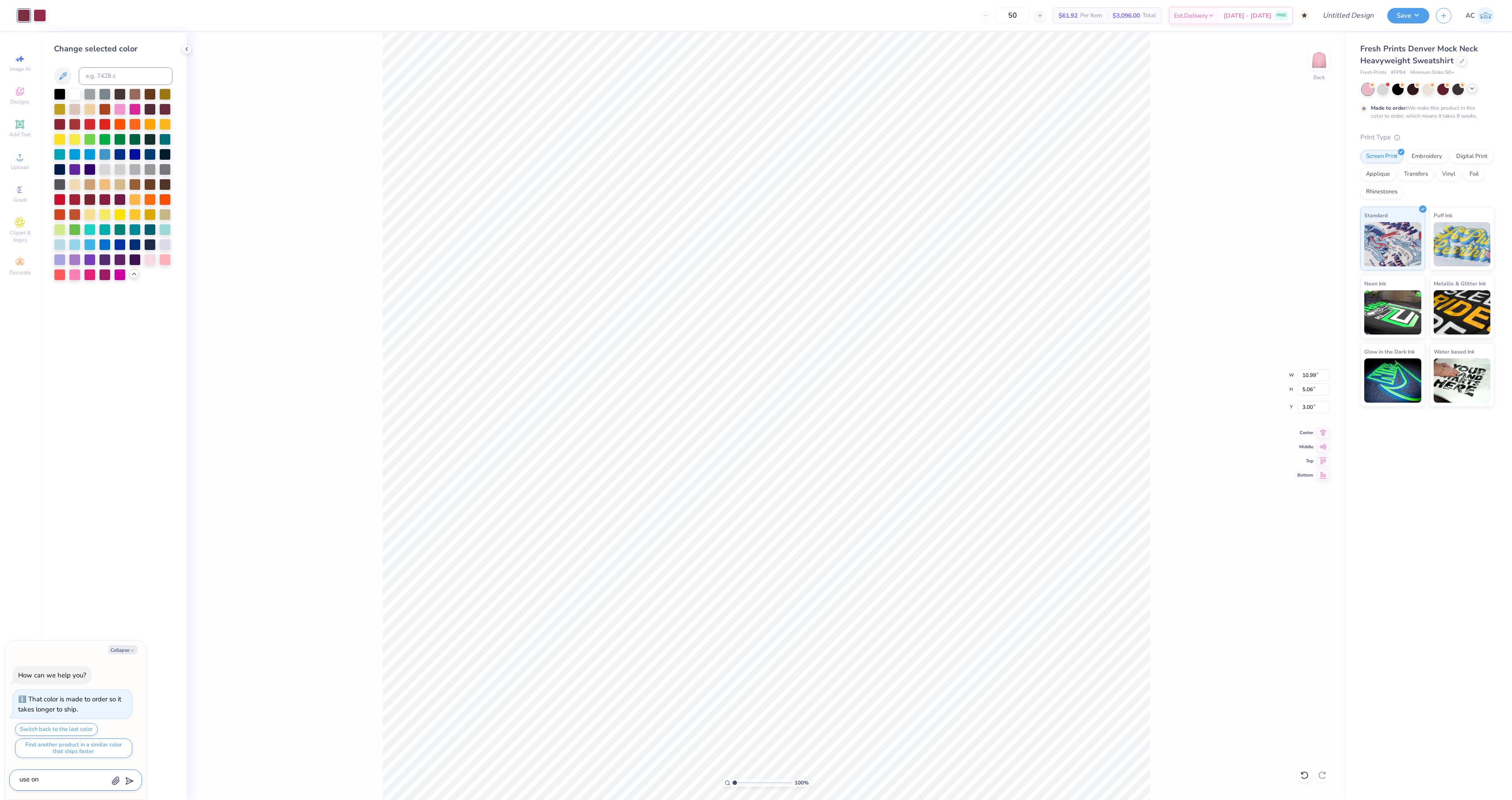
type textarea "use one"
type textarea "x"
type textarea "use one"
type textarea "x"
type textarea "use one l"
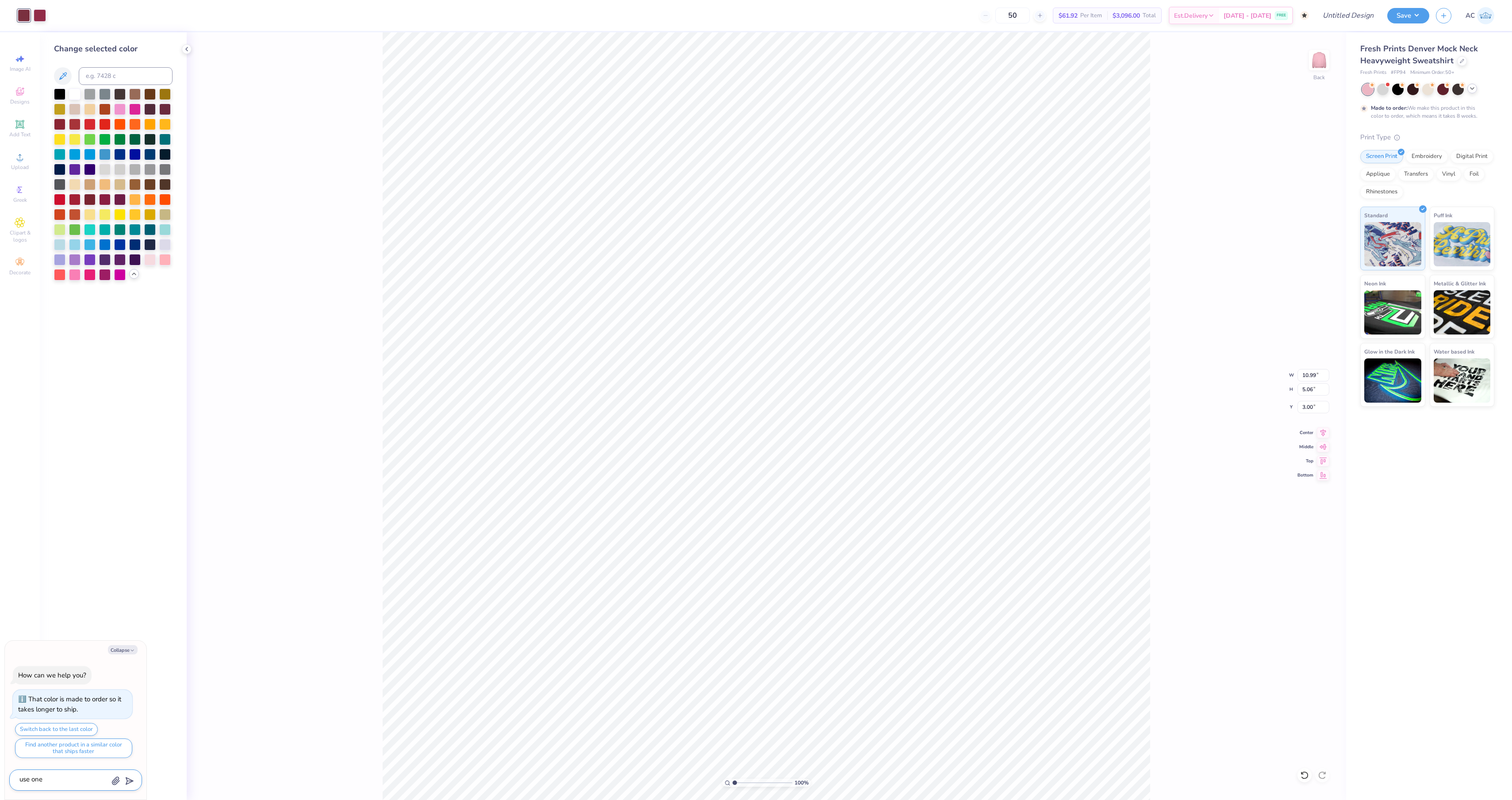
type textarea "x"
type textarea "use one"
type textarea "x"
type textarea "use one c"
type textarea "x"
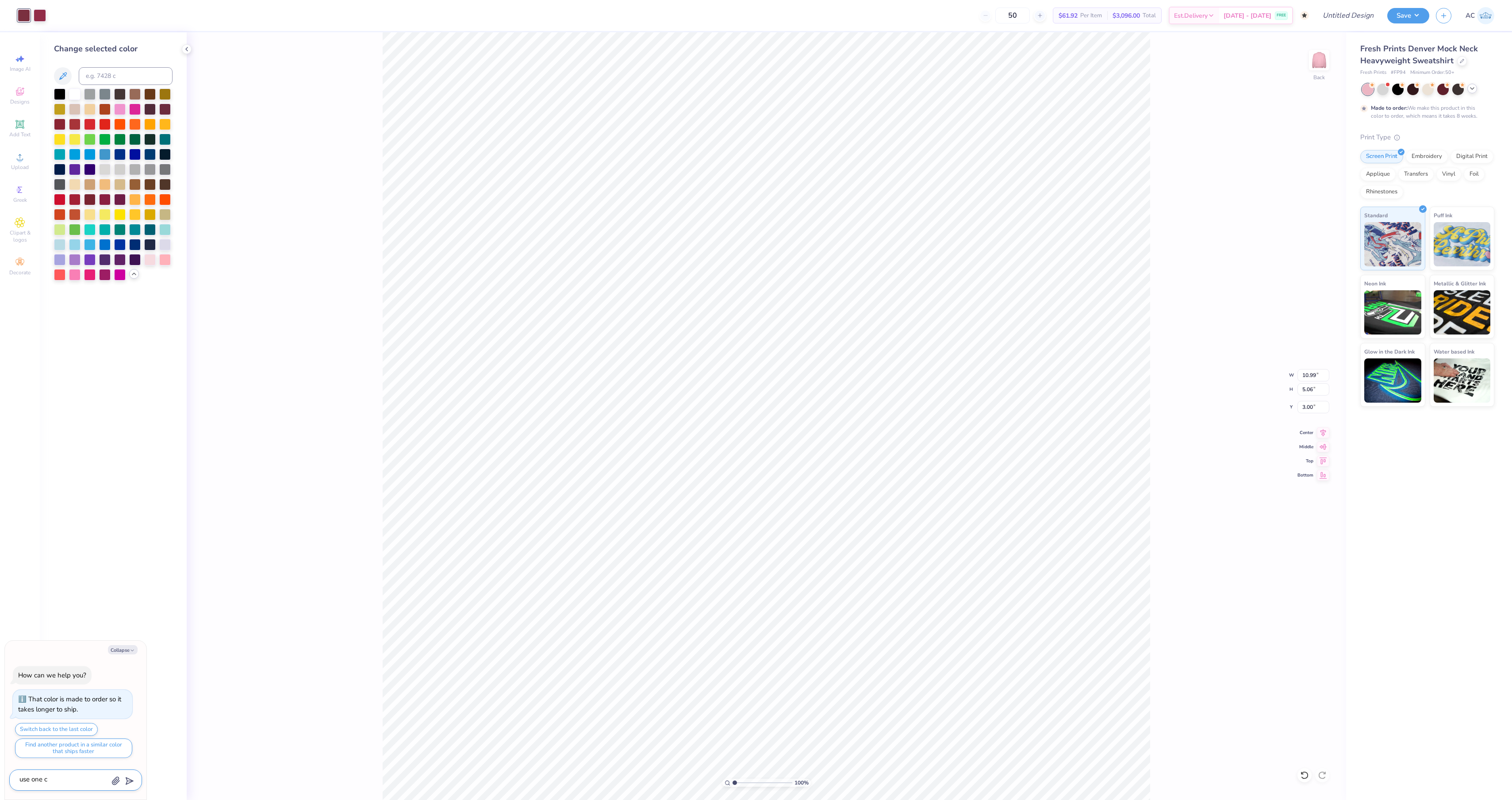
type textarea "use one co"
type textarea "x"
type textarea "use one col"
type textarea "x"
type textarea "use one colo"
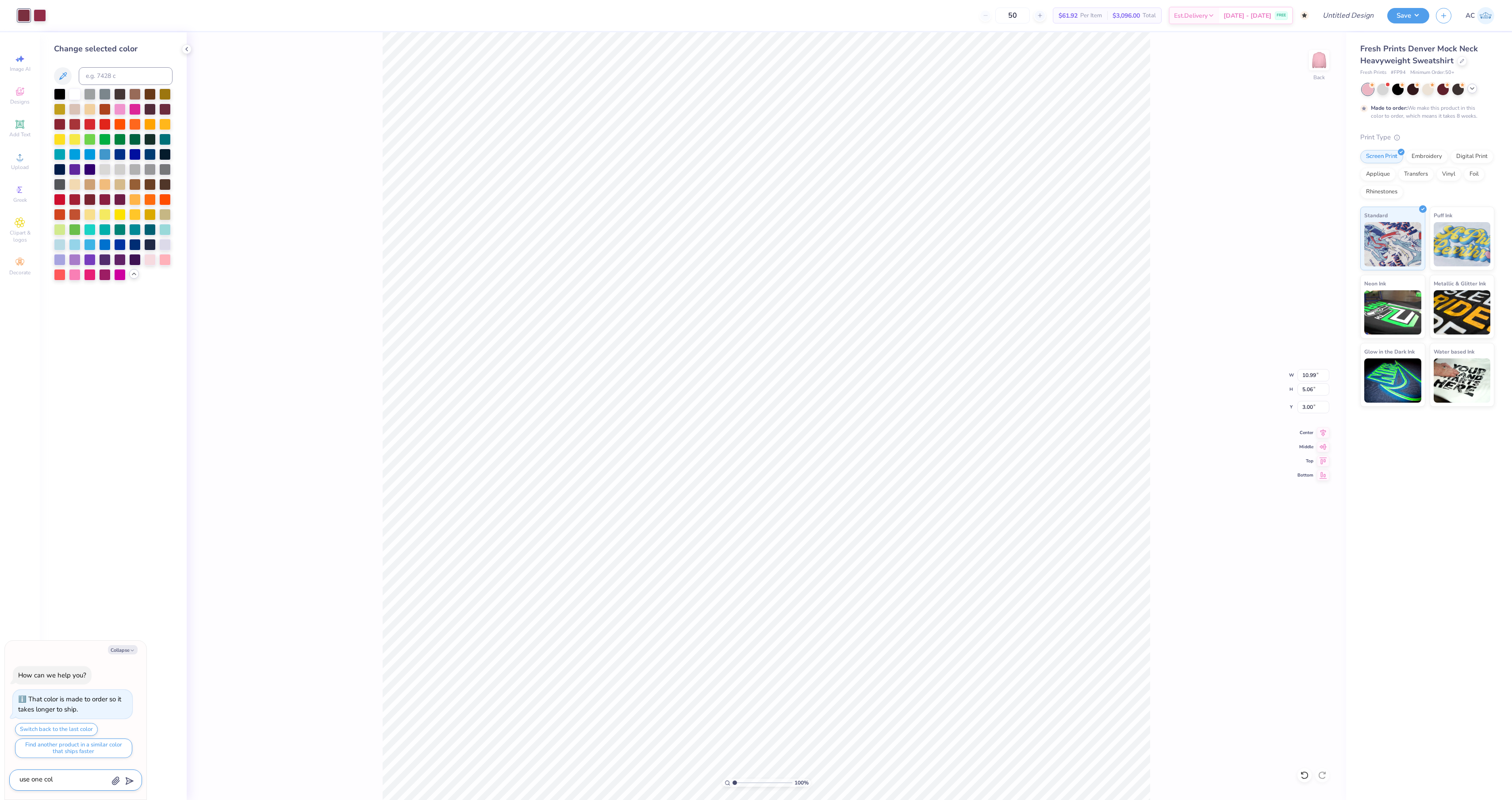
type textarea "x"
type textarea "use one color"
type textarea "x"
type textarea "use one color"
type textarea "x"
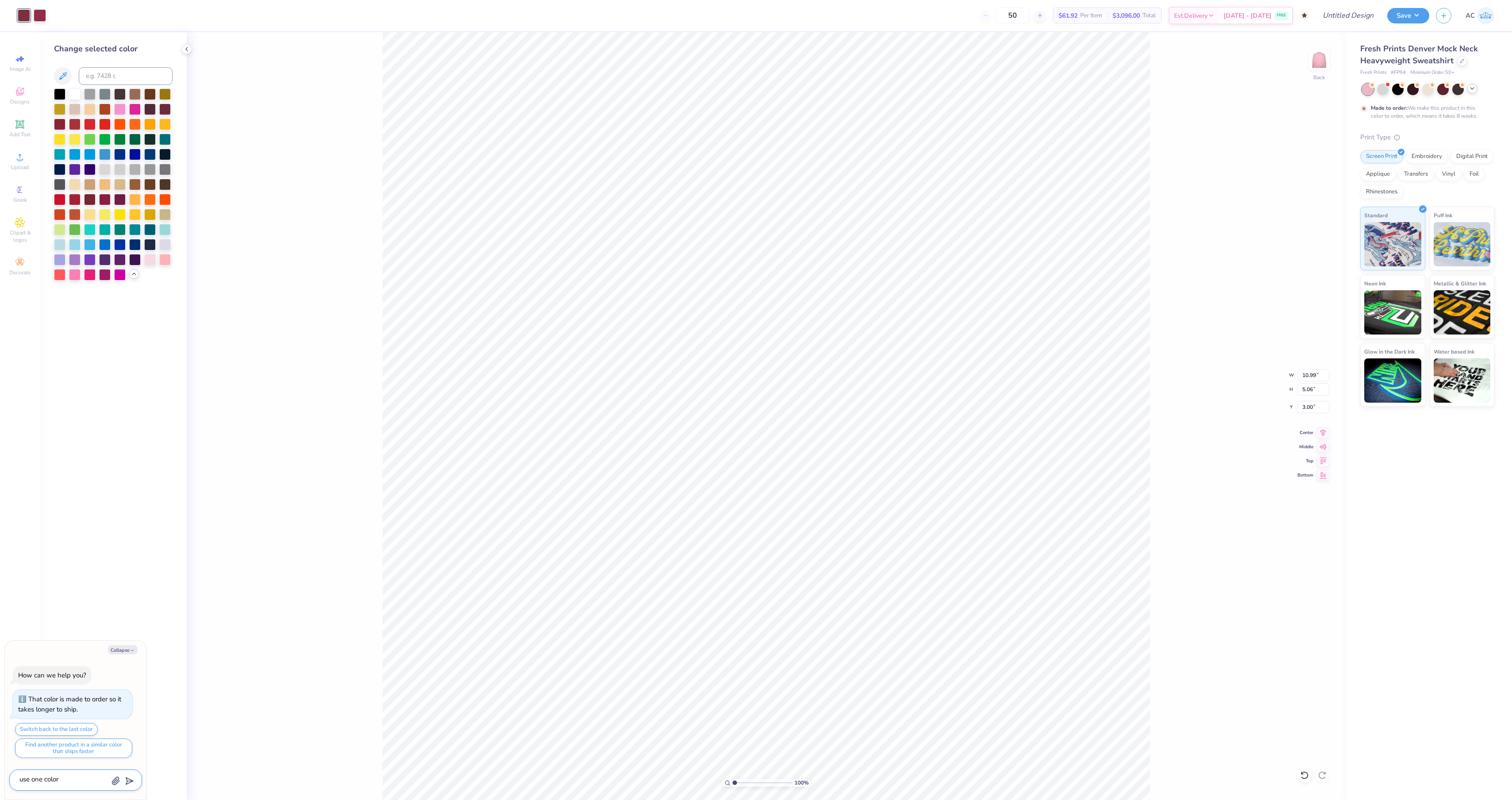
type textarea "use one color f"
type textarea "x"
type textarea "use one color fo"
type textarea "x"
type textarea "use one color for"
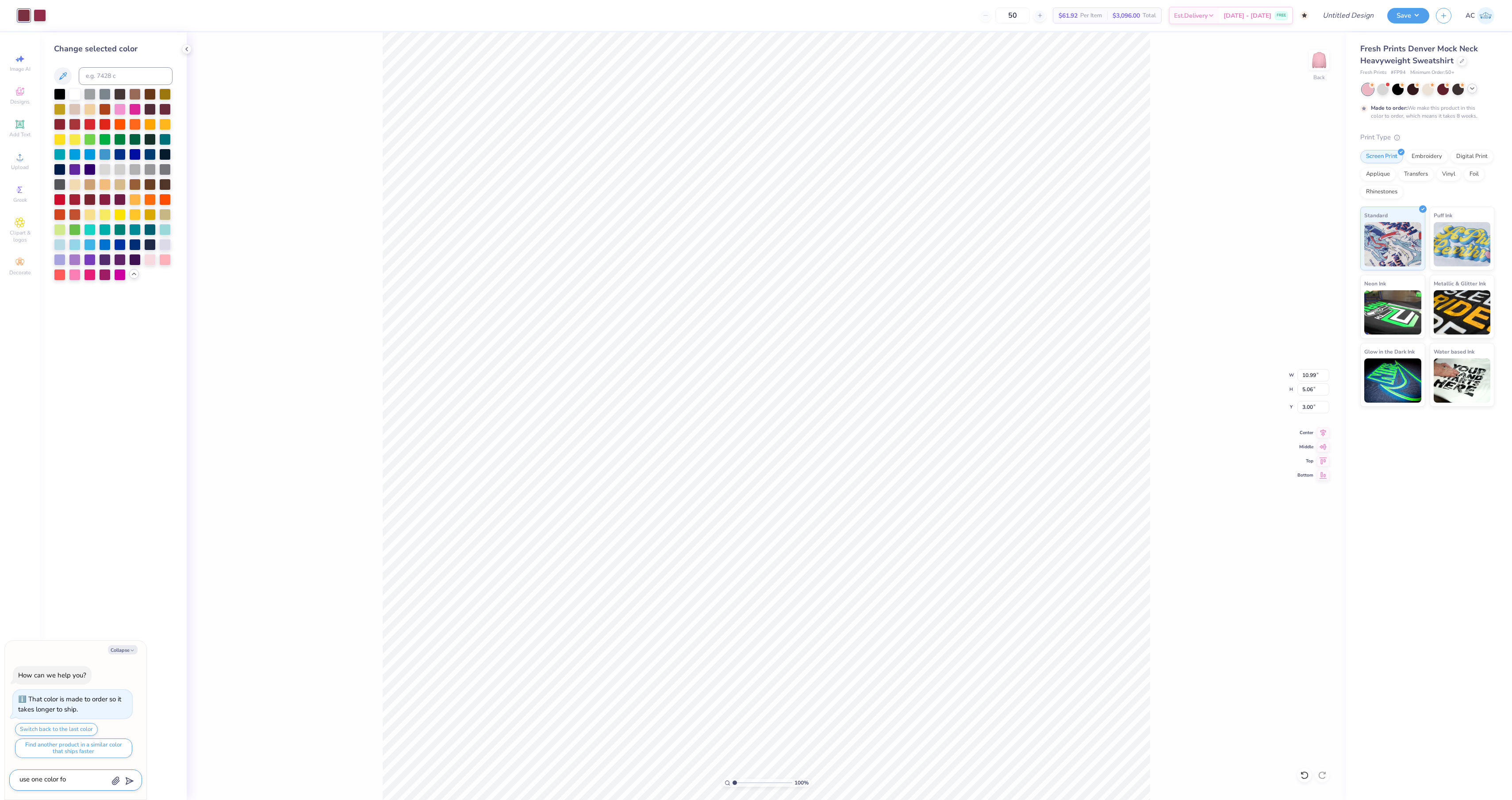
type textarea "x"
type textarea "use one color for"
type textarea "x"
type textarea "use one color for t"
type textarea "x"
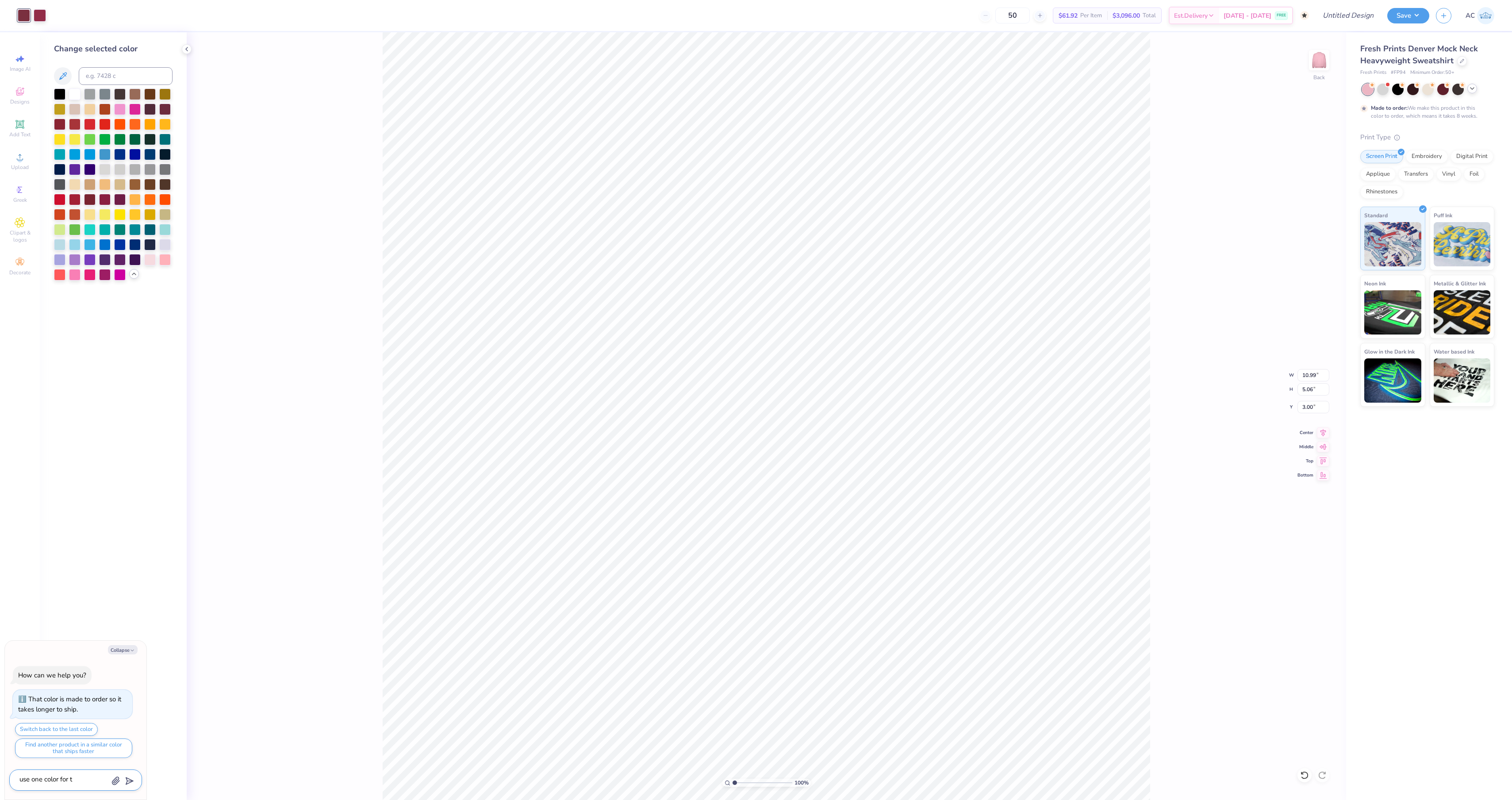
type textarea "use one color for th"
type textarea "x"
type textarea "use one color for the"
type textarea "x"
type textarea "use one color for the"
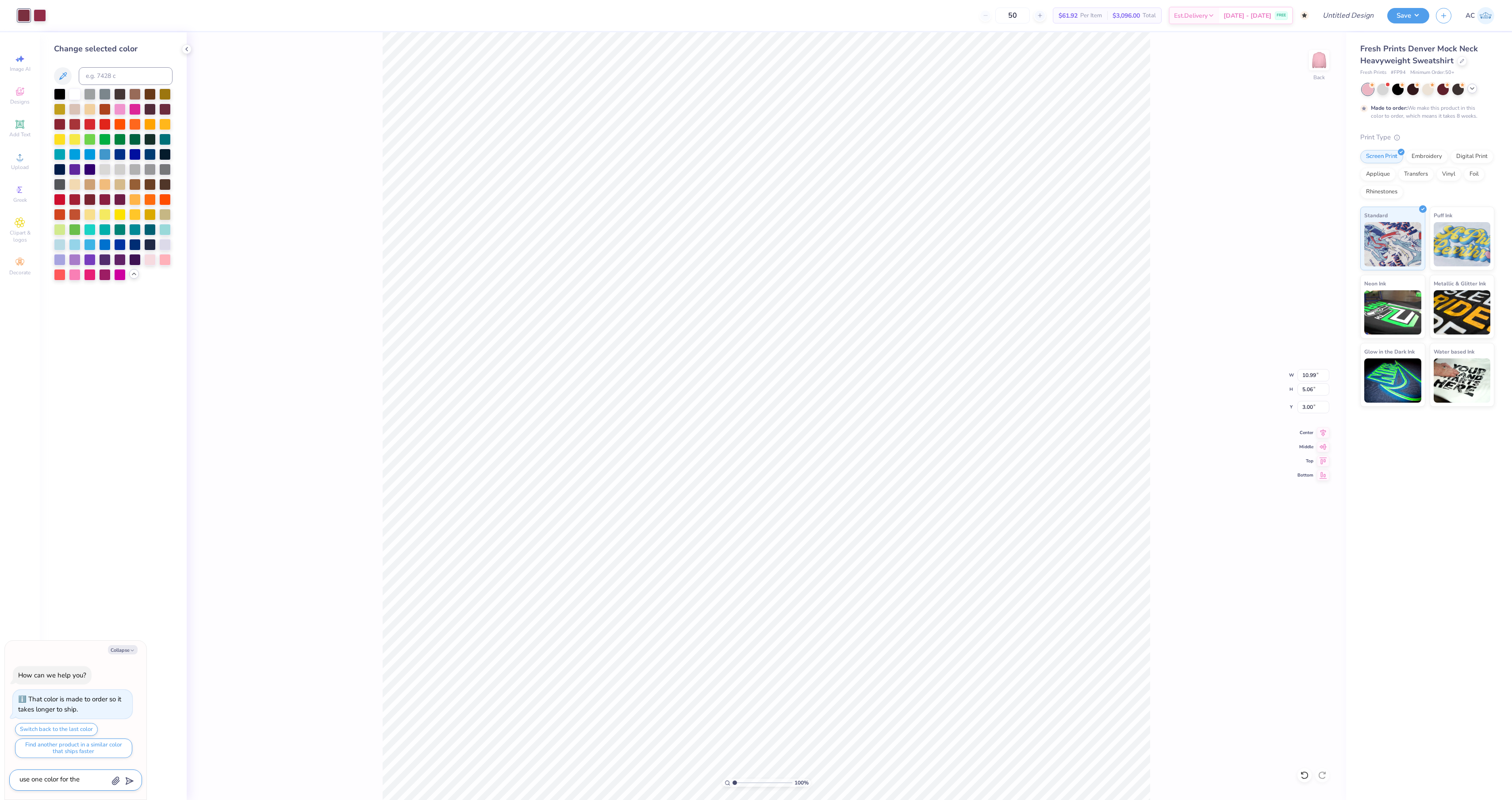
type textarea "x"
type textarea "use one color for the"
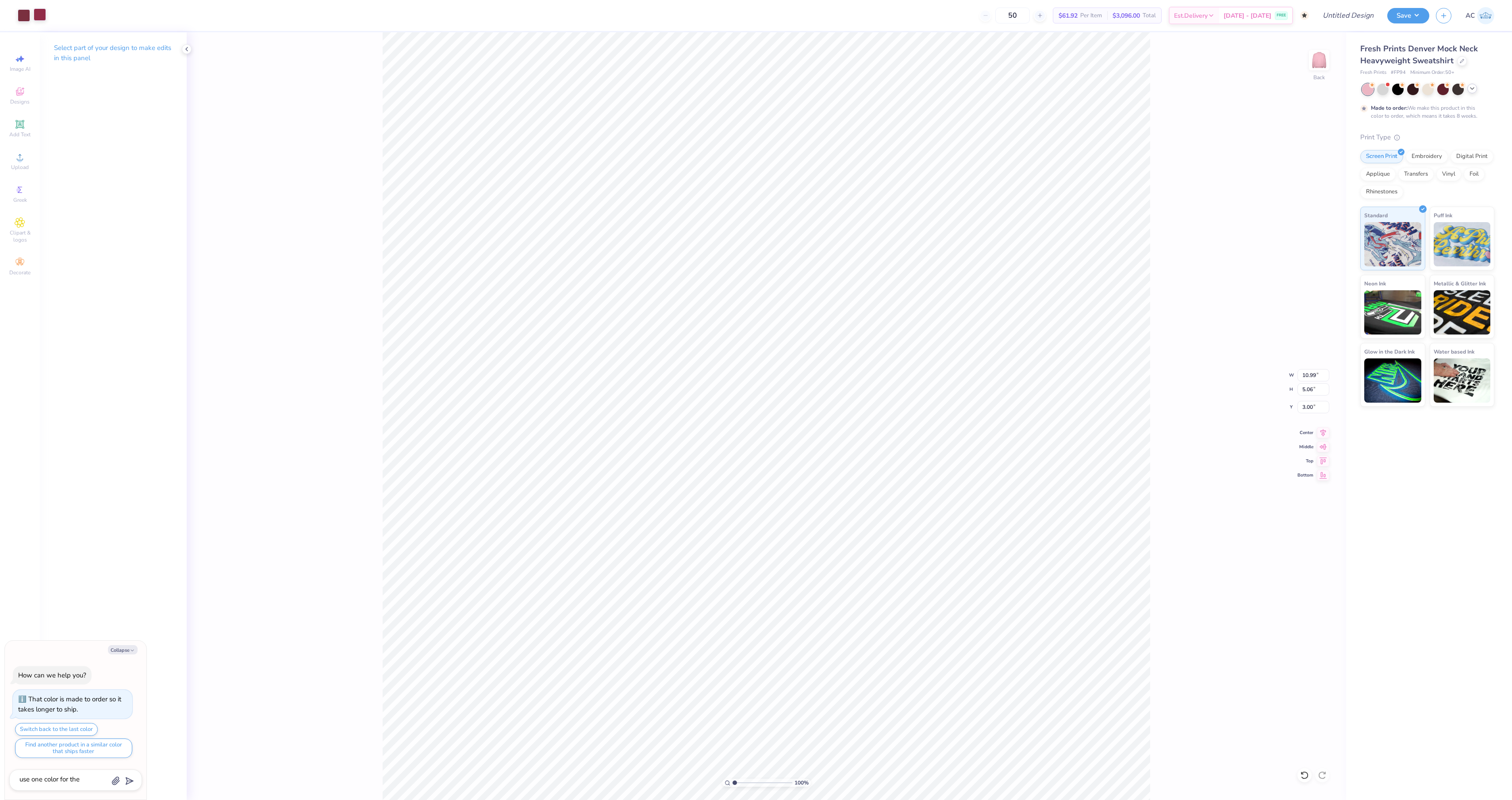
click at [37, 15] on div at bounding box center [40, 15] width 13 height 13
click at [106, 172] on icon at bounding box center [104, 169] width 7 height 7
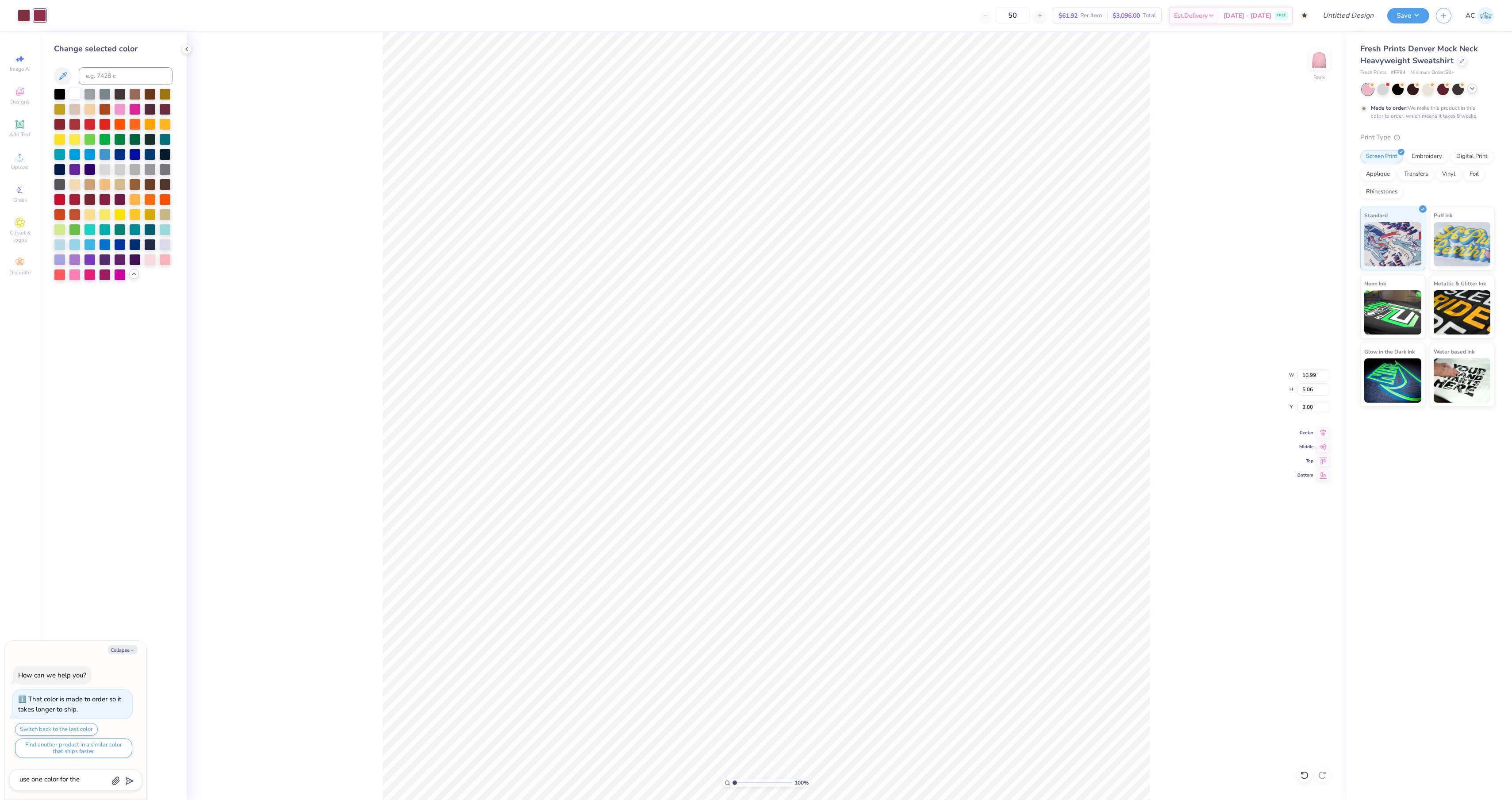
click at [76, 97] on div at bounding box center [75, 94] width 11 height 11
click at [21, 15] on div at bounding box center [24, 15] width 13 height 13
click at [76, 99] on div at bounding box center [75, 94] width 11 height 11
click at [371, 134] on div "100 % Back W 10.99 10.99 " H 5.06 5.06 " Y 3.00 3.00 " Center Middle Top Bottom" at bounding box center [766, 416] width 1160 height 768
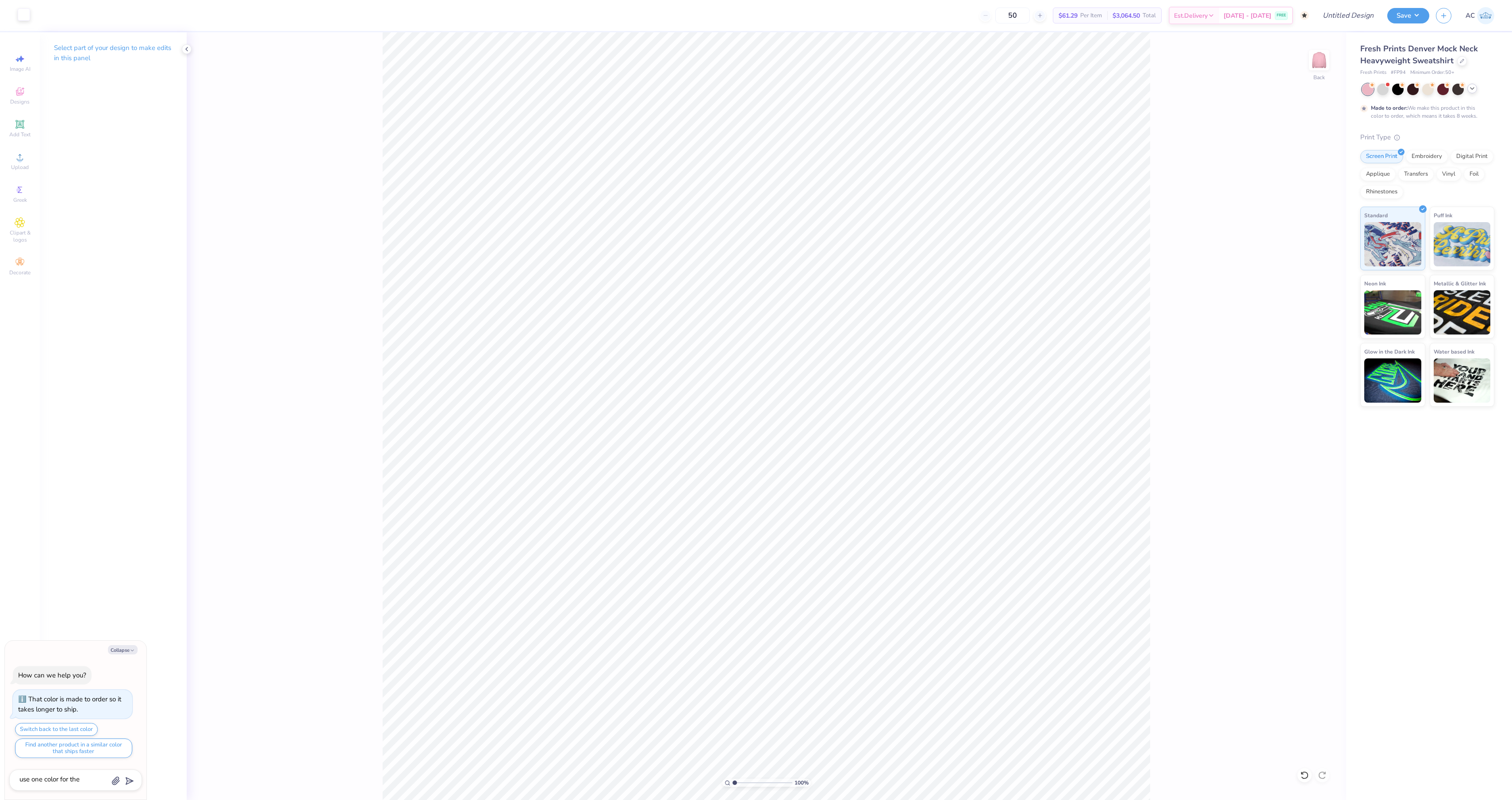
click at [20, 18] on div at bounding box center [24, 15] width 13 height 13
click at [106, 174] on div at bounding box center [104, 169] width 10 height 10
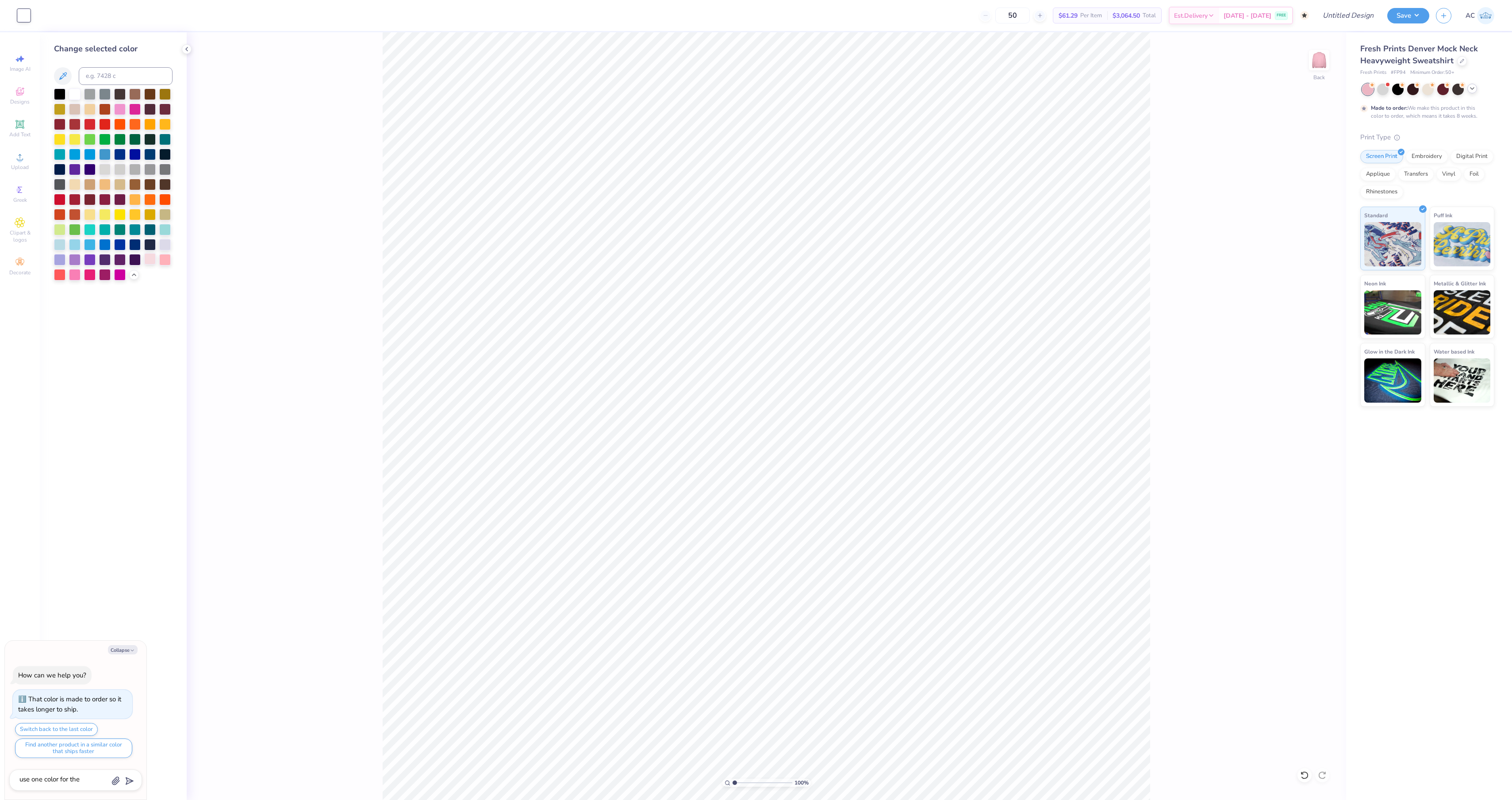
click at [151, 263] on div at bounding box center [150, 259] width 11 height 11
click at [336, 177] on div "100 % Back" at bounding box center [766, 416] width 1160 height 768
click at [169, 265] on div at bounding box center [165, 259] width 11 height 11
click at [75, 274] on div at bounding box center [75, 274] width 11 height 11
click at [91, 274] on div at bounding box center [89, 274] width 11 height 11
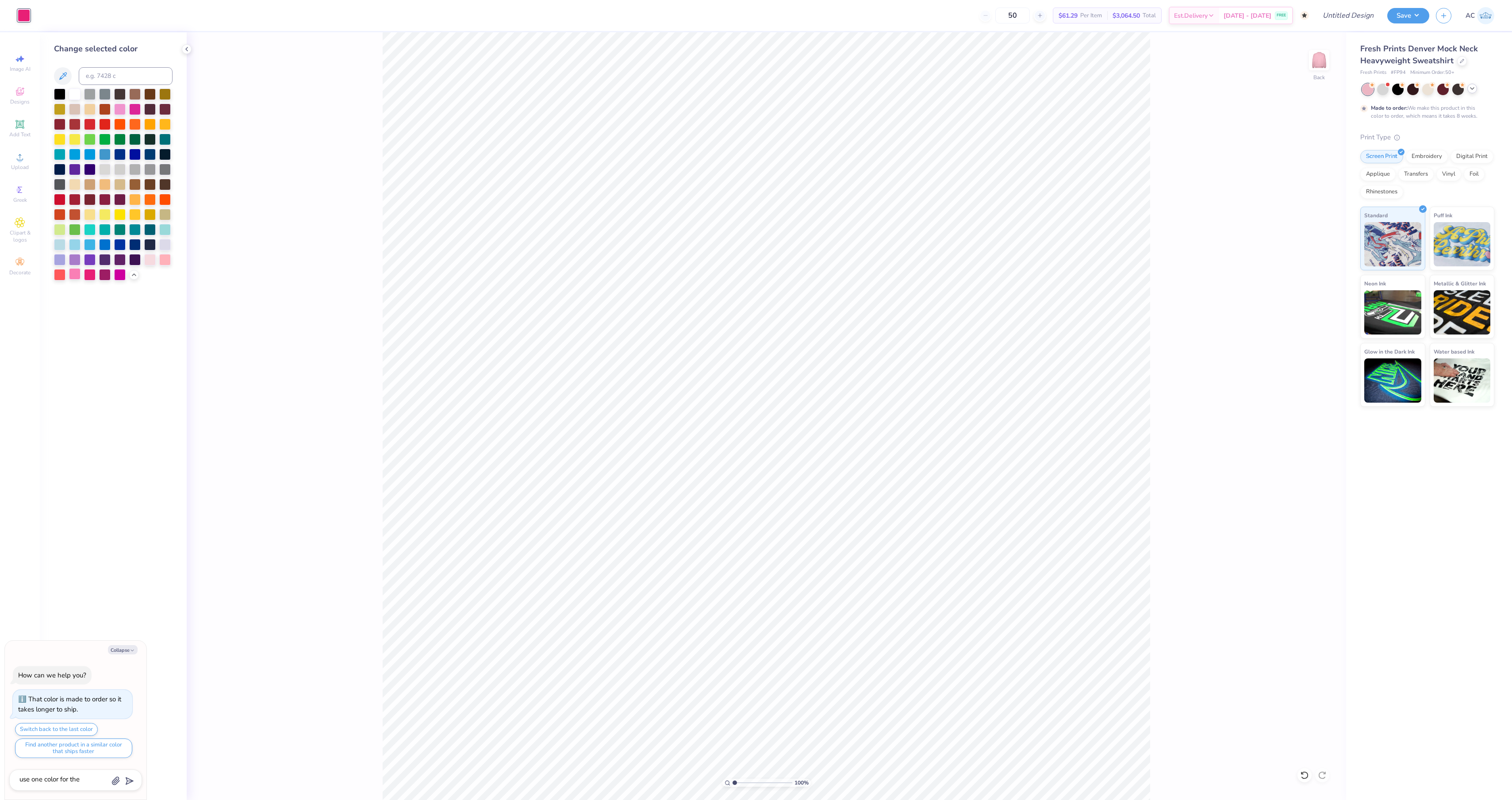
click at [69, 275] on div at bounding box center [75, 274] width 11 height 11
click at [122, 107] on div at bounding box center [120, 108] width 11 height 11
click at [147, 113] on div at bounding box center [150, 108] width 11 height 11
click at [136, 114] on div at bounding box center [135, 108] width 11 height 11
click at [76, 278] on div at bounding box center [75, 274] width 11 height 11
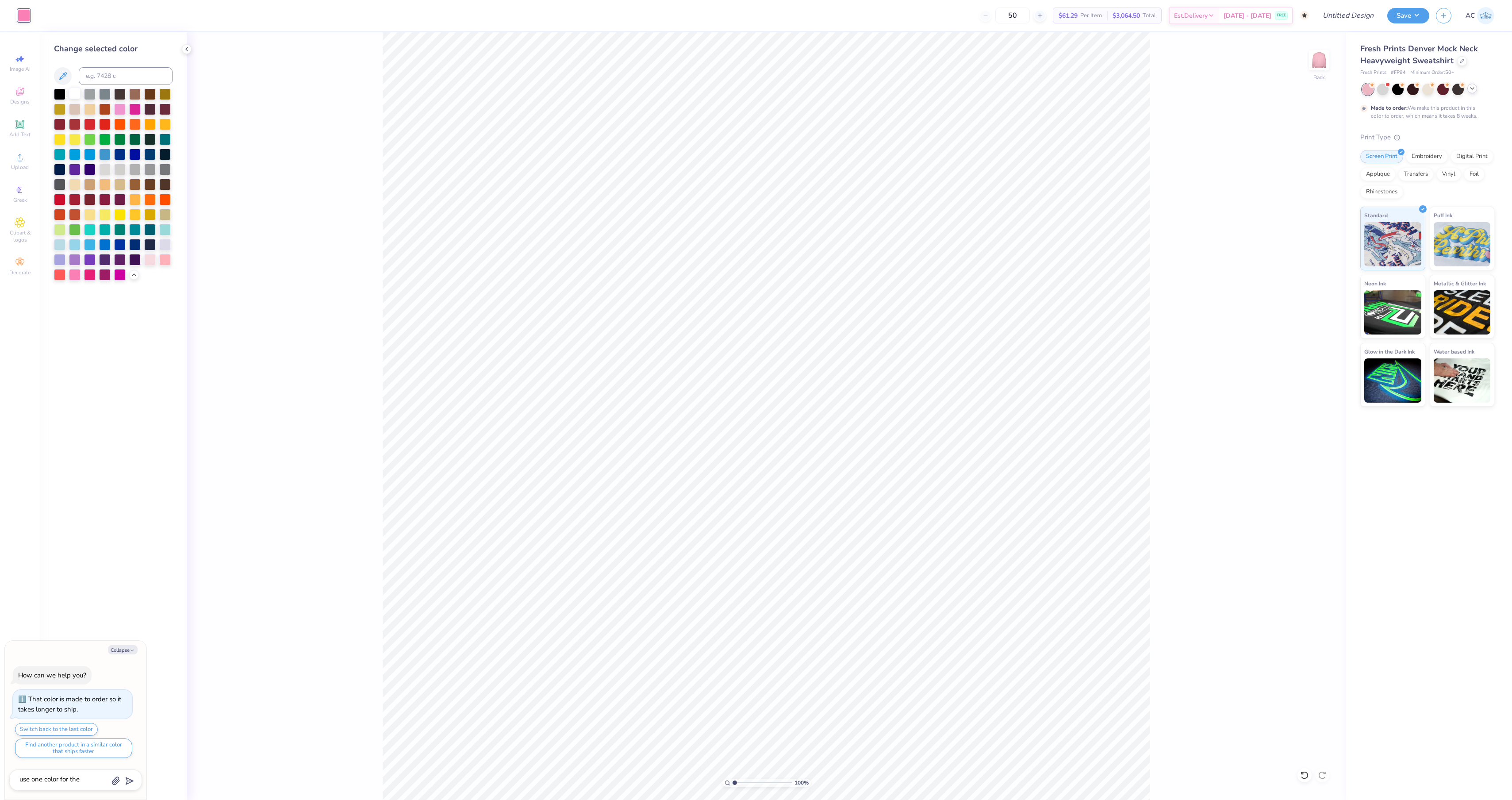
click at [80, 94] on div at bounding box center [75, 94] width 11 height 11
click at [184, 46] on icon at bounding box center [186, 49] width 7 height 7
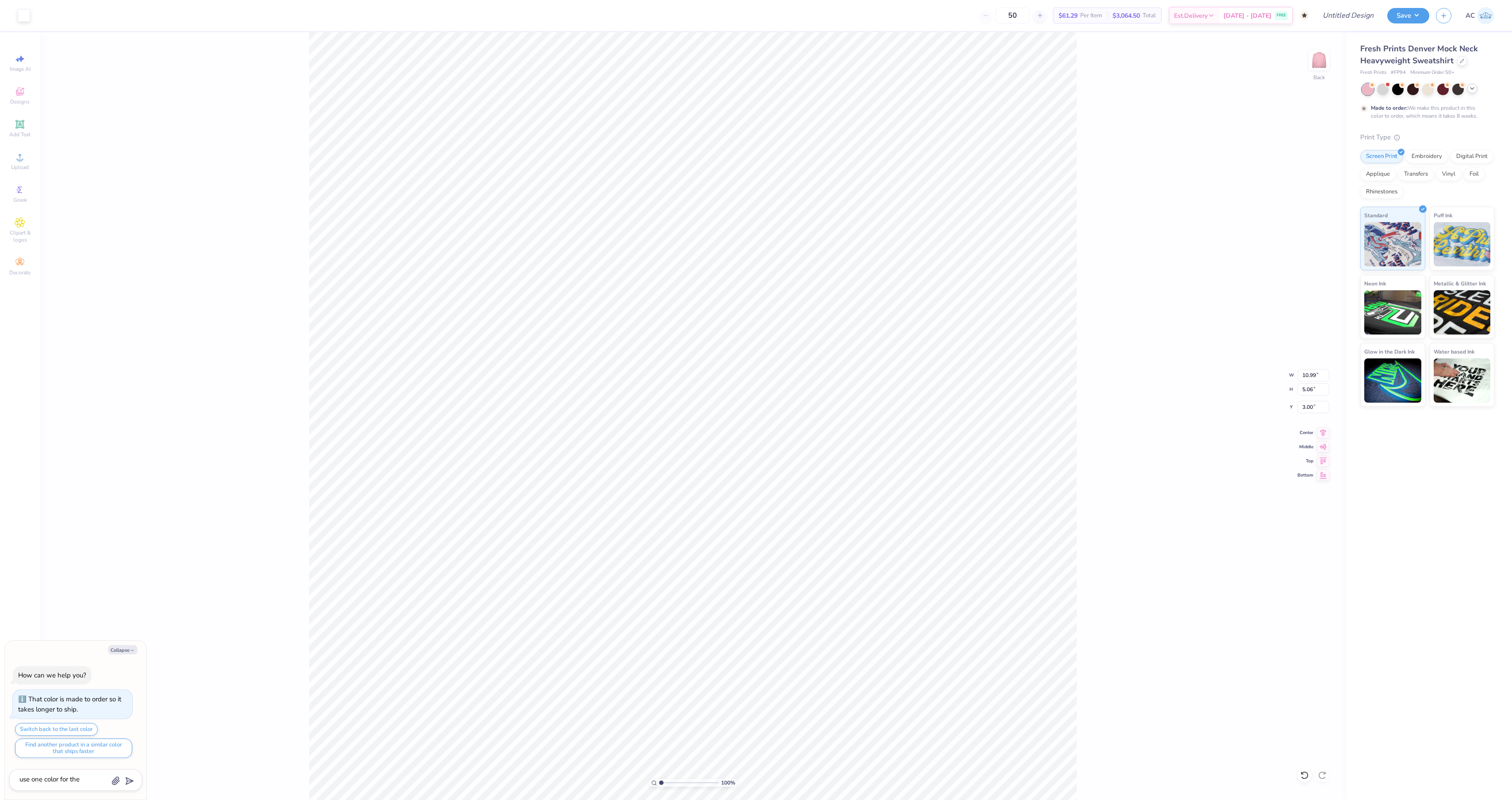
type textarea "x"
click at [1342, 17] on input "Design Title" at bounding box center [1337, 15] width 87 height 18
type input "P"
type textarea "x"
type input "Ph"
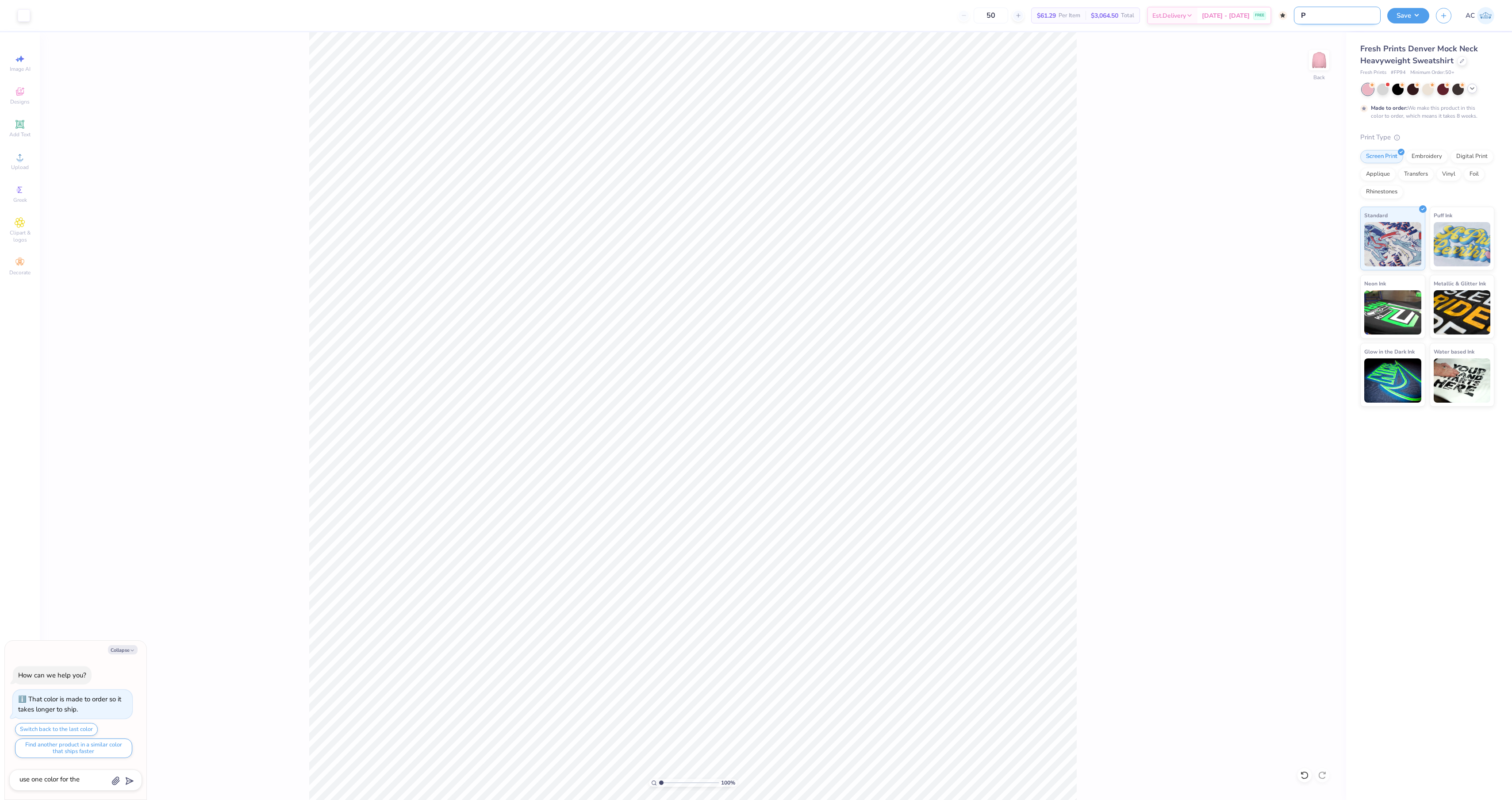
type textarea "x"
type input "Phi"
type textarea "x"
type input "Phi"
type textarea "x"
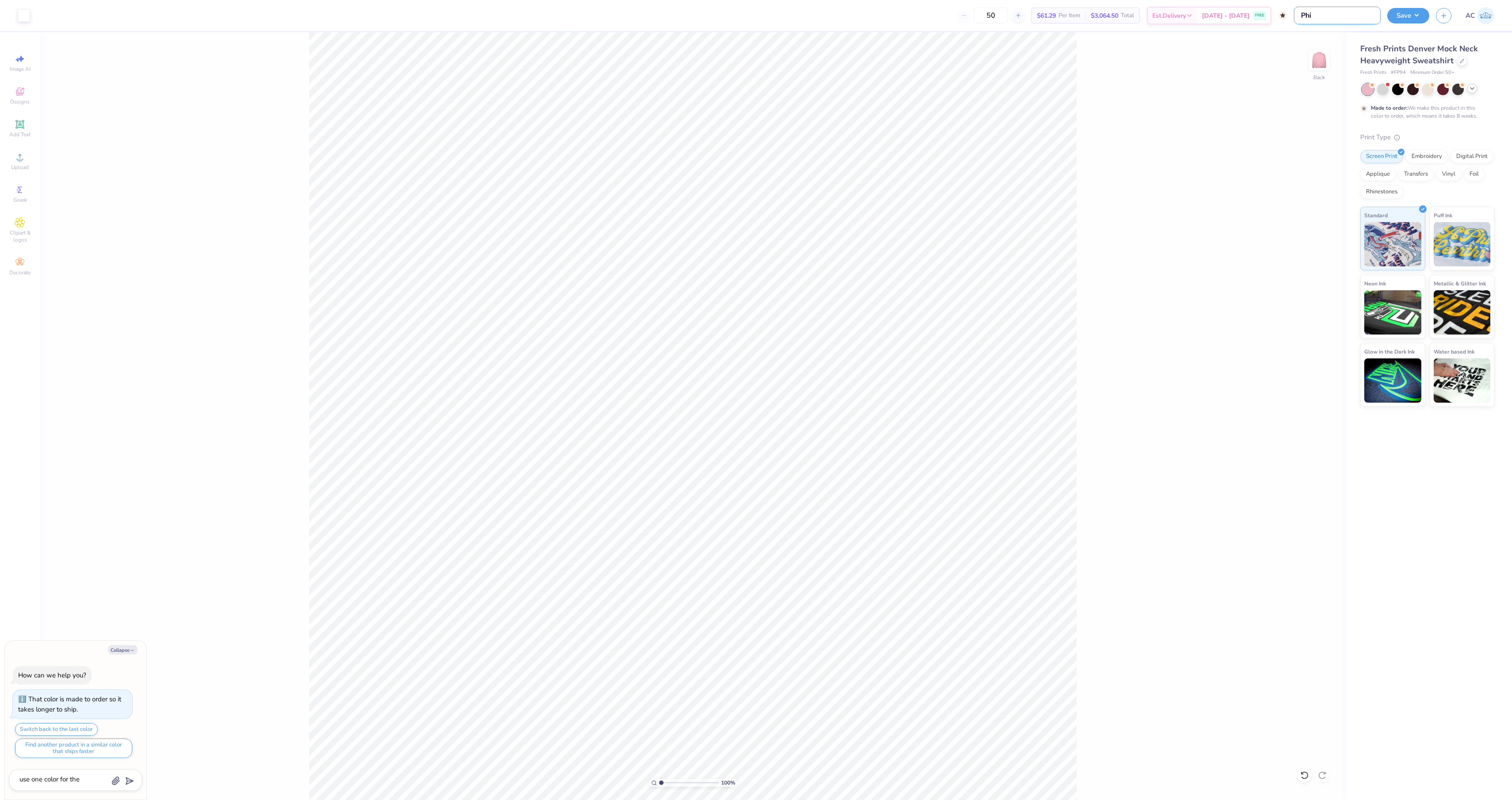
type input "Phi m"
type textarea "x"
type input "Phi my"
type textarea "x"
type input "Phi m"
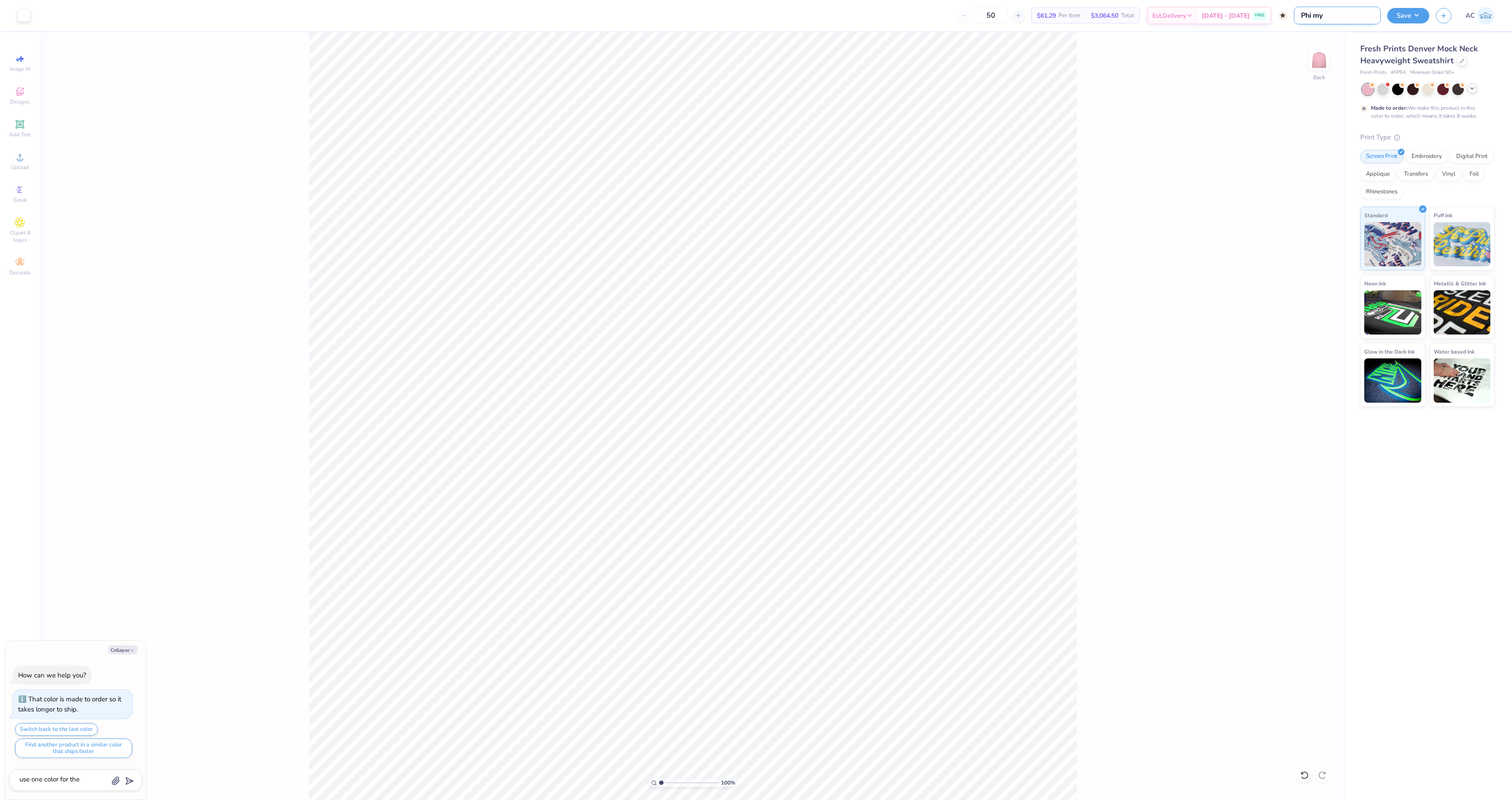
type textarea "x"
type input "Phi"
type textarea "x"
type input "Phi M"
type textarea "x"
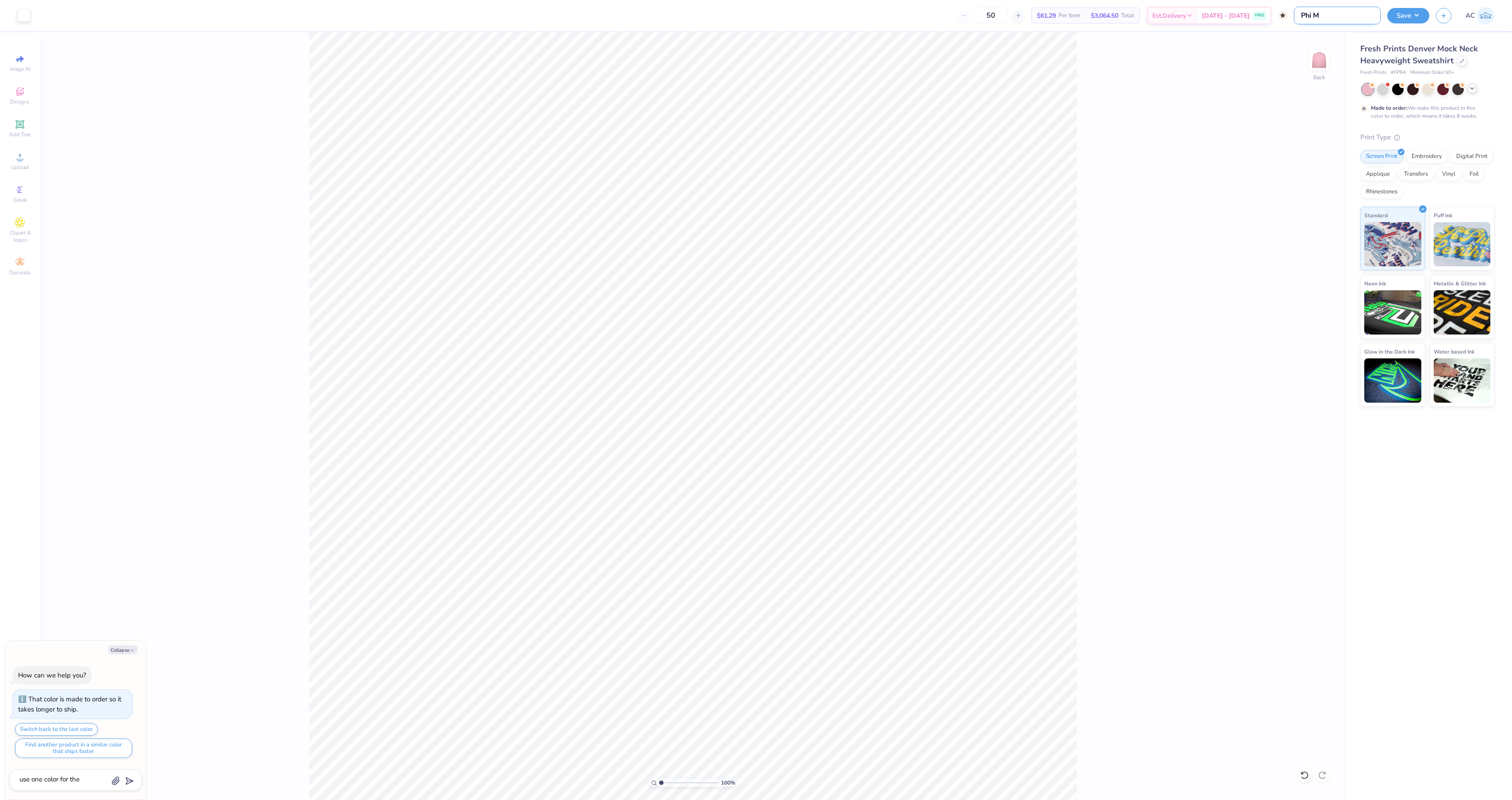
type input "Phi Mu"
type textarea "x"
type input "Phi Mu"
type textarea "x"
type input "Phi Mu P"
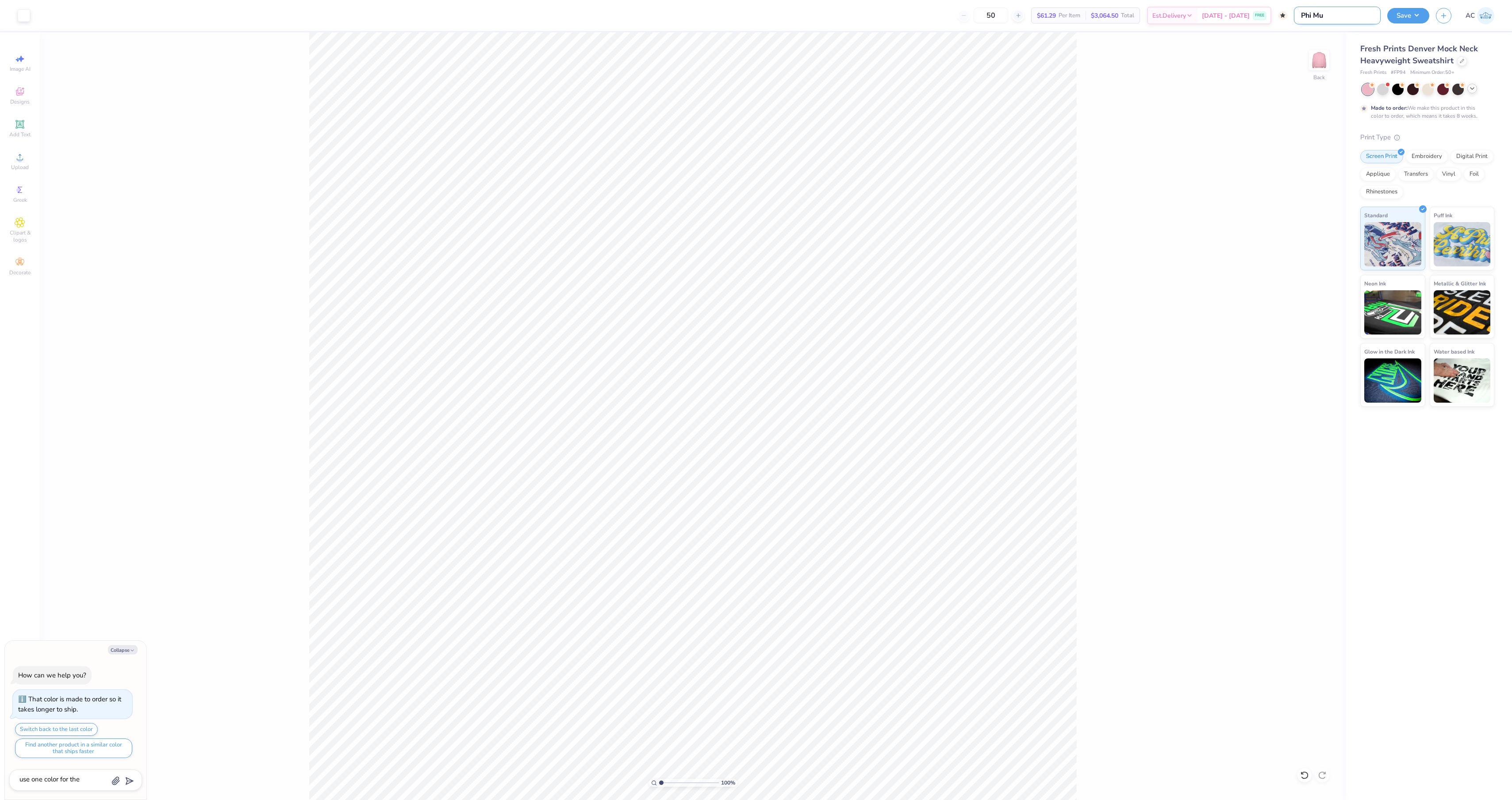
type textarea "x"
type input "Phi Mu Po"
type textarea "x"
type input "Phi Mu Pos"
type textarea "x"
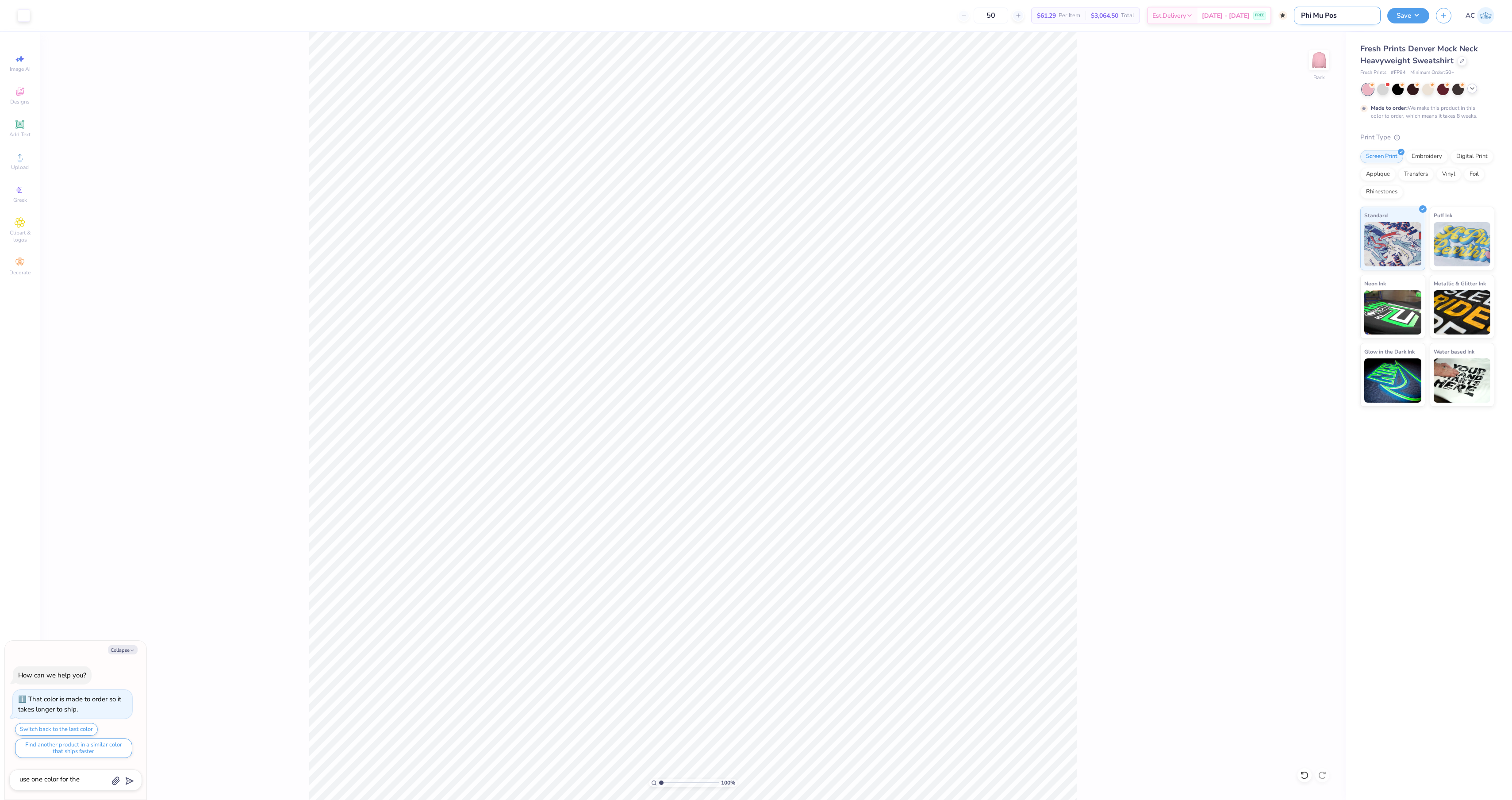
type input "Phi Mu Post"
type textarea "x"
type input "Phi Mu Post"
type textarea "x"
type input "Phi Mu Post B"
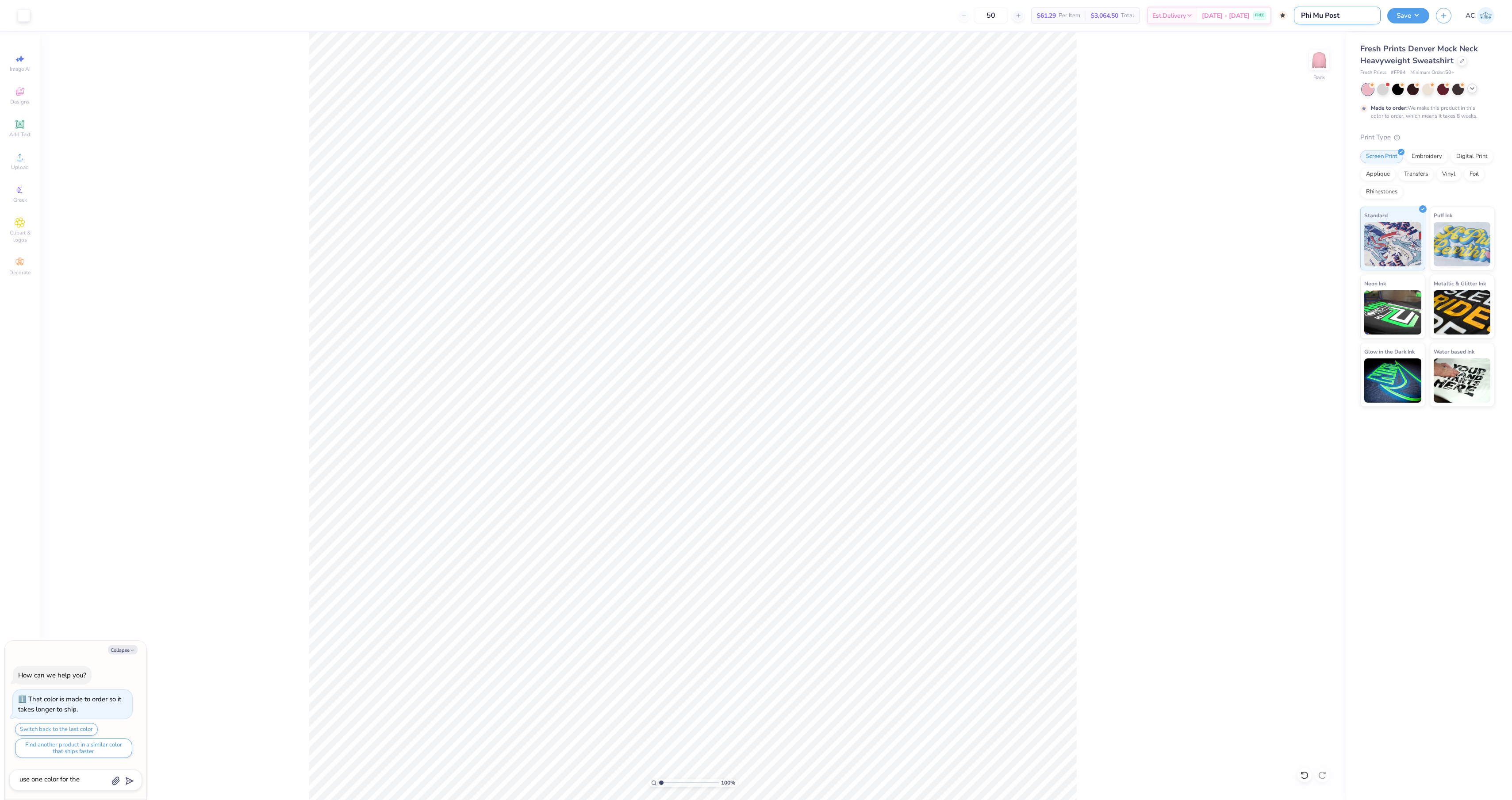
type textarea "x"
type input "Phi Mu Post Bi"
type textarea "x"
type input "Phi Mu Post Bid"
type textarea "x"
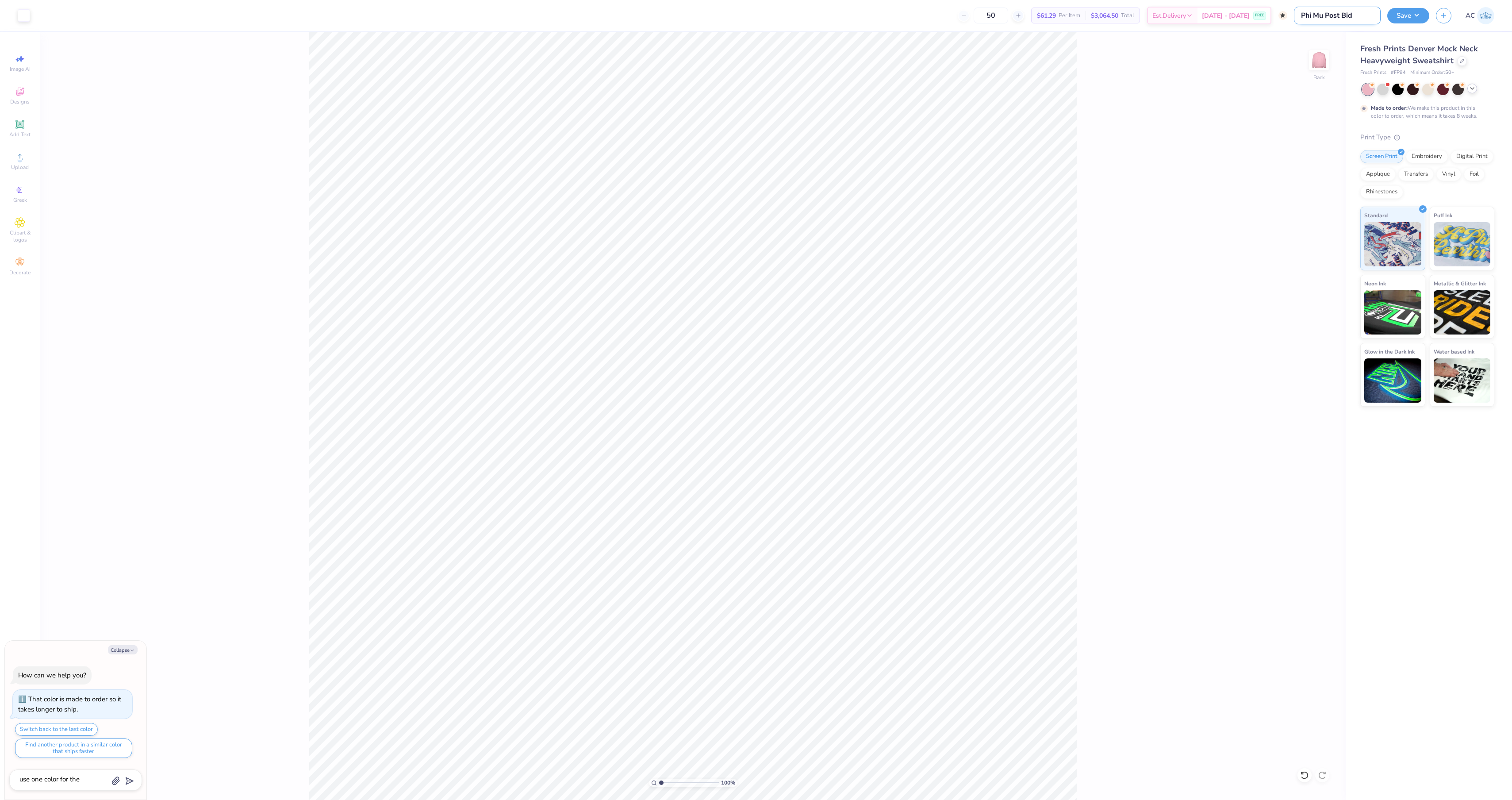
type input "Phi Mu Post Bid"
type textarea "x"
type input "Phi Mu Post Bid D"
type textarea "x"
type input "Phi Mu Post Bid Da"
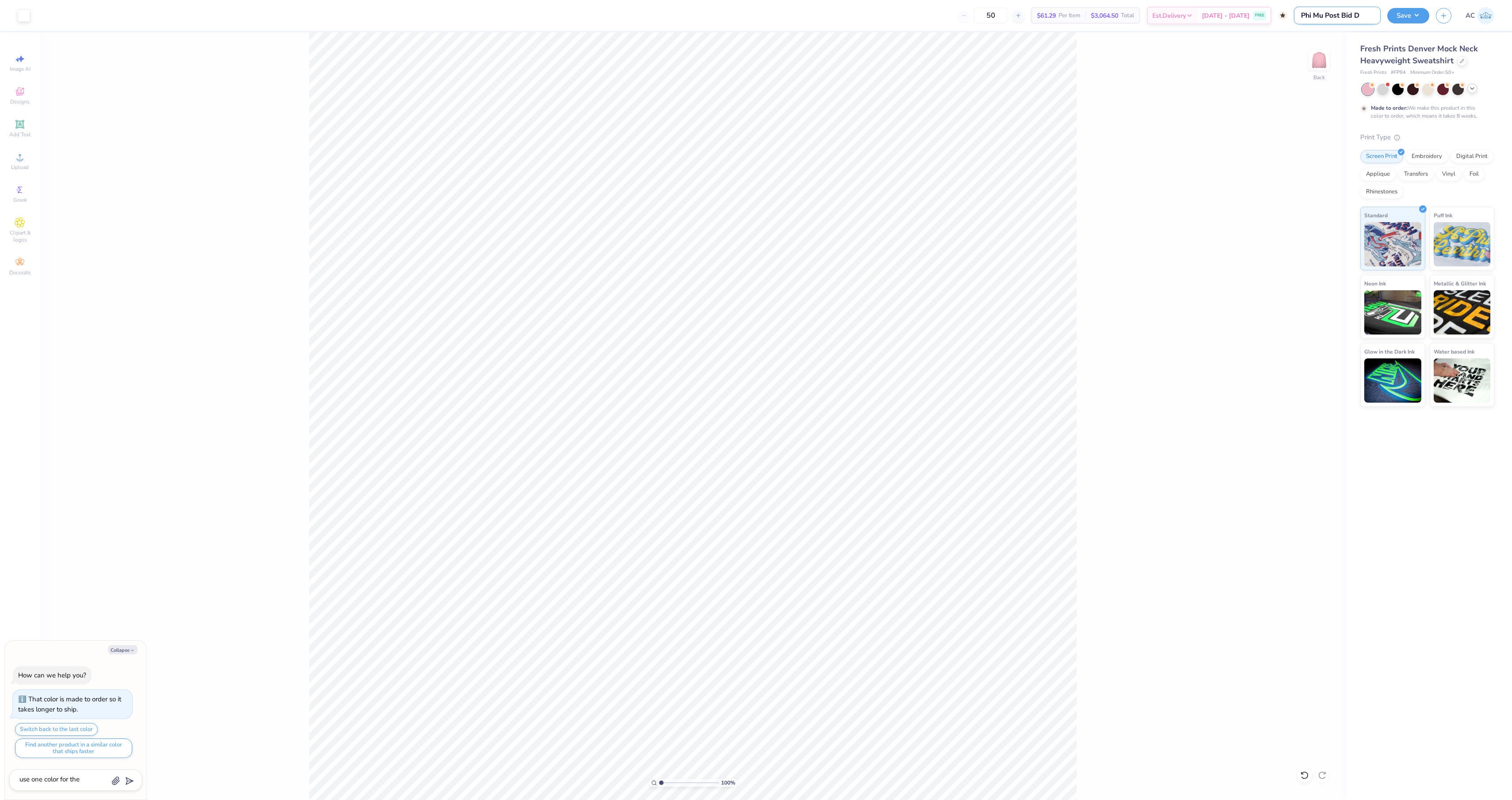
type textarea "x"
type input "Phi Mu Post Bid Day"
type textarea "x"
type input "Phi Mu Post Bid Day"
click at [1401, 13] on button "Save" at bounding box center [1409, 14] width 42 height 15
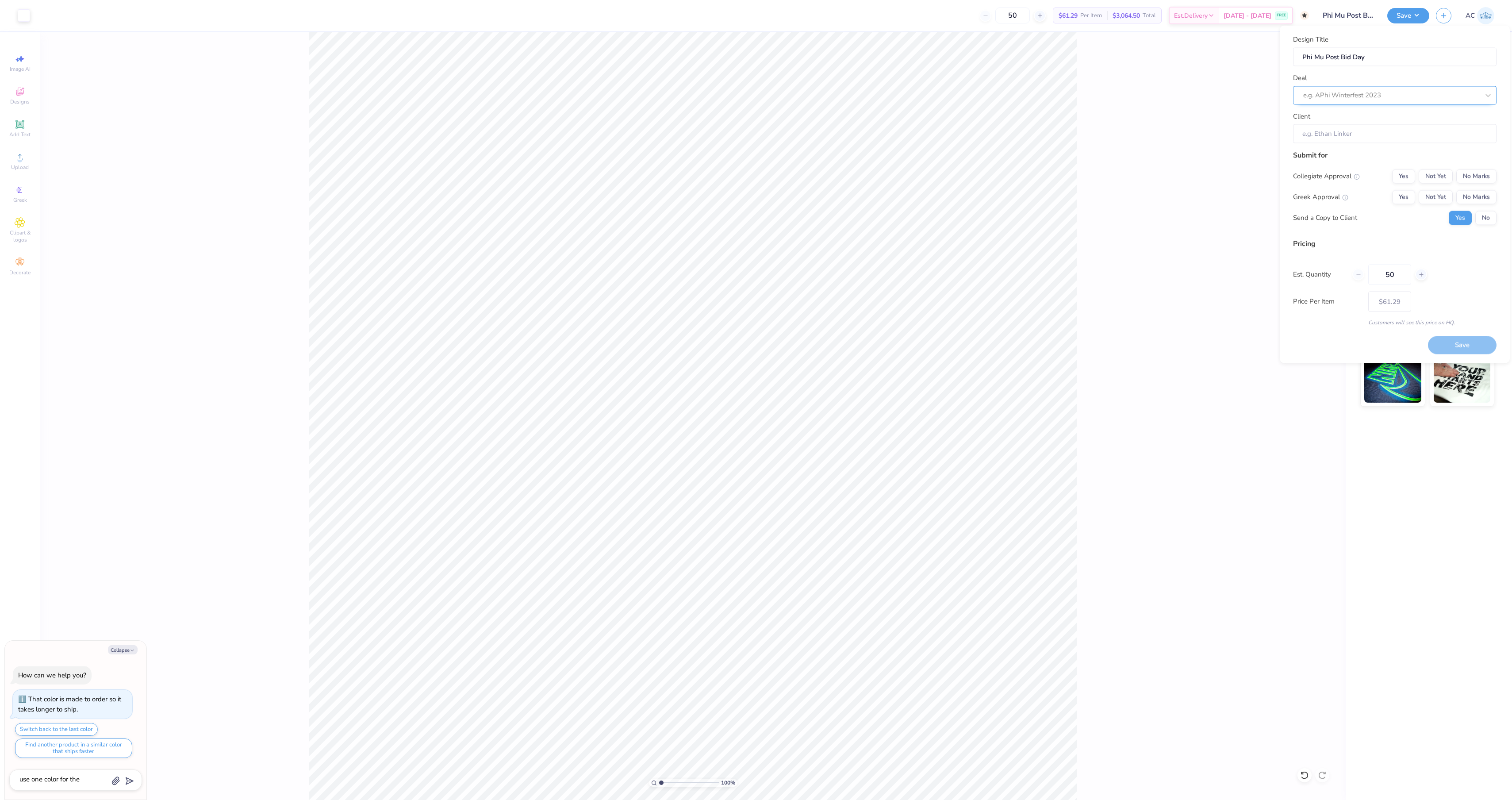
click at [1385, 97] on div "e.g. APhi Winterfest 2023" at bounding box center [1392, 95] width 176 height 10
click at [1383, 174] on div "Phi Mu Post Bid Day PR Drop [FIRST]" at bounding box center [1395, 166] width 196 height 15
type textarea "x"
type input "Hannah Rhudy"
click at [1392, 183] on button "Yes" at bounding box center [1404, 176] width 23 height 14
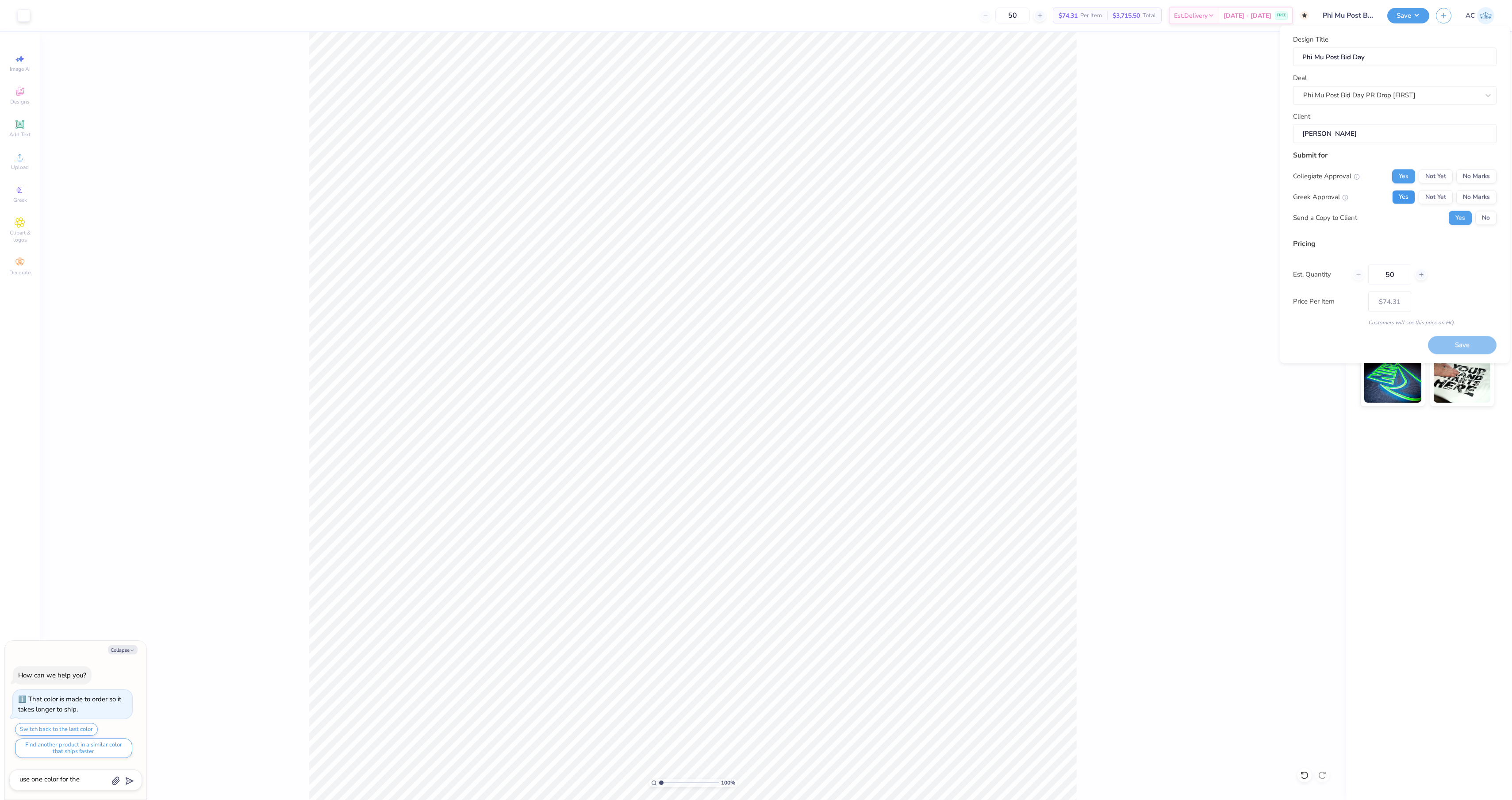
click at [1392, 204] on button "Yes" at bounding box center [1404, 197] width 23 height 14
click at [1449, 355] on button "Save" at bounding box center [1462, 345] width 68 height 18
type input "$74.31"
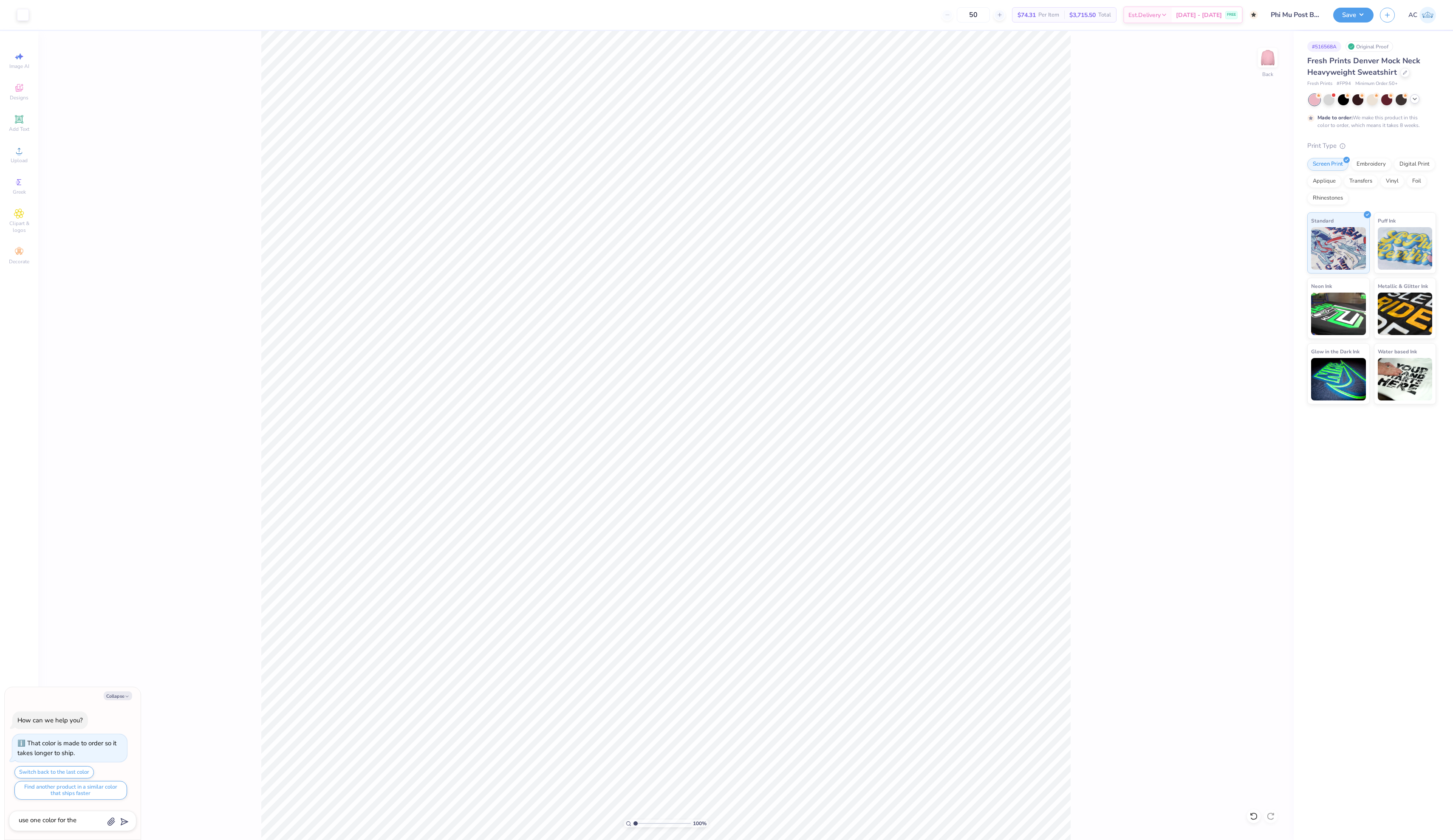
type textarea "x"
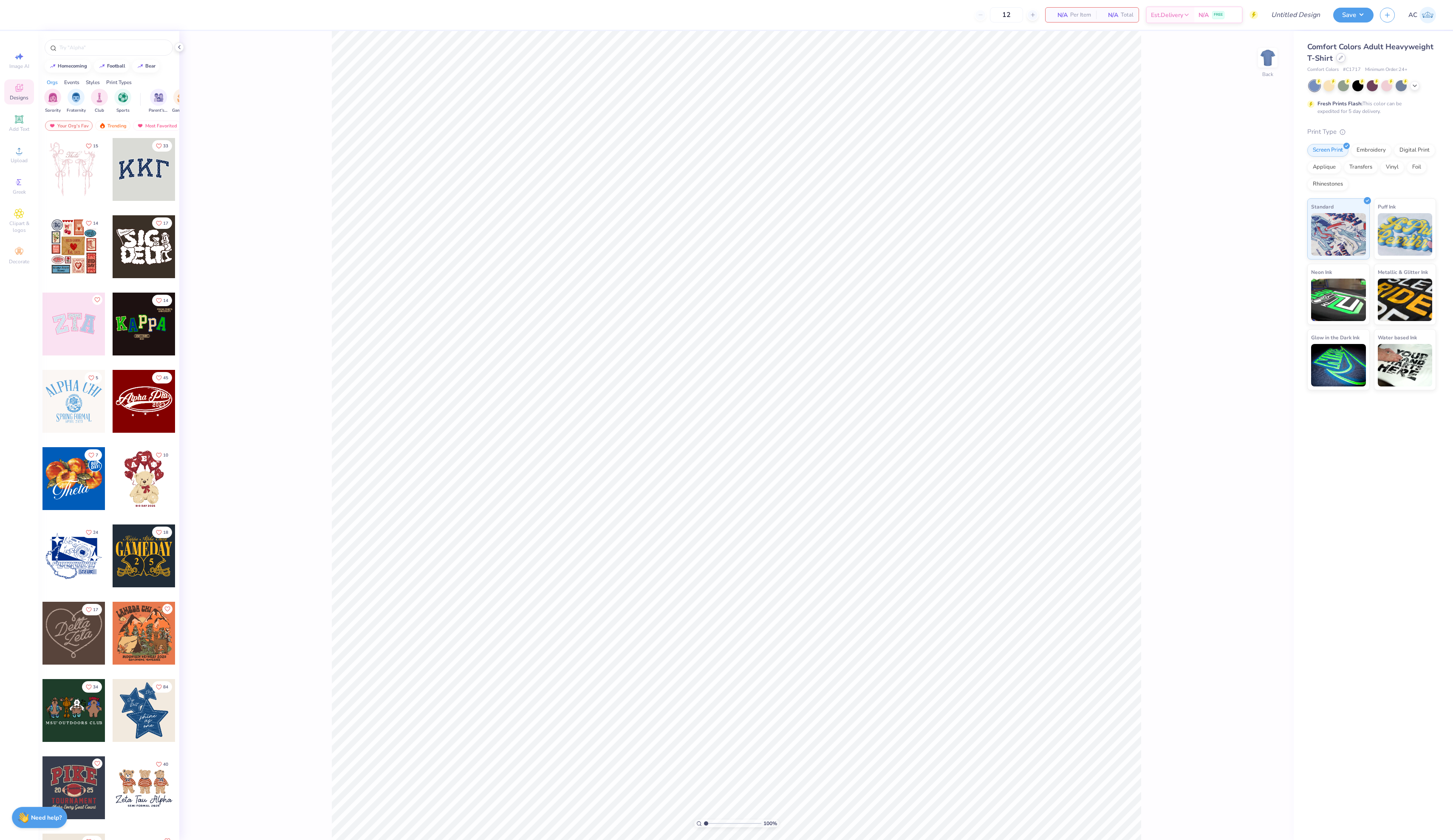
click at [1342, 54] on div at bounding box center [1341, 58] width 9 height 9
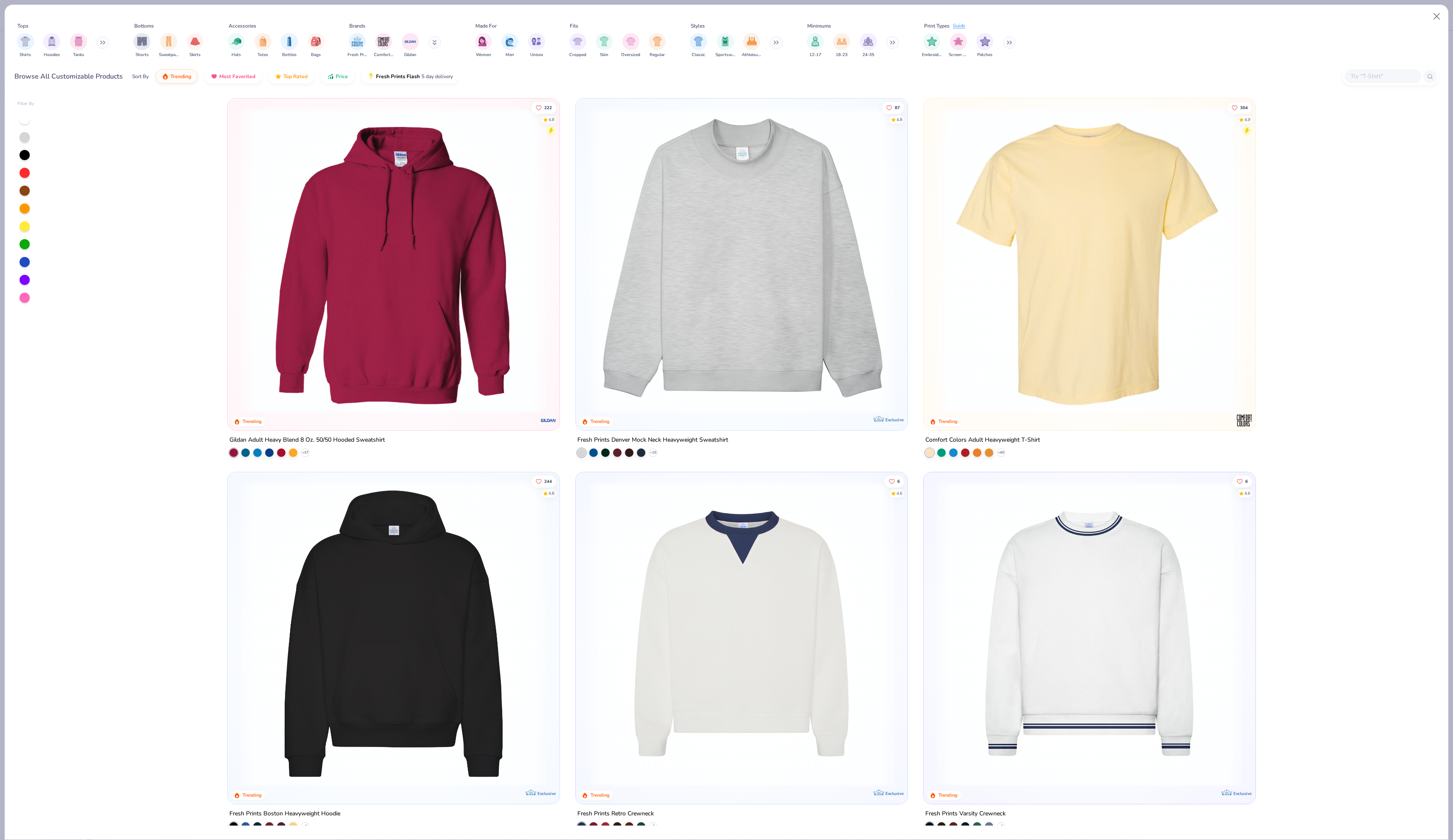
click at [738, 280] on img at bounding box center [742, 259] width 315 height 306
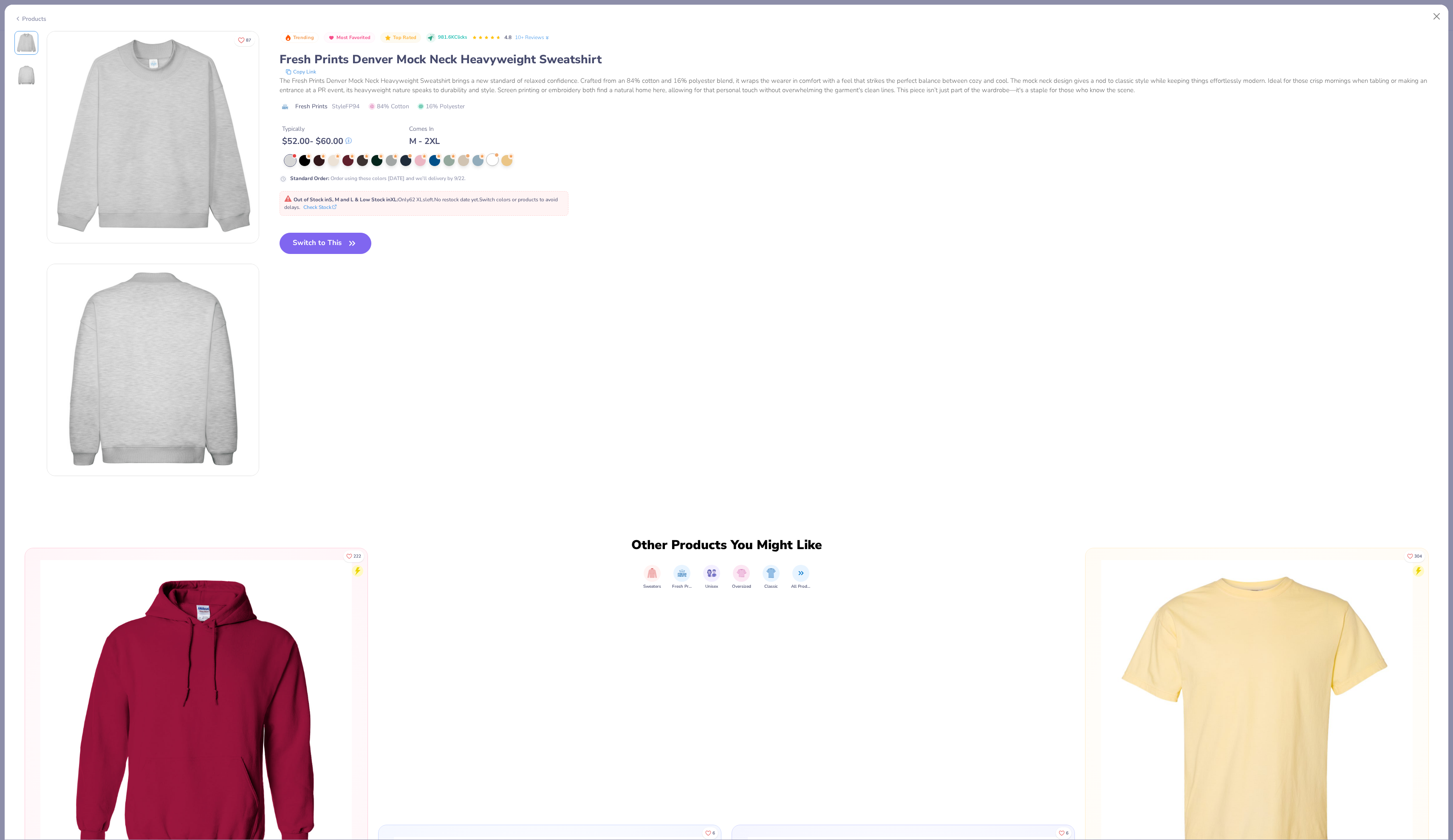
click at [494, 165] on div at bounding box center [492, 159] width 11 height 11
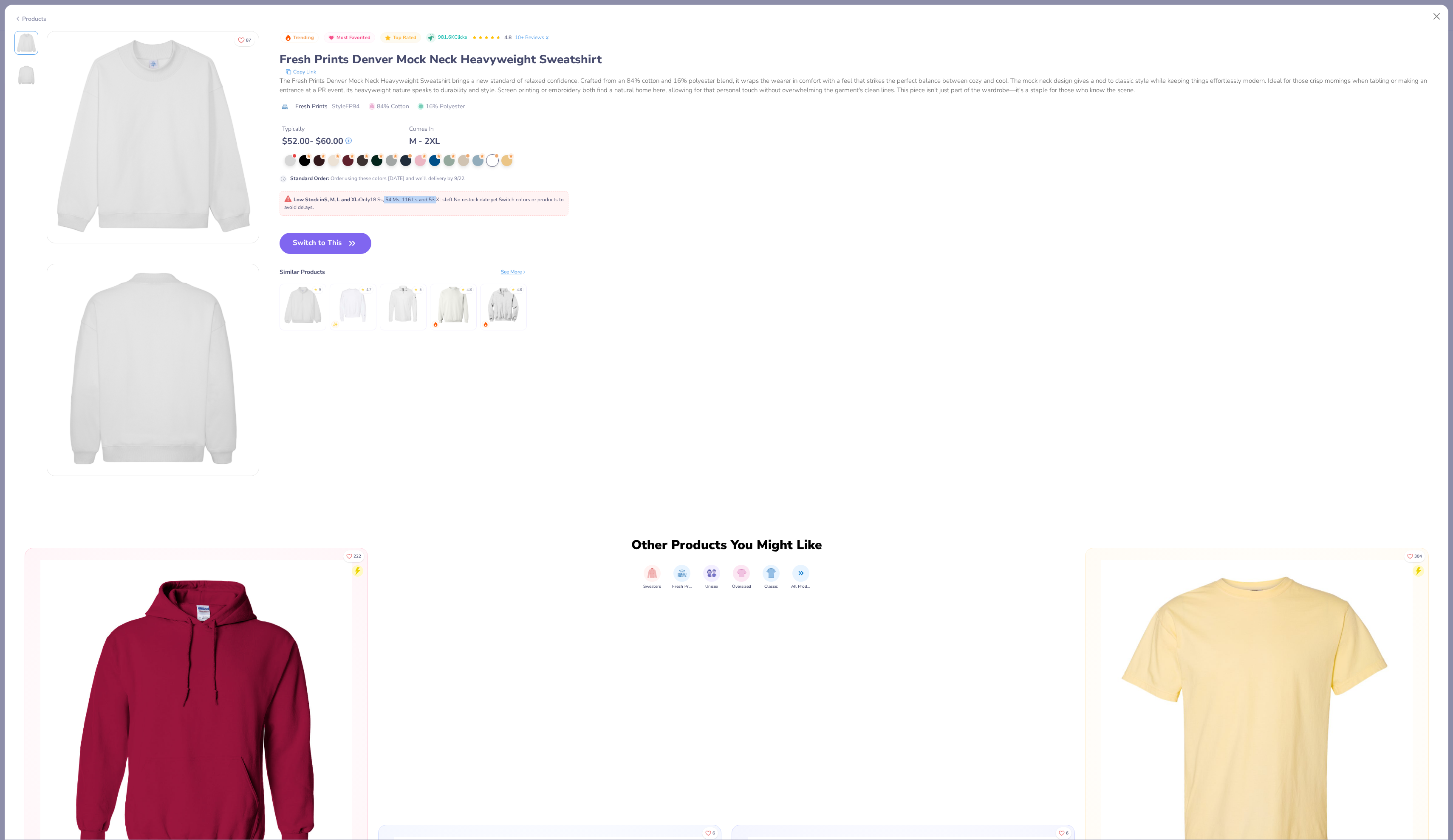
drag, startPoint x: 438, startPoint y: 232, endPoint x: 517, endPoint y: 228, distance: 79.1
click at [517, 211] on span "Low Stock in S, M, L and XL : Only 18 Ss, 54 Ms, 116 Ls and 53 XLs left. No res…" at bounding box center [424, 203] width 280 height 14
click at [535, 211] on div "Low Stock in S, M, L and XL : Only 18 Ss, 54 Ms, 116 Ls and 53 XLs left. No res…" at bounding box center [424, 203] width 280 height 16
click at [352, 254] on button "Switch to This" at bounding box center [326, 243] width 92 height 21
type input "50"
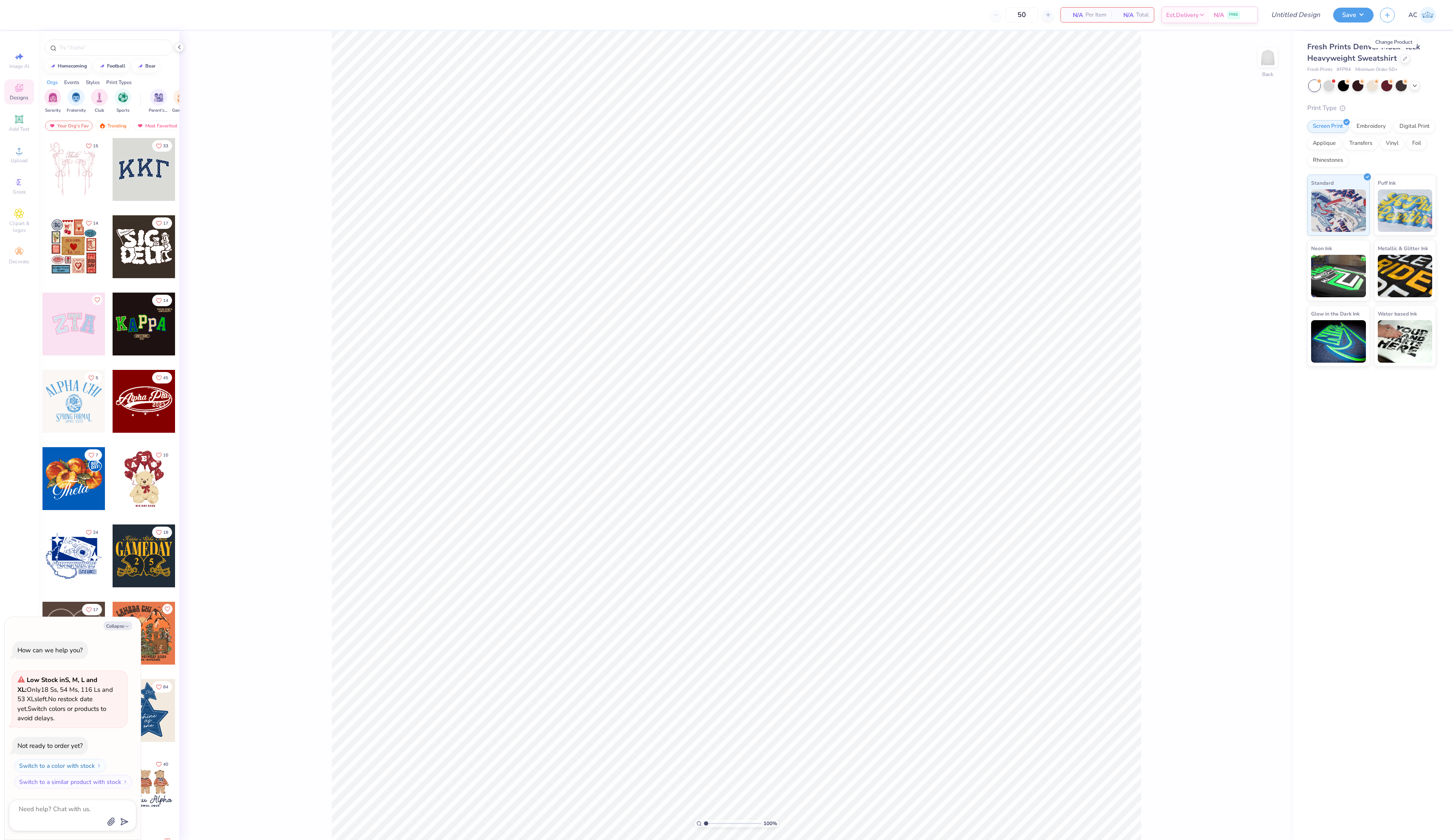
click at [310, 340] on div "100 % Back" at bounding box center [736, 436] width 1114 height 809
click at [103, 621] on button "Collapse" at bounding box center [118, 625] width 28 height 9
type textarea "x"
